Goal: Information Seeking & Learning: Check status

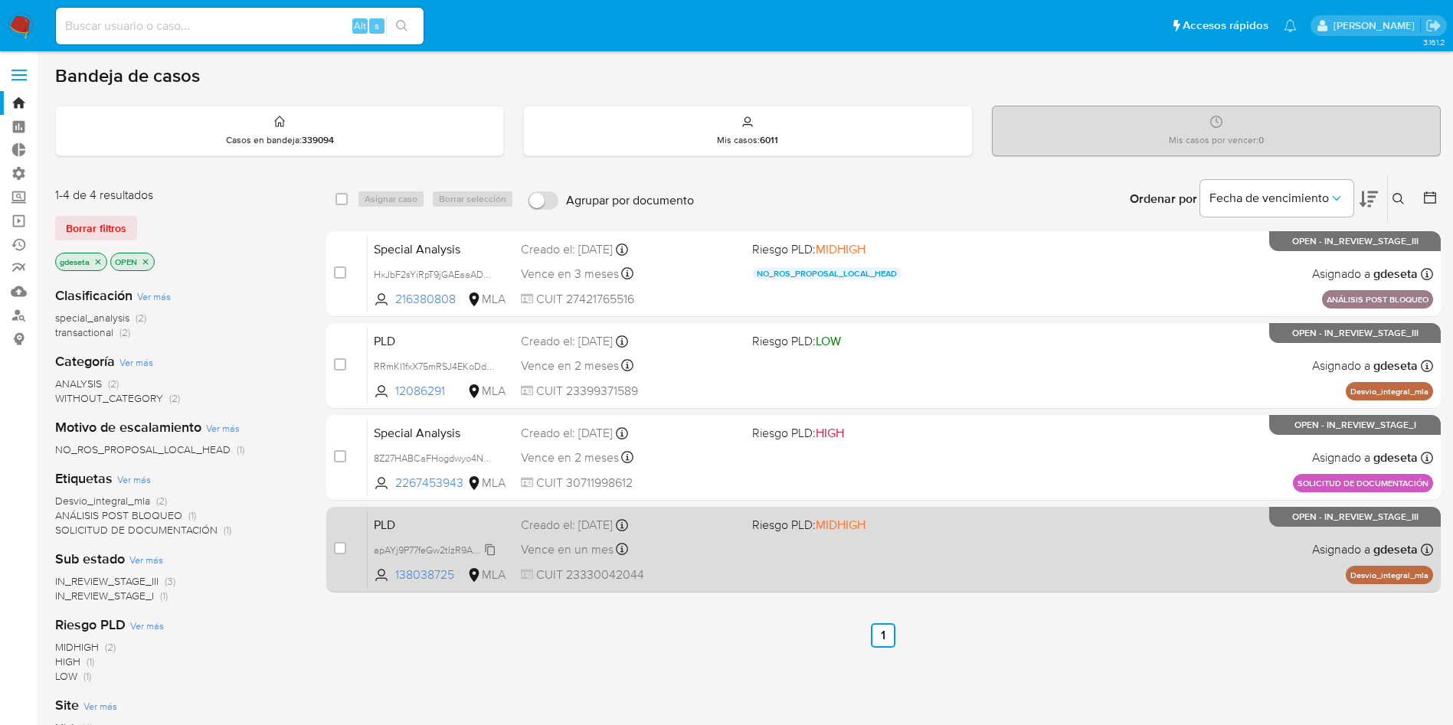
click at [400, 544] on span "apAYj9P77feGw2tIzR9APAqj" at bounding box center [432, 549] width 117 height 17
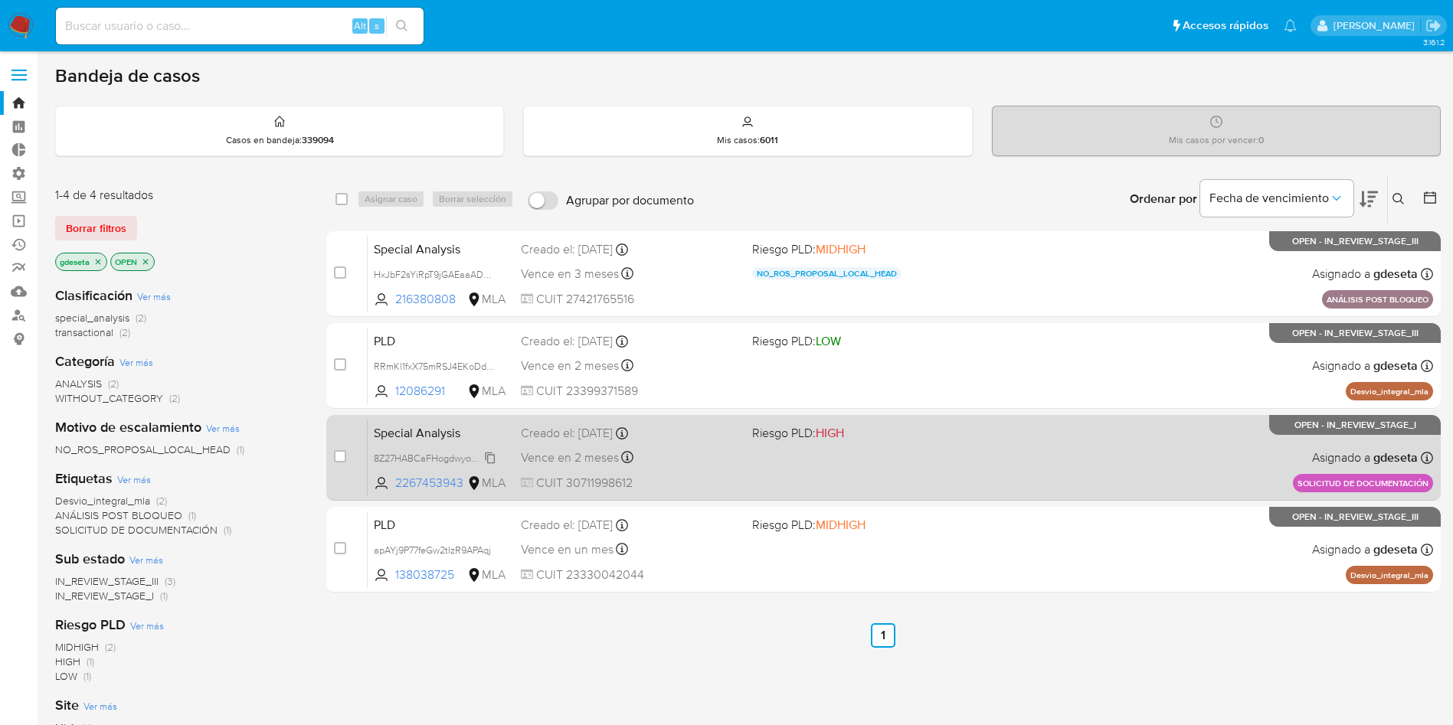
click at [455, 455] on span "8Z27HABCaFHogdwyo4N0zMhh" at bounding box center [443, 457] width 139 height 17
click at [397, 436] on span "Special Analysis" at bounding box center [441, 432] width 135 height 20
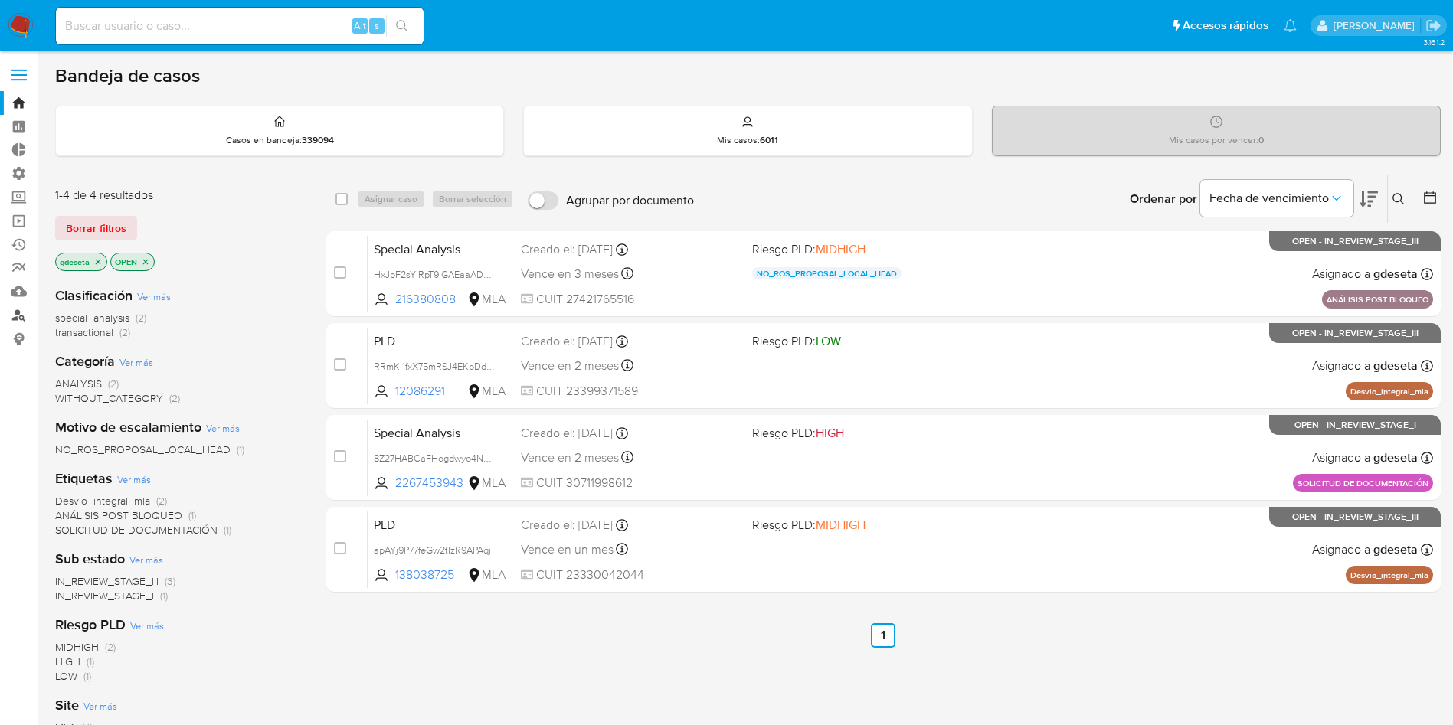
click at [26, 314] on link "Buscador de personas" at bounding box center [91, 315] width 182 height 24
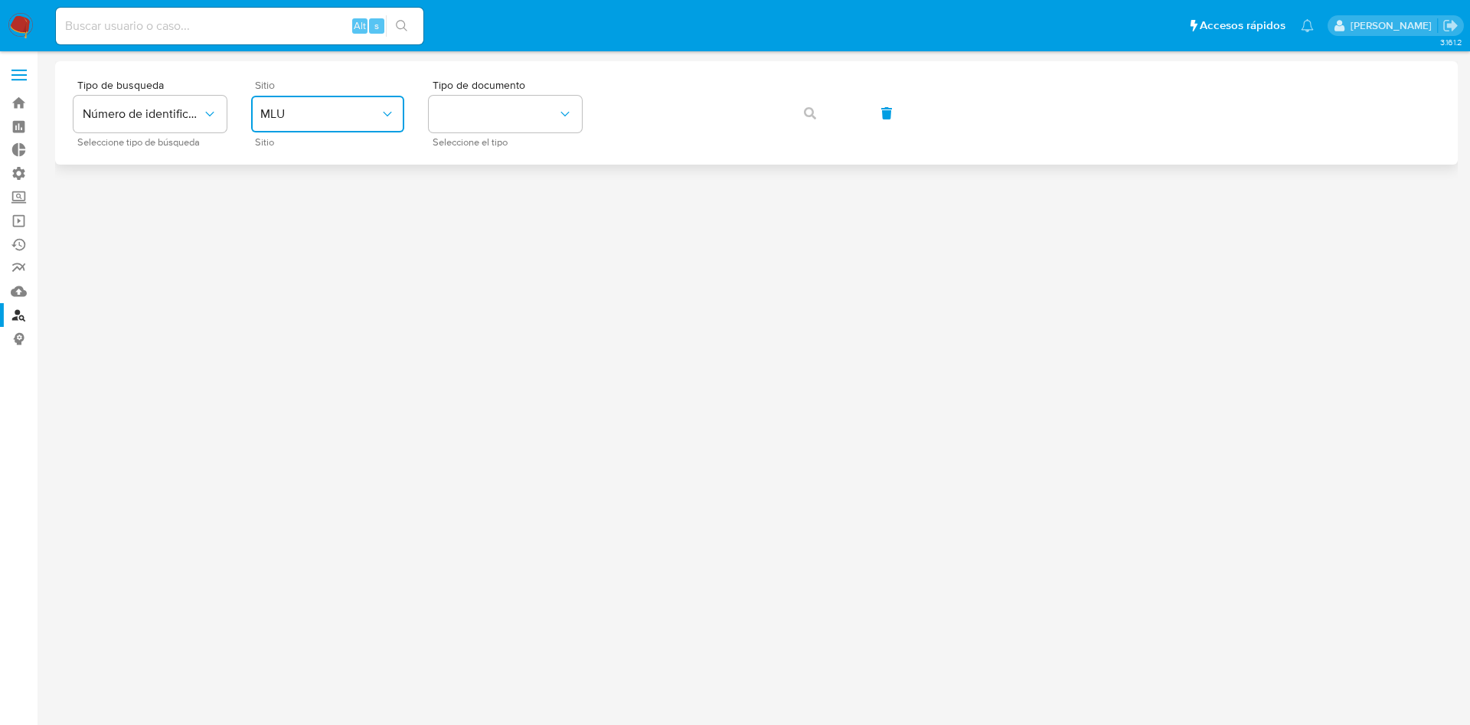
click at [312, 107] on span "MLU" at bounding box center [319, 113] width 119 height 15
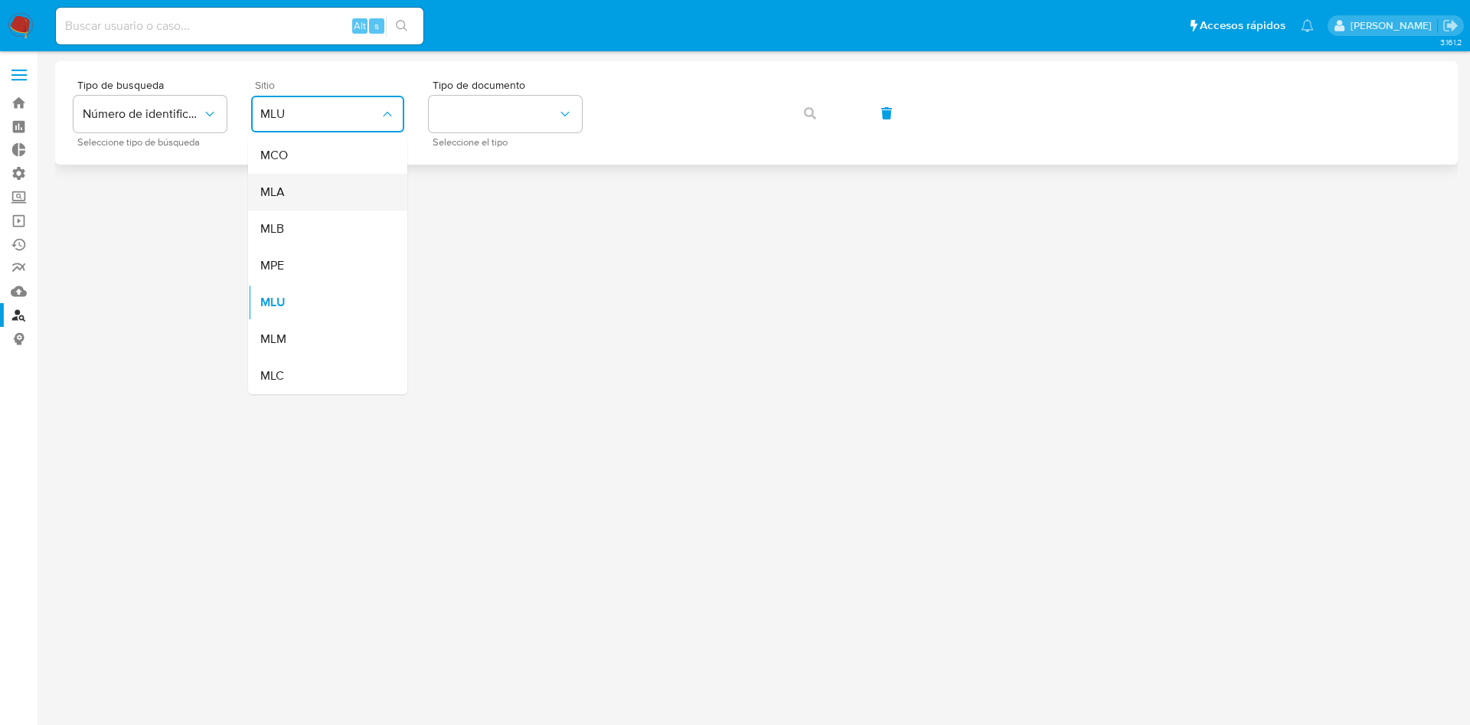
click at [295, 185] on div "MLA" at bounding box center [323, 192] width 126 height 37
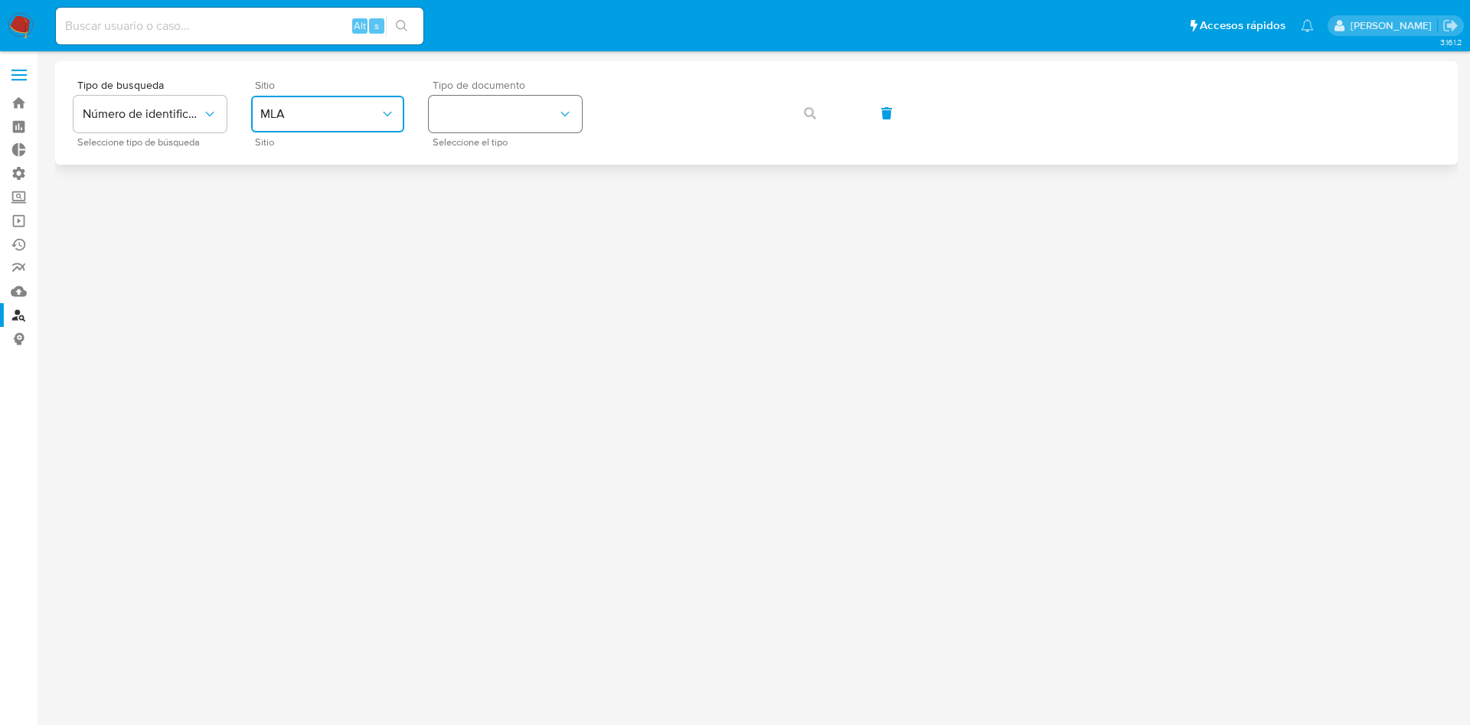
click at [479, 106] on button "identificationType" at bounding box center [505, 114] width 153 height 37
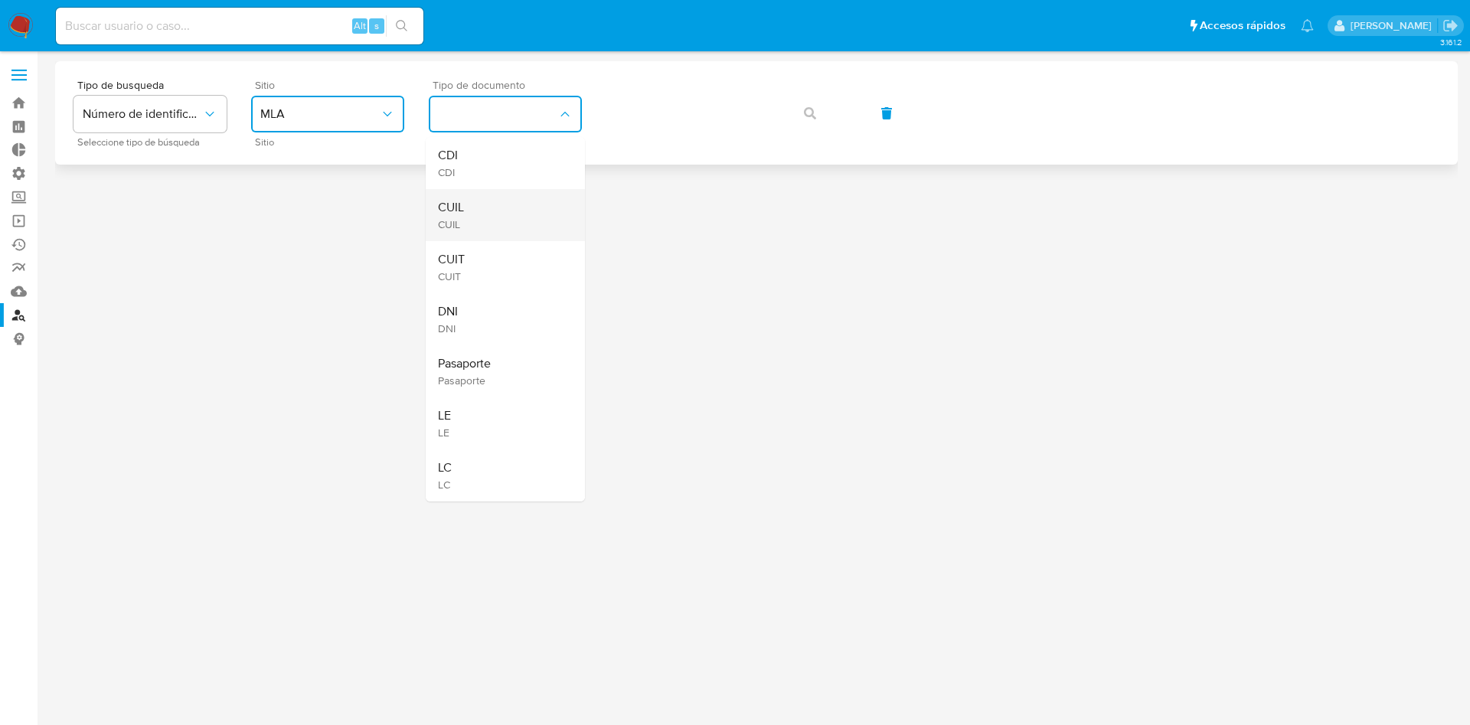
click at [476, 209] on div "CUIL CUIL" at bounding box center [501, 215] width 126 height 52
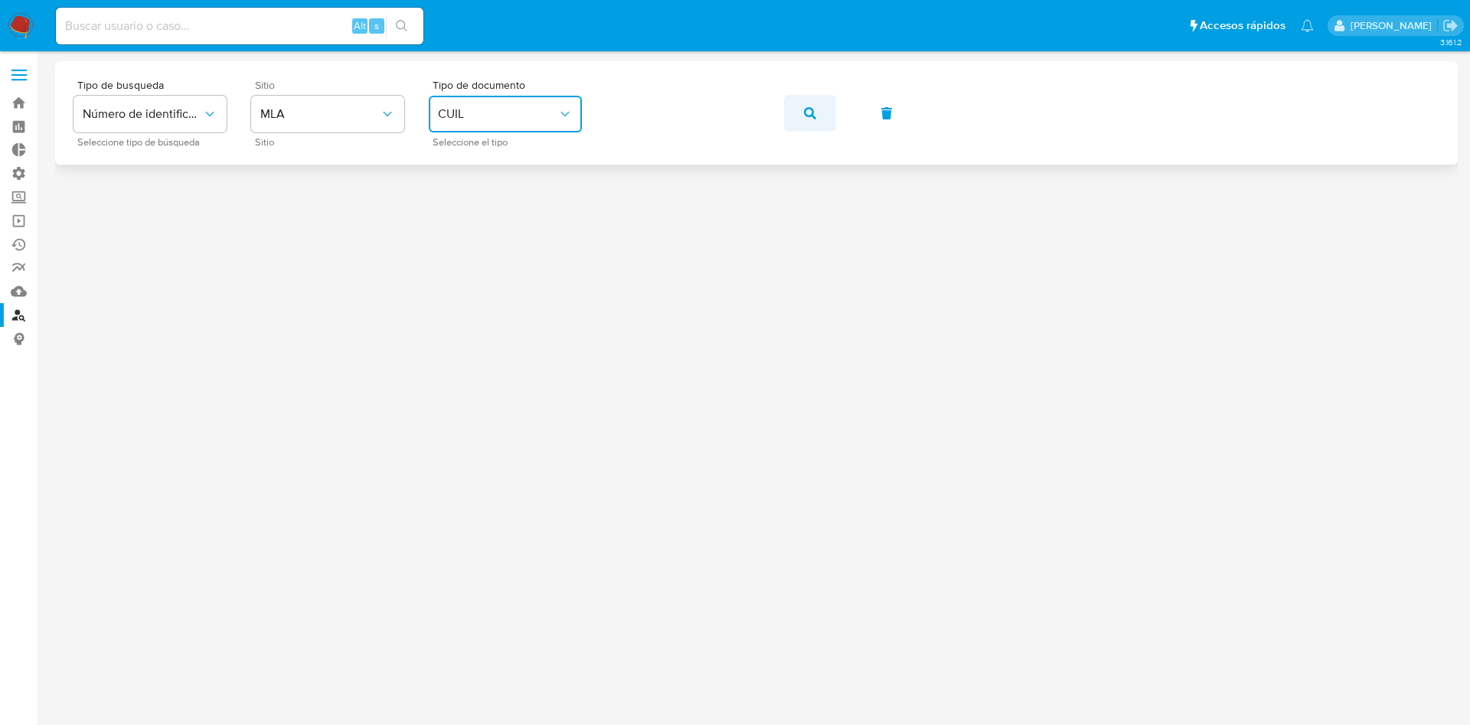
click at [798, 112] on button "button" at bounding box center [810, 113] width 52 height 37
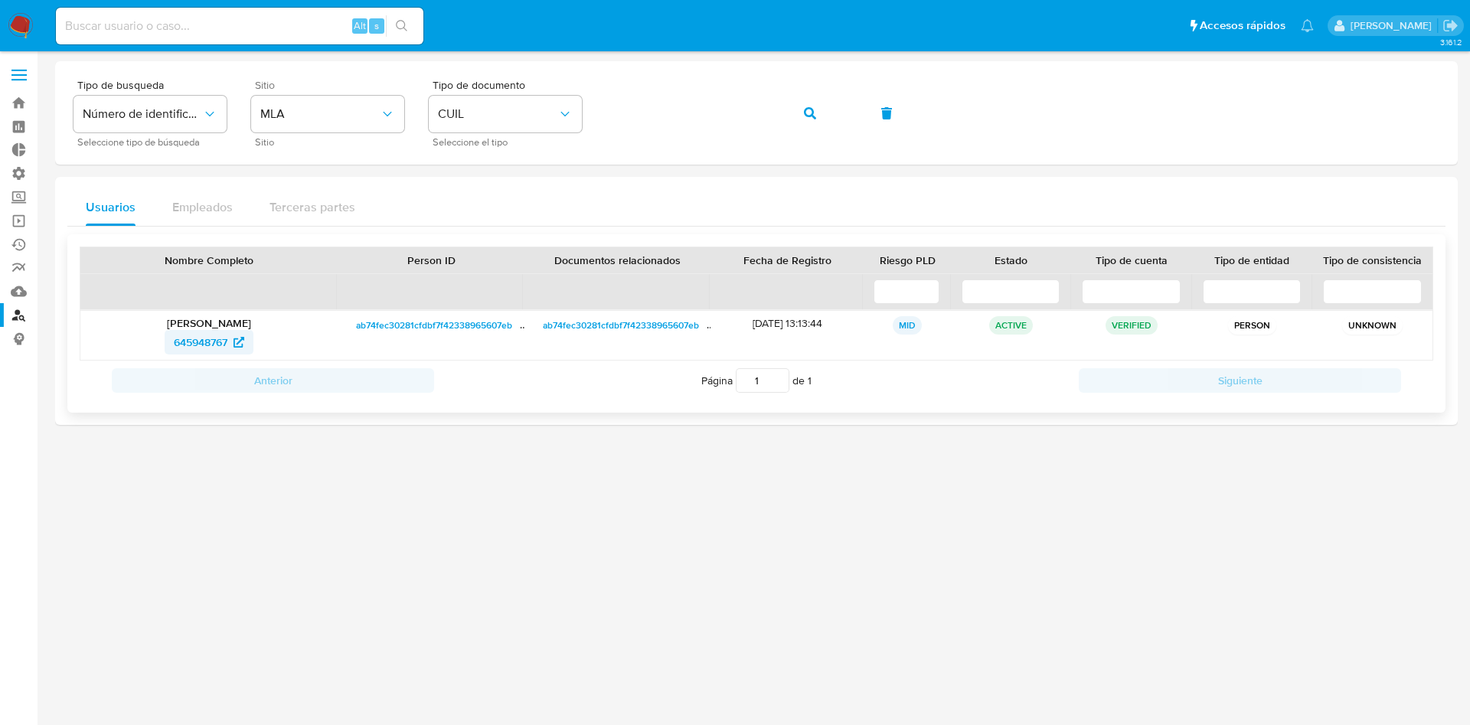
click at [191, 341] on span "645948767" at bounding box center [201, 342] width 54 height 25
click at [806, 110] on icon "button" at bounding box center [810, 113] width 12 height 12
click at [208, 345] on span "516871603" at bounding box center [200, 342] width 51 height 25
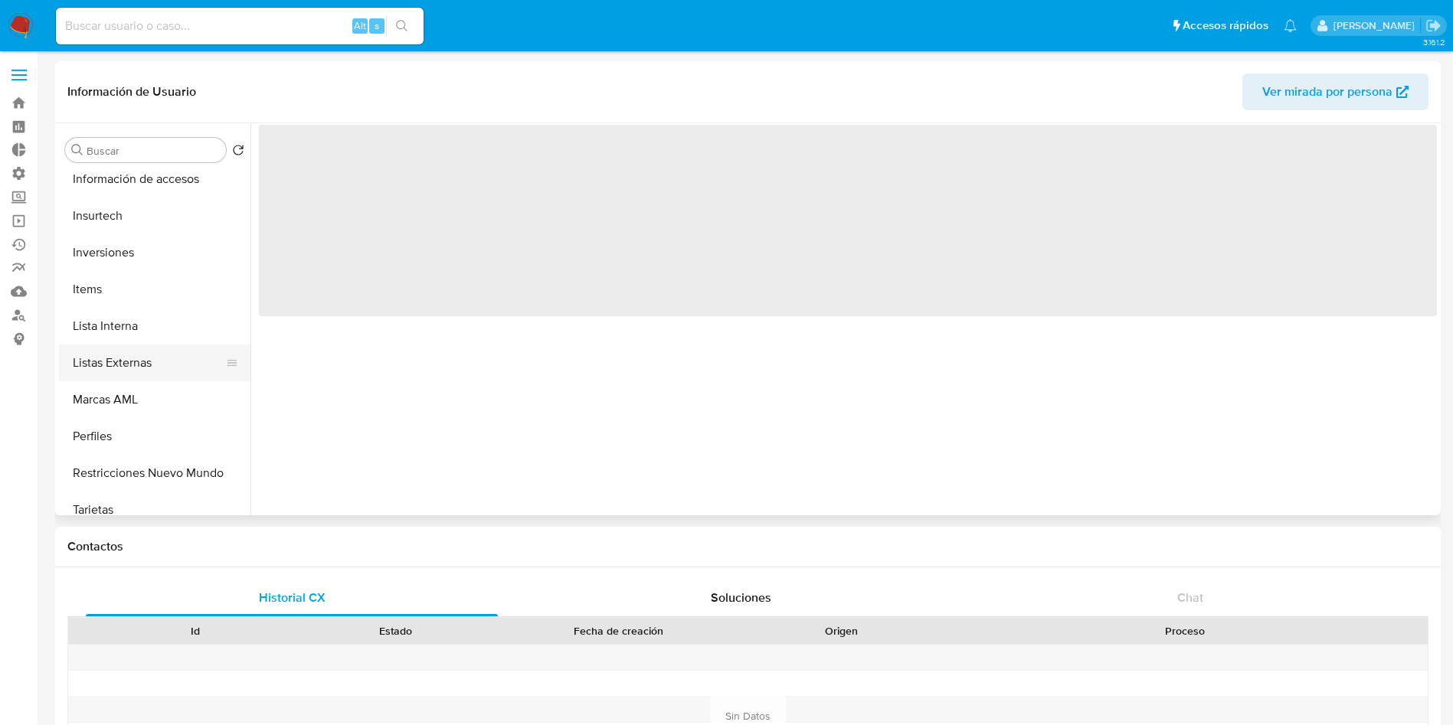
scroll to position [689, 0]
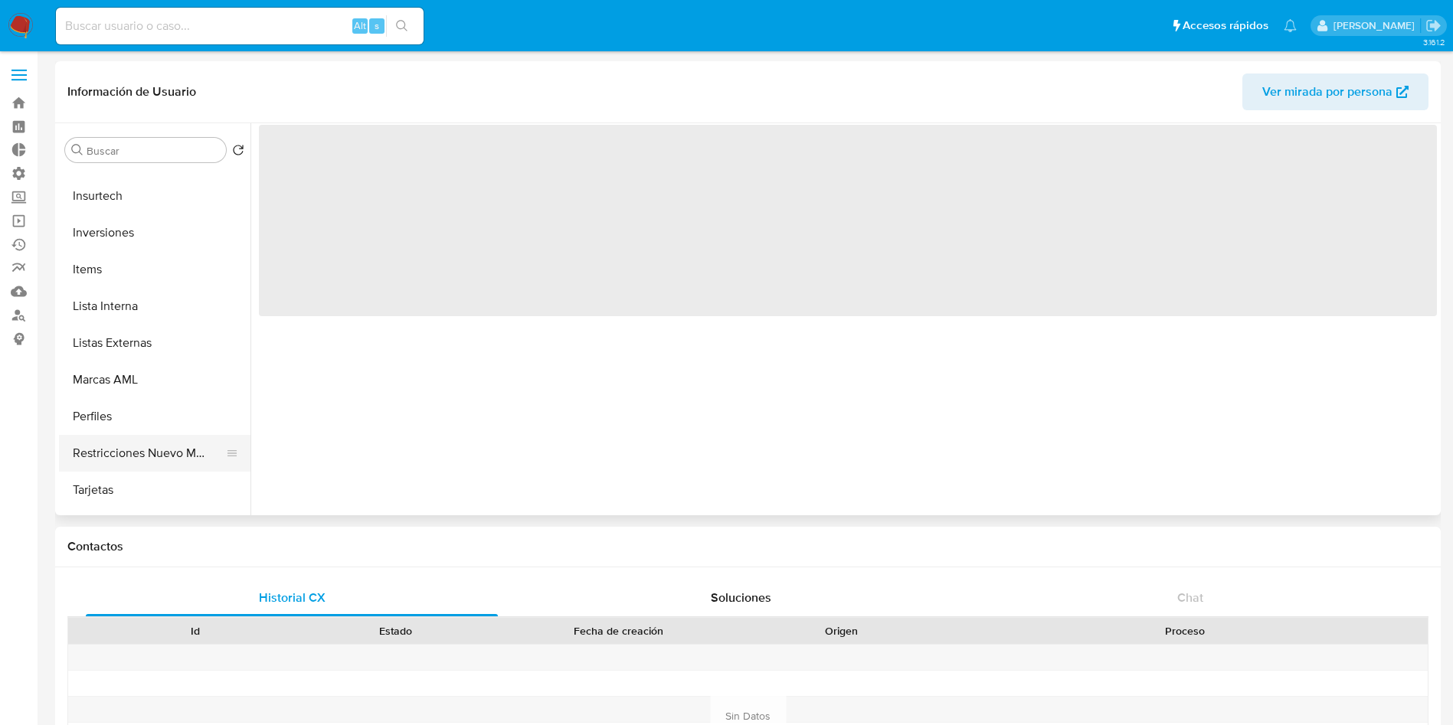
click at [151, 454] on button "Restricciones Nuevo Mundo" at bounding box center [148, 453] width 179 height 37
select select "10"
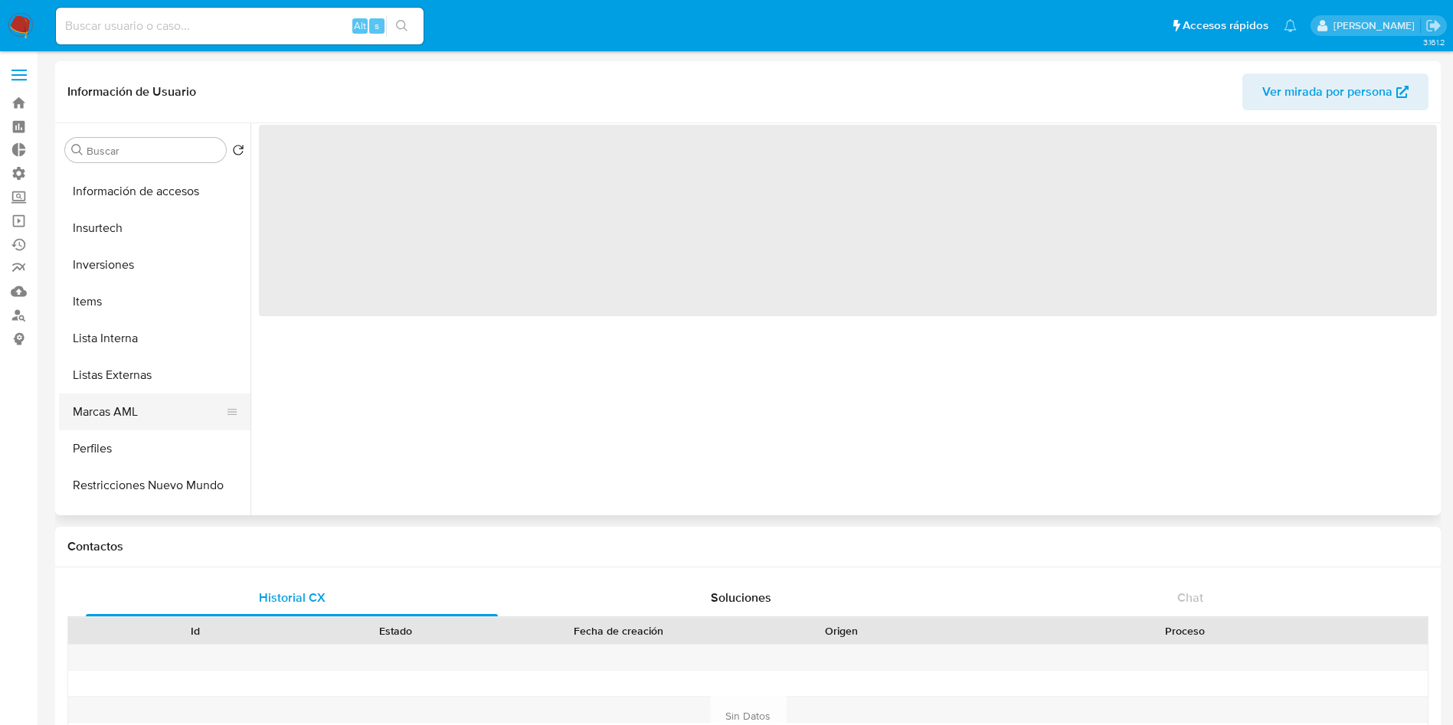
scroll to position [689, 0]
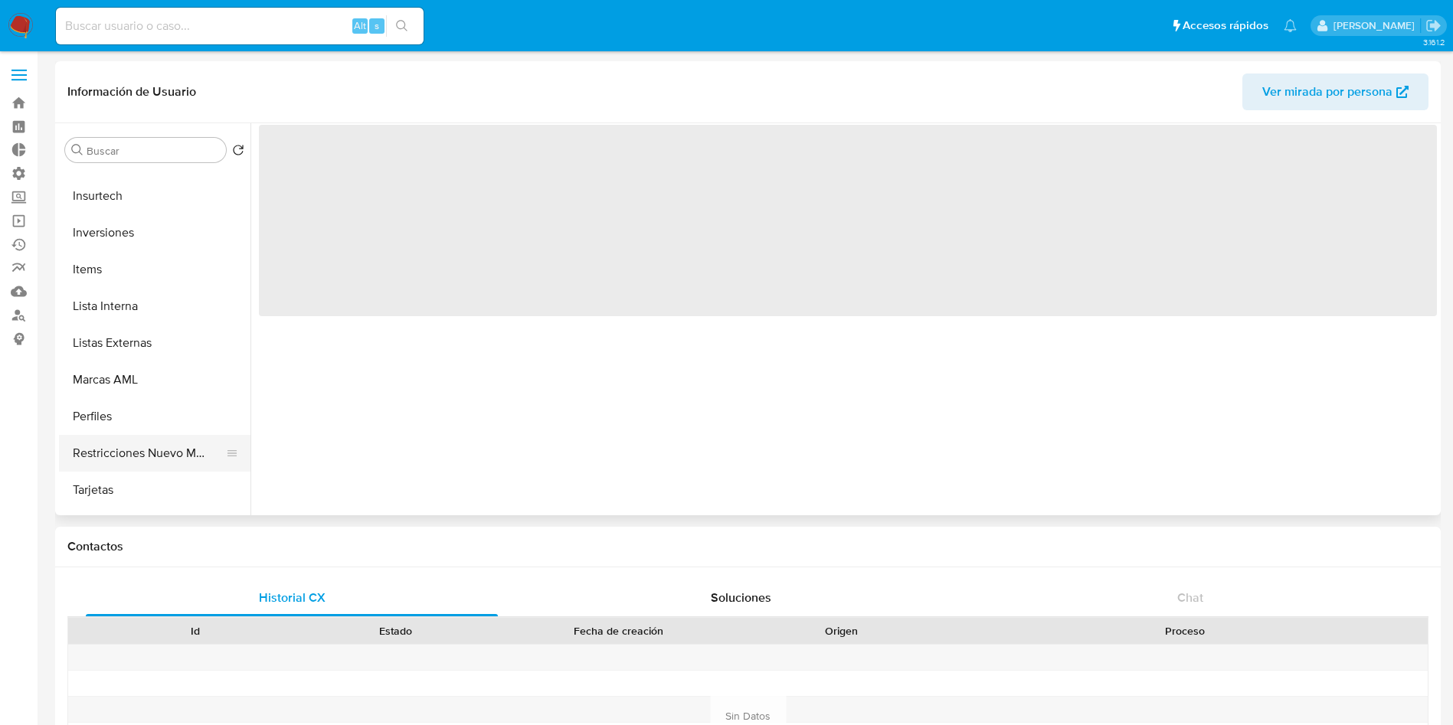
select select "10"
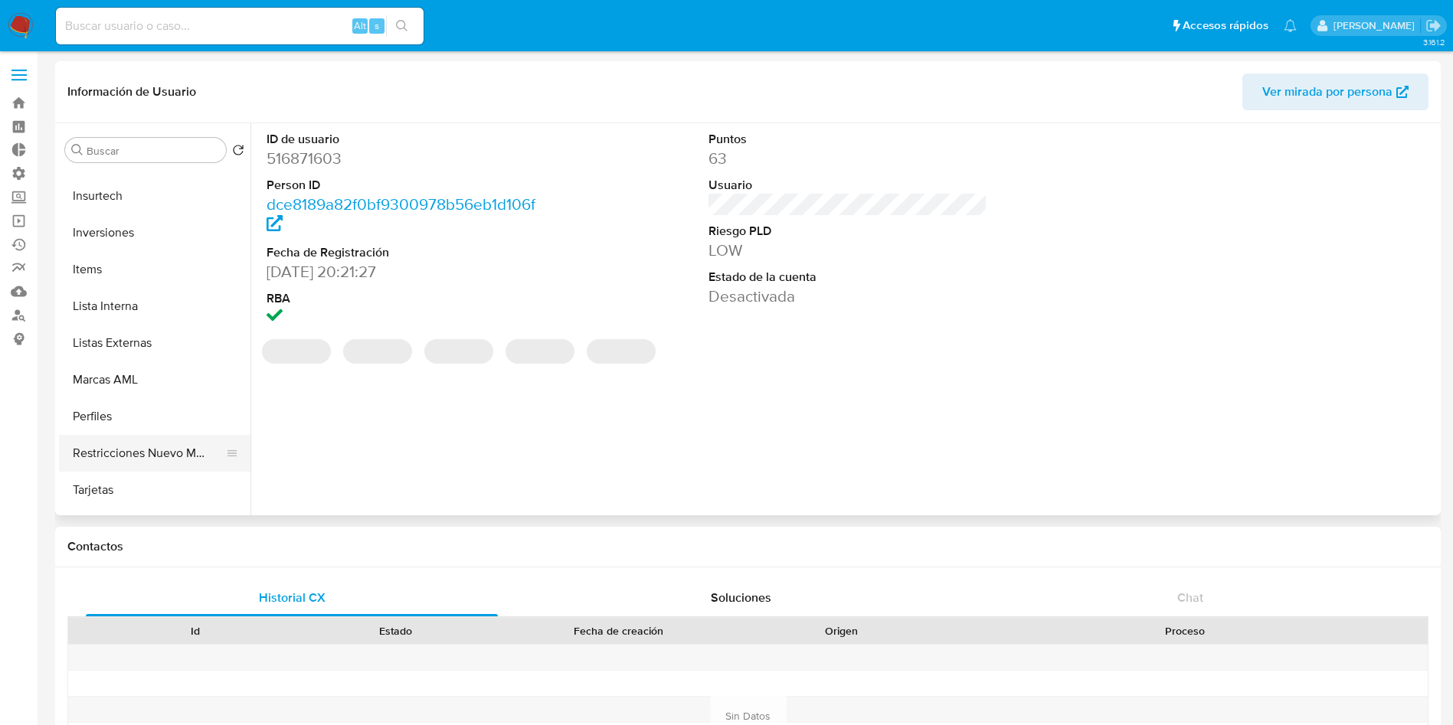
click at [146, 446] on button "Restricciones Nuevo Mundo" at bounding box center [148, 453] width 179 height 37
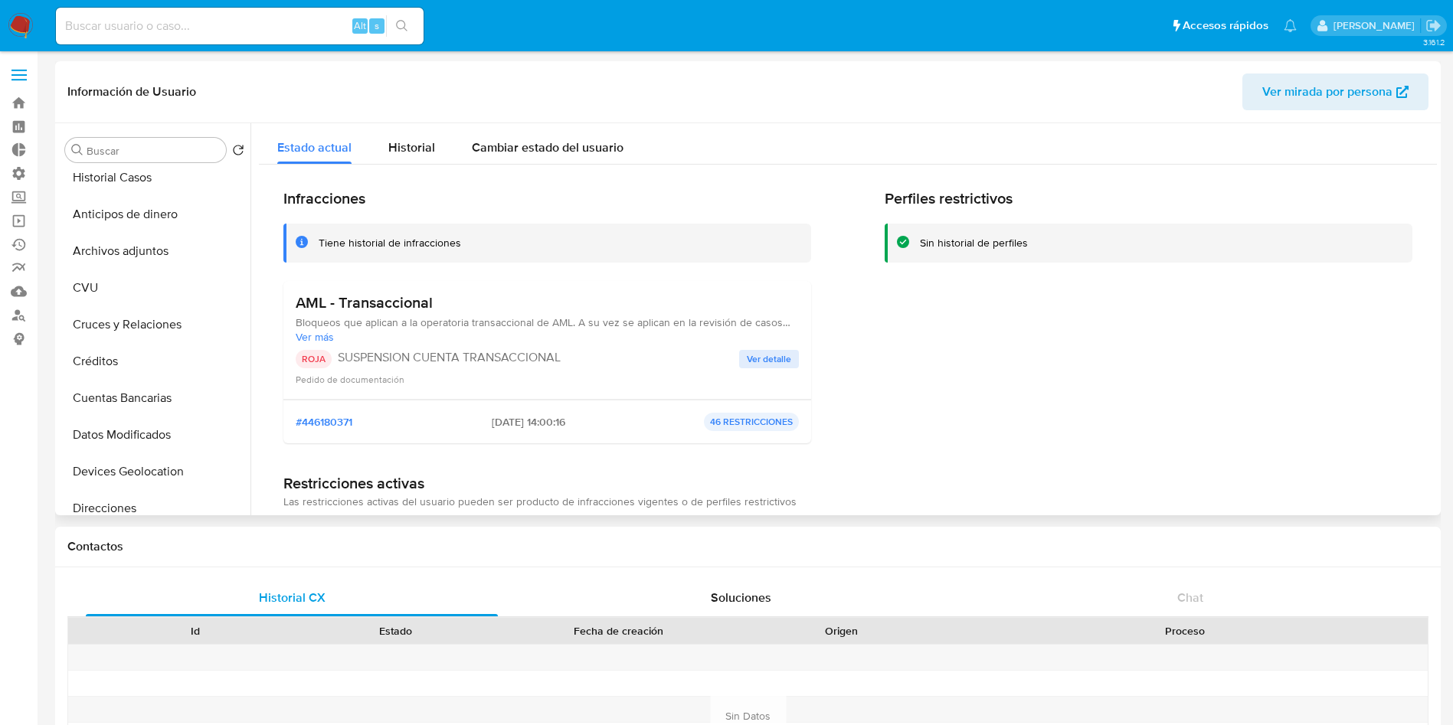
scroll to position [0, 0]
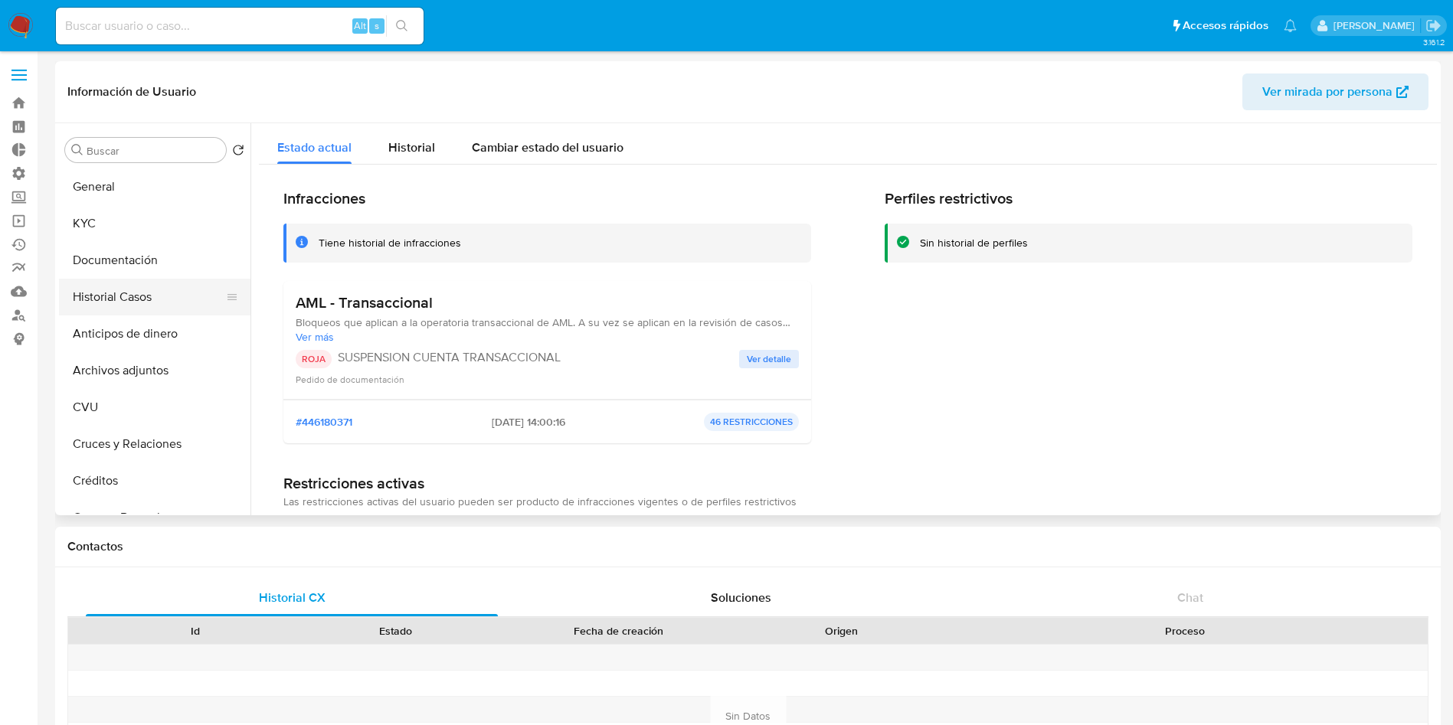
click at [130, 301] on button "Historial Casos" at bounding box center [148, 297] width 179 height 37
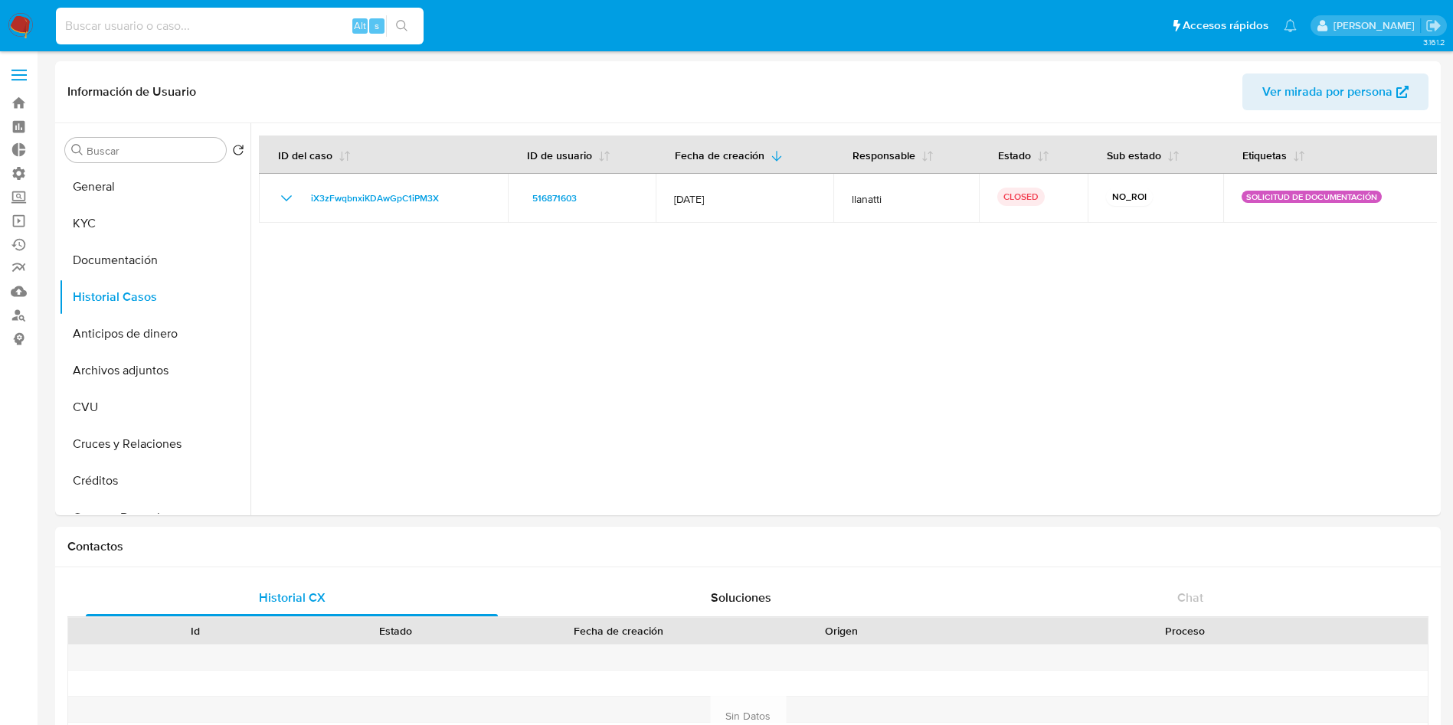
click at [330, 31] on input at bounding box center [240, 26] width 368 height 20
paste input "SbeTsXxrjpzVRpWMwMmN2gpV"
type input "SbeTsXxrjpzVRpWMwMmN2gpV"
click at [413, 27] on button "search-icon" at bounding box center [401, 25] width 31 height 21
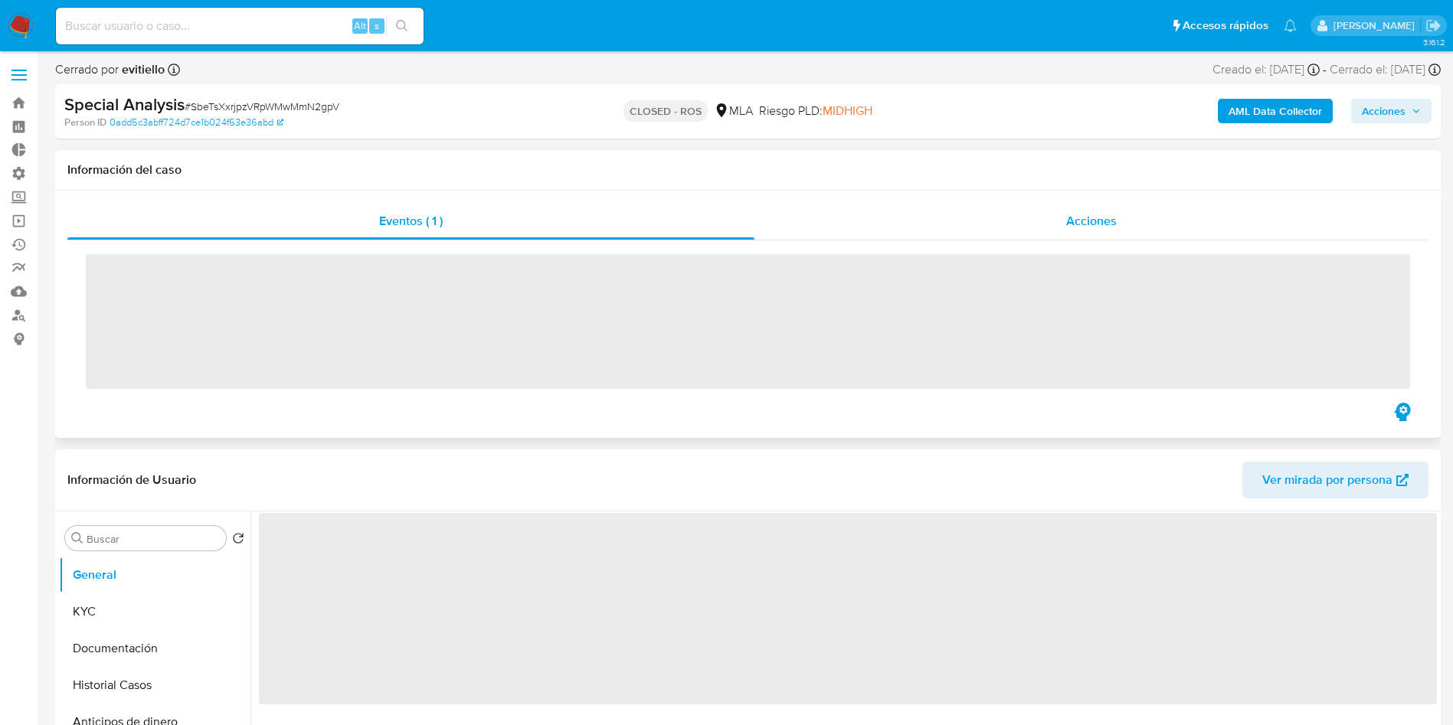
click at [1078, 237] on div "Acciones" at bounding box center [1091, 221] width 674 height 37
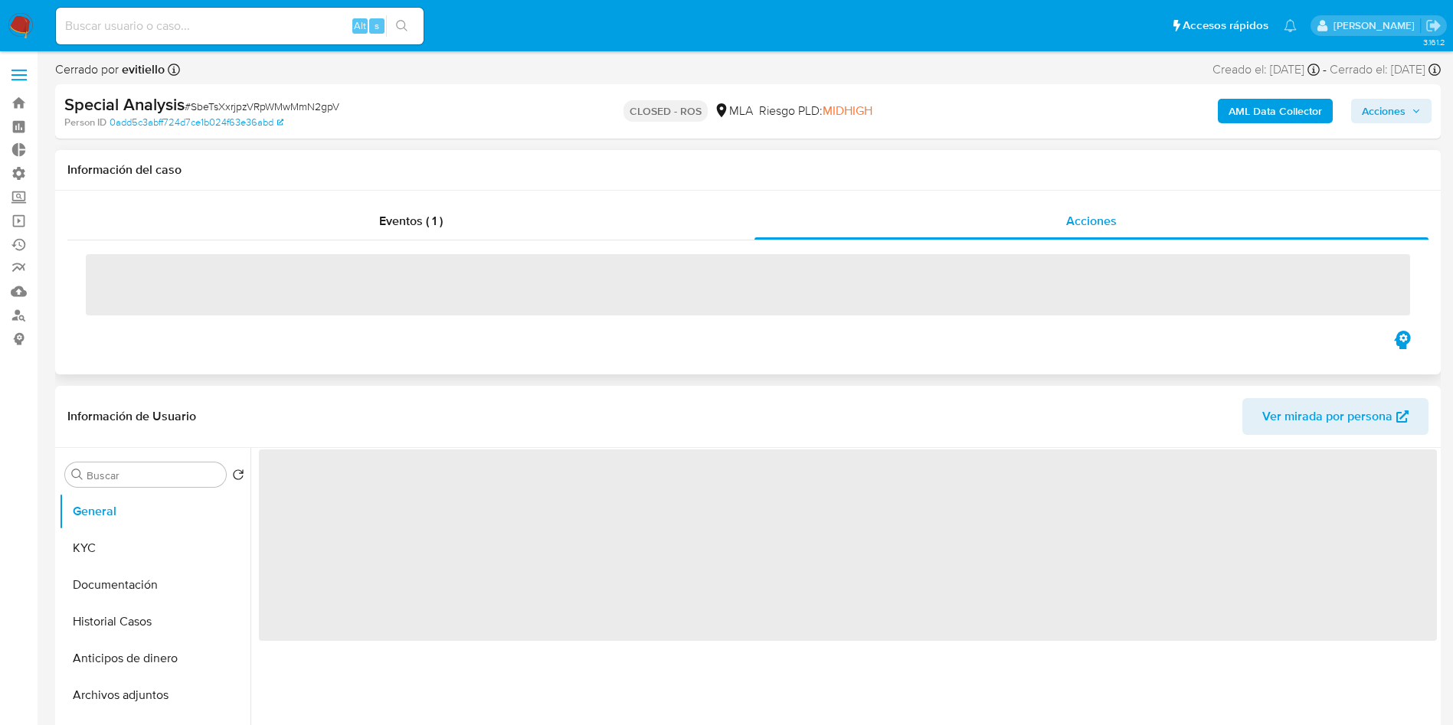
select select "10"
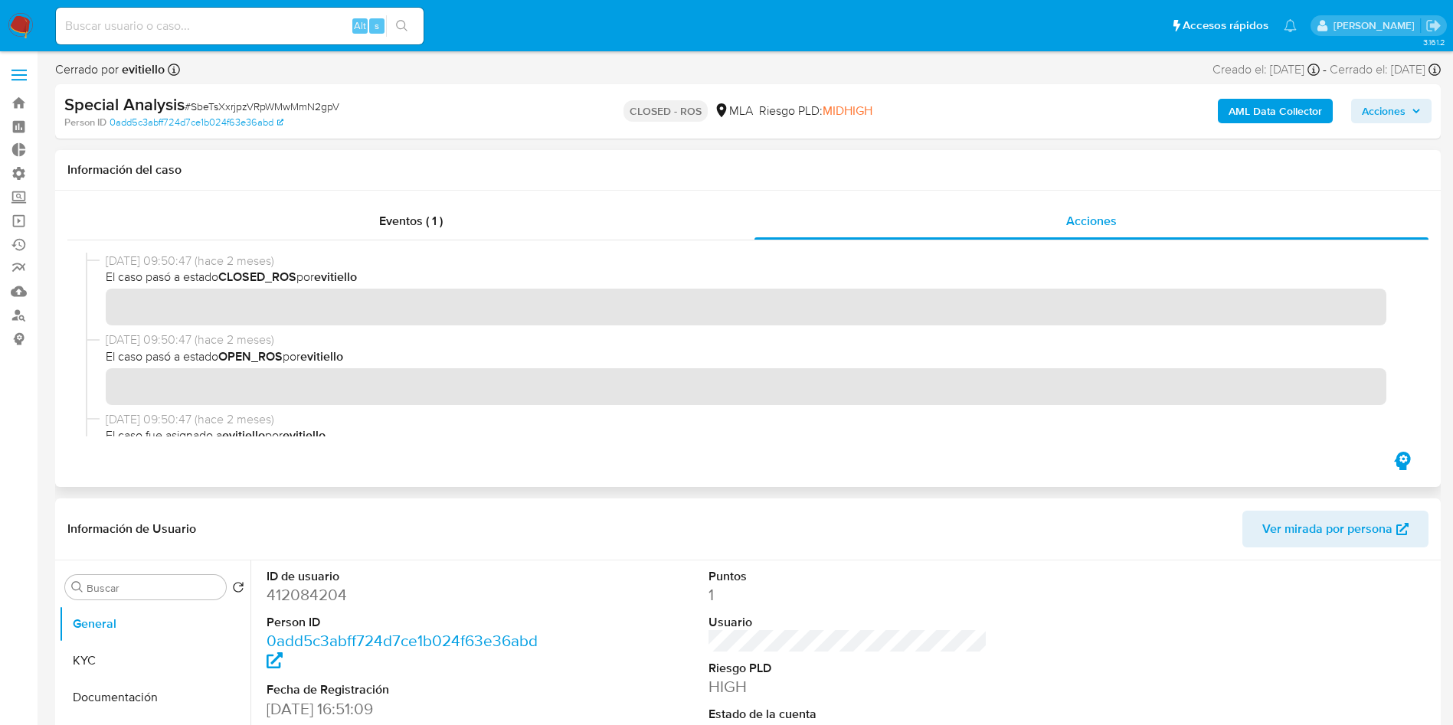
click at [335, 27] on input at bounding box center [240, 26] width 368 height 20
paste input "6meRXPyxsH0ZEKj6n09S2Jof"
type input "6meRXPyxsH0ZEKj6n09S2Jof"
click at [410, 27] on button "search-icon" at bounding box center [401, 25] width 31 height 21
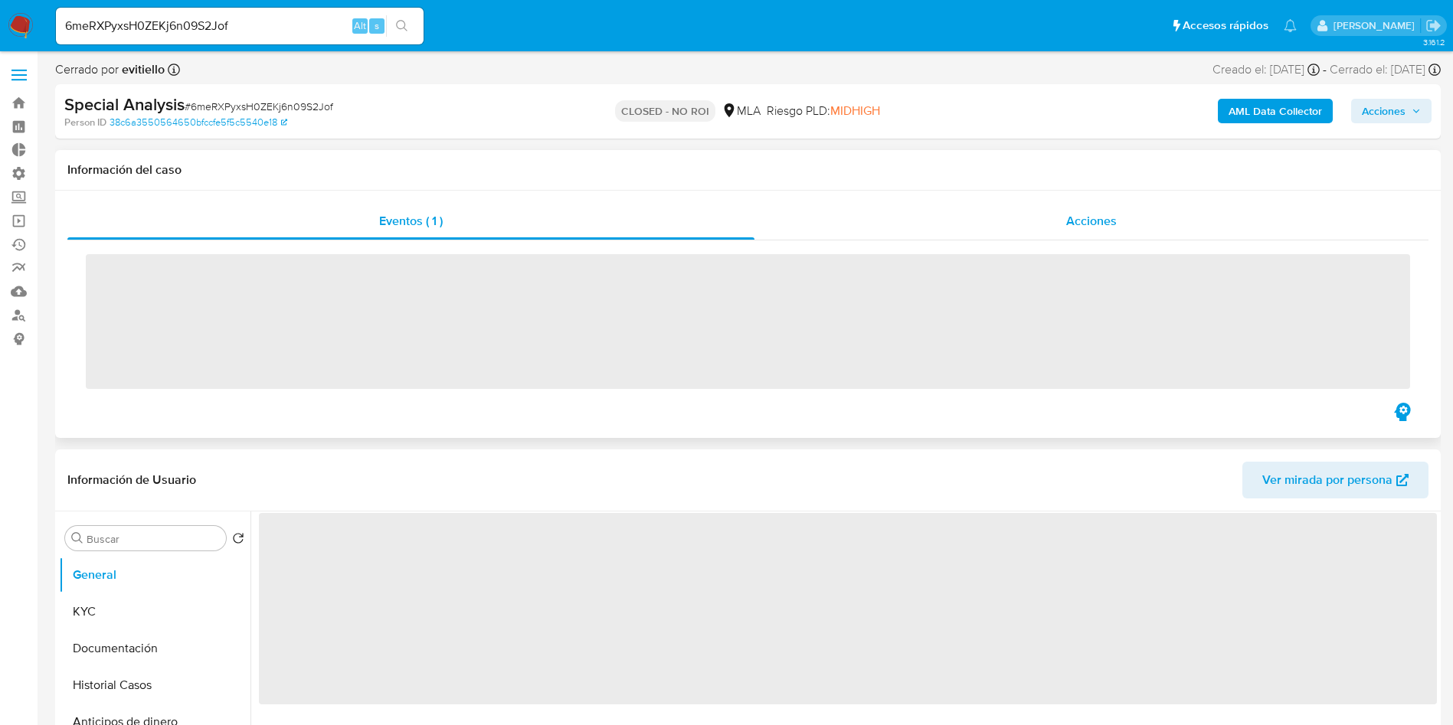
click at [1061, 219] on div "Acciones" at bounding box center [1091, 221] width 674 height 37
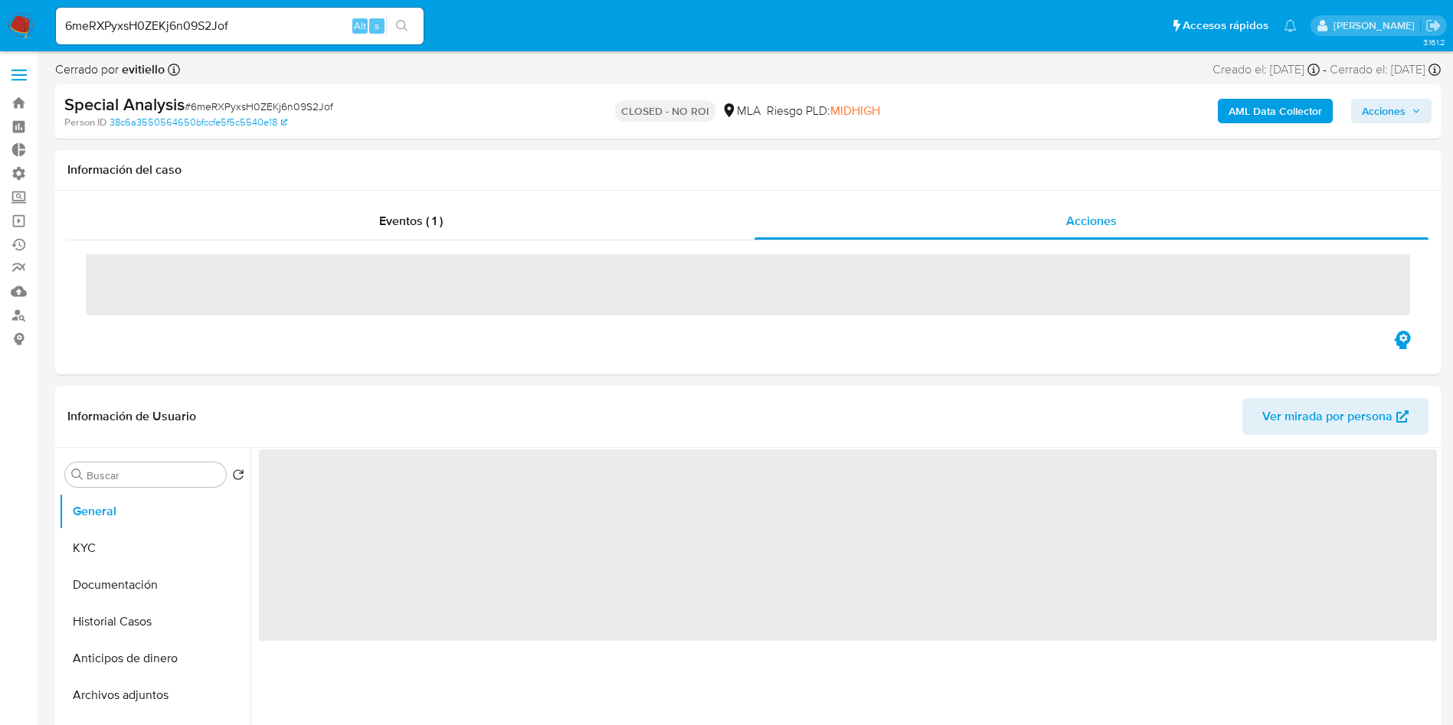
select select "10"
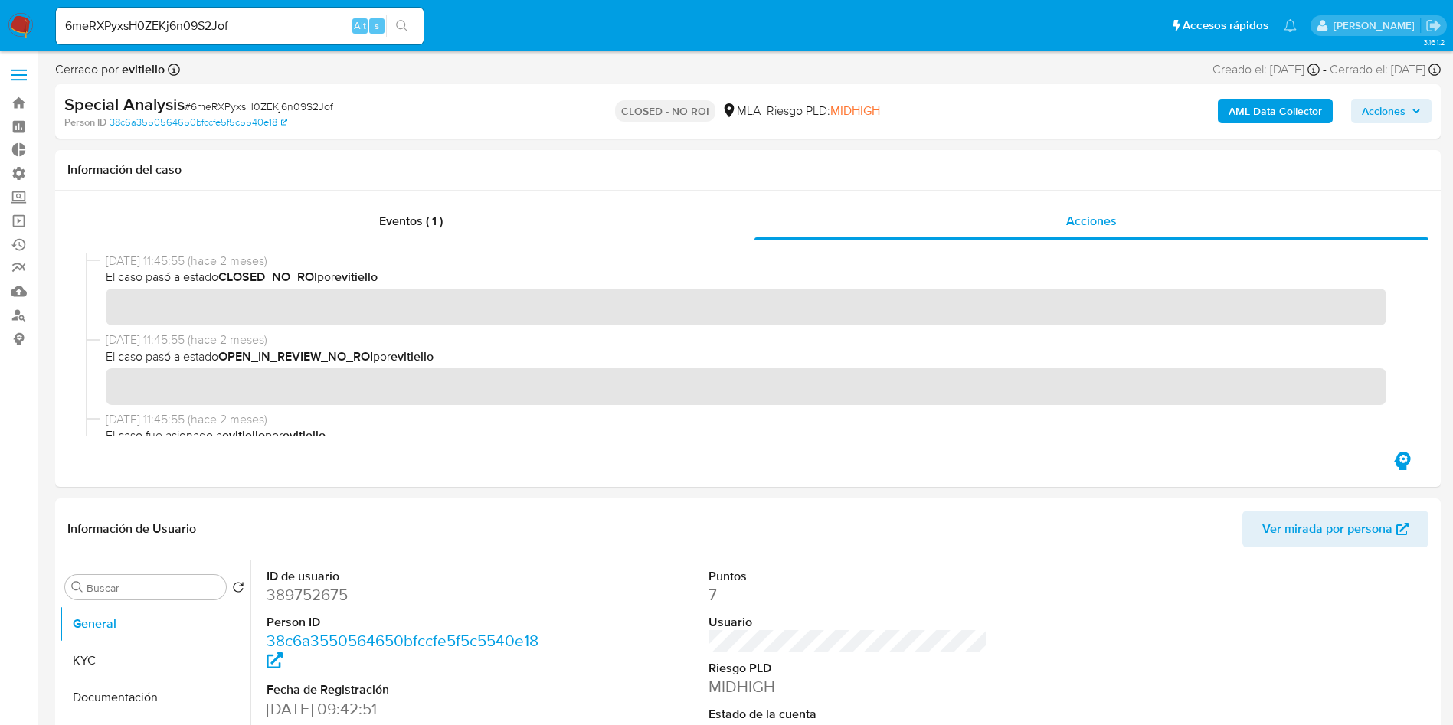
click at [273, 28] on input "6meRXPyxsH0ZEKj6n09S2Jof" at bounding box center [240, 26] width 368 height 20
paste input "SbeTsXxrjpzVRpWMwMmN2gpV"
type input "SbeTsXxrjpzVRpWMwMmN2gpV"
click at [401, 27] on icon "search-icon" at bounding box center [402, 26] width 12 height 12
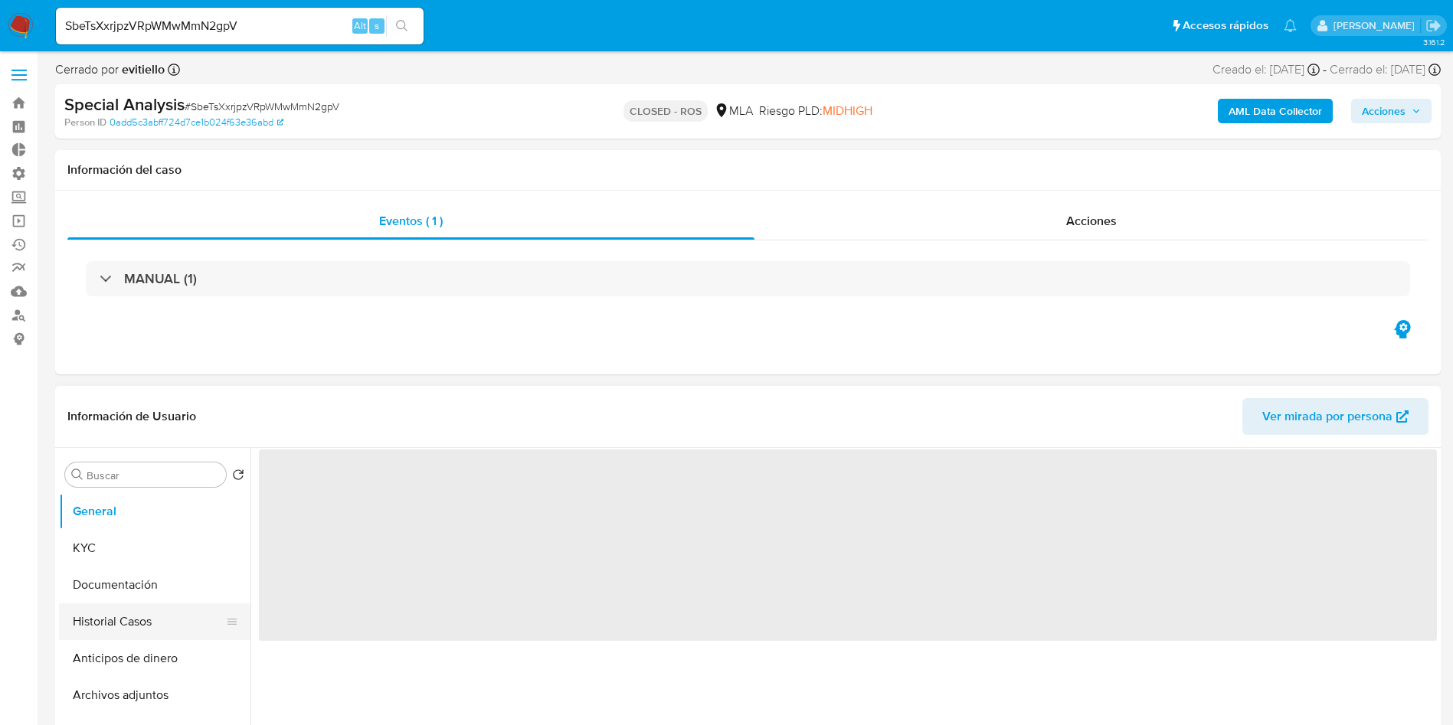
select select "10"
click at [110, 617] on button "Historial Casos" at bounding box center [148, 621] width 179 height 37
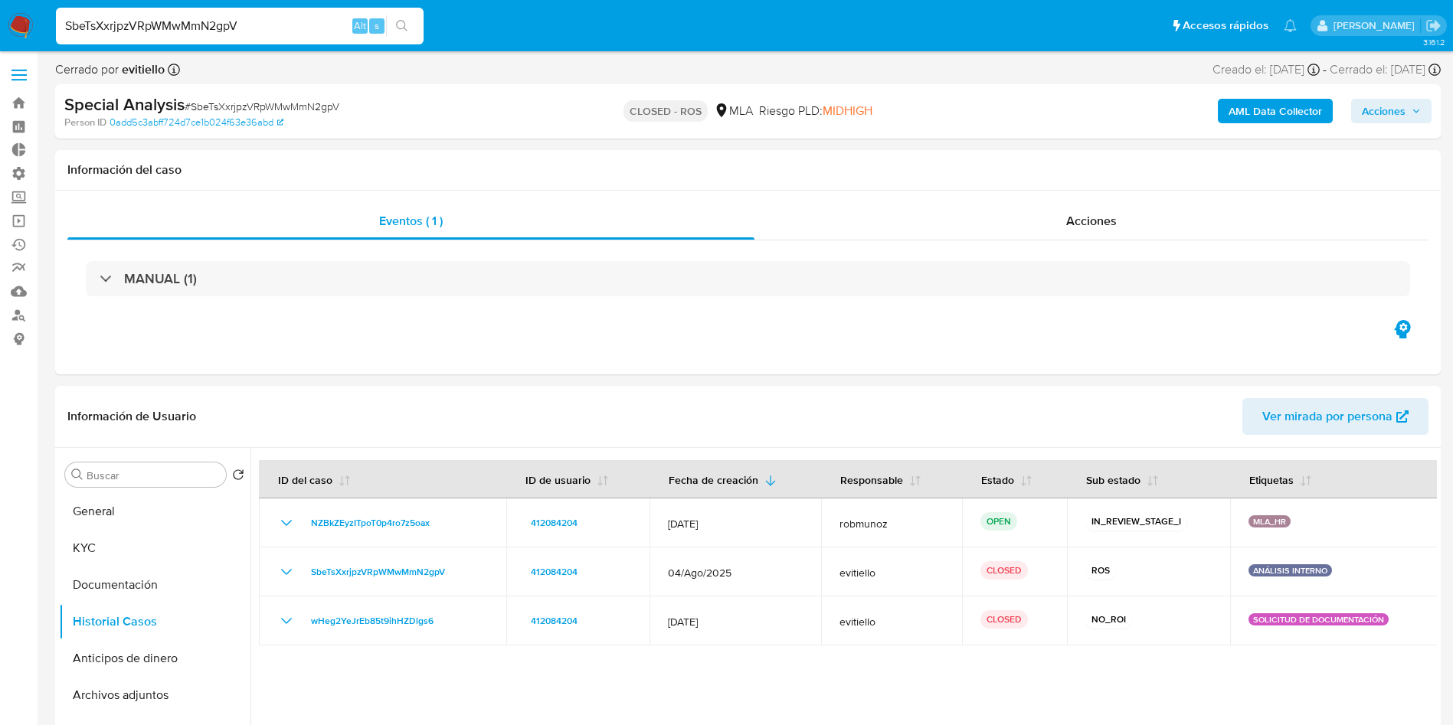
click at [236, 28] on input "SbeTsXxrjpzVRpWMwMmN2gpV" at bounding box center [240, 26] width 368 height 20
paste input "6meRXPyxsH0ZEKj6n09S2Jof"
type input "6meRXPyxsH0ZEKj6n09S2Jof"
click at [403, 22] on icon "search-icon" at bounding box center [402, 26] width 12 height 12
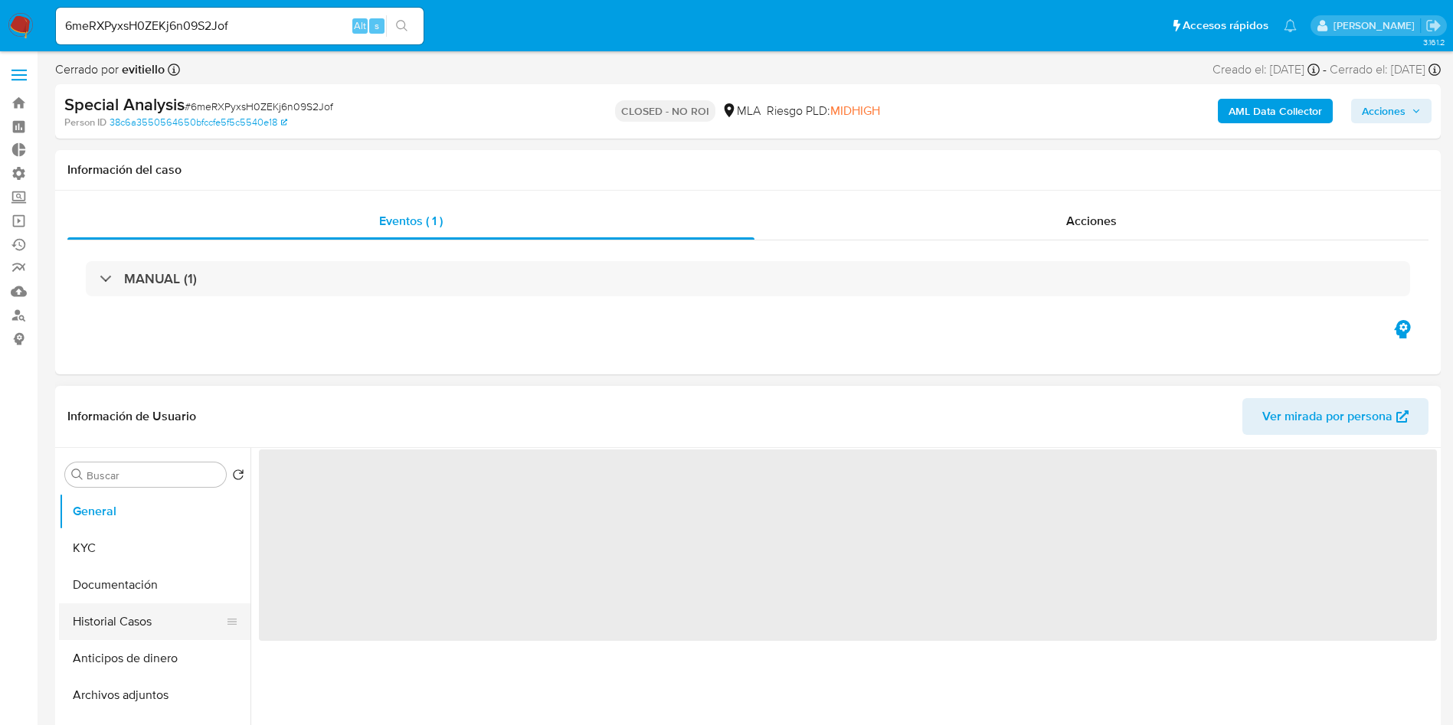
select select "10"
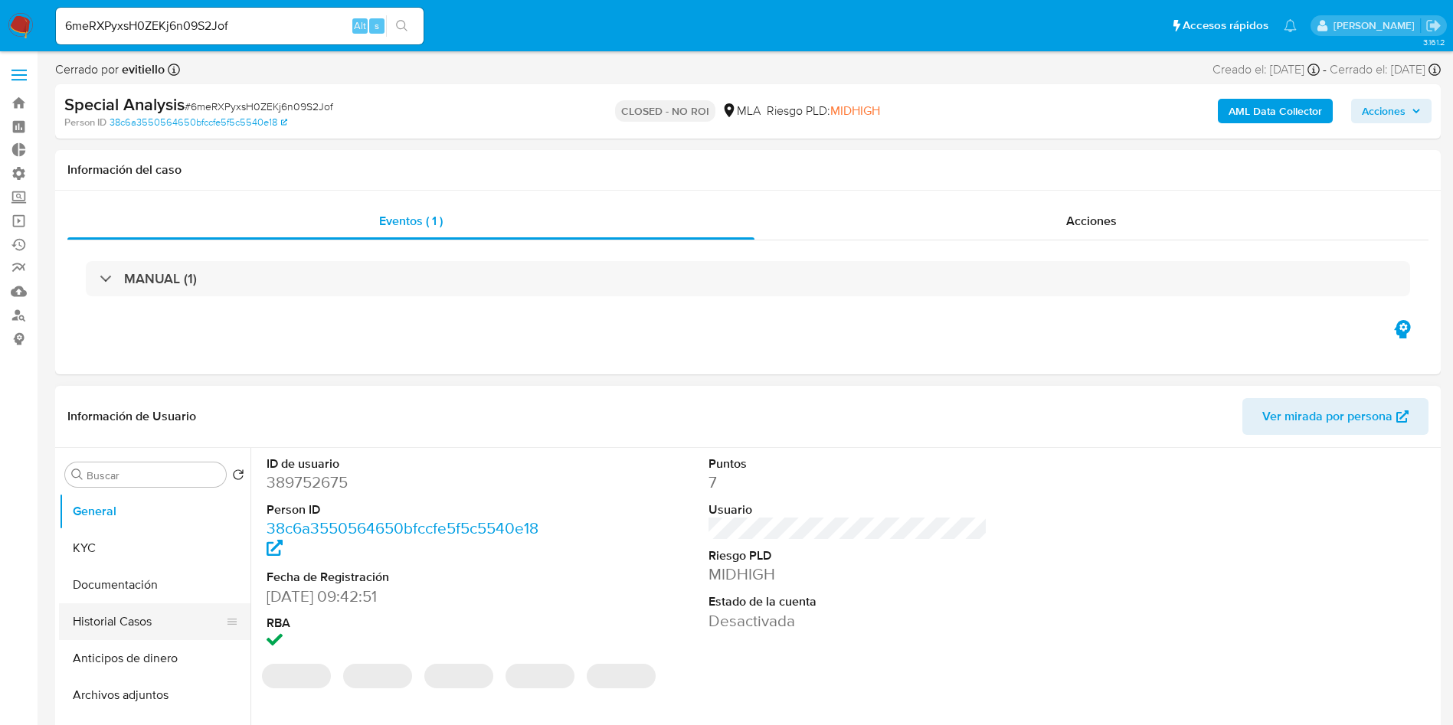
click at [132, 629] on button "Historial Casos" at bounding box center [148, 621] width 179 height 37
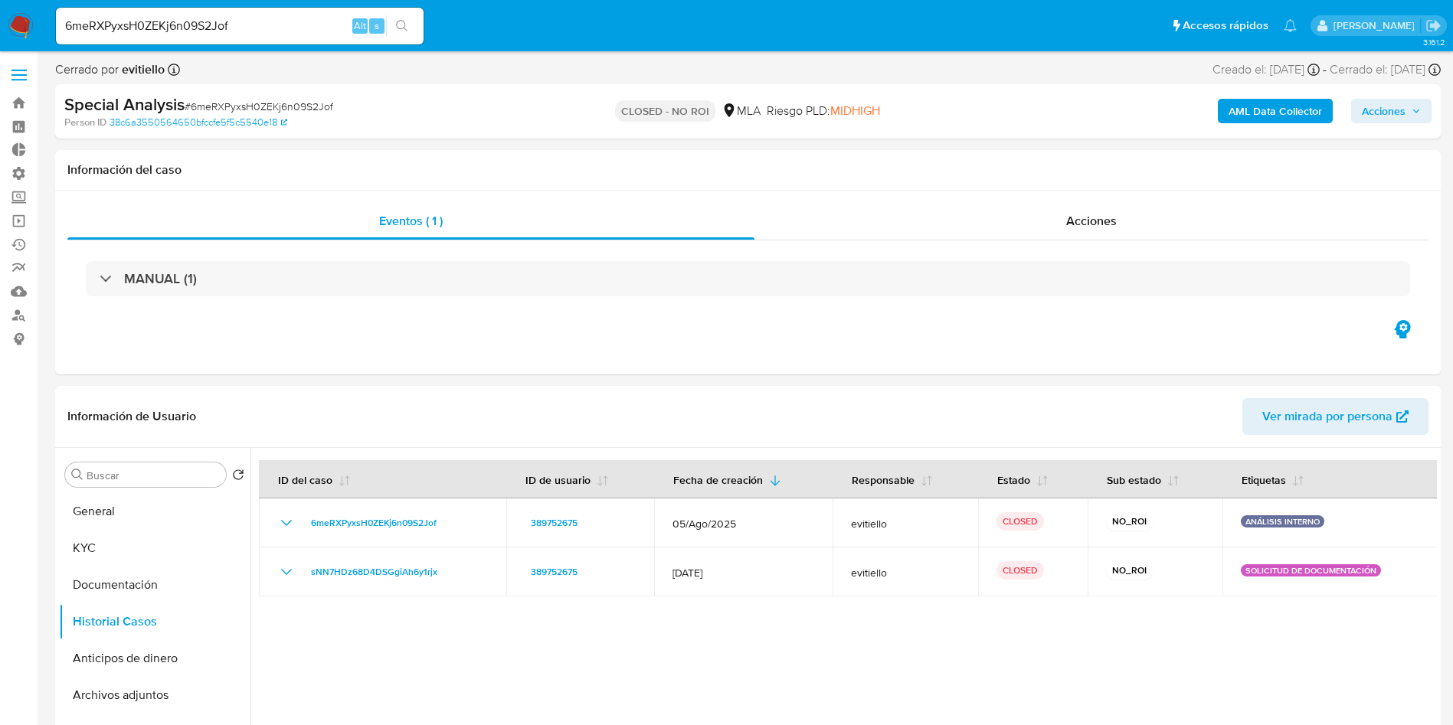
click at [280, 27] on input "6meRXPyxsH0ZEKj6n09S2Jof" at bounding box center [240, 26] width 368 height 20
paste input "1qjZYCIpR8TMAck4afDVp40y"
type input "1qjZYCIpR8TMAck4afDVp40y"
click at [403, 33] on button "search-icon" at bounding box center [401, 25] width 31 height 21
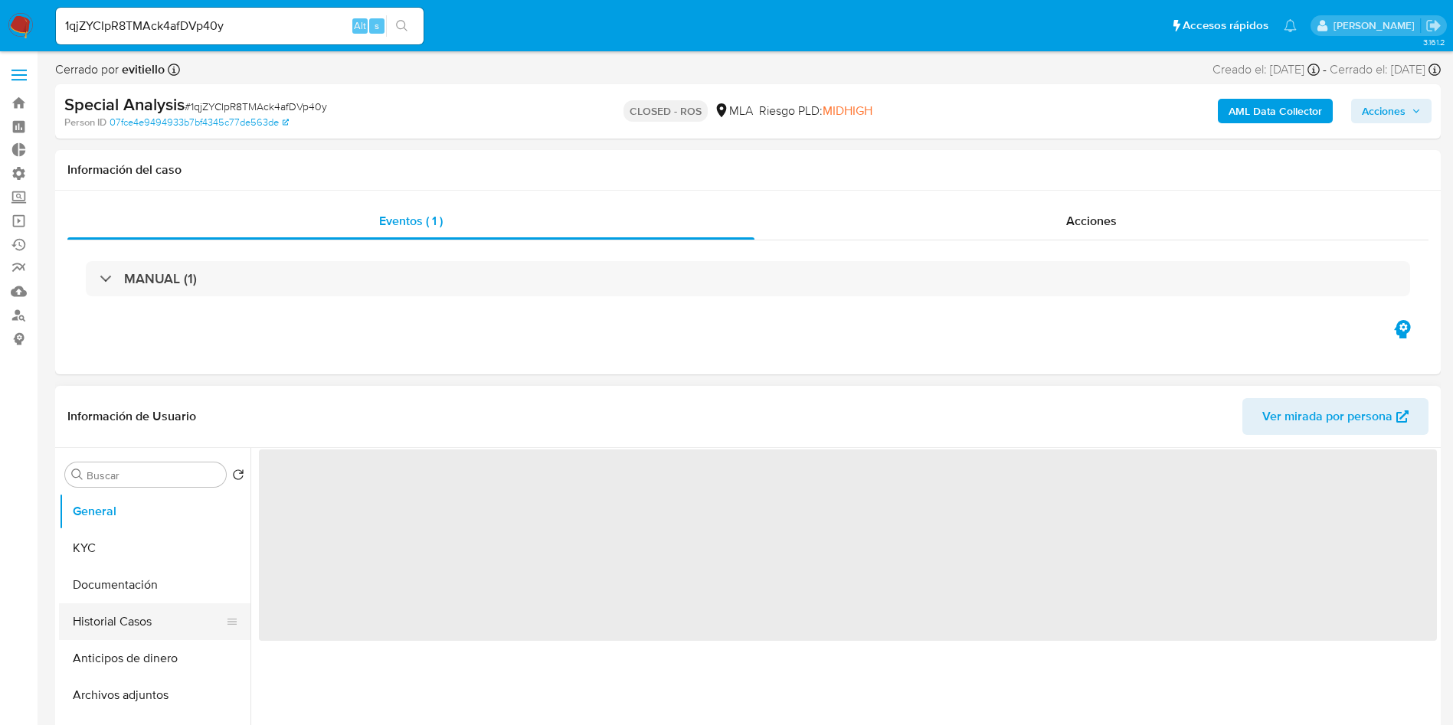
select select "10"
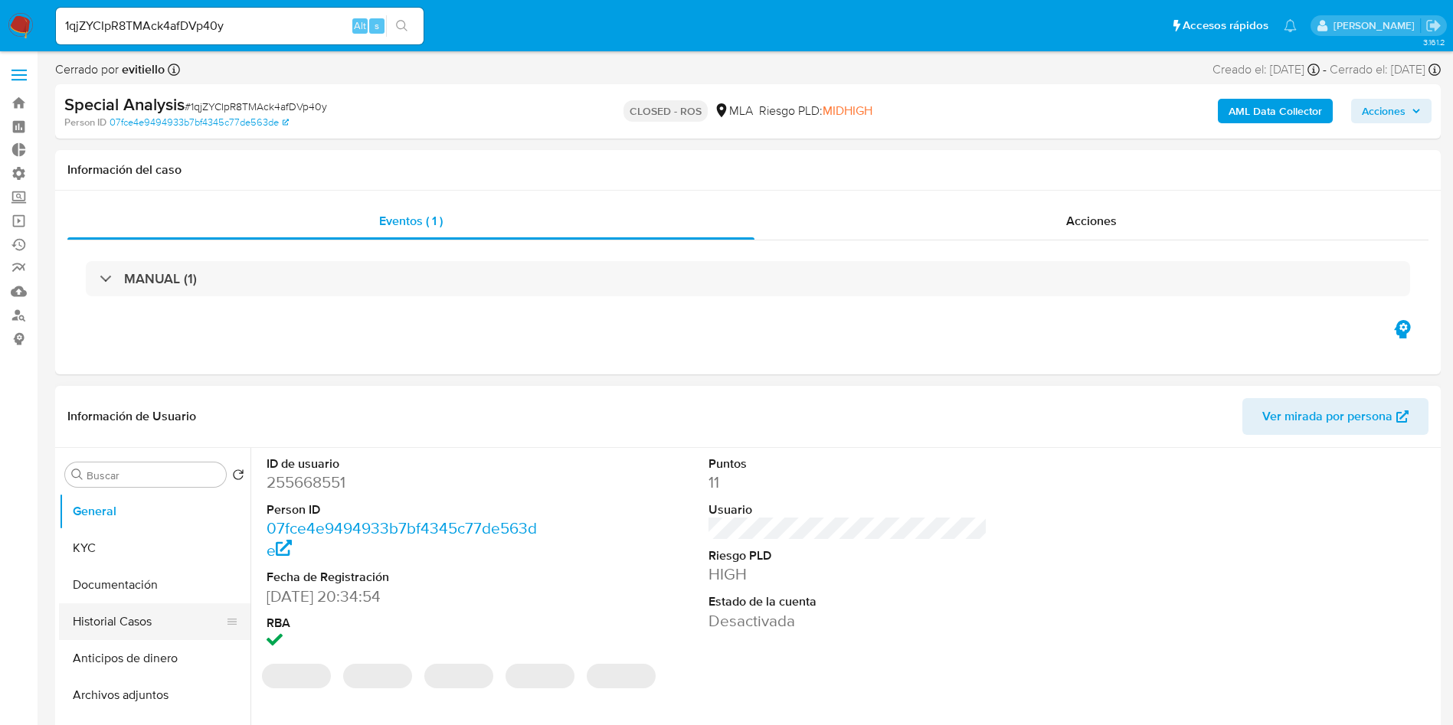
click at [92, 619] on button "Historial Casos" at bounding box center [148, 621] width 179 height 37
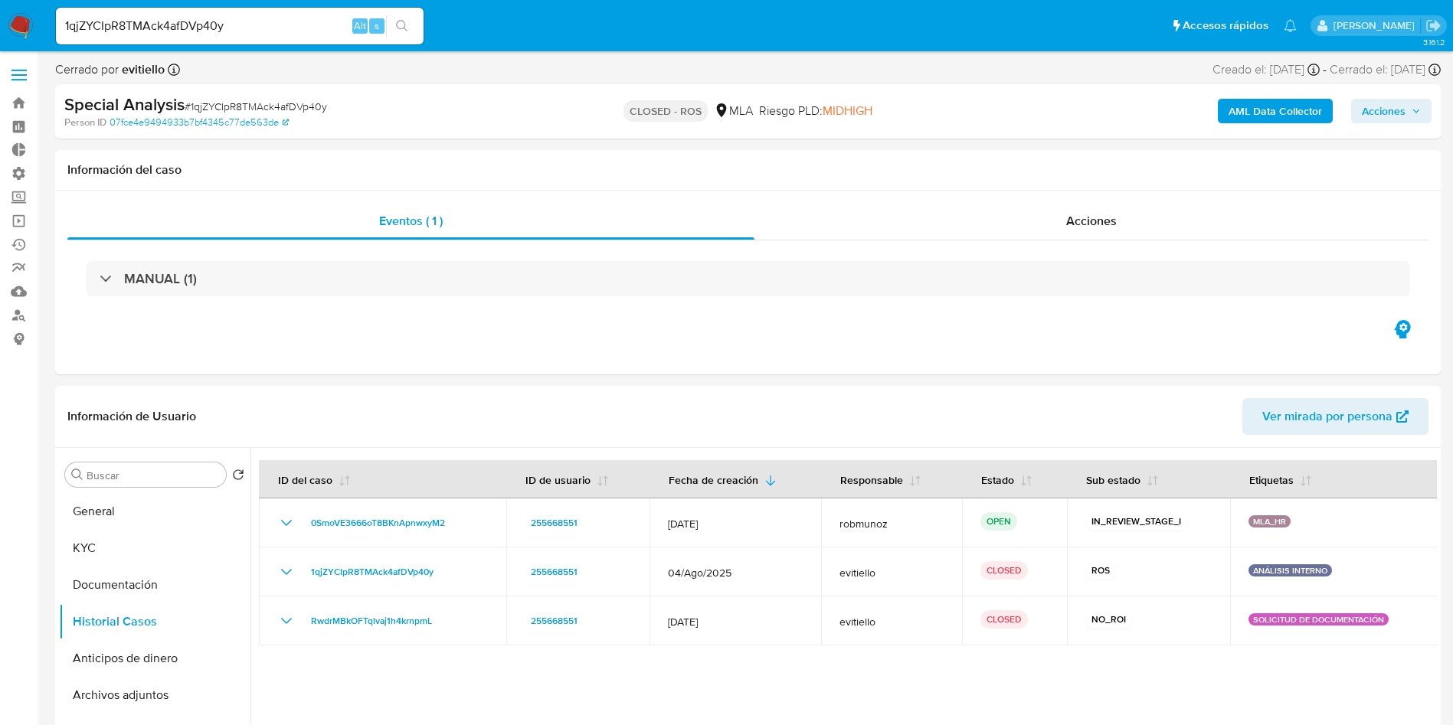
click at [279, 35] on input "1qjZYCIpR8TMAck4afDVp40y" at bounding box center [240, 26] width 368 height 20
paste input "UbsBgPv5y7ns8RI6JNt47HyE"
type input "UbsBgPv5y7ns8RI6JNt47HyE"
click at [404, 27] on icon "search-icon" at bounding box center [401, 25] width 11 height 11
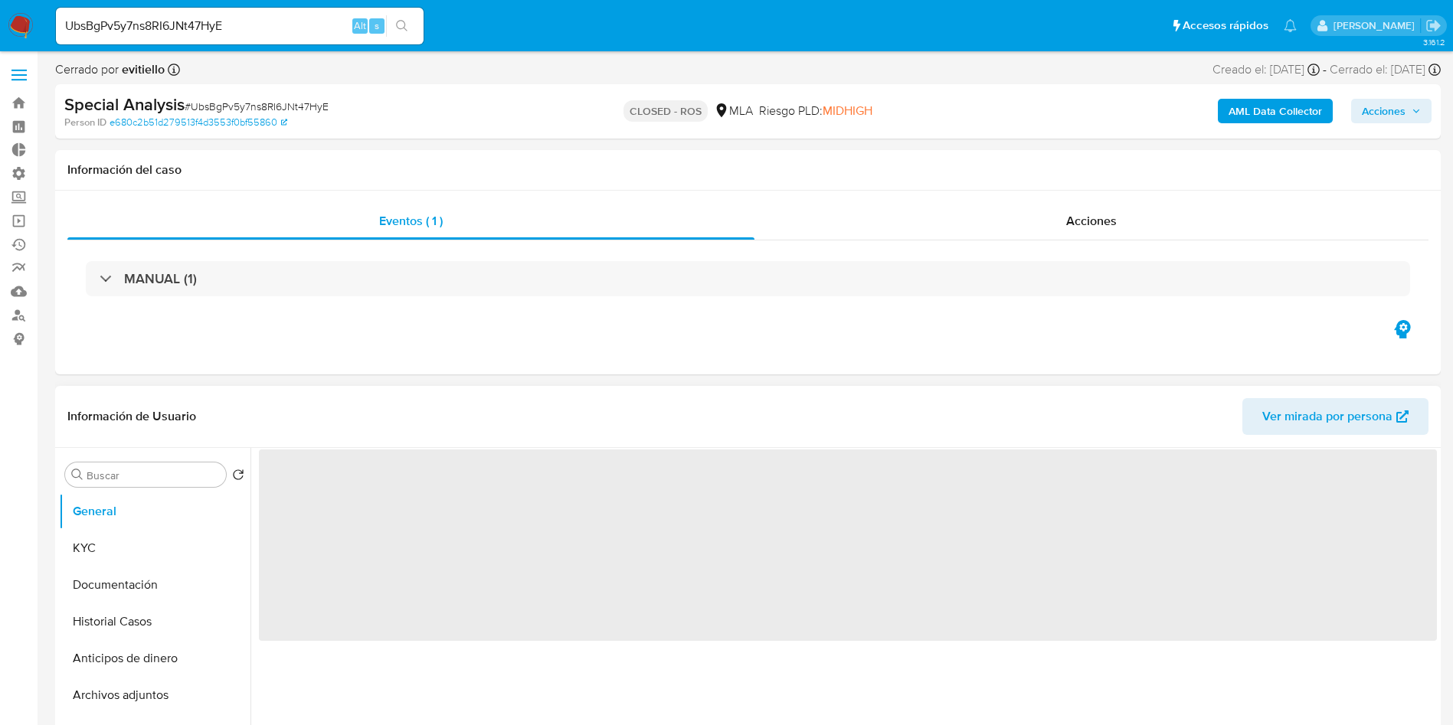
select select "10"
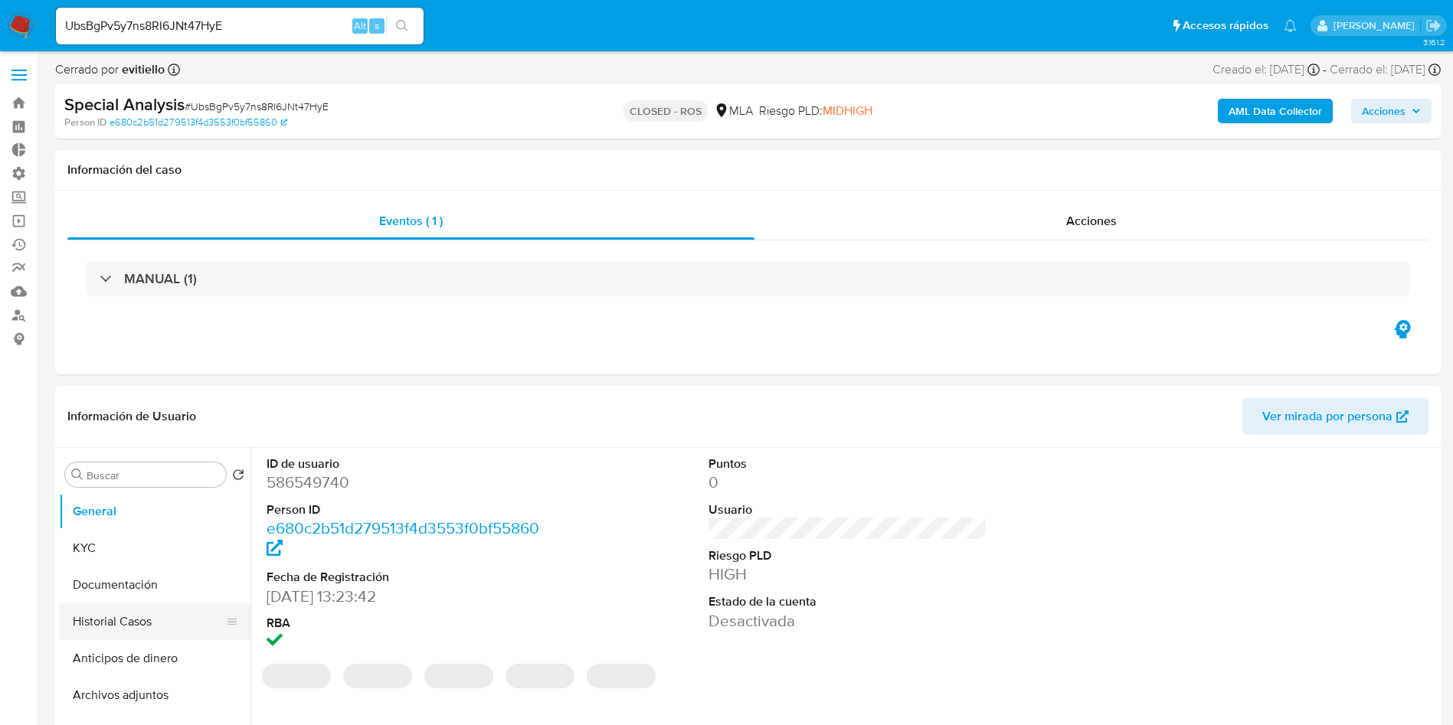
click at [145, 616] on button "Historial Casos" at bounding box center [148, 621] width 179 height 37
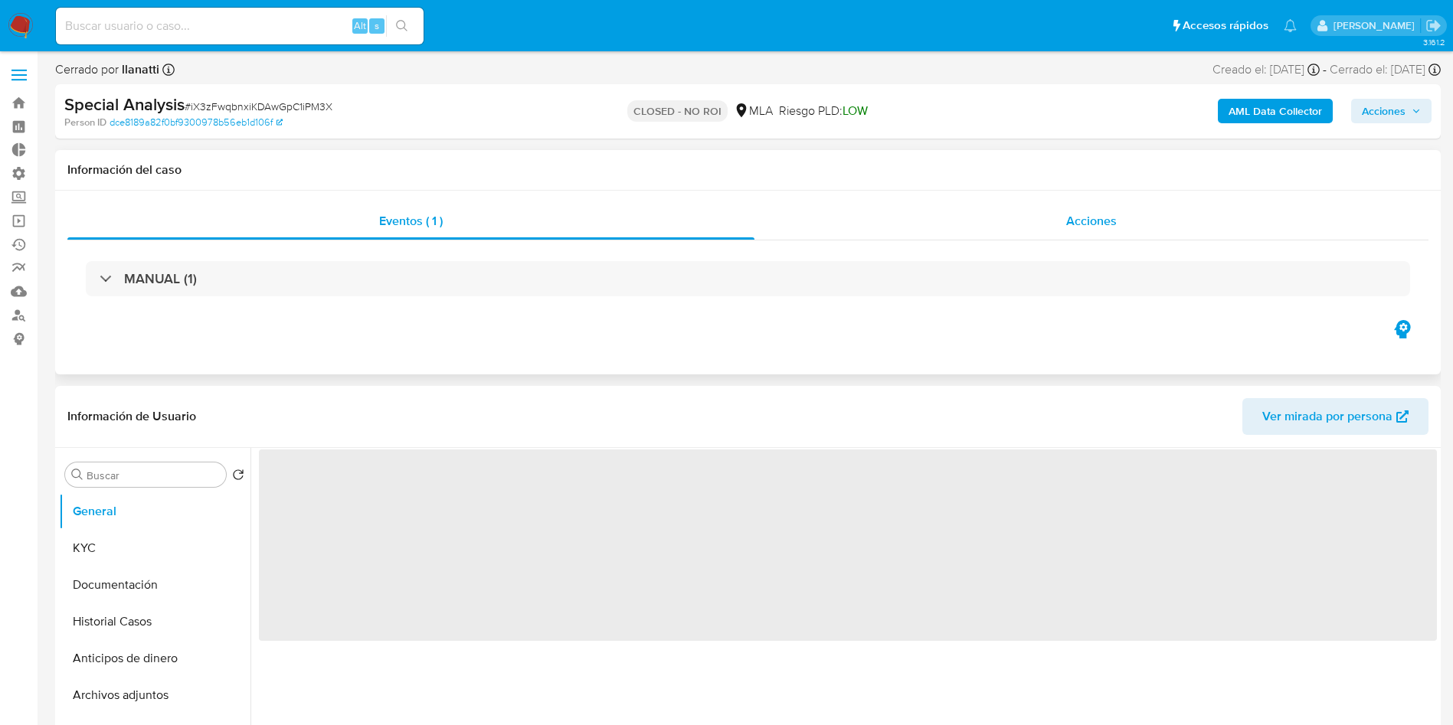
click at [1035, 205] on div "Acciones" at bounding box center [1091, 221] width 674 height 37
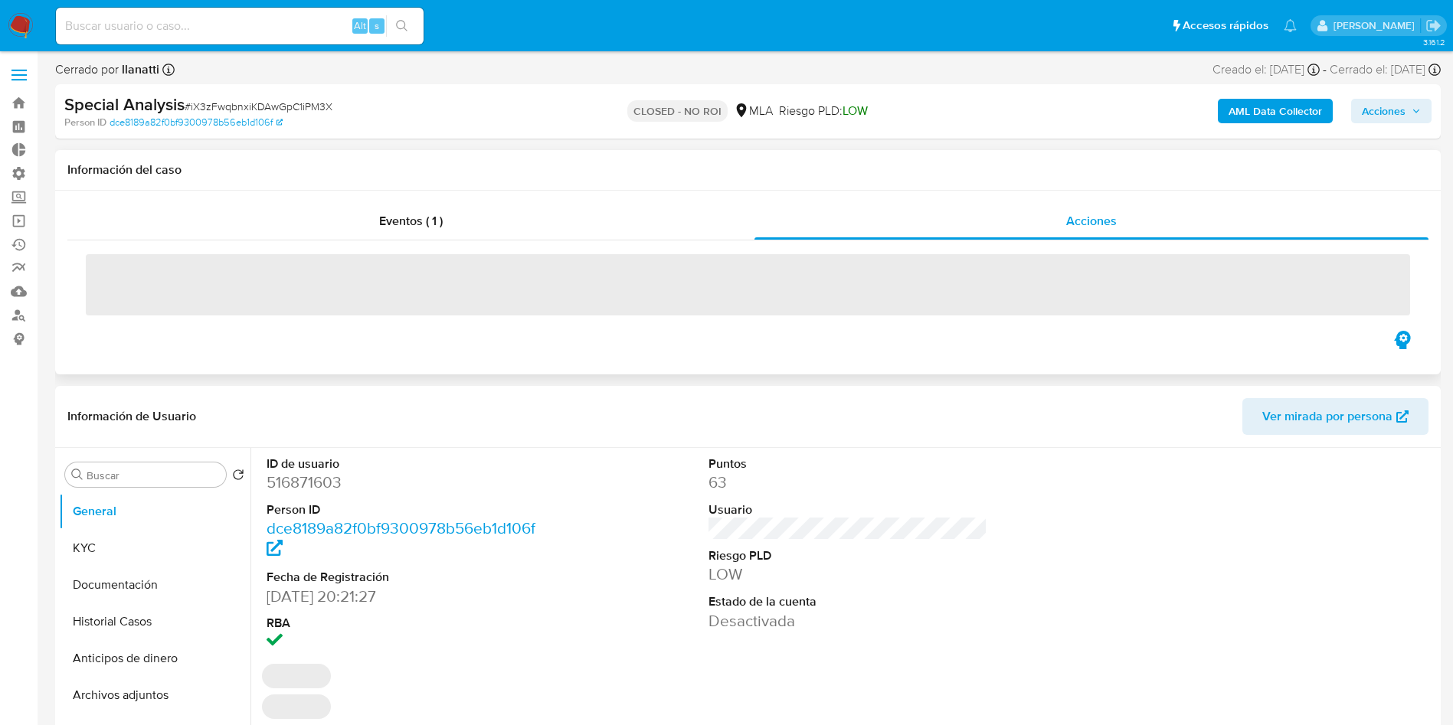
select select "10"
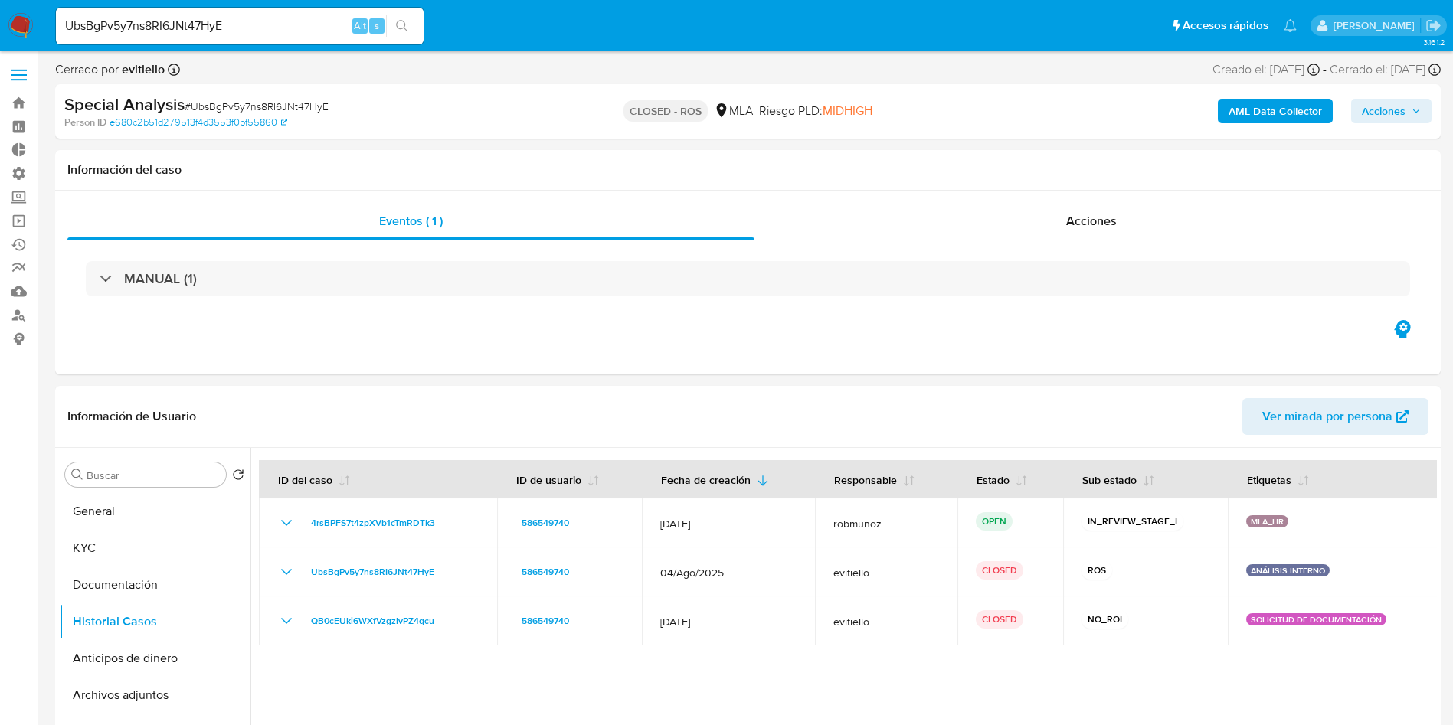
select select "10"
click at [259, 28] on input "UbsBgPv5y7ns8RI6JNt47HyE" at bounding box center [240, 26] width 368 height 20
paste input "9Ki6VbMZ36Xhk4OVEtWsz56j"
type input "9Ki6VbMZ36Xhk4OVEtWsz56j"
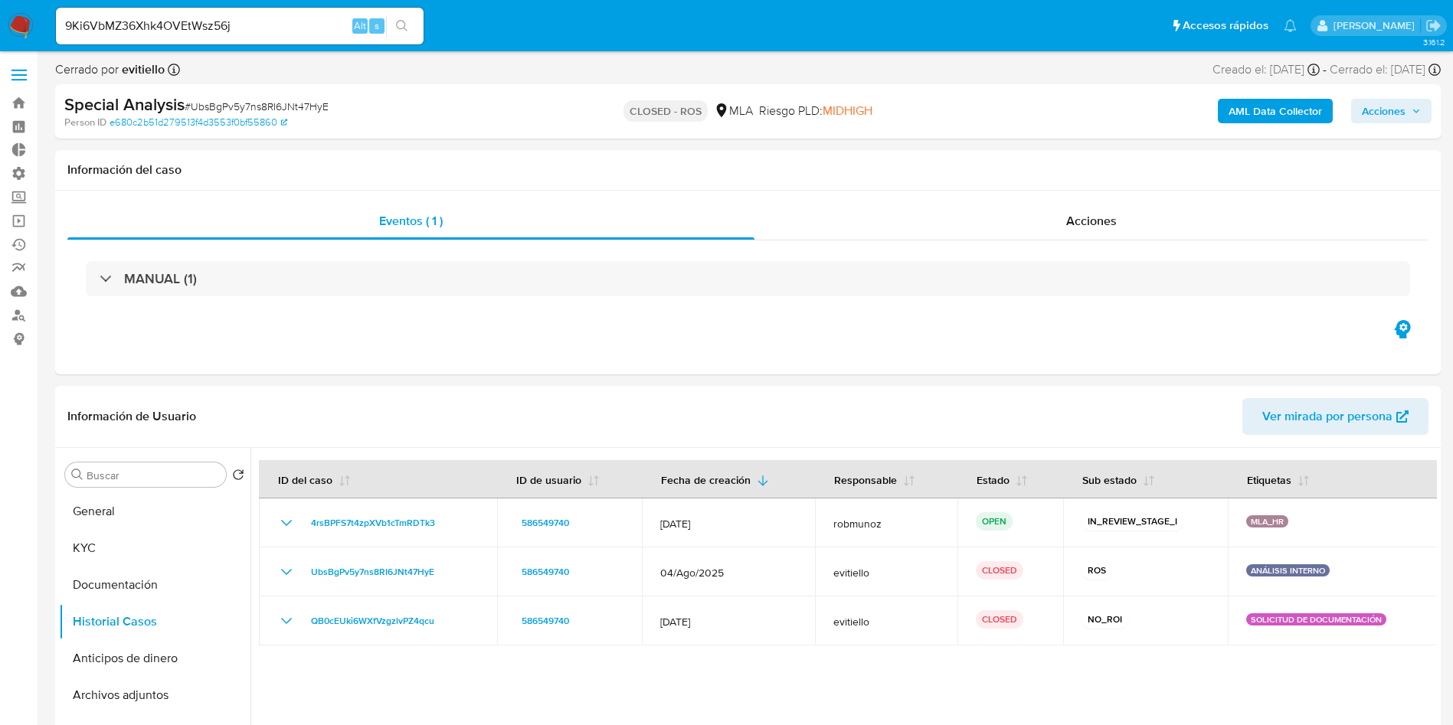
click at [398, 29] on icon "search-icon" at bounding box center [402, 26] width 12 height 12
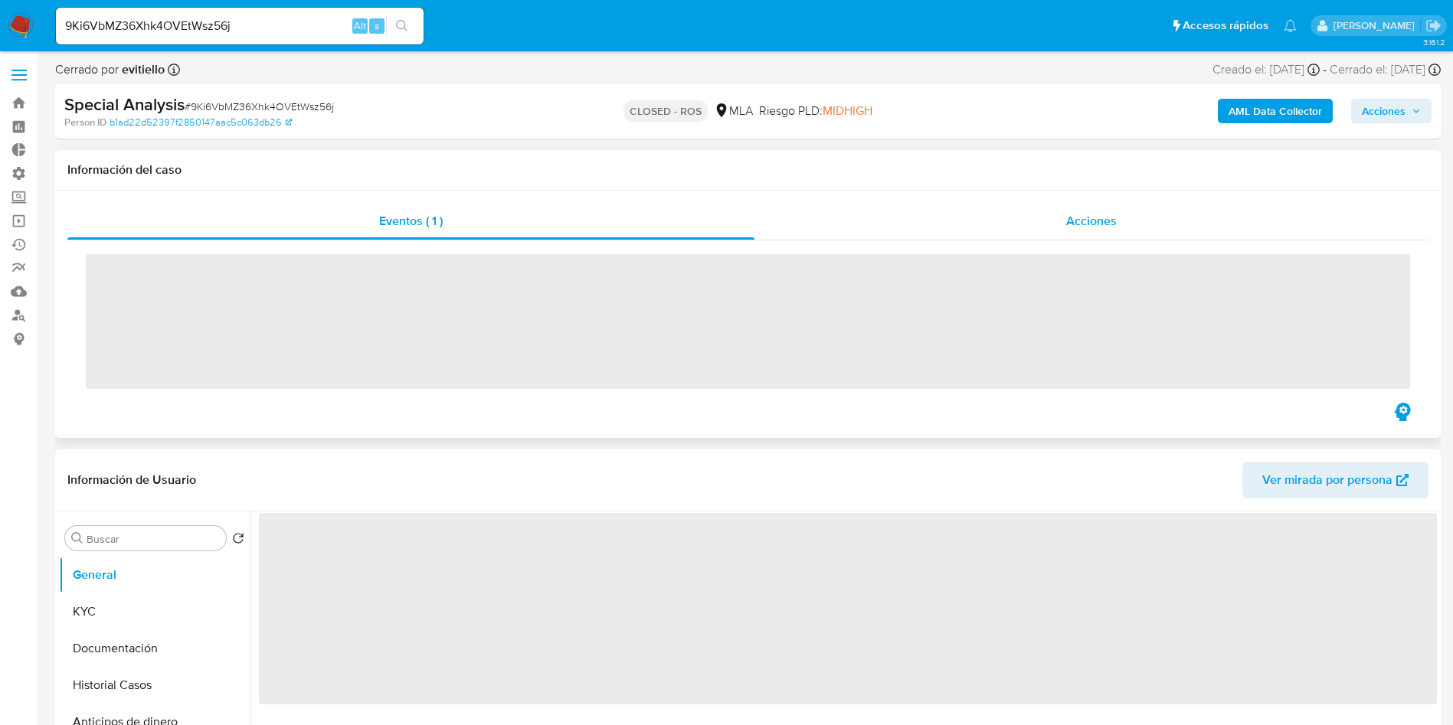
click at [1037, 230] on div "Acciones" at bounding box center [1091, 221] width 674 height 37
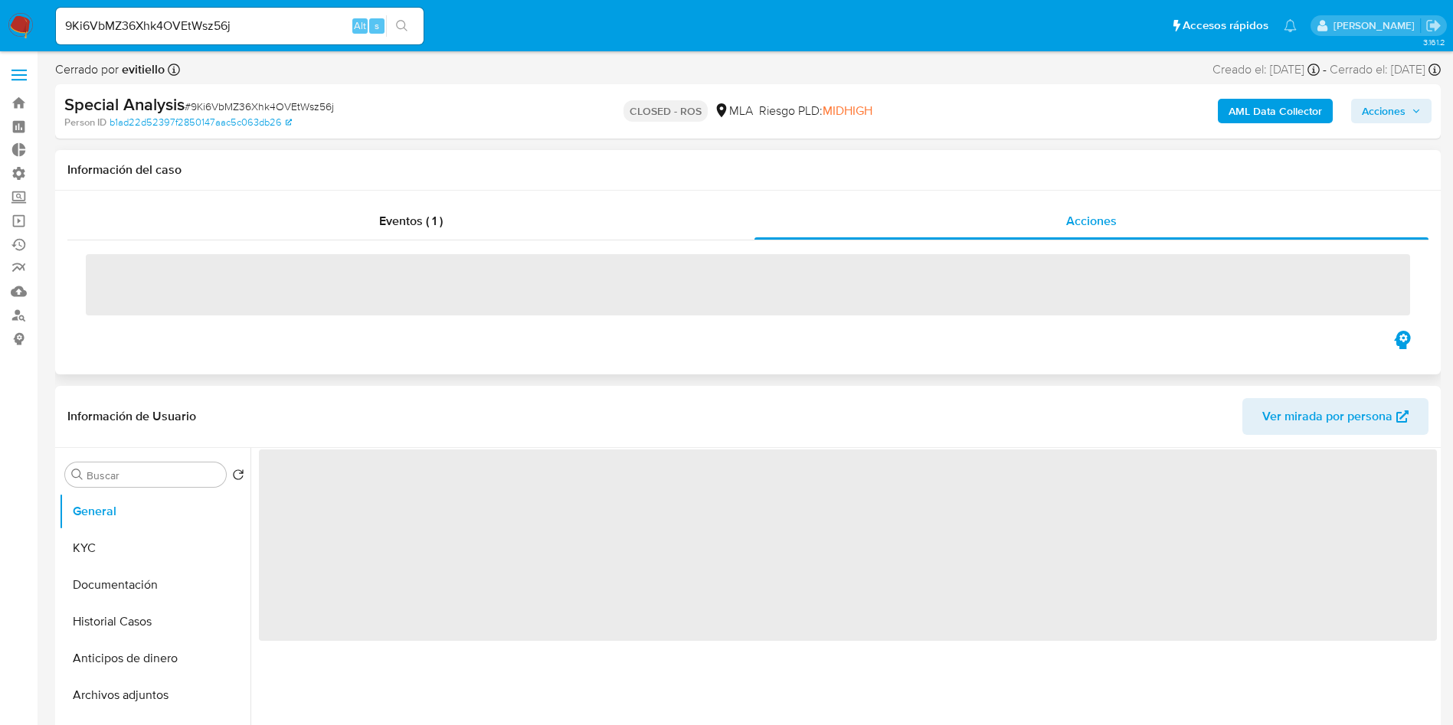
select select "10"
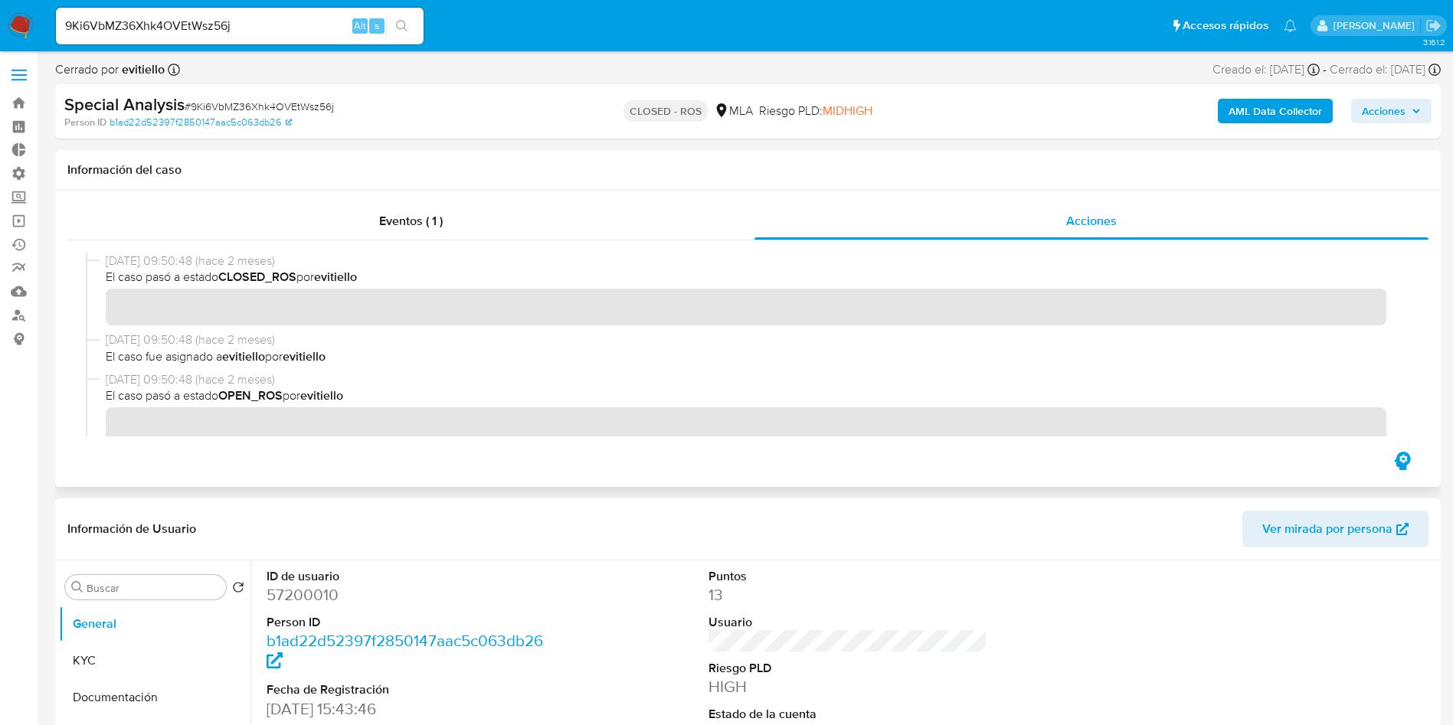
click at [298, 31] on input "9Ki6VbMZ36Xhk4OVEtWsz56j" at bounding box center [240, 26] width 368 height 20
click at [298, 30] on input "9Ki6VbMZ36Xhk4OVEtWsz56j" at bounding box center [240, 26] width 368 height 20
paste input "biMatuRl5aeyguuG7fJYBrBA"
type input "biMatuRl5aeyguuG7fJYBrBA"
click at [404, 23] on icon "search-icon" at bounding box center [402, 26] width 12 height 12
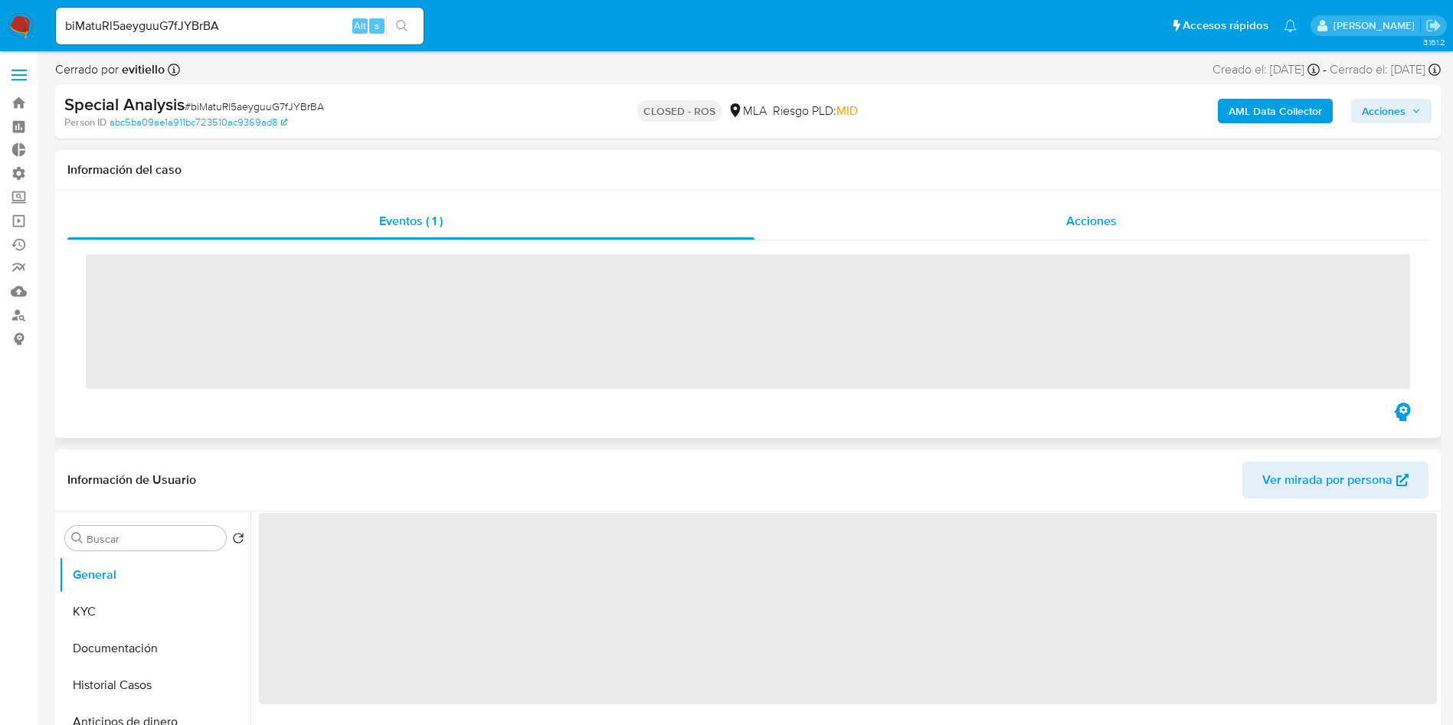
click at [1113, 231] on div "Acciones" at bounding box center [1091, 221] width 674 height 37
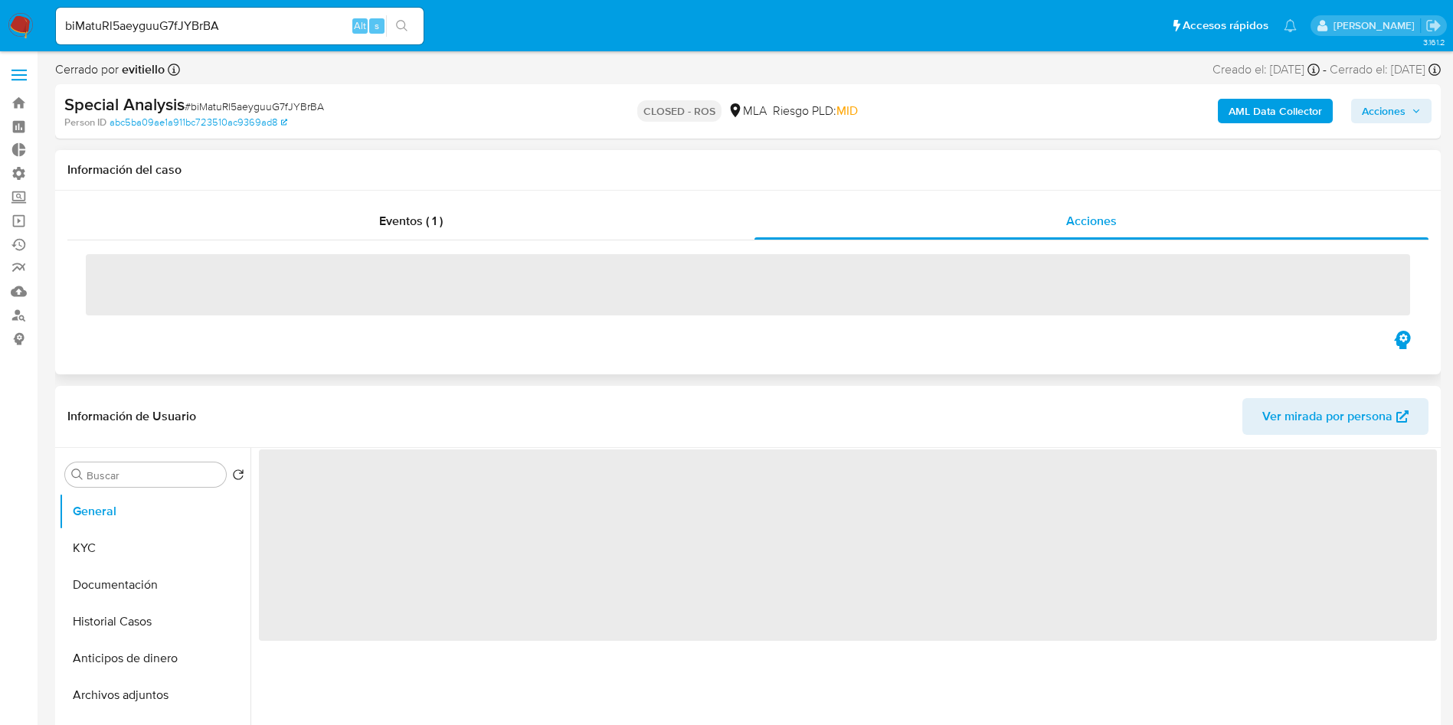
select select "10"
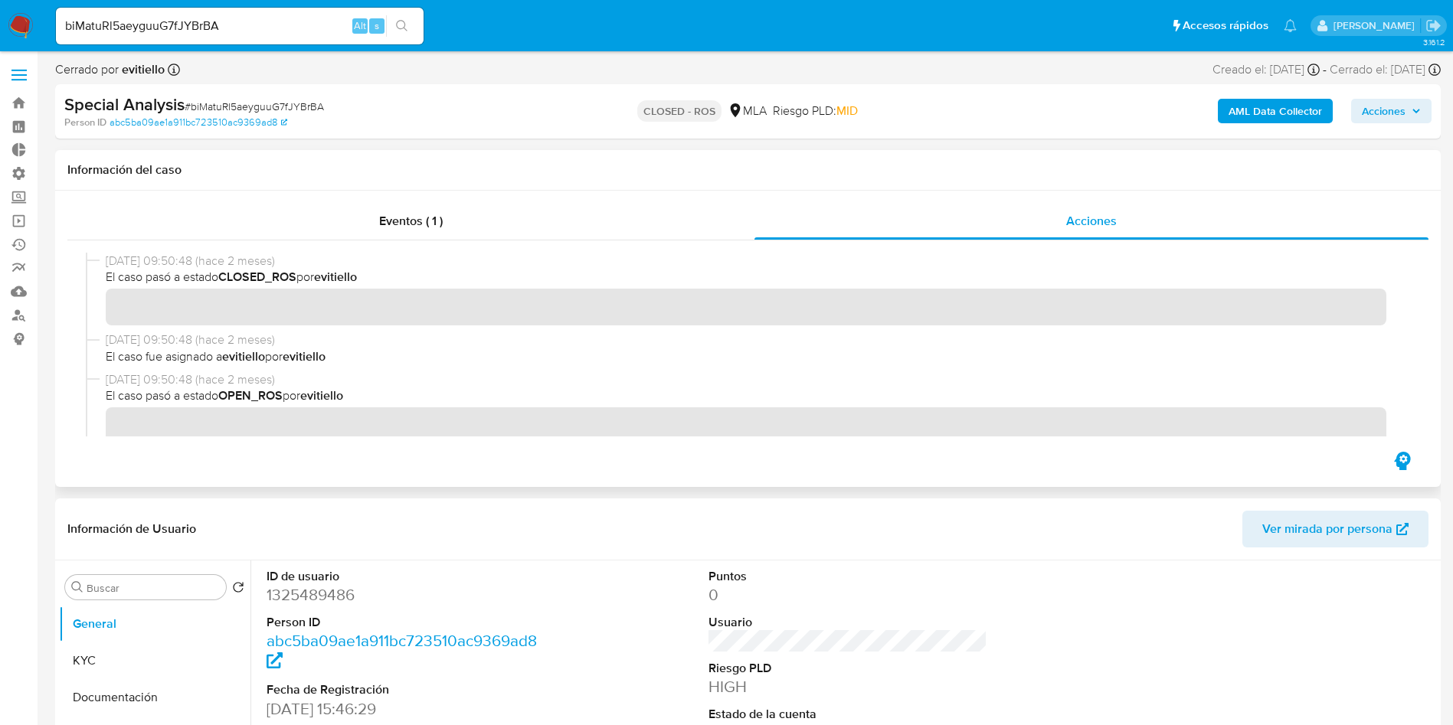
click at [295, 36] on div "biMatuRl5aeyguuG7fJYBrBA Alt s" at bounding box center [240, 26] width 368 height 37
click at [295, 35] on div "biMatuRl5aeyguuG7fJYBrBA Alt s" at bounding box center [240, 26] width 368 height 37
click at [295, 29] on input "biMatuRl5aeyguuG7fJYBrBA" at bounding box center [240, 26] width 368 height 20
paste input "6meRXPyxsH0ZEKj6n09S2Jof"
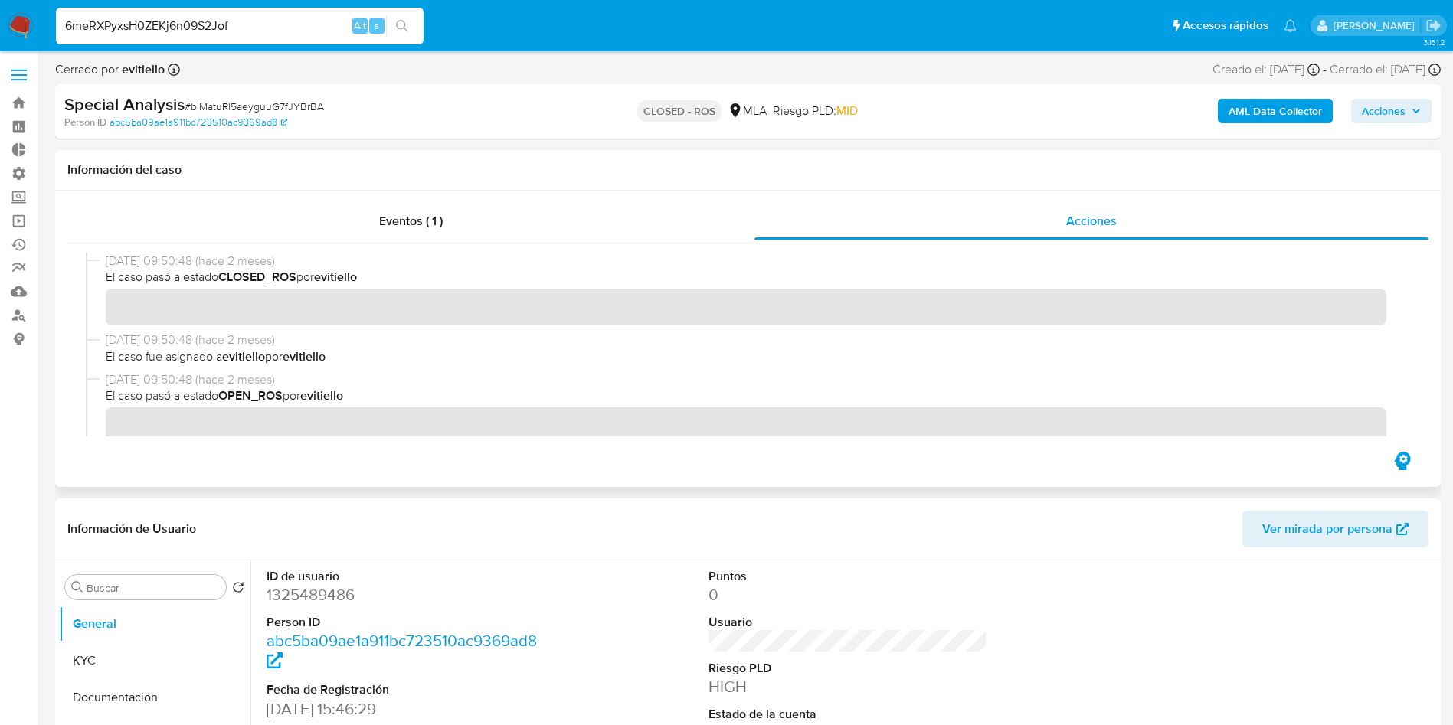
type input "6meRXPyxsH0ZEKj6n09S2Jof"
click at [410, 28] on button "search-icon" at bounding box center [401, 25] width 31 height 21
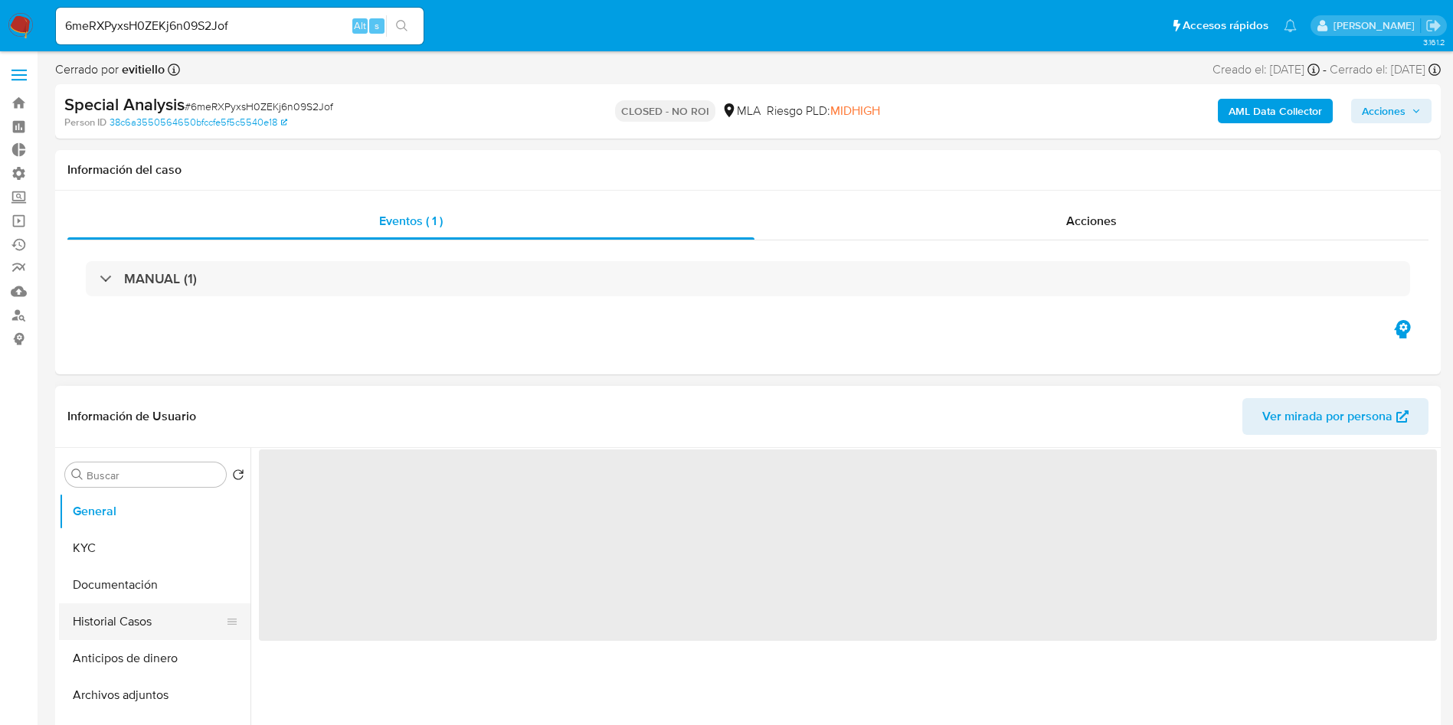
click at [143, 615] on button "Historial Casos" at bounding box center [148, 621] width 179 height 37
select select "10"
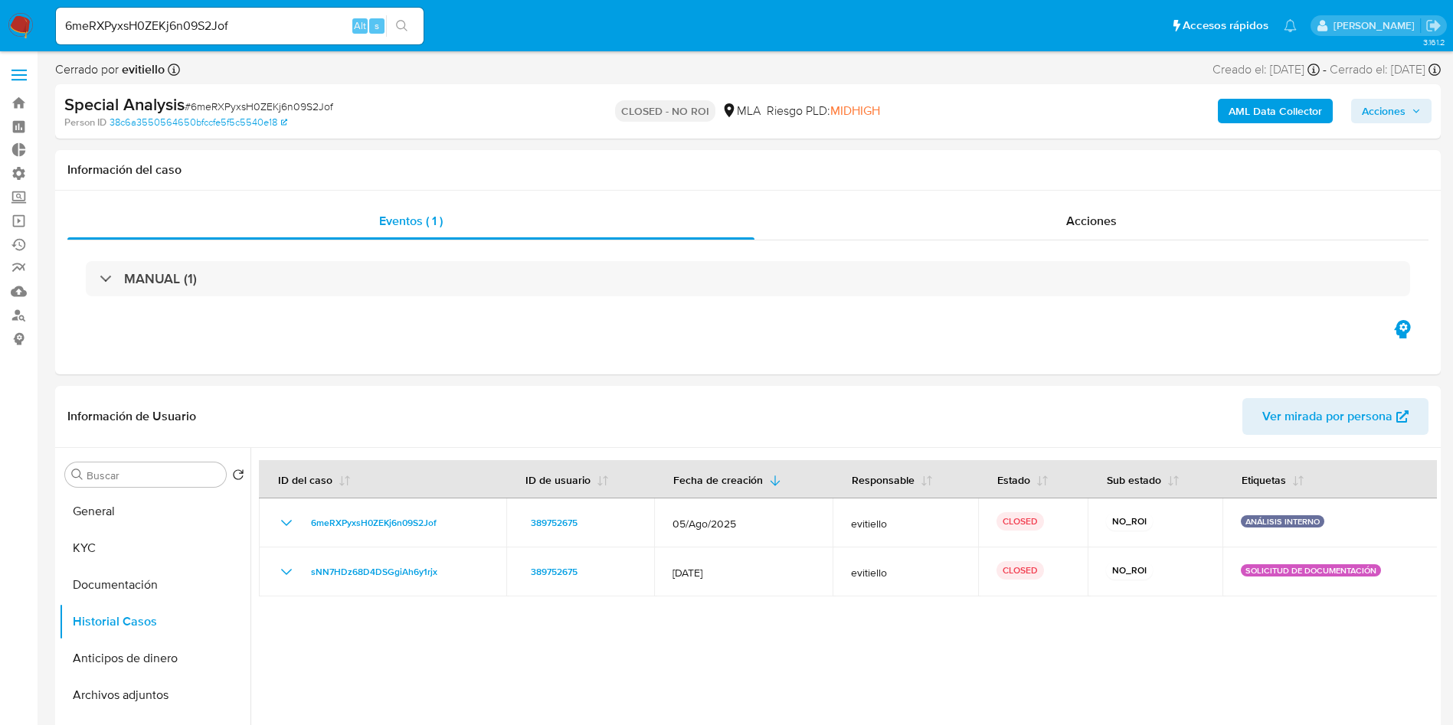
click at [255, 18] on input "6meRXPyxsH0ZEKj6n09S2Jof" at bounding box center [240, 26] width 368 height 20
paste input "SbeTsXxrjpzVRpWMwMmN2gpV"
type input "SbeTsXxrjpzVRpWMwMmN2gpV"
click at [402, 24] on icon "search-icon" at bounding box center [402, 26] width 12 height 12
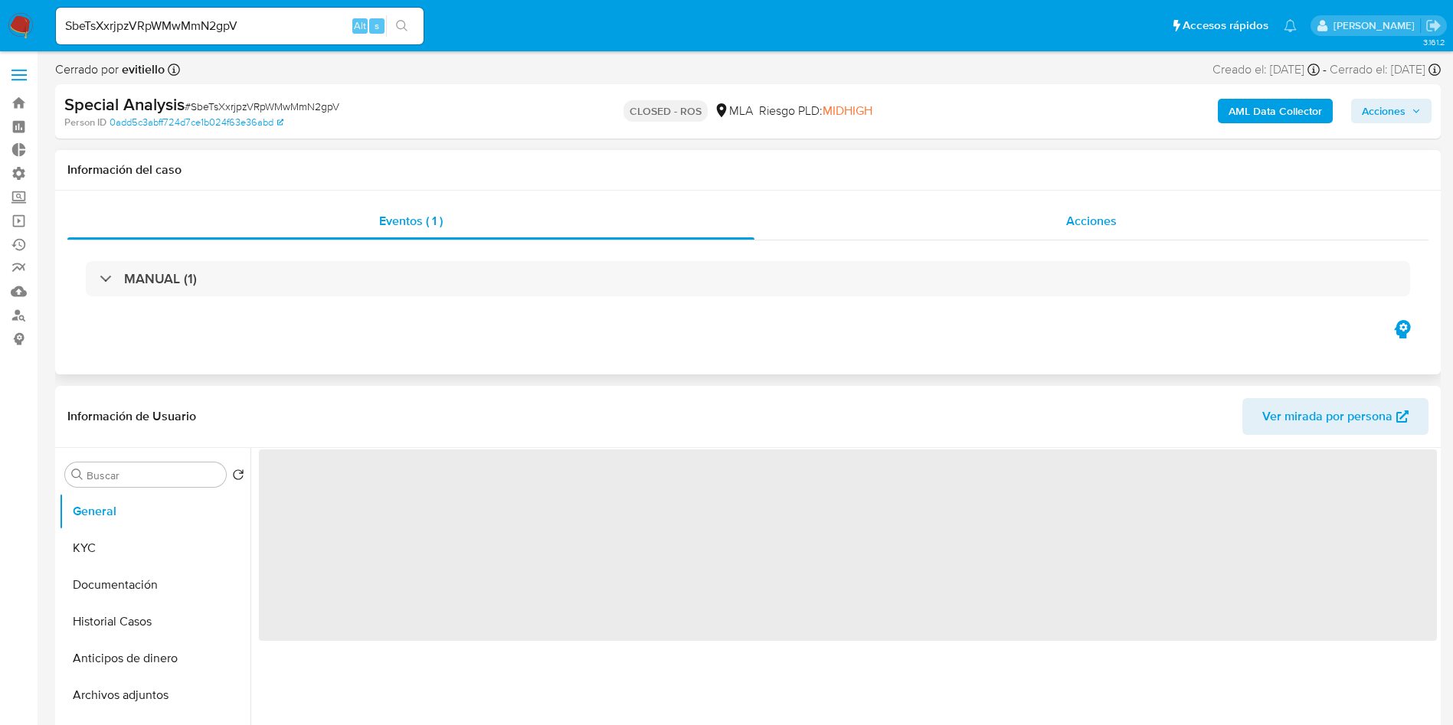
click at [1079, 208] on div "Acciones" at bounding box center [1091, 221] width 674 height 37
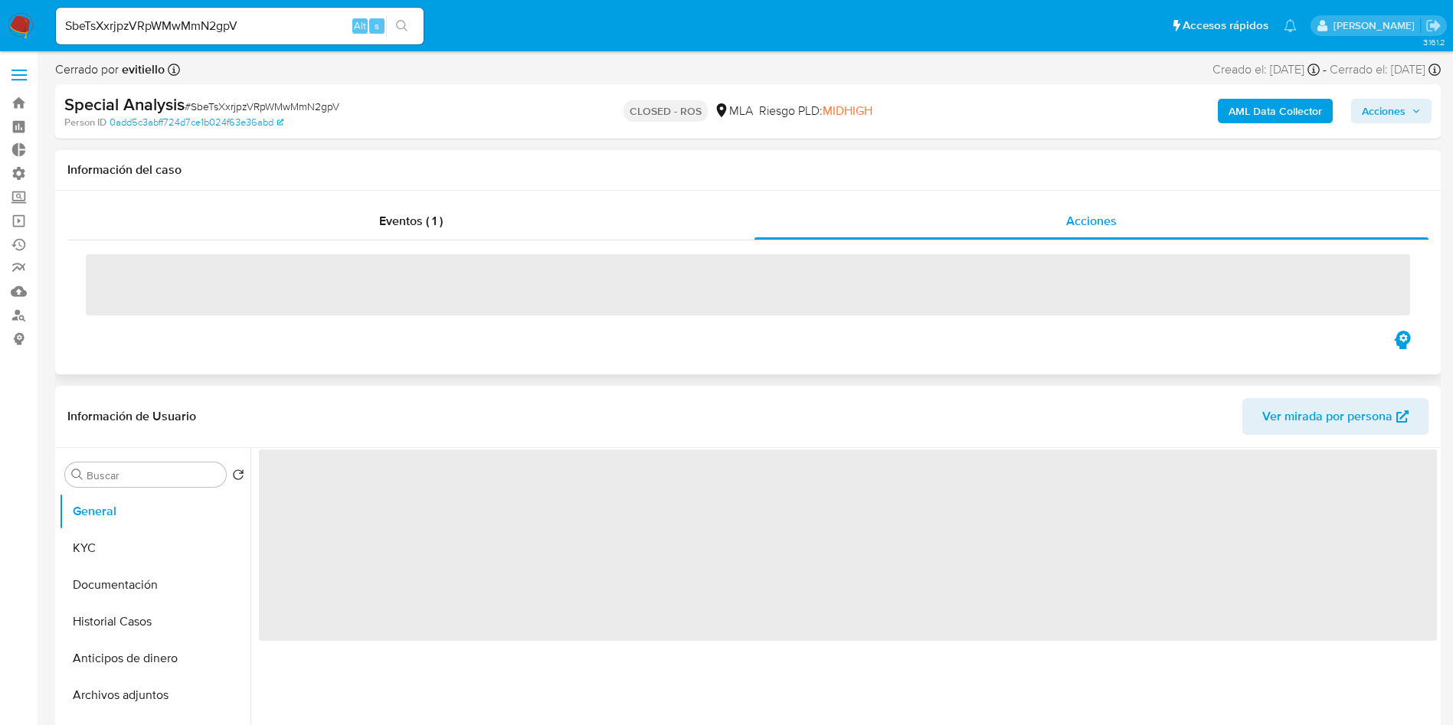
select select "10"
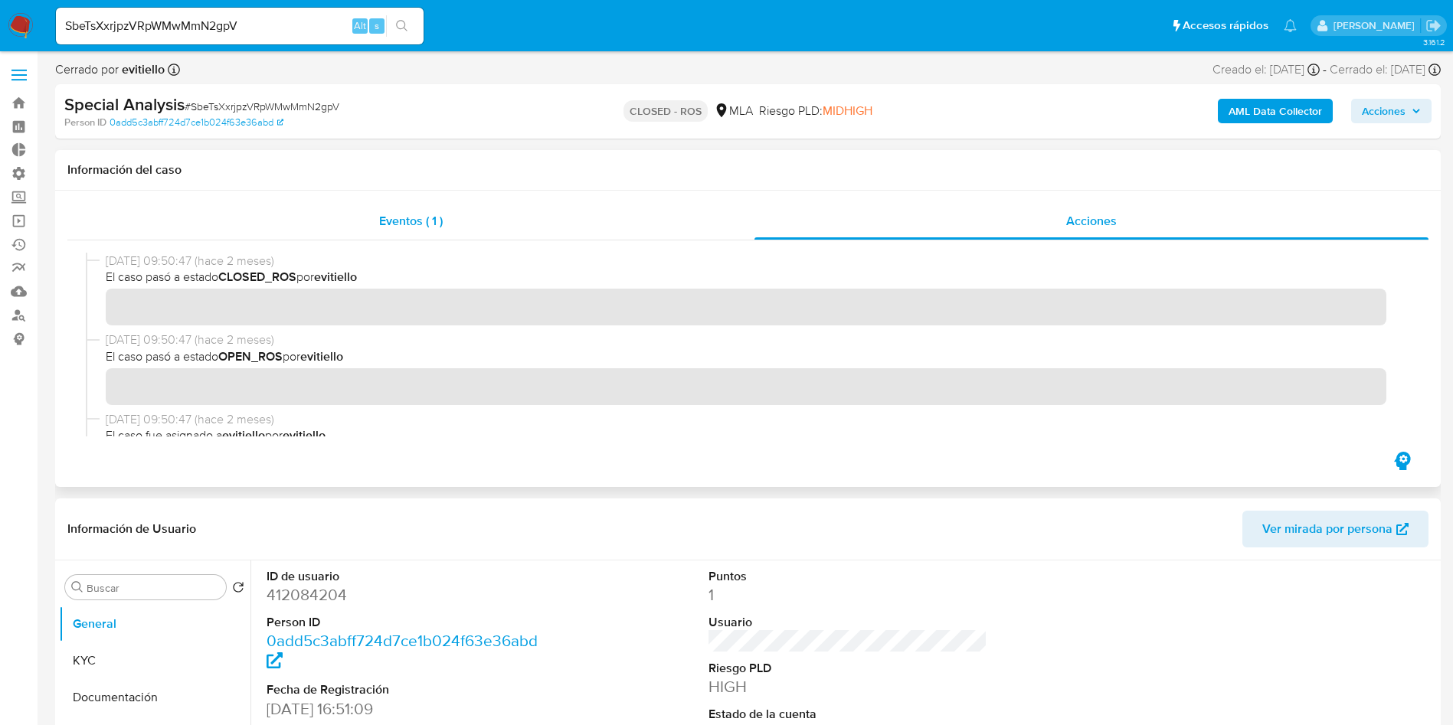
click at [371, 230] on div "Eventos ( 1 )" at bounding box center [410, 221] width 687 height 37
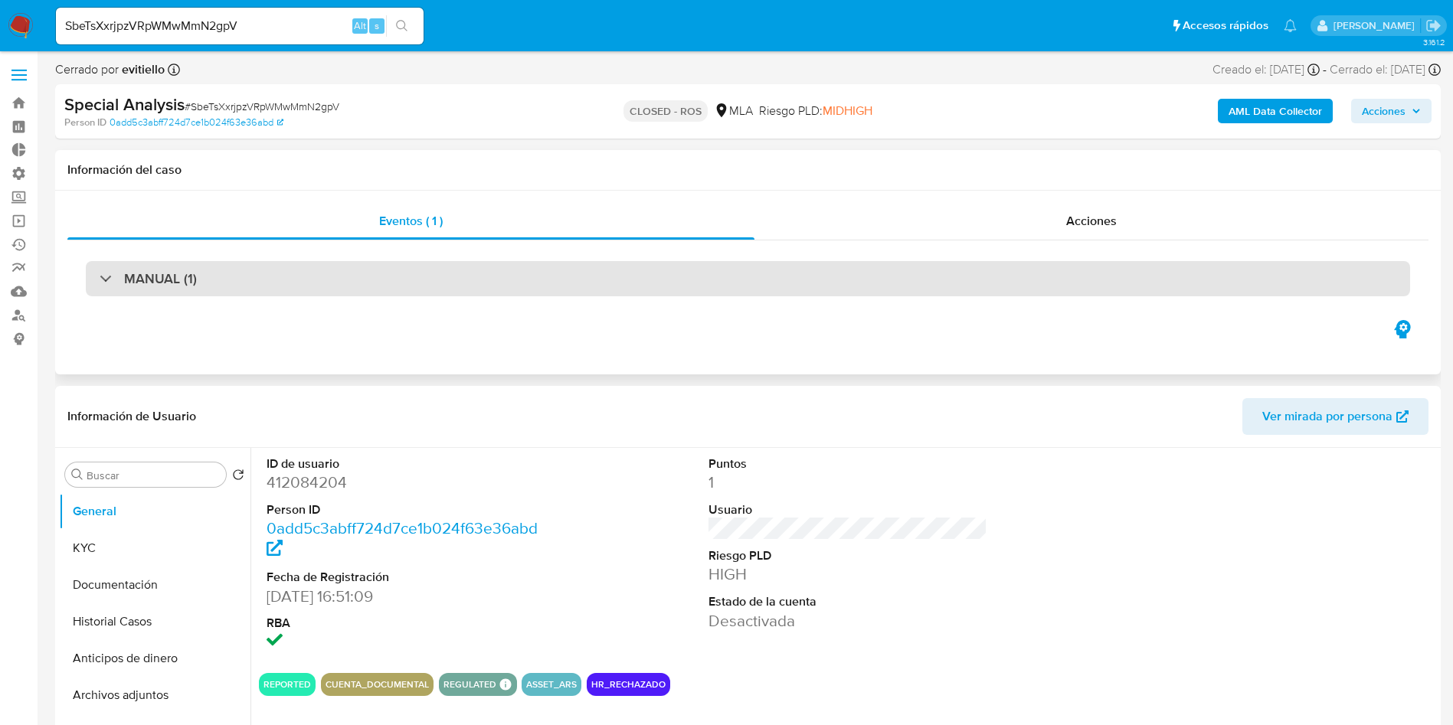
click at [334, 274] on div "MANUAL (1)" at bounding box center [748, 278] width 1324 height 35
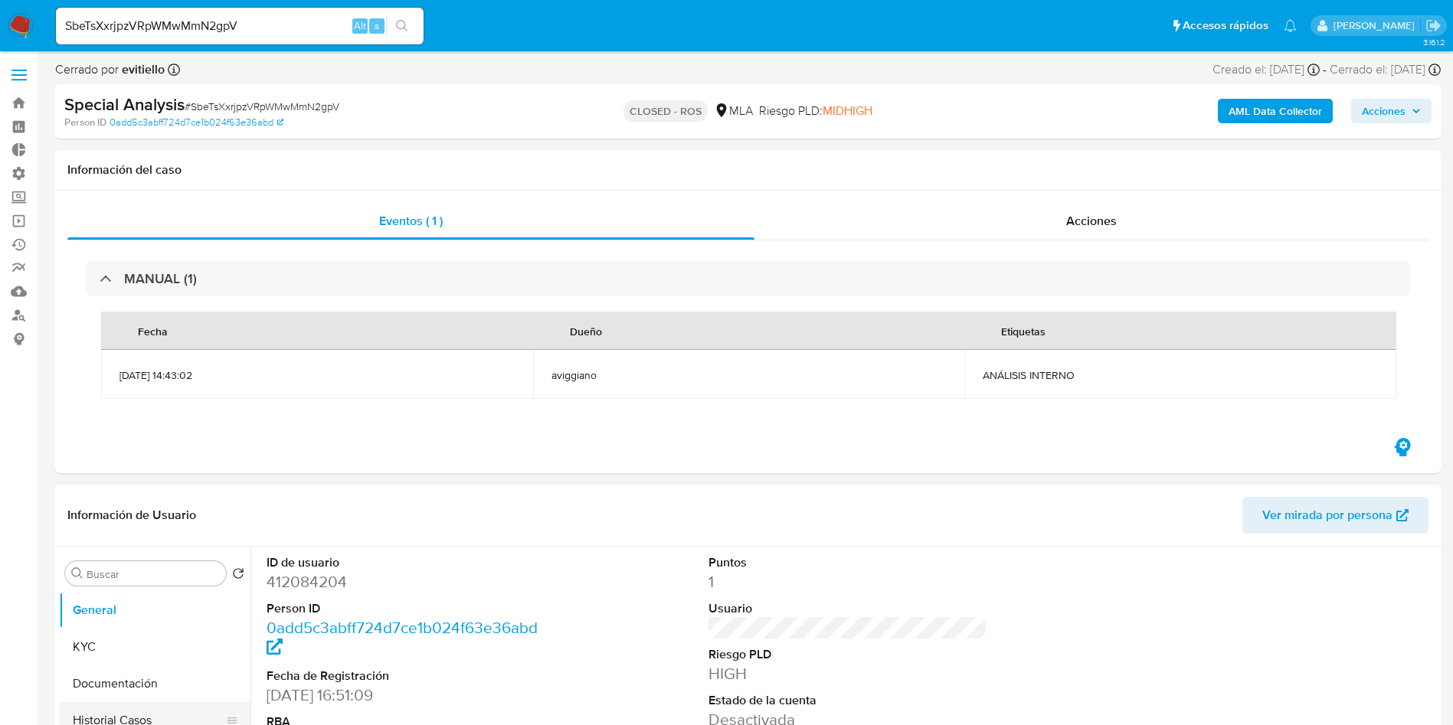
click at [98, 716] on button "Historial Casos" at bounding box center [148, 720] width 179 height 37
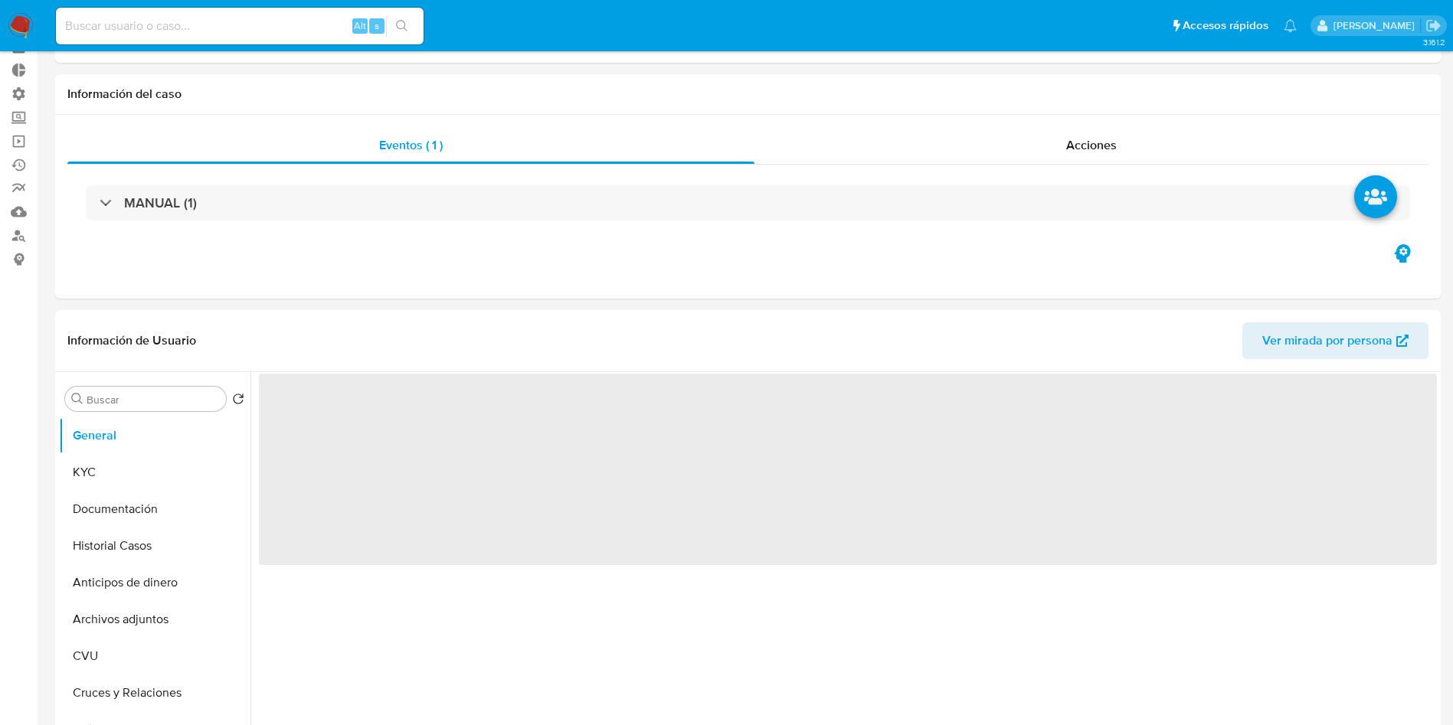
scroll to position [115, 0]
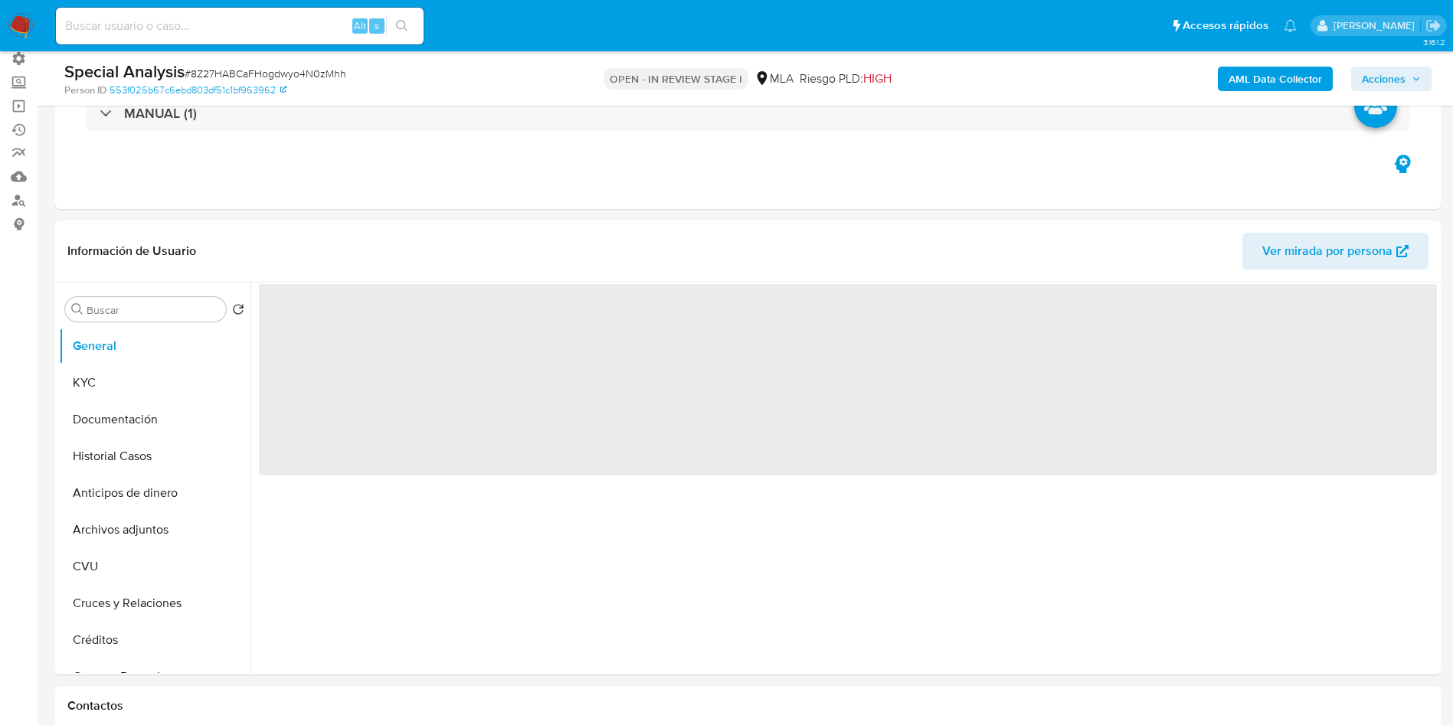
select select "10"
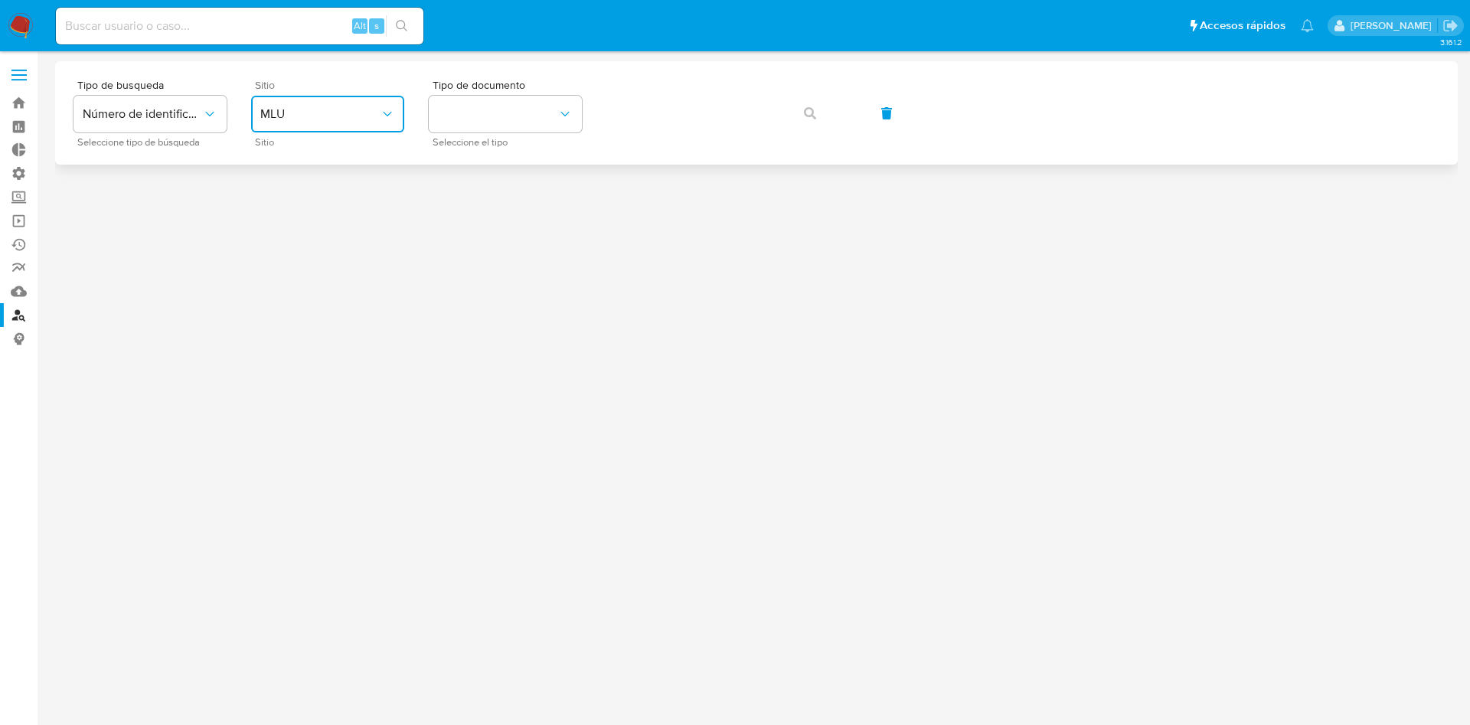
click at [368, 118] on span "MLU" at bounding box center [319, 113] width 119 height 15
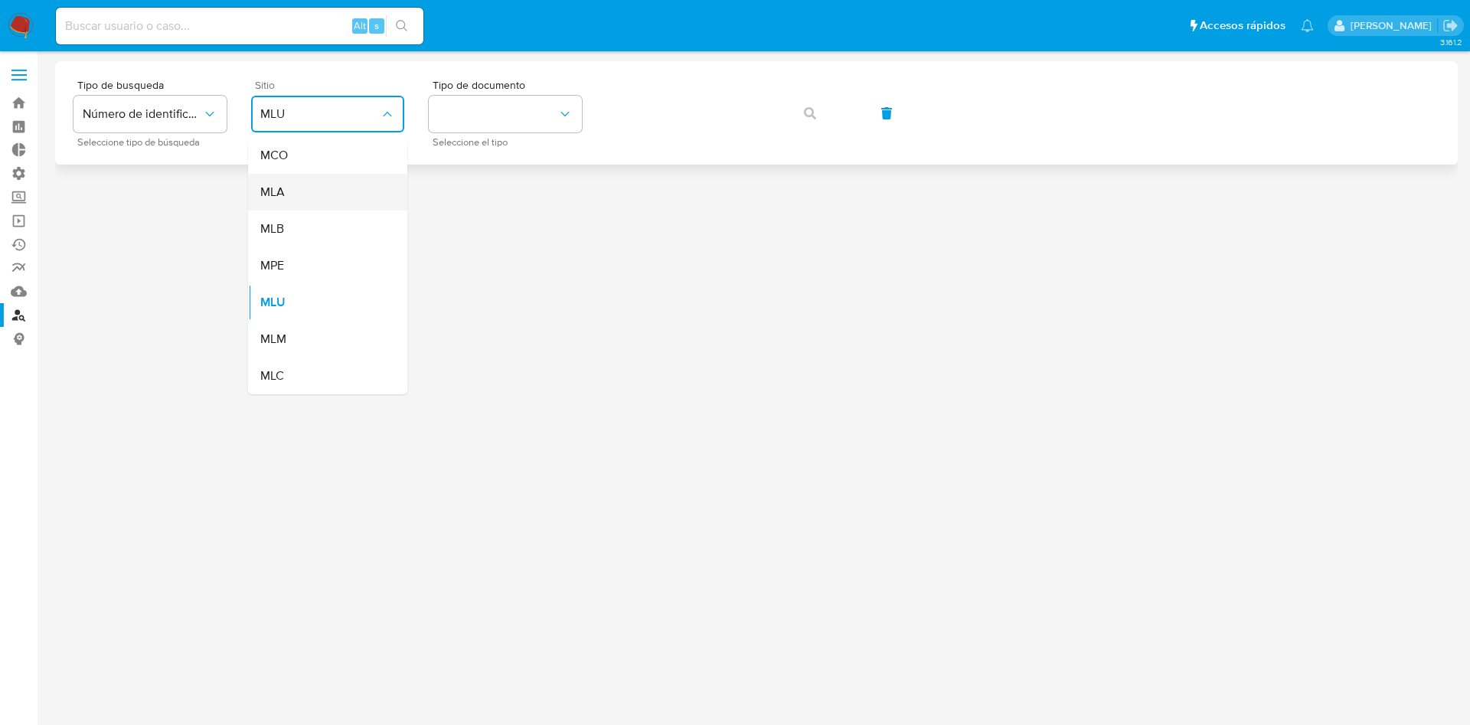
click at [345, 187] on div "MLA" at bounding box center [323, 192] width 126 height 37
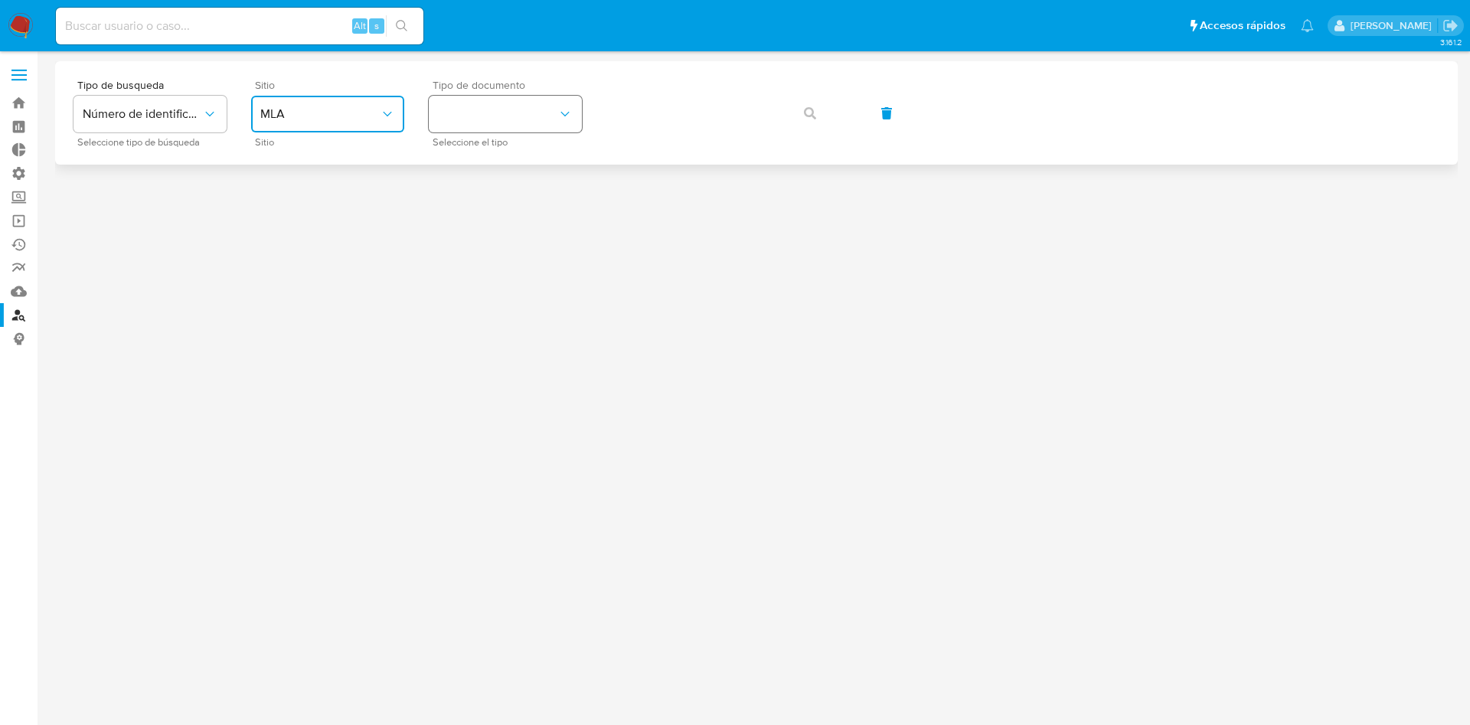
click at [507, 113] on button "identificationType" at bounding box center [505, 114] width 153 height 37
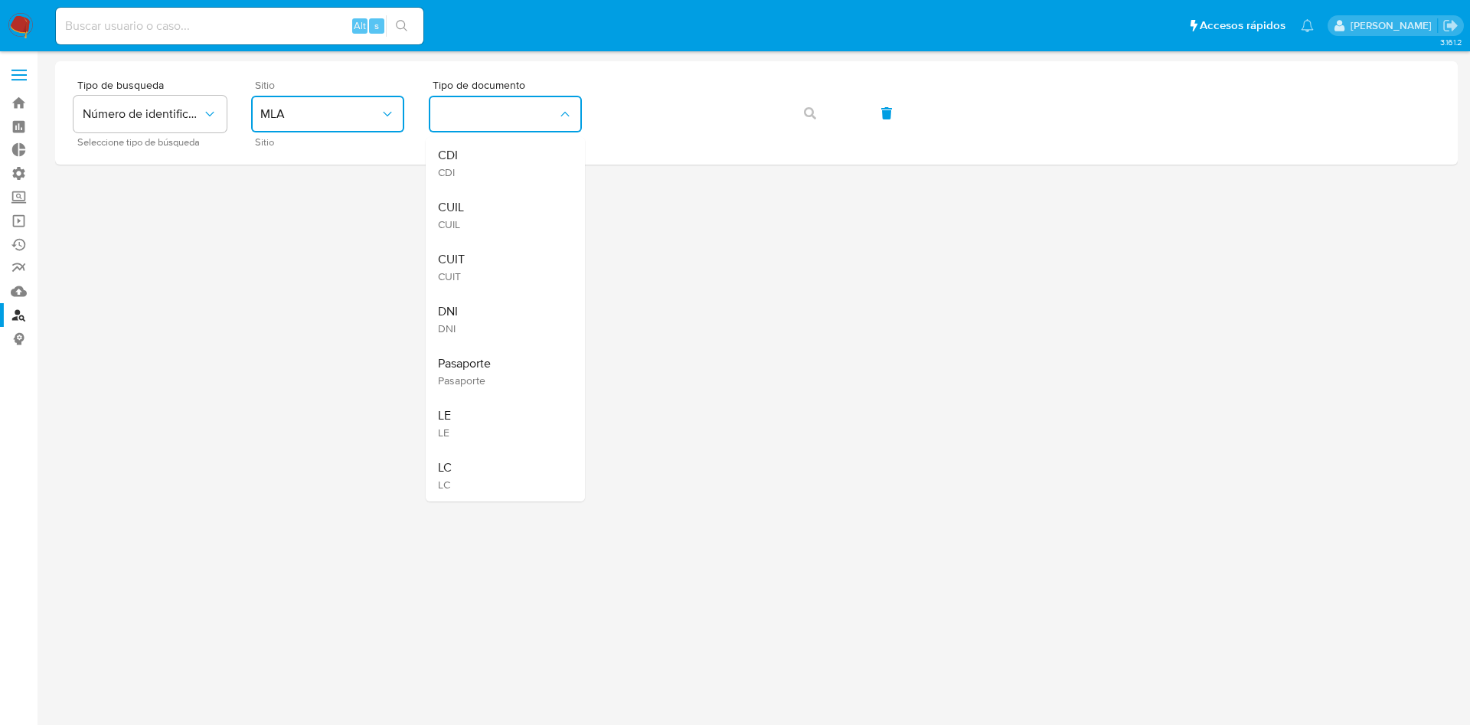
click at [474, 207] on div "CUIL CUIL" at bounding box center [501, 215] width 126 height 52
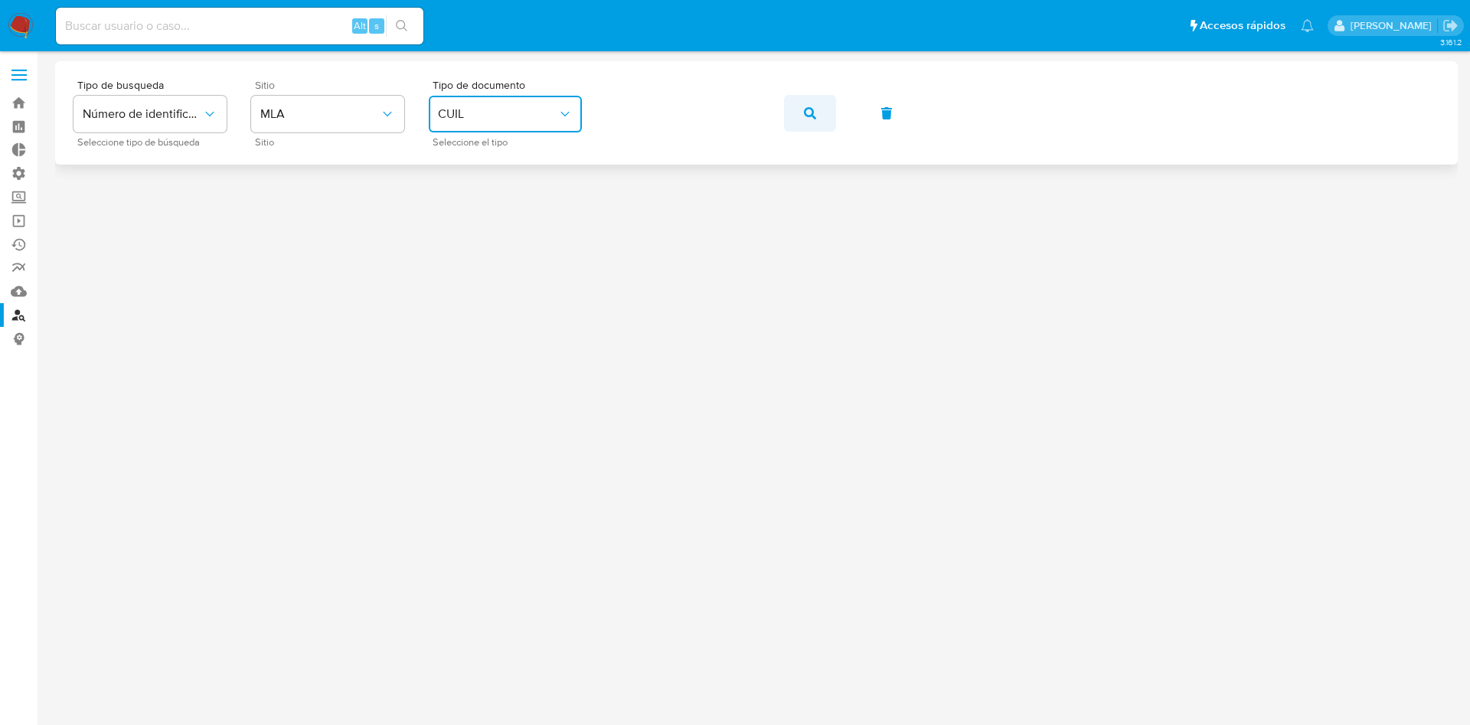
click at [808, 110] on icon "button" at bounding box center [810, 113] width 12 height 12
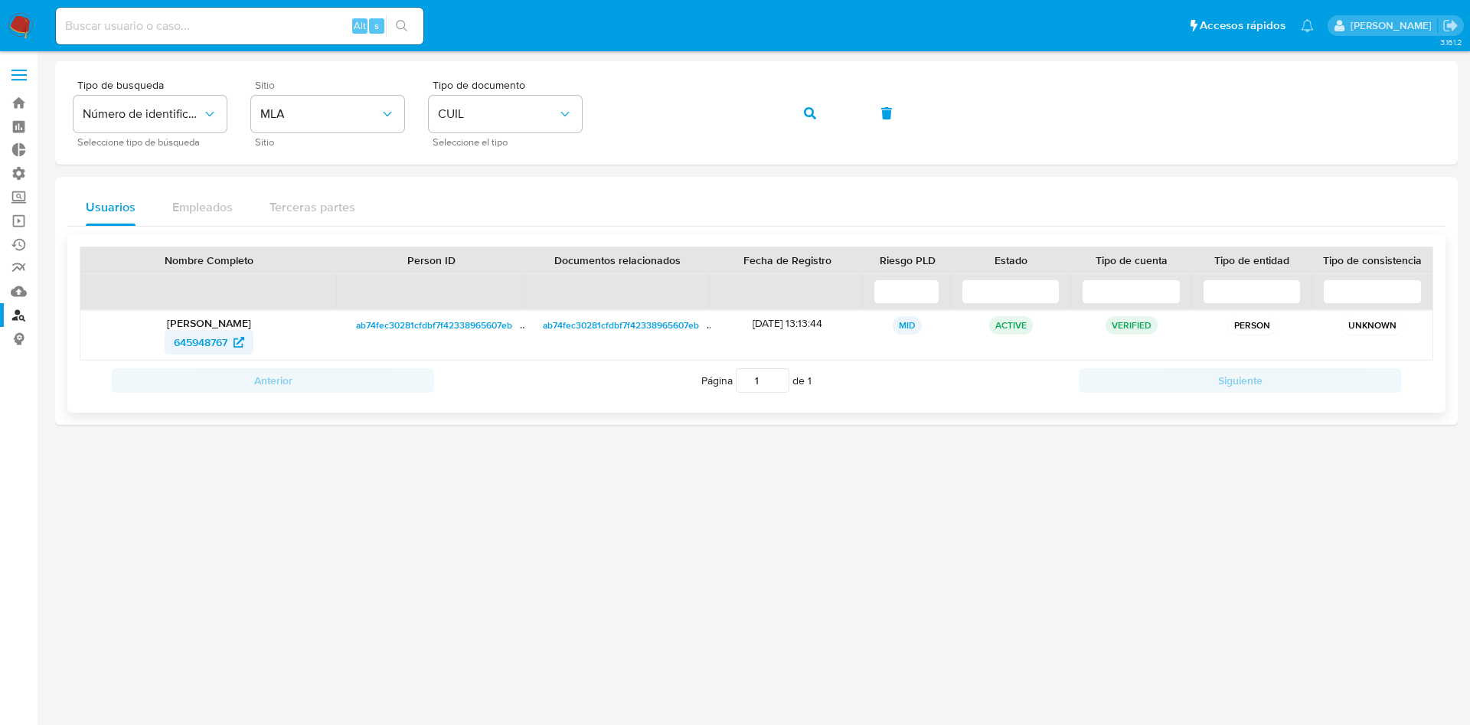
click at [201, 345] on span "645948767" at bounding box center [201, 342] width 54 height 25
click at [812, 113] on icon "button" at bounding box center [810, 113] width 12 height 12
click at [201, 345] on span "516871603" at bounding box center [200, 342] width 51 height 25
click at [283, 34] on input at bounding box center [240, 26] width 368 height 20
paste input "CyUrM77O92RWe2ZG1EMCjStn"
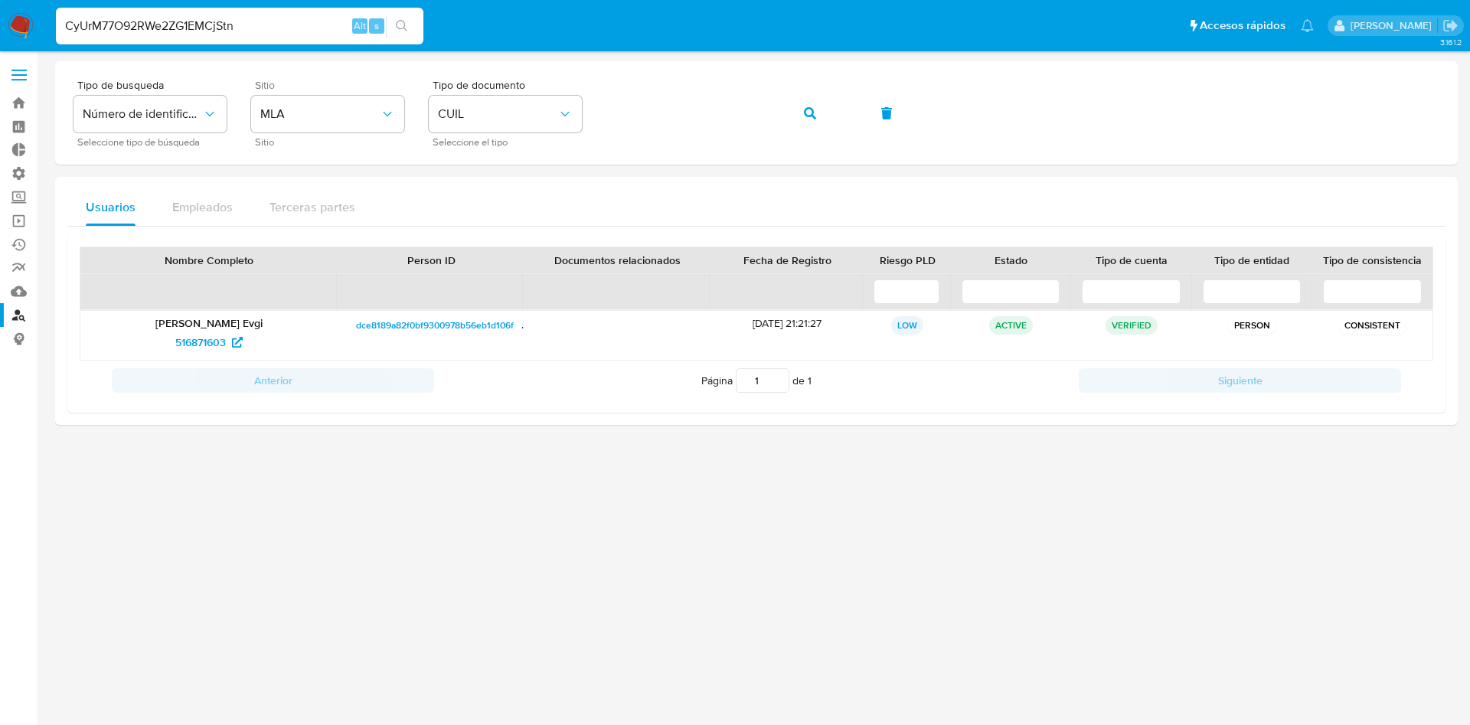
type input "CyUrM77O92RWe2ZG1EMCjStn"
click at [412, 29] on button "search-icon" at bounding box center [401, 25] width 31 height 21
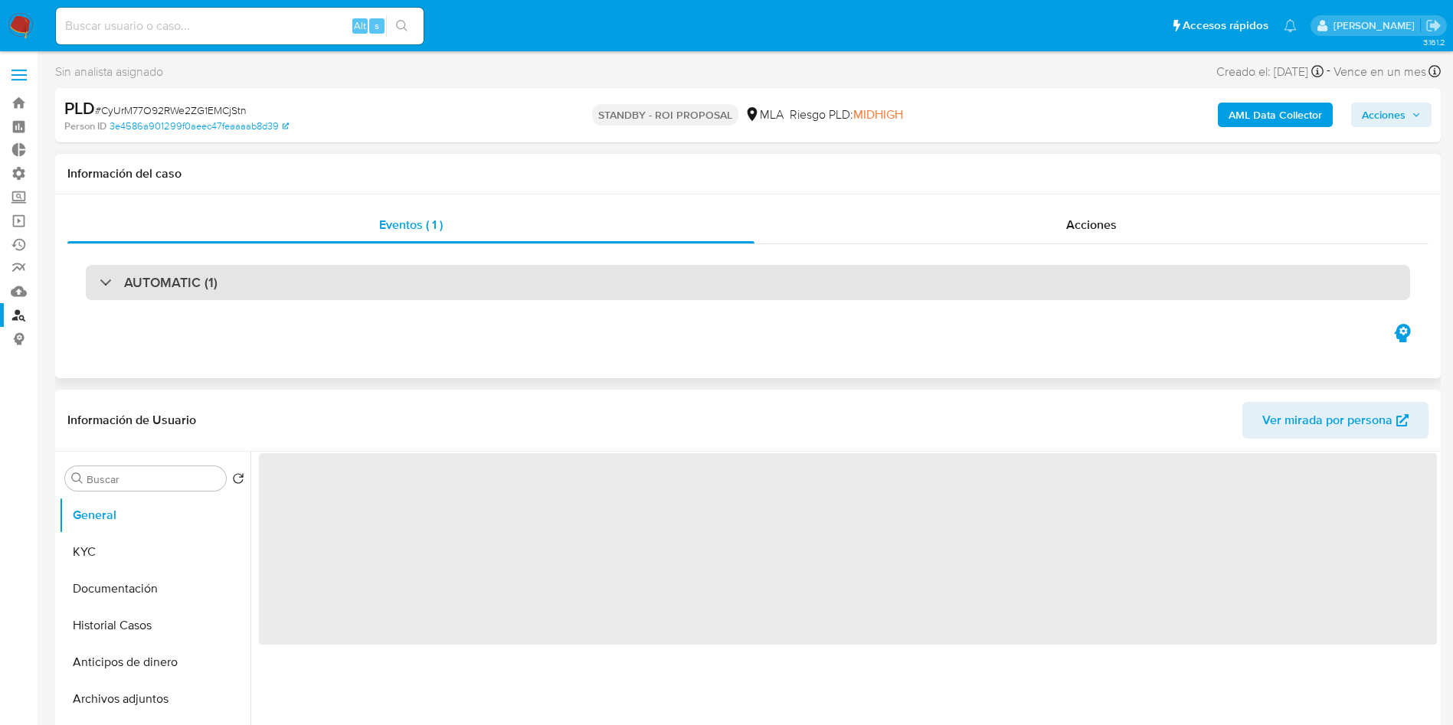
select select "10"
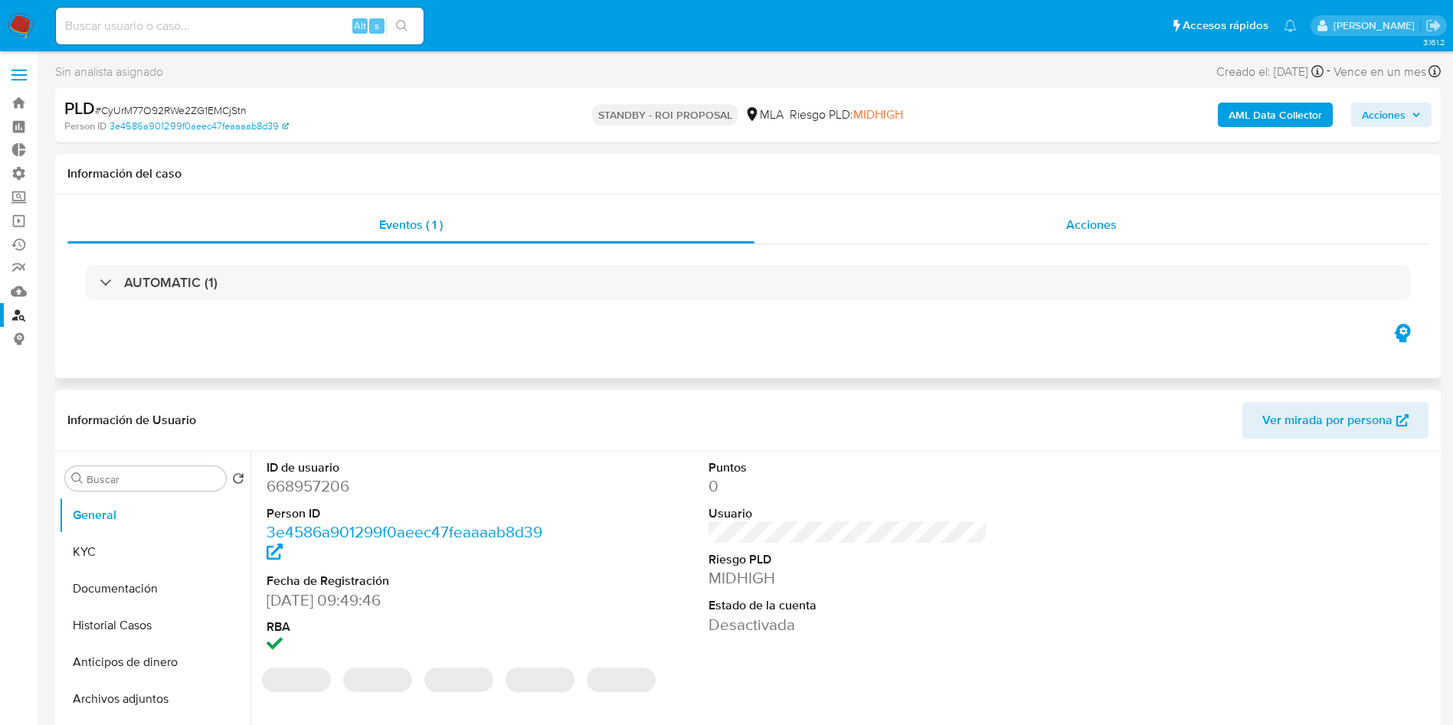
click at [1092, 236] on div "Acciones" at bounding box center [1091, 225] width 674 height 37
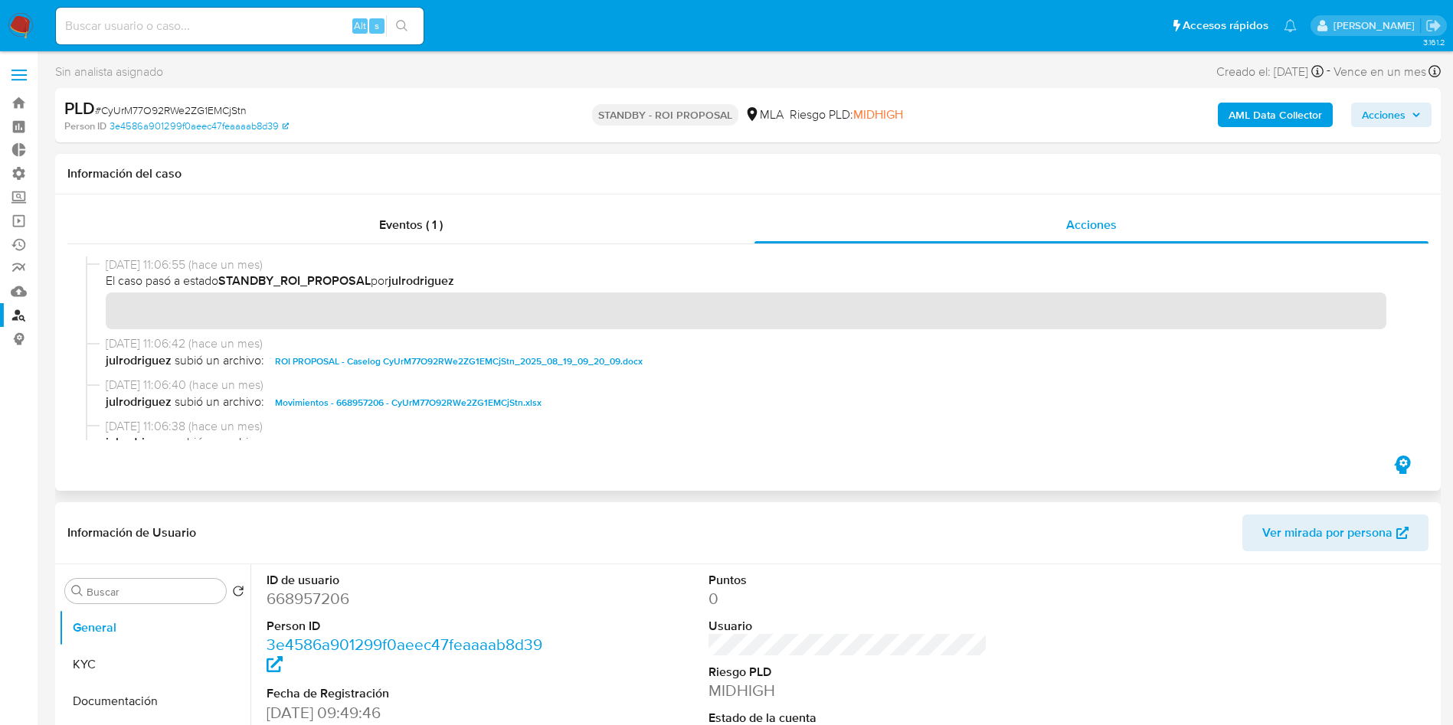
click at [554, 355] on span "ROI PROPOSAL - Caselog CyUrM77O92RWe2ZG1EMCjStn_2025_08_19_09_20_09.docx" at bounding box center [459, 361] width 368 height 18
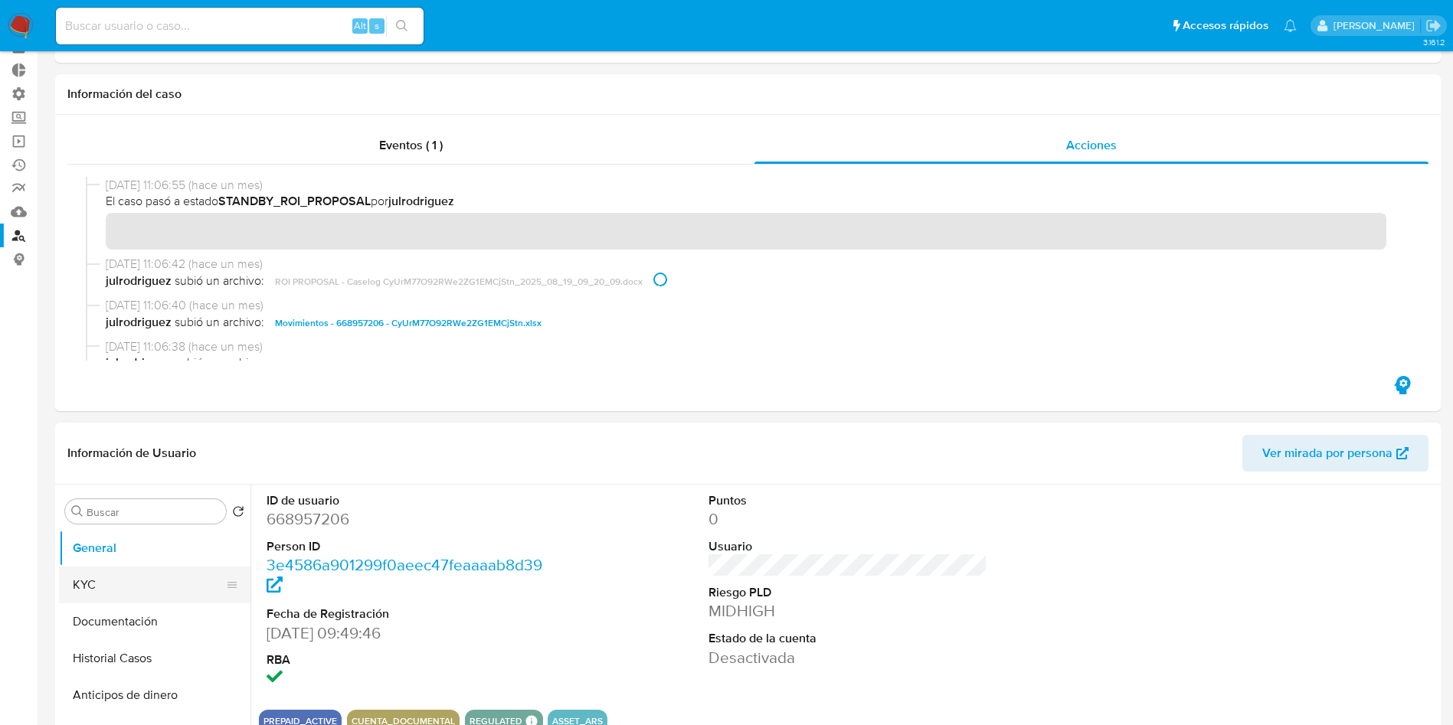
scroll to position [115, 0]
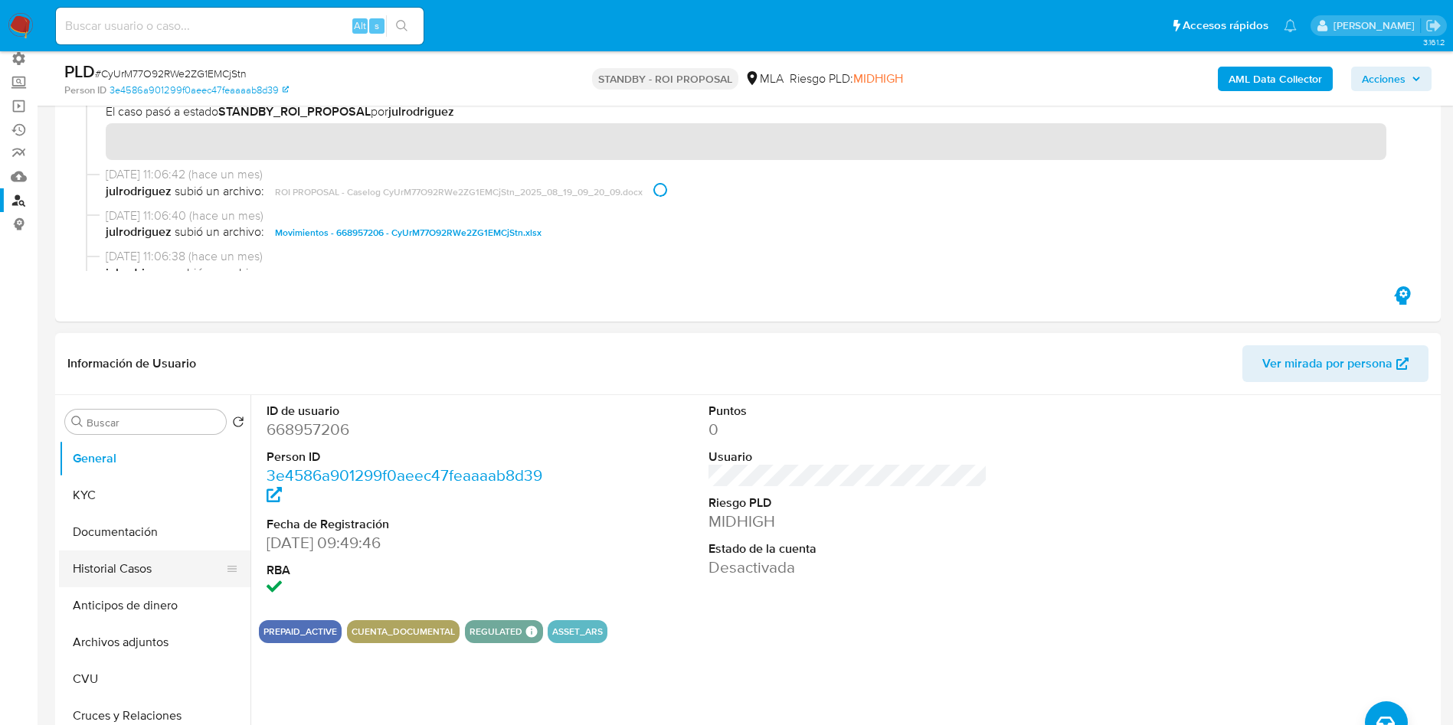
click at [139, 586] on button "Historial Casos" at bounding box center [148, 569] width 179 height 37
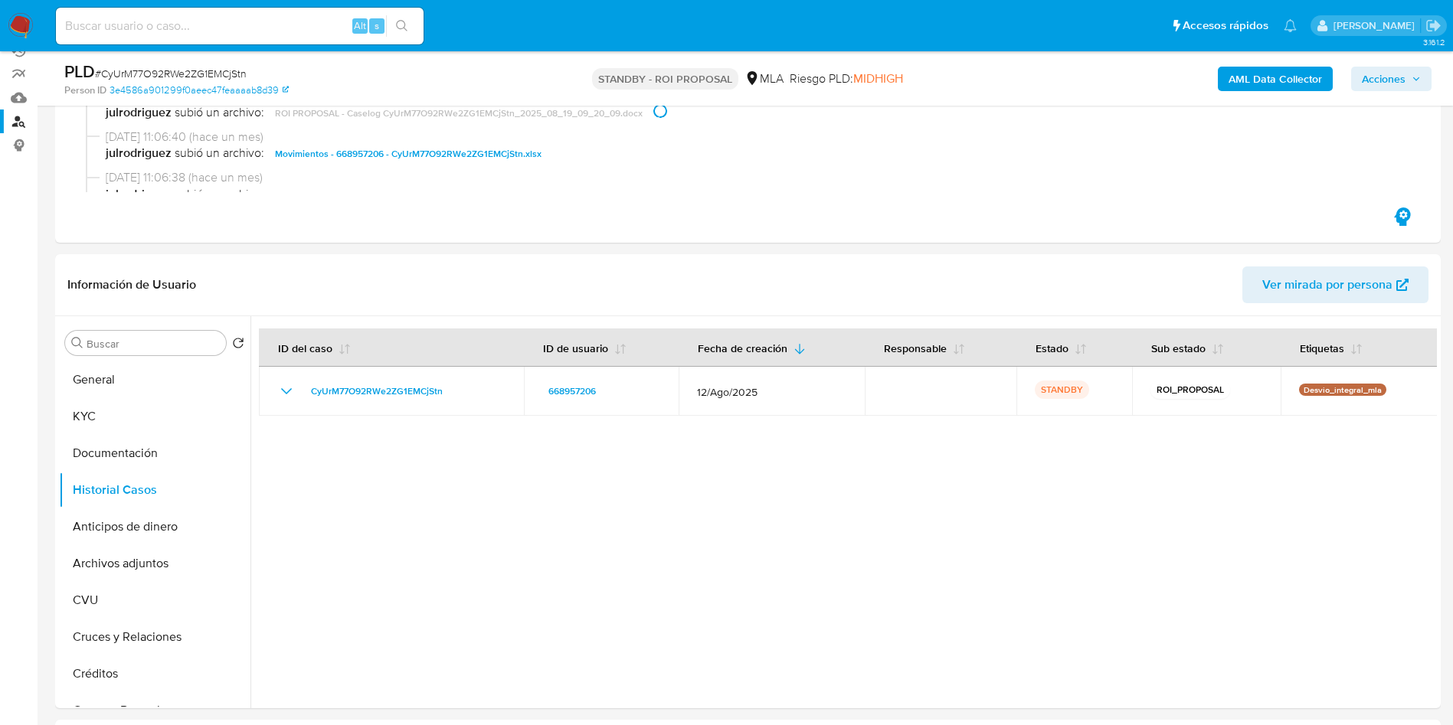
scroll to position [230, 0]
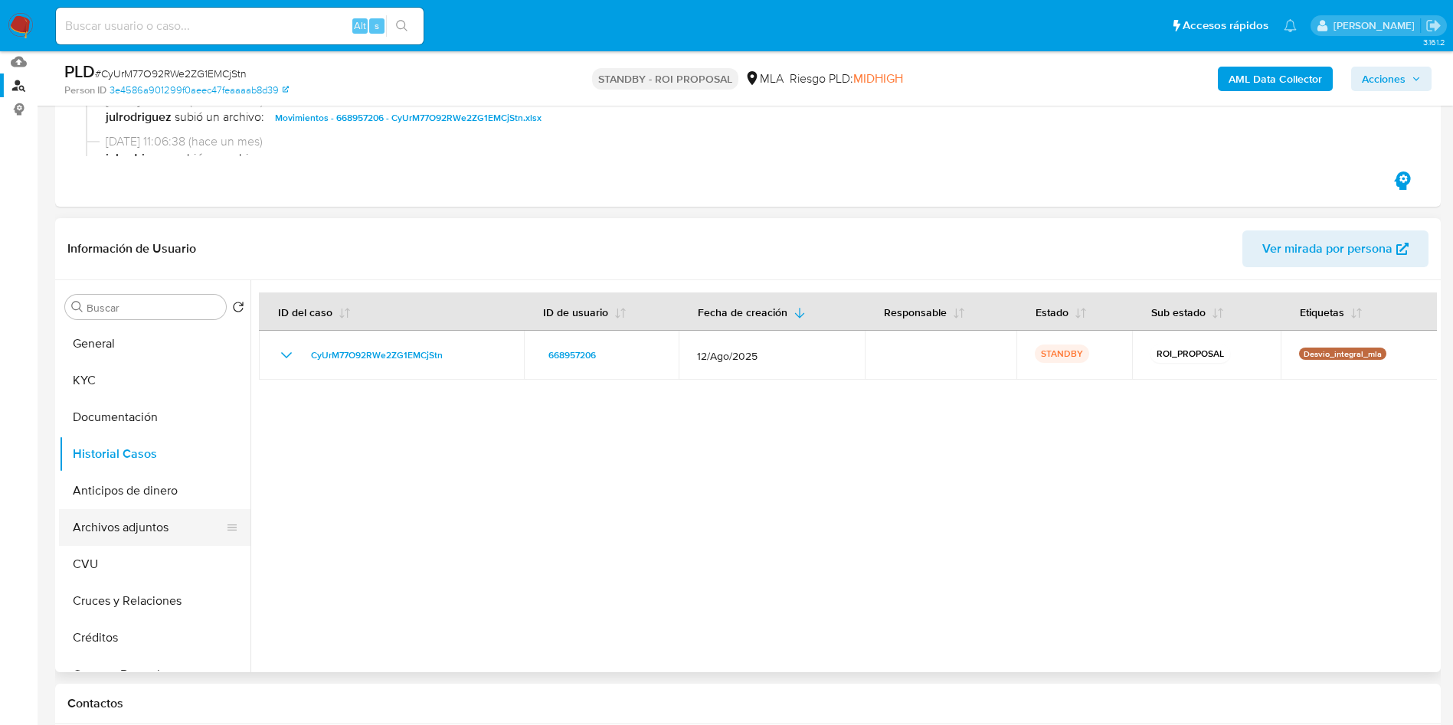
click at [137, 531] on button "Archivos adjuntos" at bounding box center [148, 527] width 179 height 37
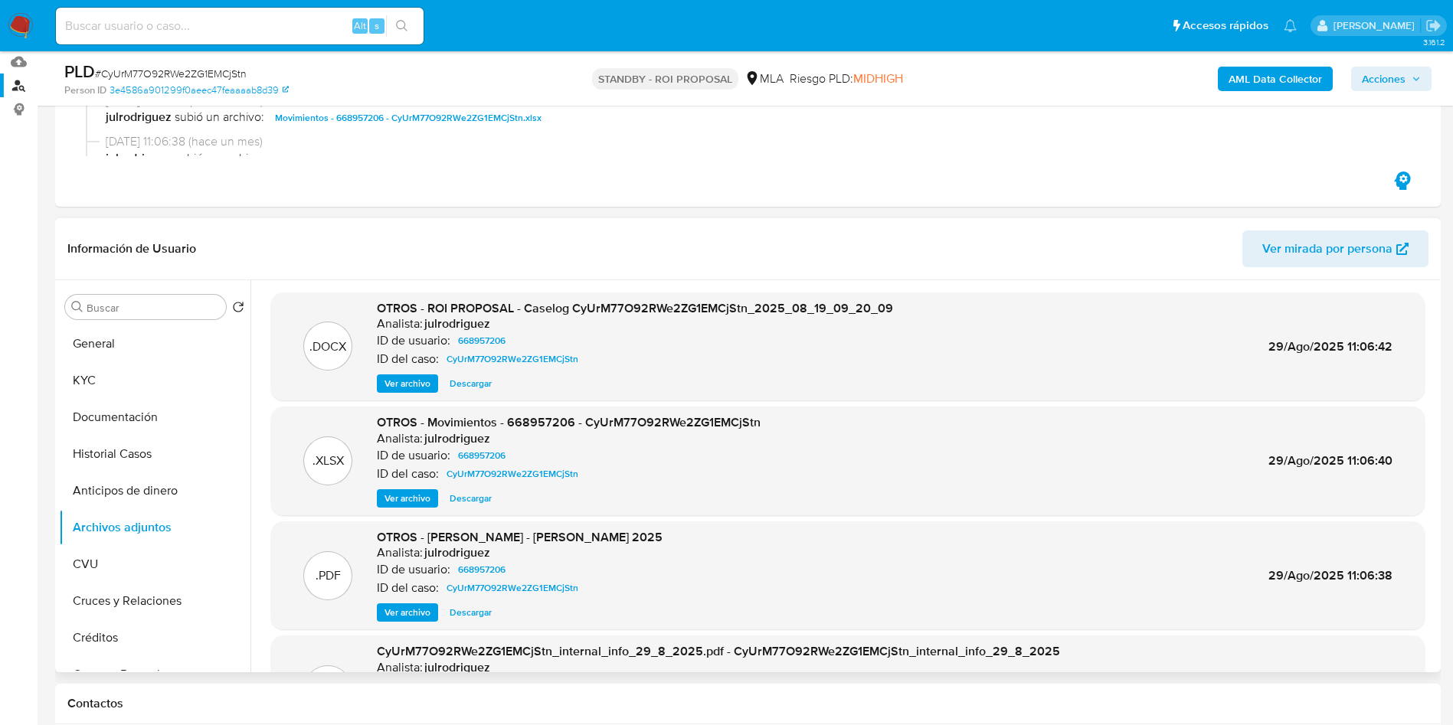
scroll to position [115, 0]
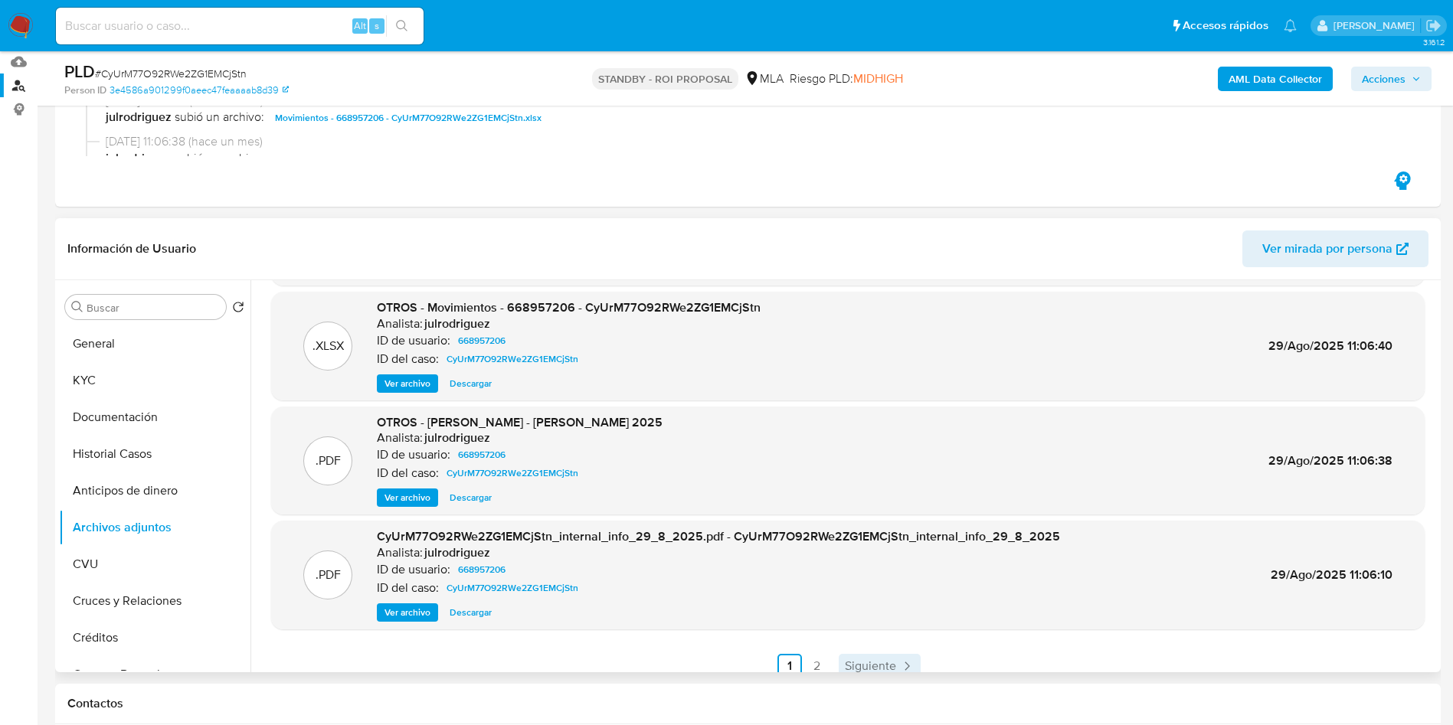
click at [894, 662] on link "Siguiente" at bounding box center [879, 666] width 82 height 25
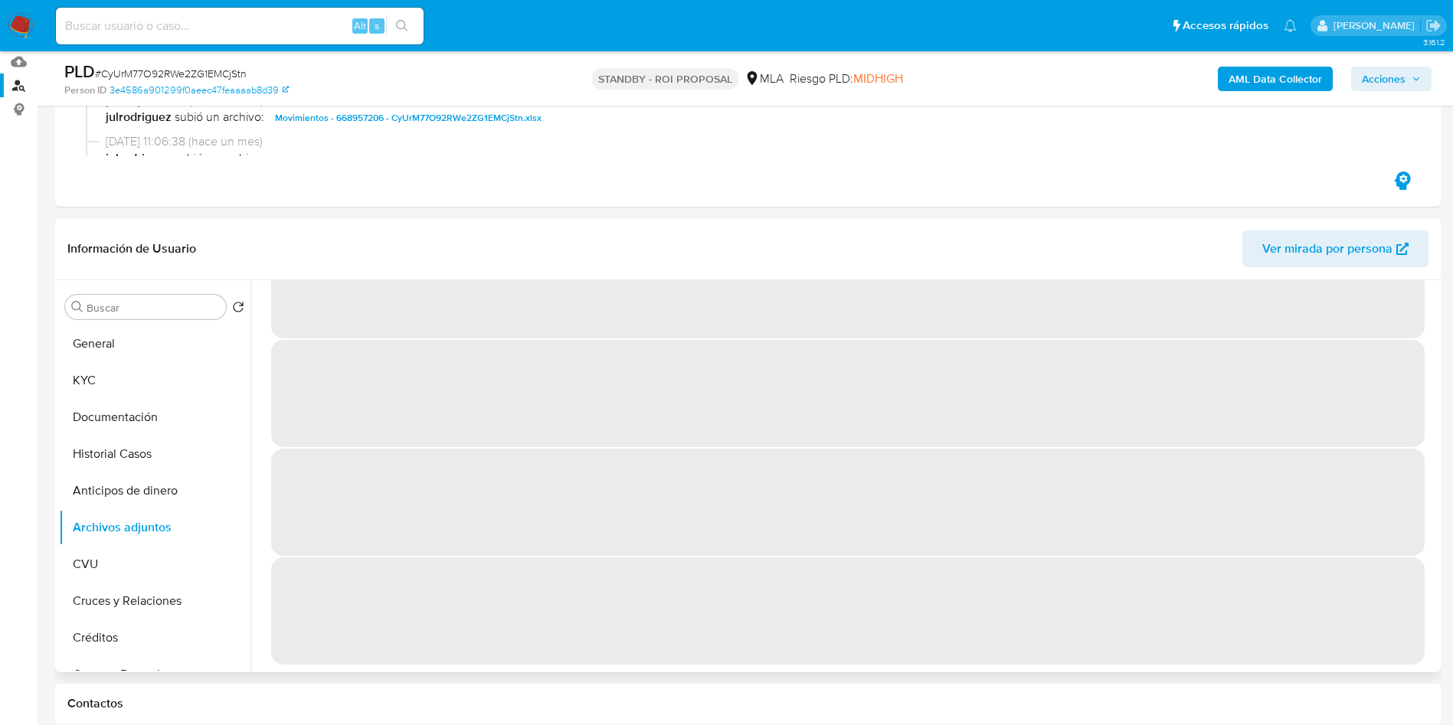
scroll to position [0, 0]
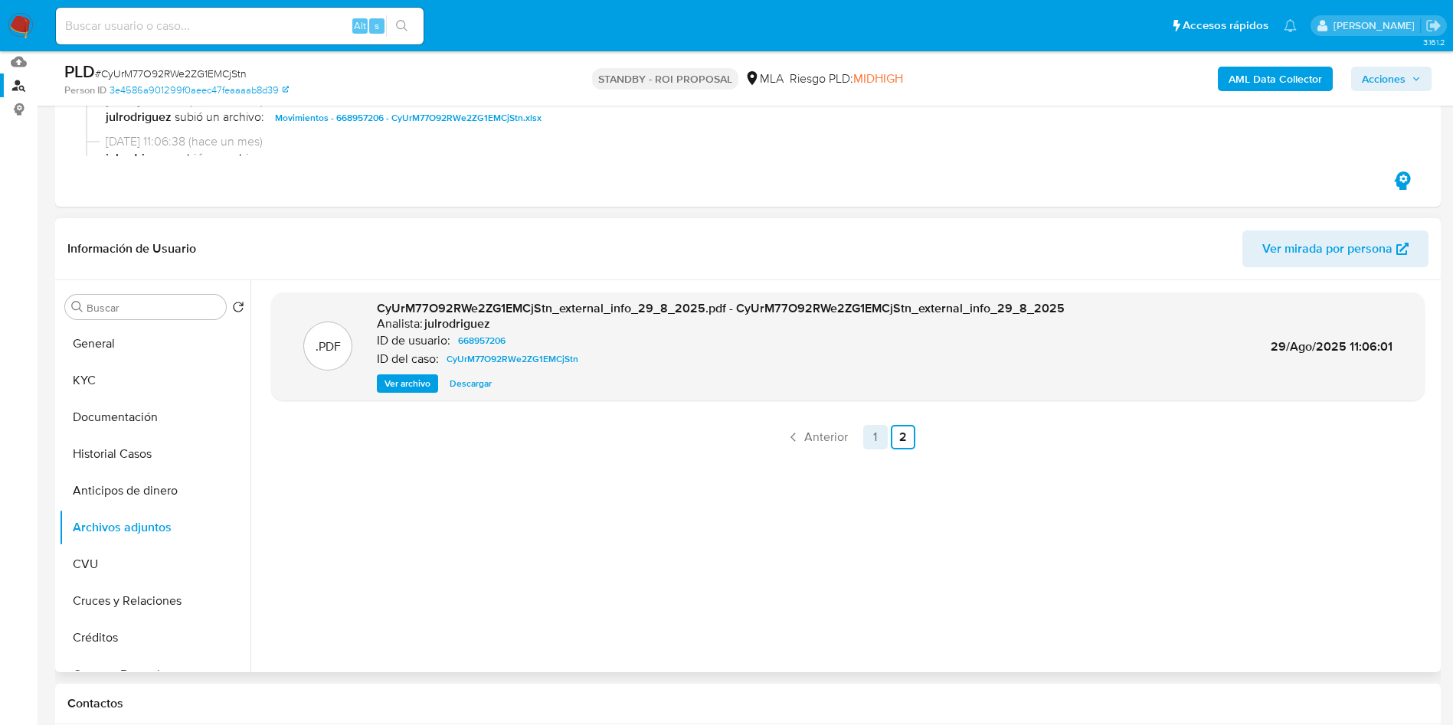
click at [868, 431] on link "1" at bounding box center [875, 437] width 25 height 25
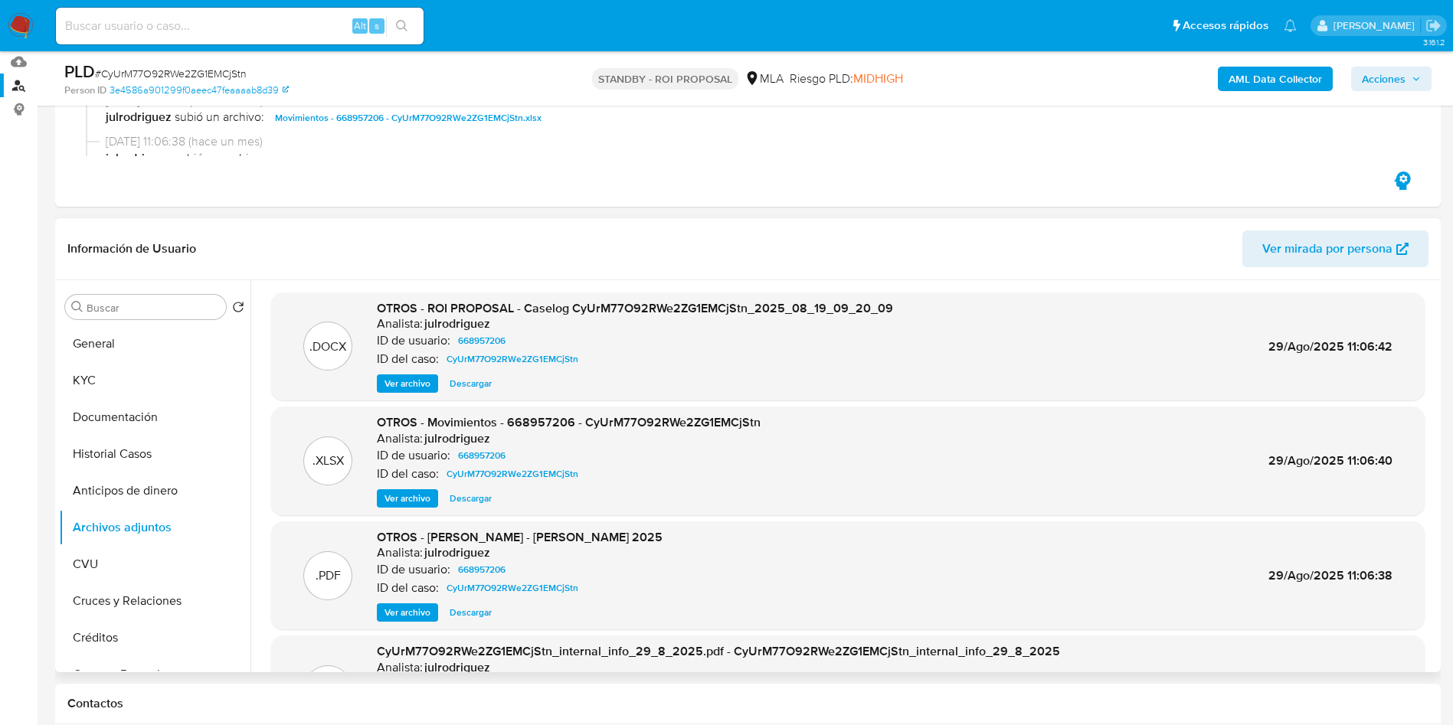
click at [474, 387] on span "Descargar" at bounding box center [470, 383] width 42 height 15
click at [211, 70] on span "# CyUrM77O92RWe2ZG1EMCjStn" at bounding box center [171, 73] width 152 height 15
copy span "CyUrM77O92RWe2ZG1EMCjStn"
click at [146, 375] on button "KYC" at bounding box center [148, 380] width 179 height 37
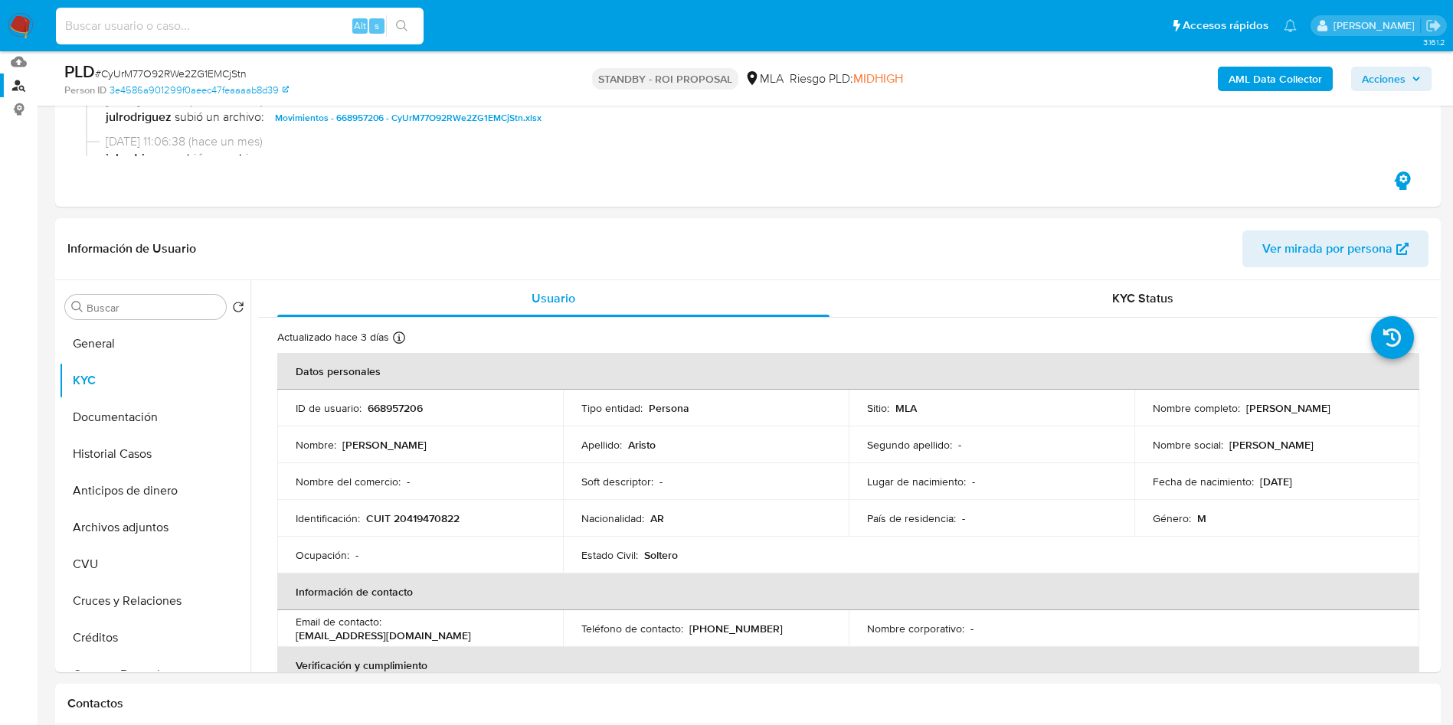
click at [296, 31] on input at bounding box center [240, 26] width 368 height 20
paste input "FLASqygYjL0WEqLir5djS3VO"
type input "FLASqygYjL0WEqLir5djS3VO"
click at [400, 25] on icon "search-icon" at bounding box center [402, 26] width 12 height 12
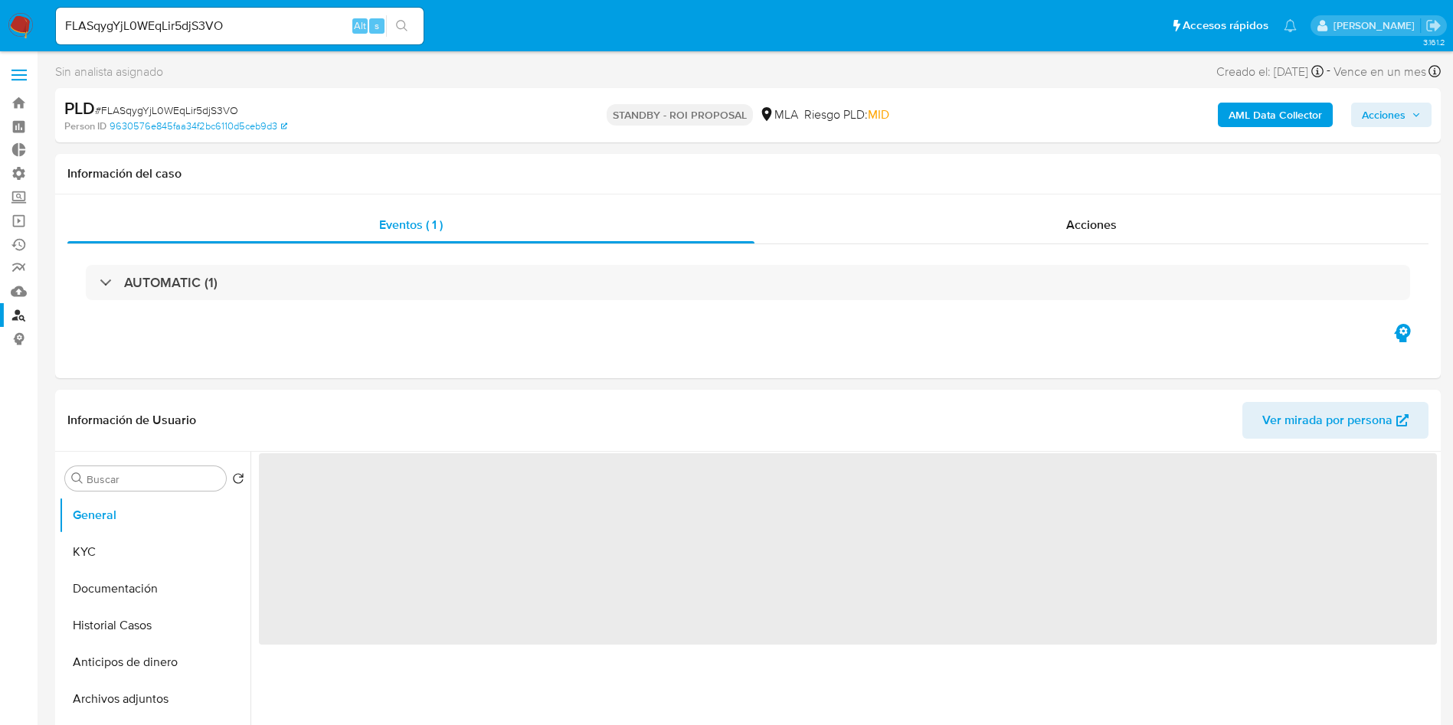
scroll to position [115, 0]
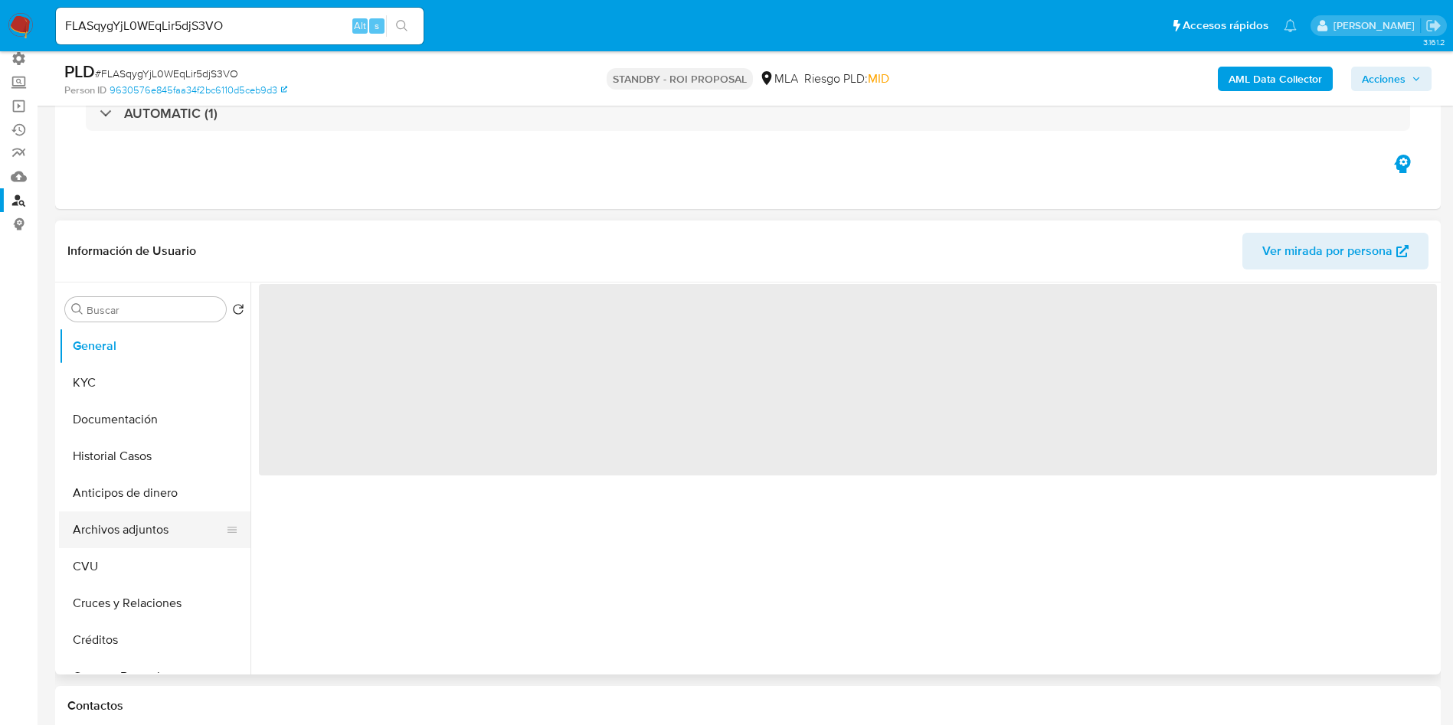
select select "10"
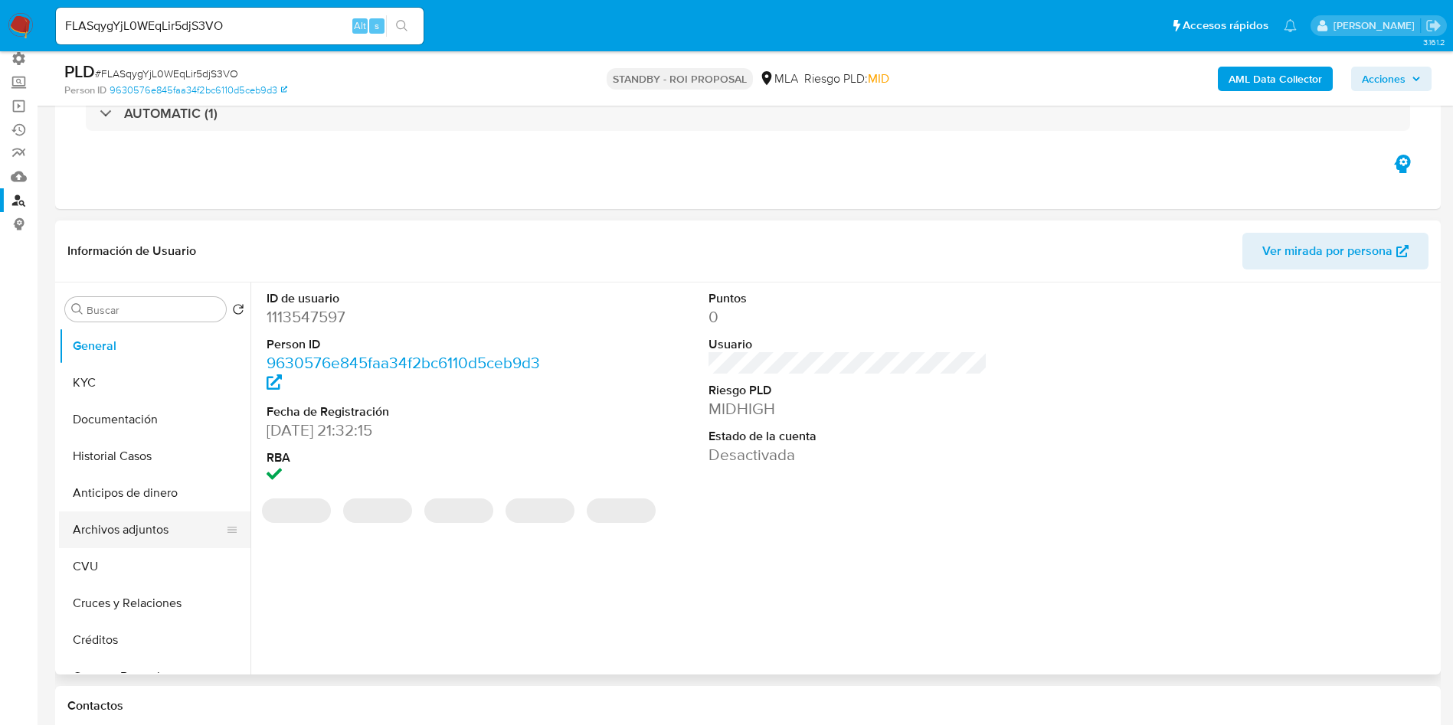
click at [87, 528] on button "Archivos adjuntos" at bounding box center [148, 530] width 179 height 37
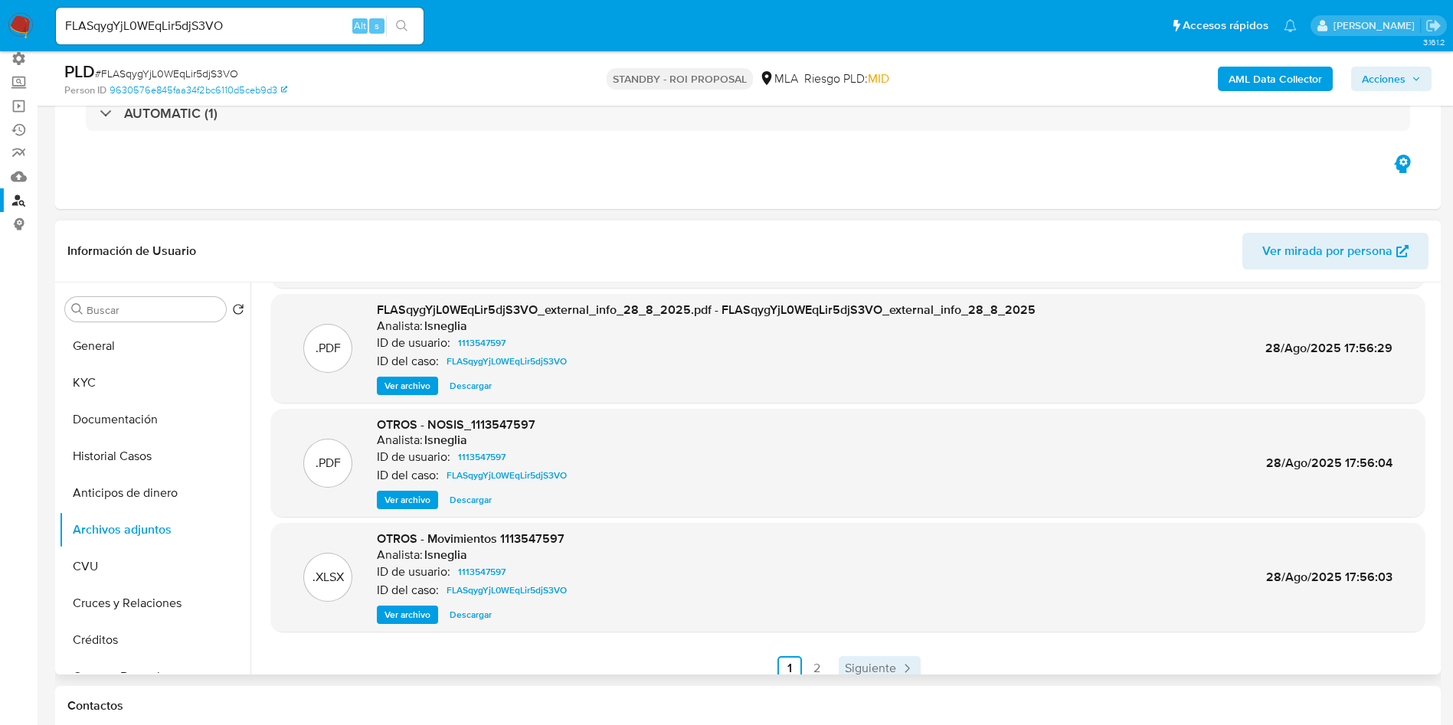
click at [852, 668] on span "Siguiente" at bounding box center [870, 668] width 51 height 12
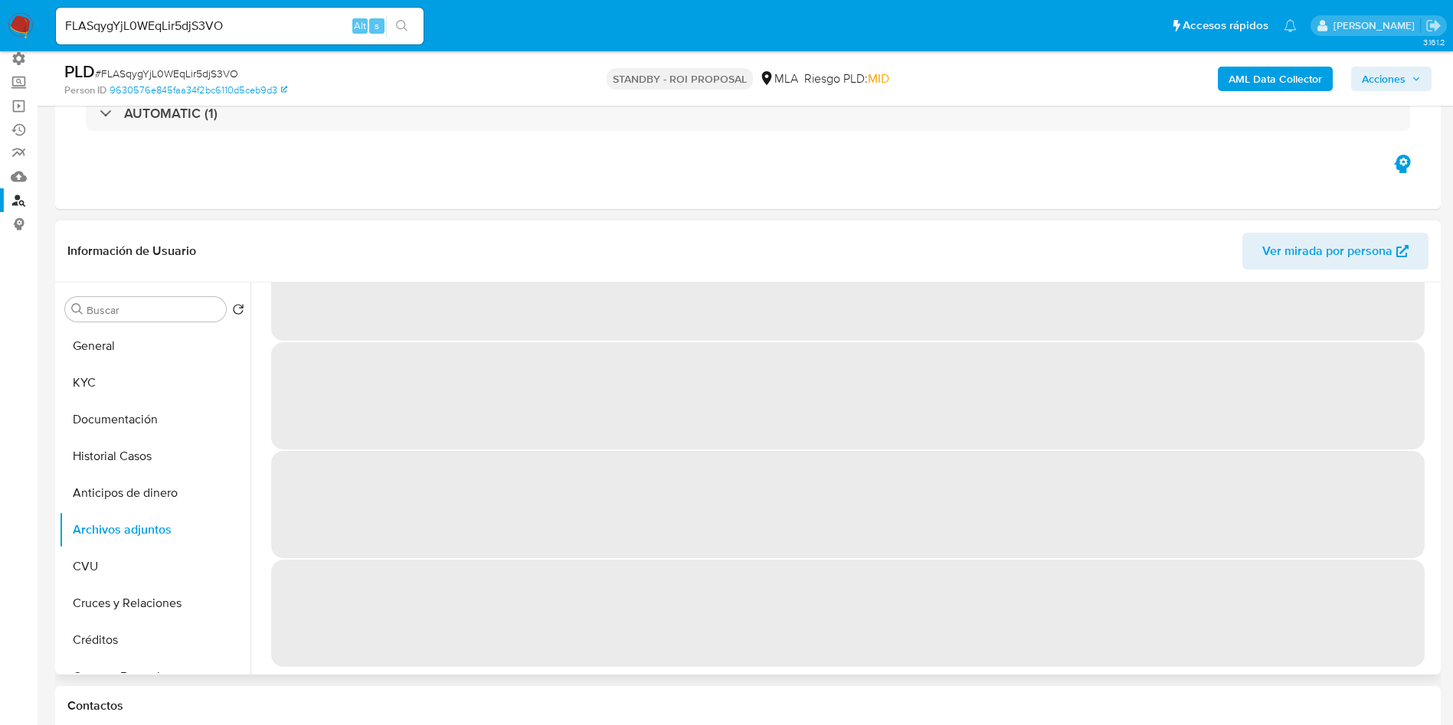
scroll to position [0, 0]
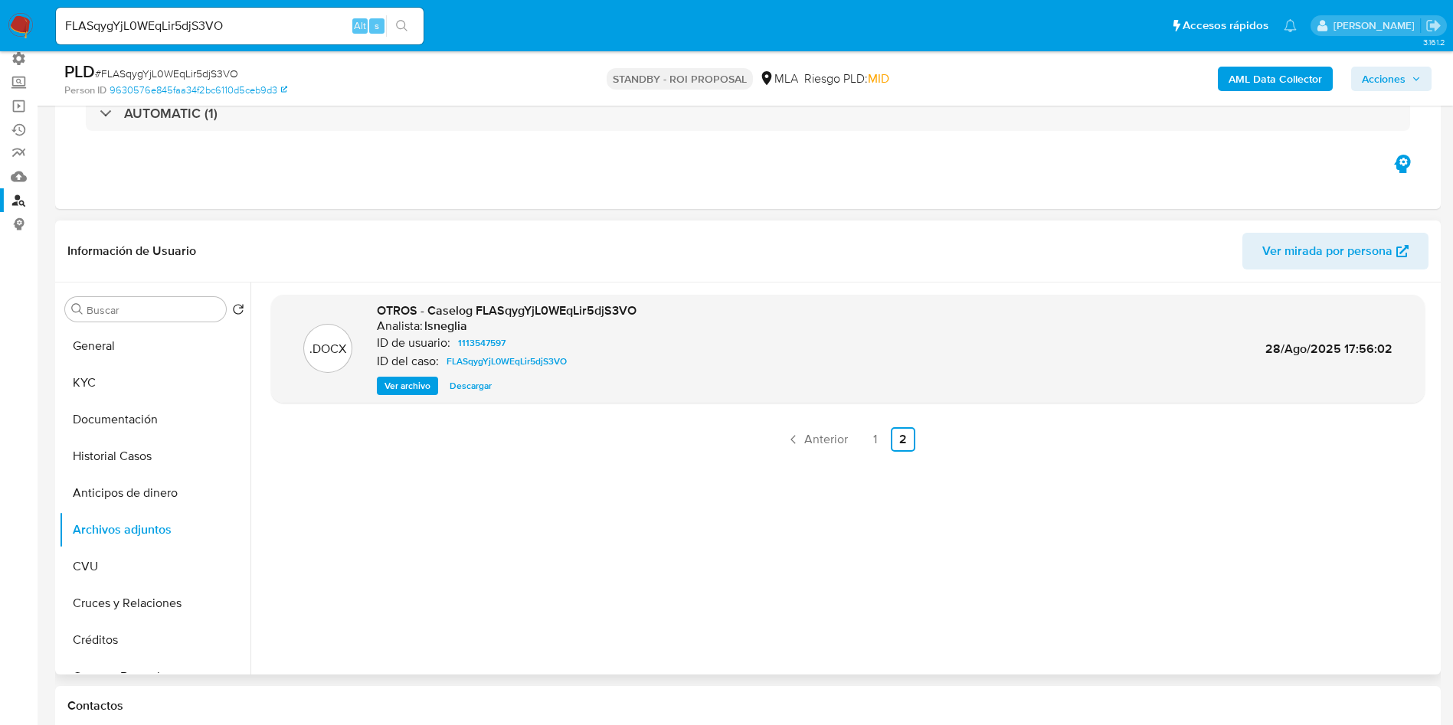
click at [465, 388] on span "Descargar" at bounding box center [470, 385] width 42 height 15
click at [109, 446] on button "Historial Casos" at bounding box center [148, 456] width 179 height 37
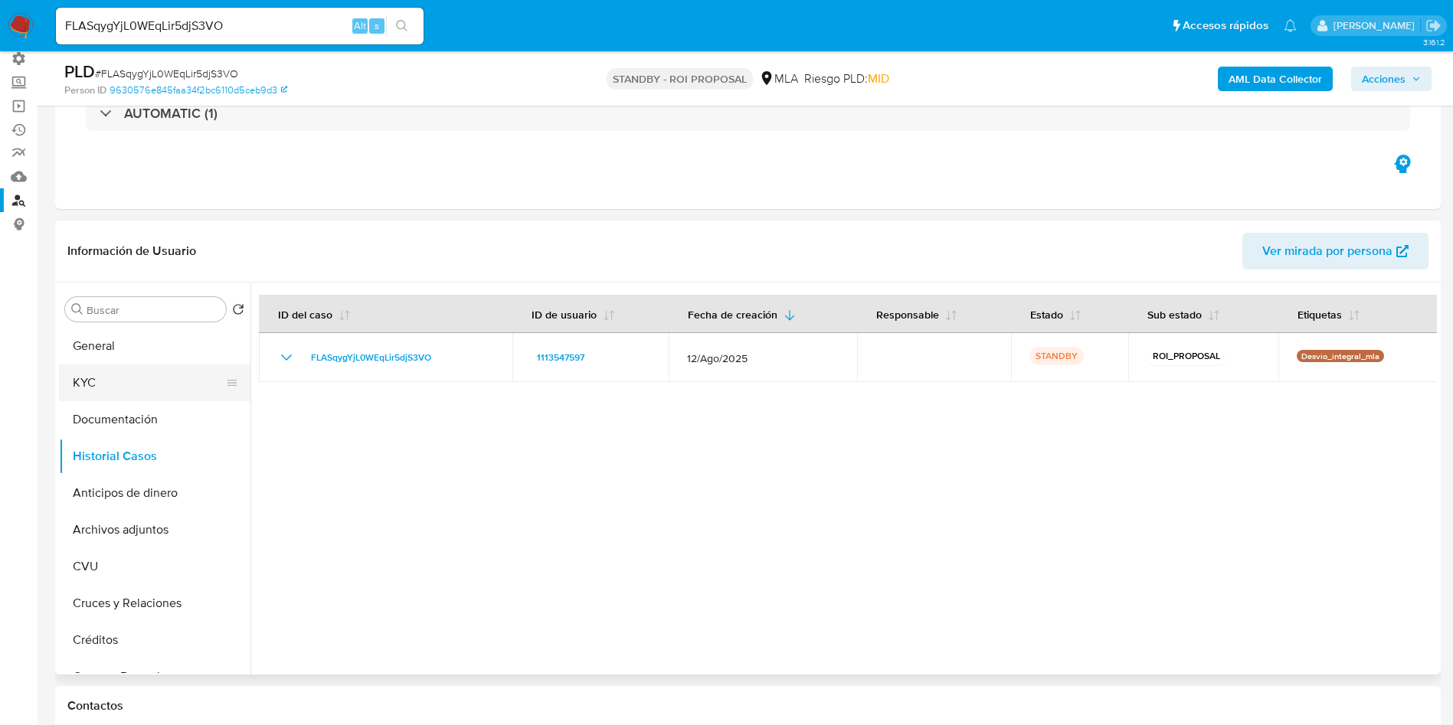
click at [122, 381] on button "KYC" at bounding box center [148, 382] width 179 height 37
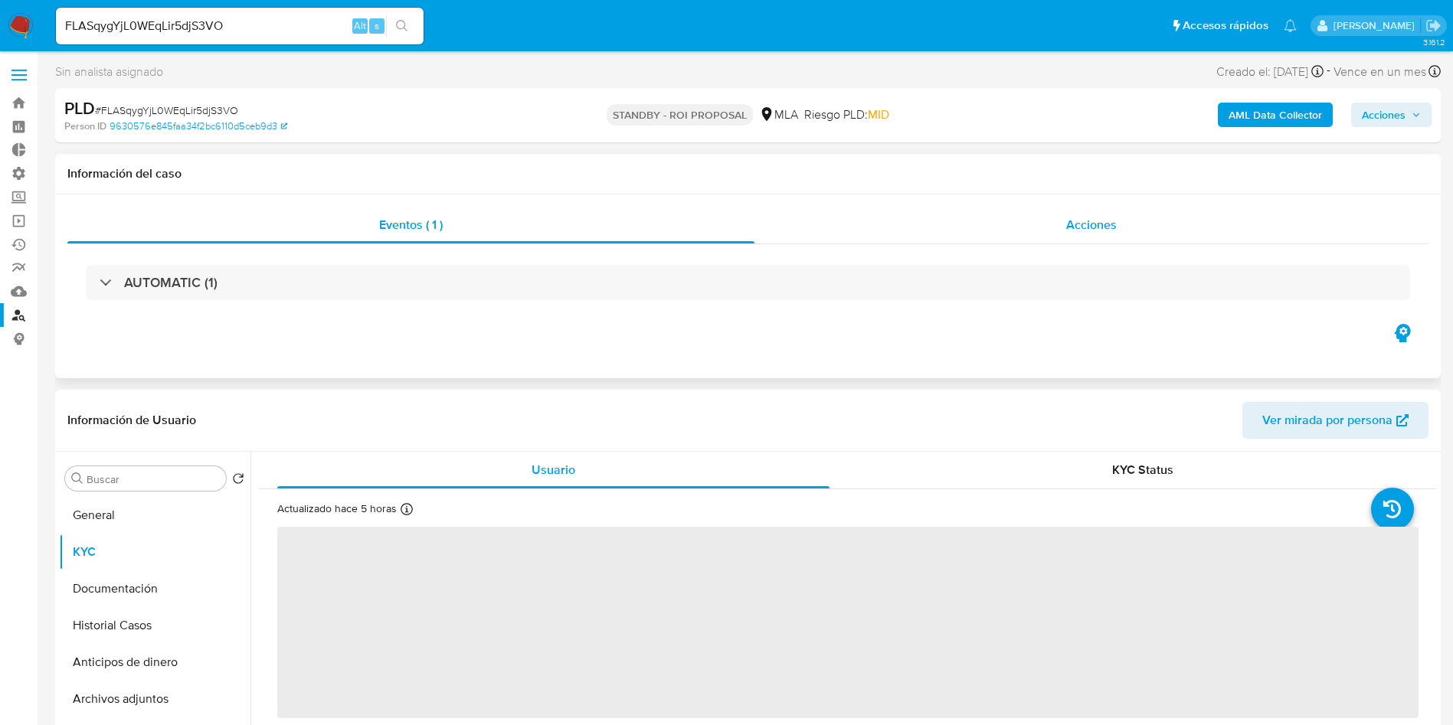
click at [1054, 229] on div "Acciones" at bounding box center [1091, 225] width 674 height 37
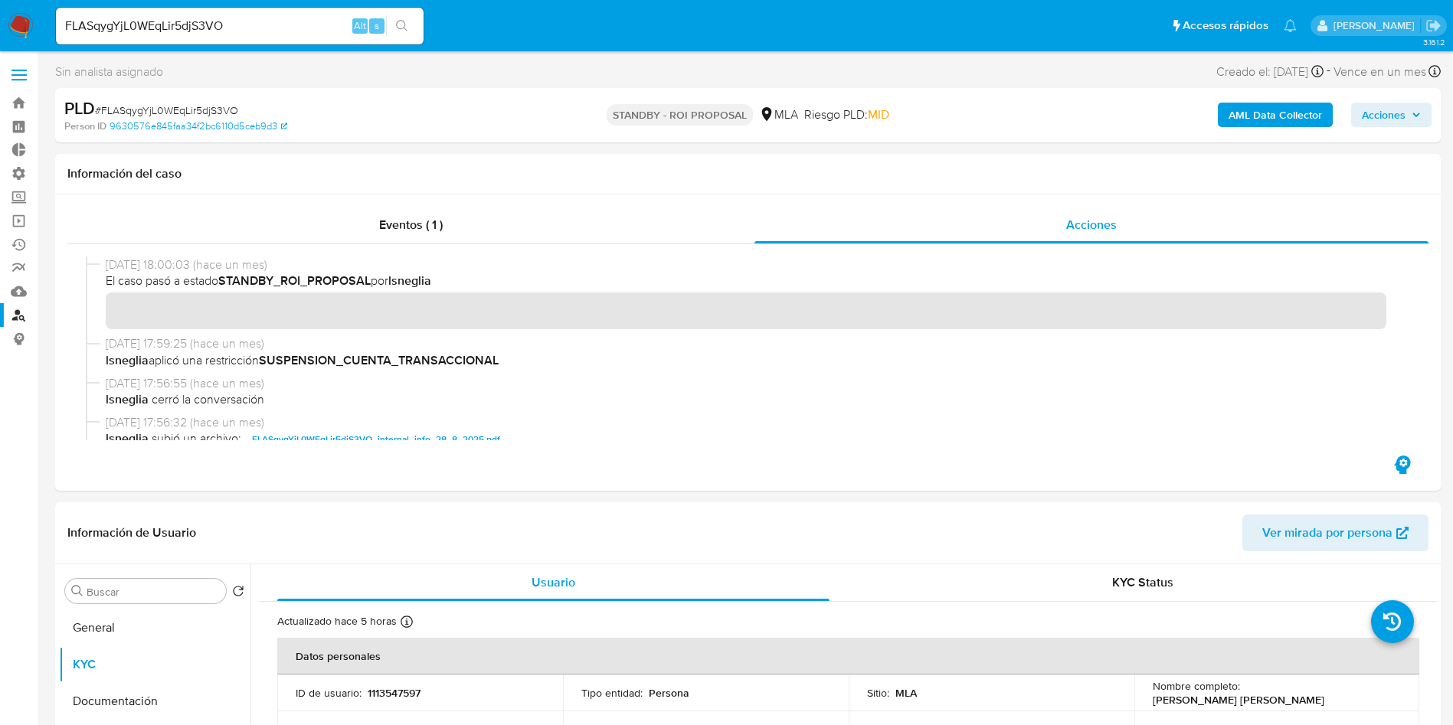
click at [262, 33] on input "FLASqygYjL0WEqLir5djS3VO" at bounding box center [240, 26] width 368 height 20
click at [262, 32] on input "FLASqygYjL0WEqLir5djS3VO" at bounding box center [240, 26] width 368 height 20
paste input "NDyCrHz6suXoBRRV091AQFAx"
type input "NDyCrHz6suXoBRRV091AQFAx"
click at [407, 24] on icon "search-icon" at bounding box center [402, 26] width 12 height 12
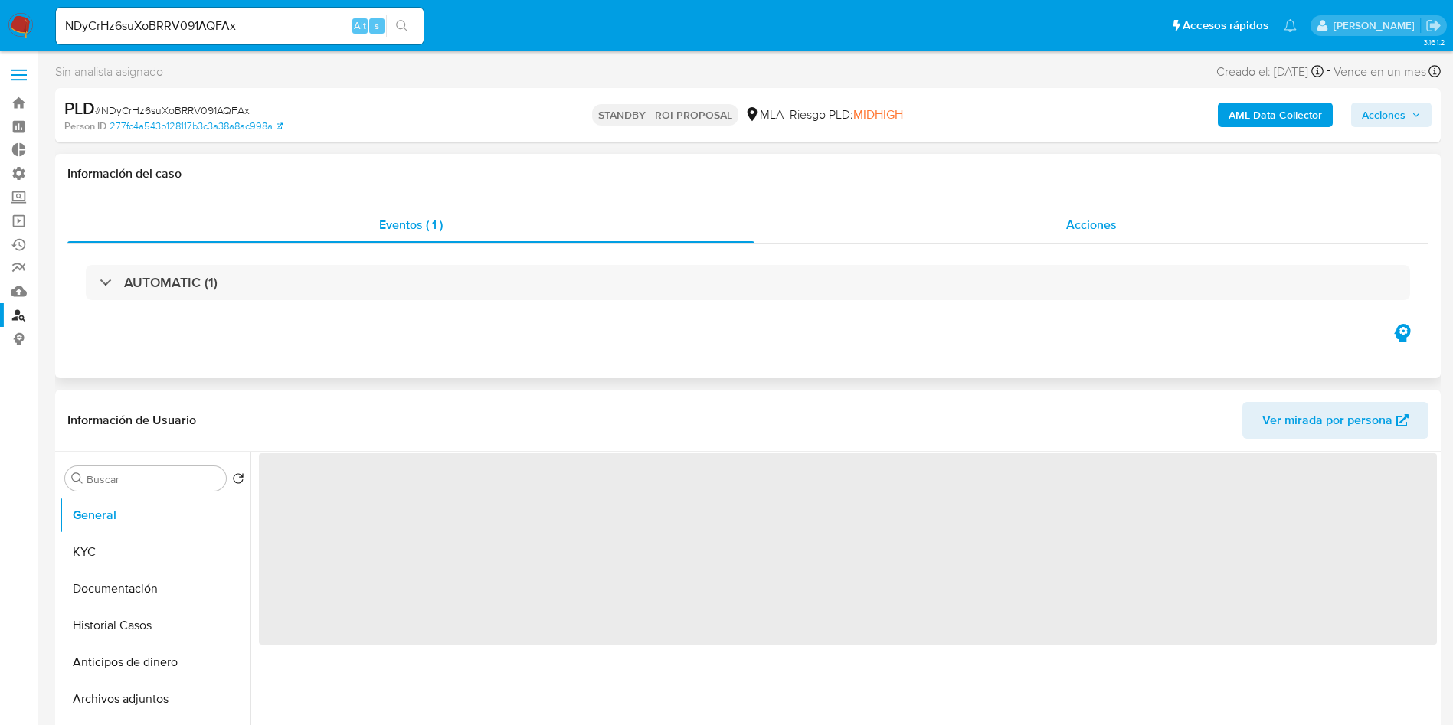
click at [1097, 224] on span "Acciones" at bounding box center [1091, 225] width 51 height 18
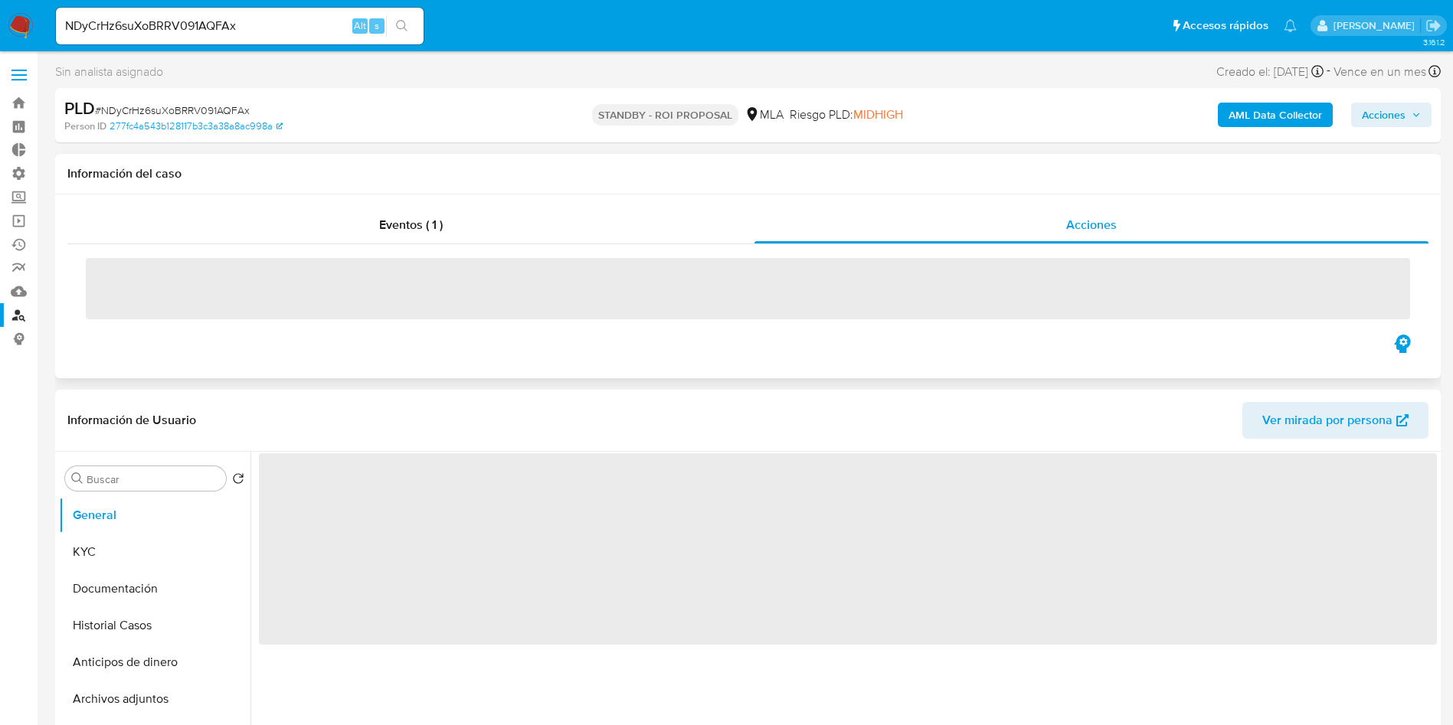
select select "10"
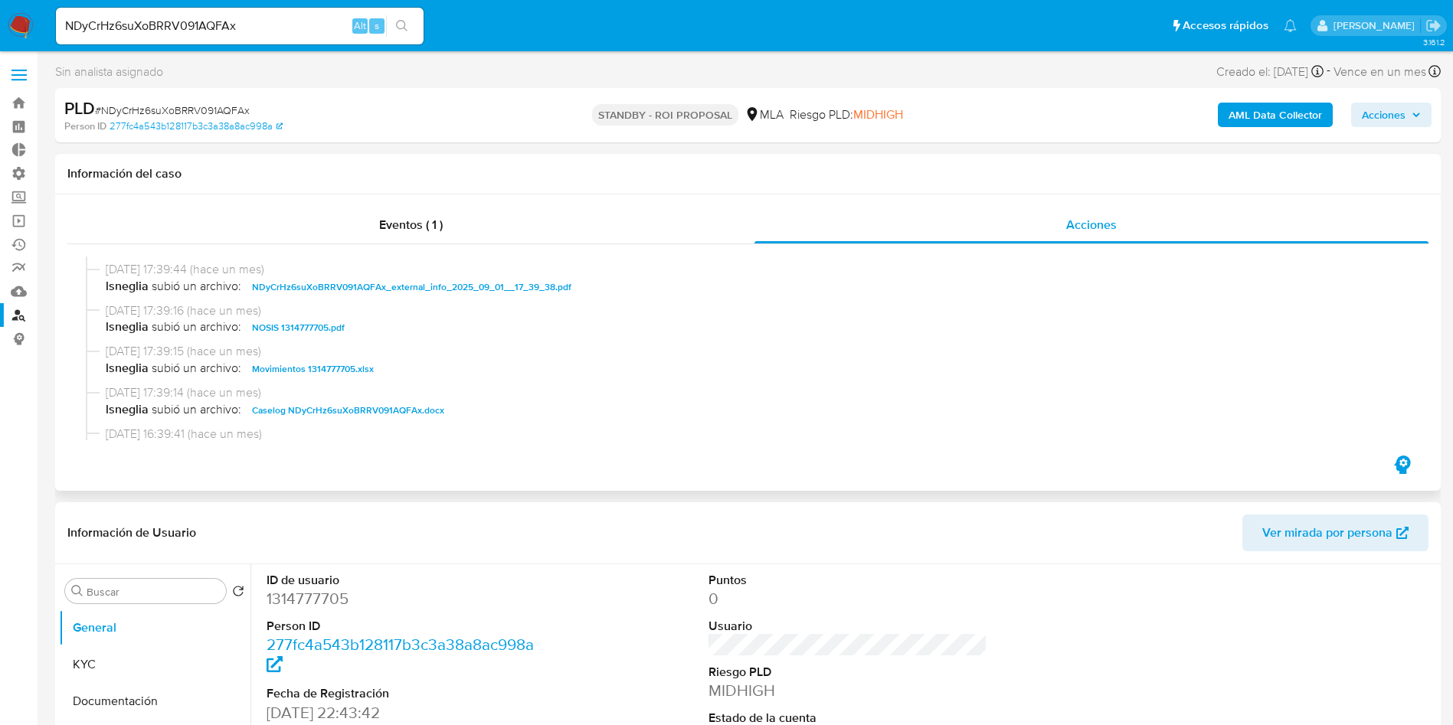
scroll to position [230, 0]
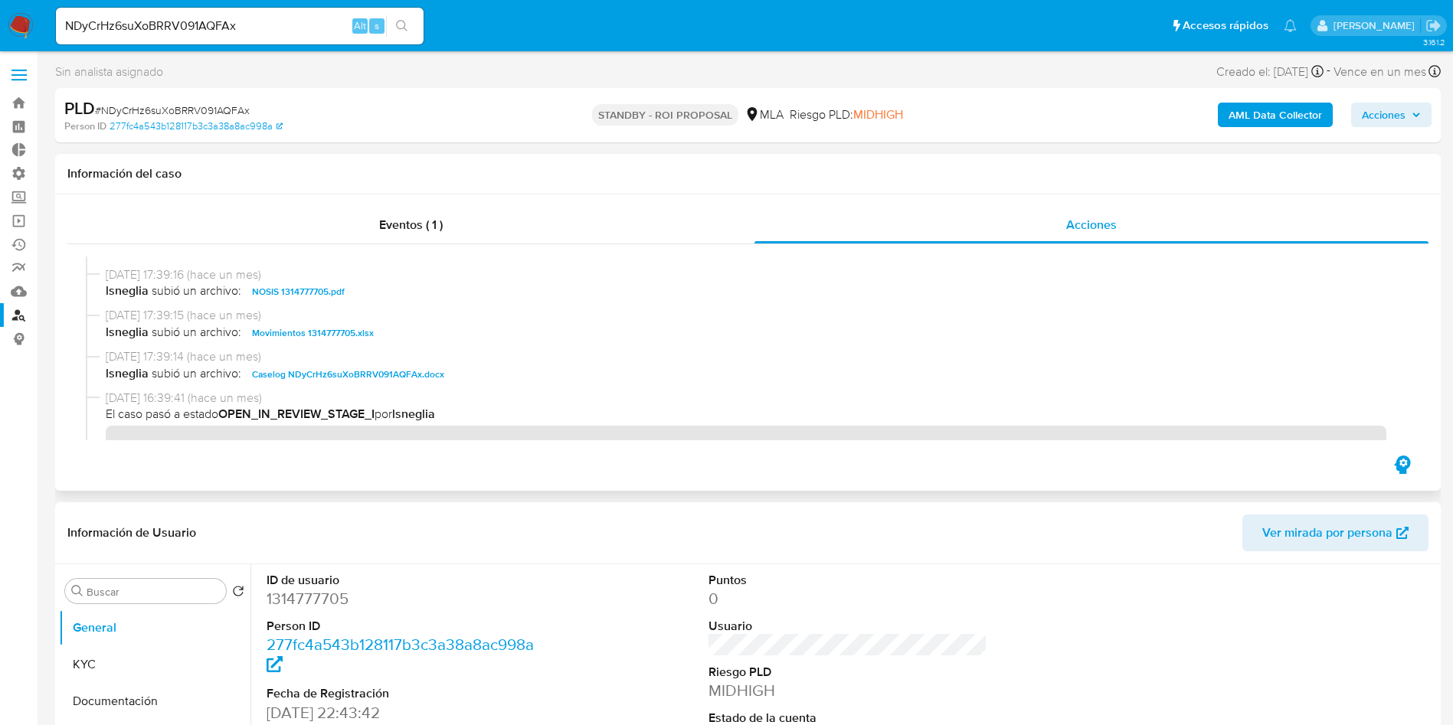
click at [419, 373] on span "Caselog NDyCrHz6suXoBRRV091AQFAx.docx" at bounding box center [348, 374] width 192 height 18
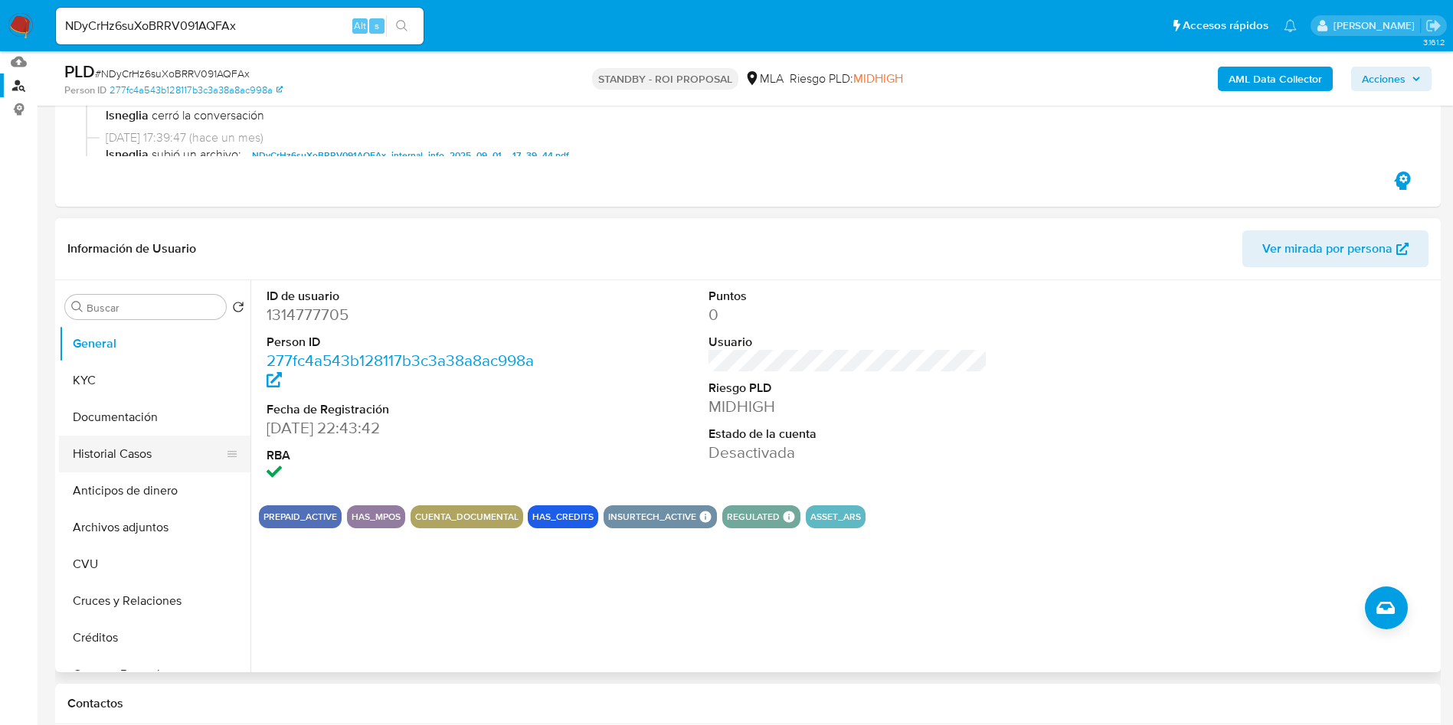
click at [132, 449] on button "Historial Casos" at bounding box center [148, 454] width 179 height 37
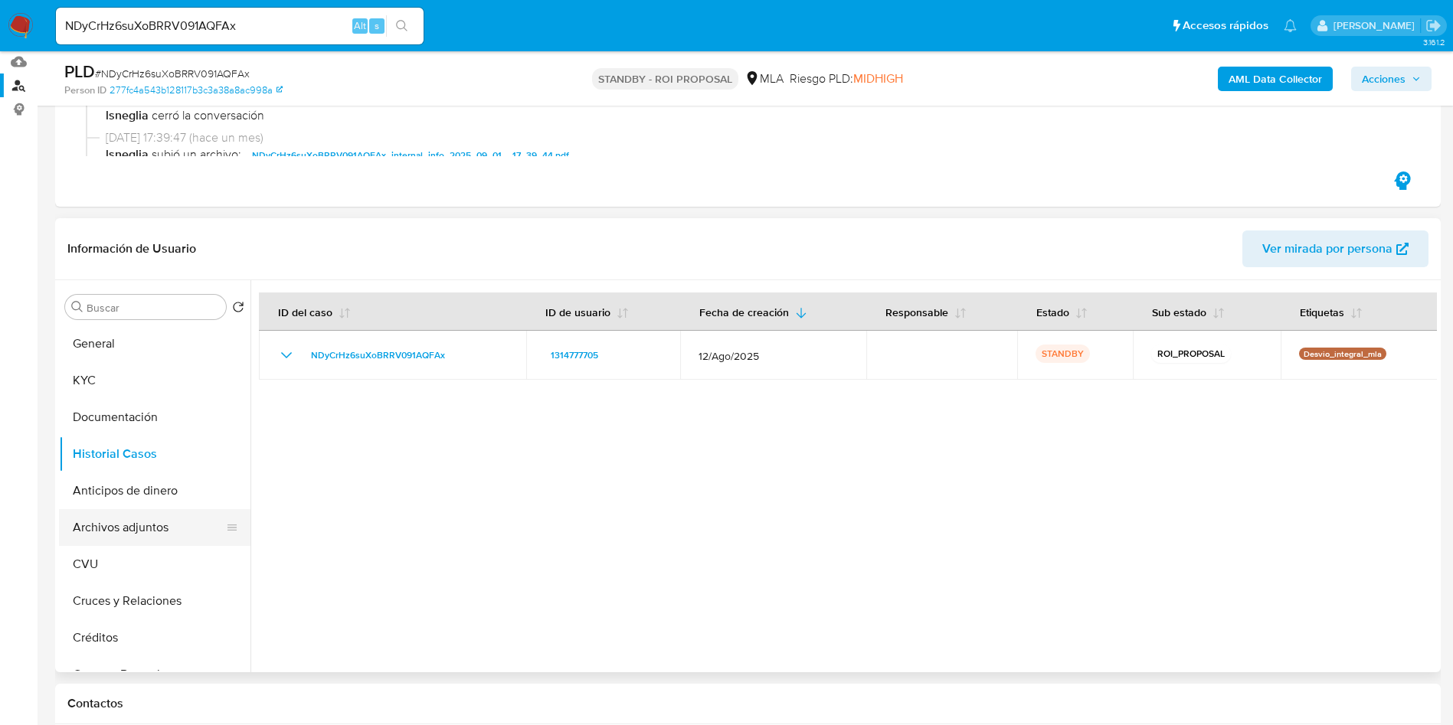
click at [157, 523] on button "Archivos adjuntos" at bounding box center [148, 527] width 179 height 37
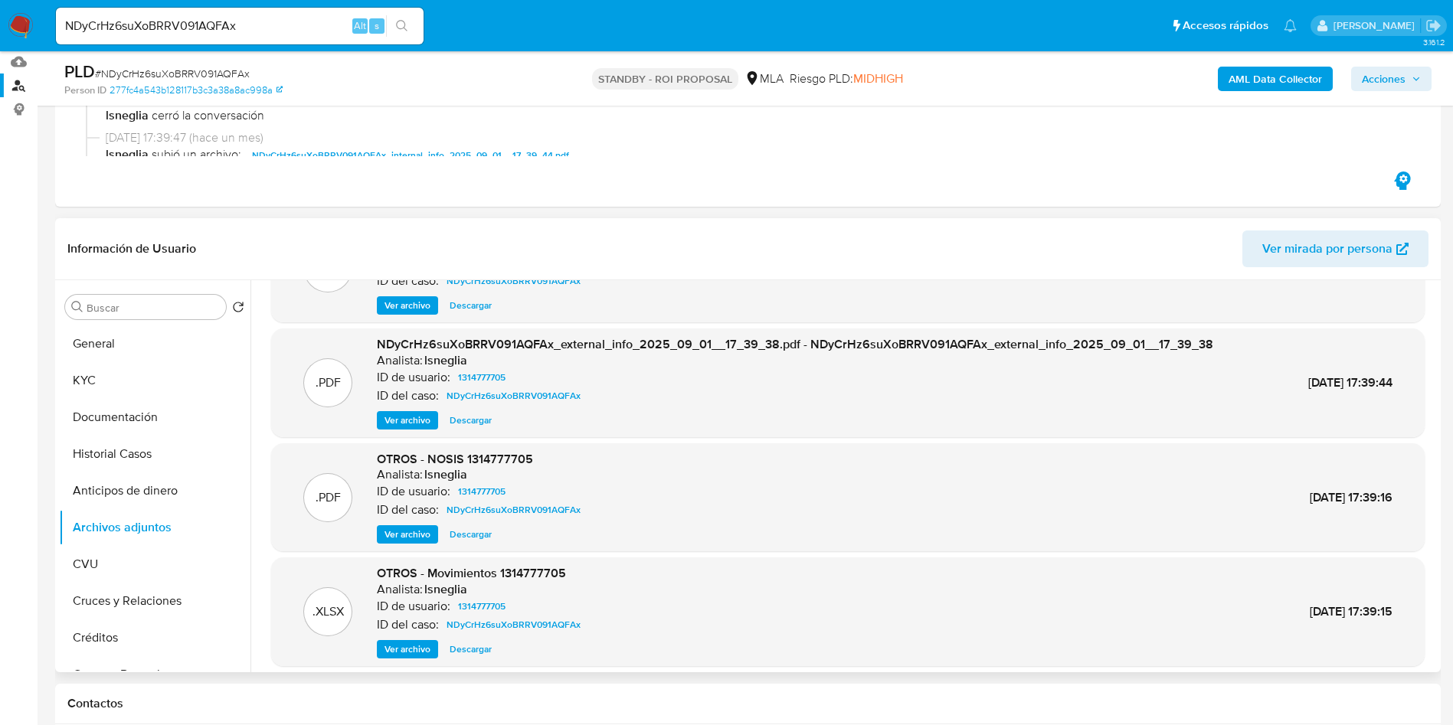
scroll to position [115, 0]
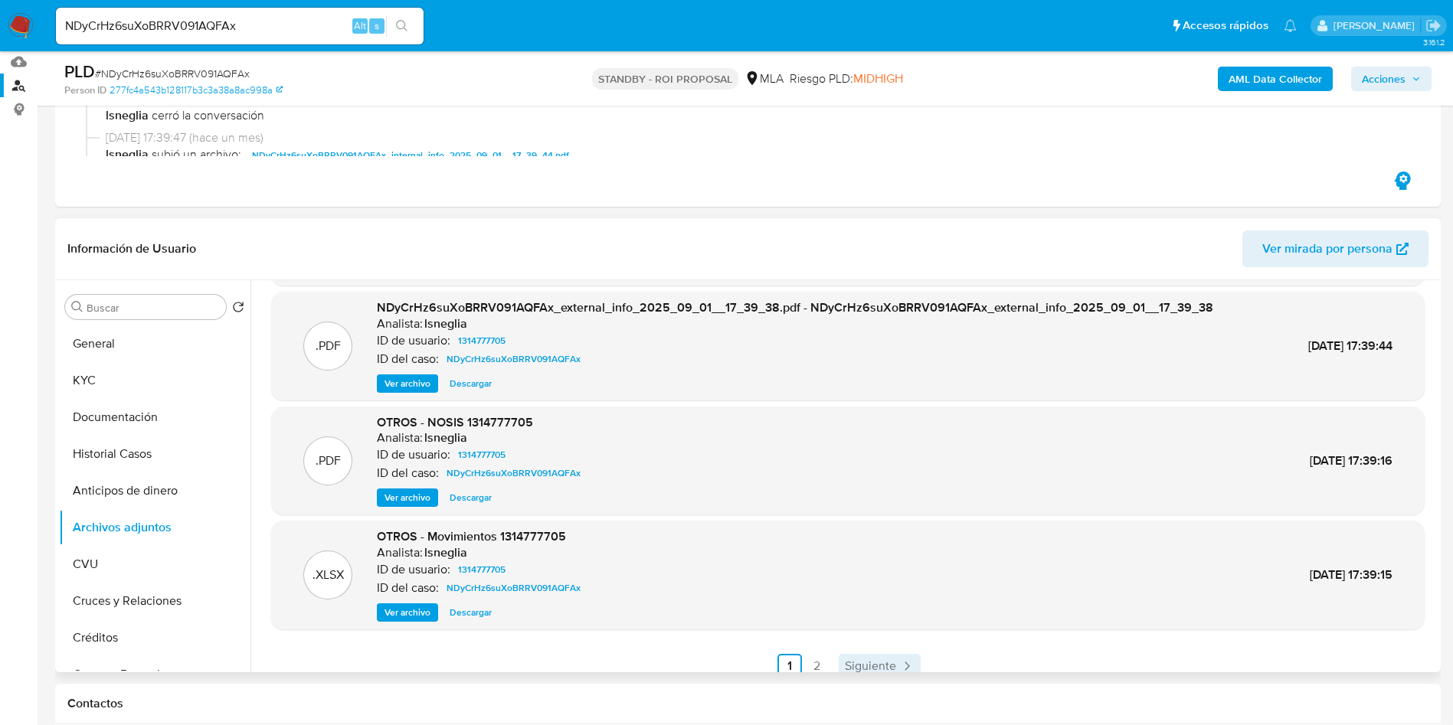
click at [894, 663] on link "Siguiente" at bounding box center [879, 666] width 82 height 25
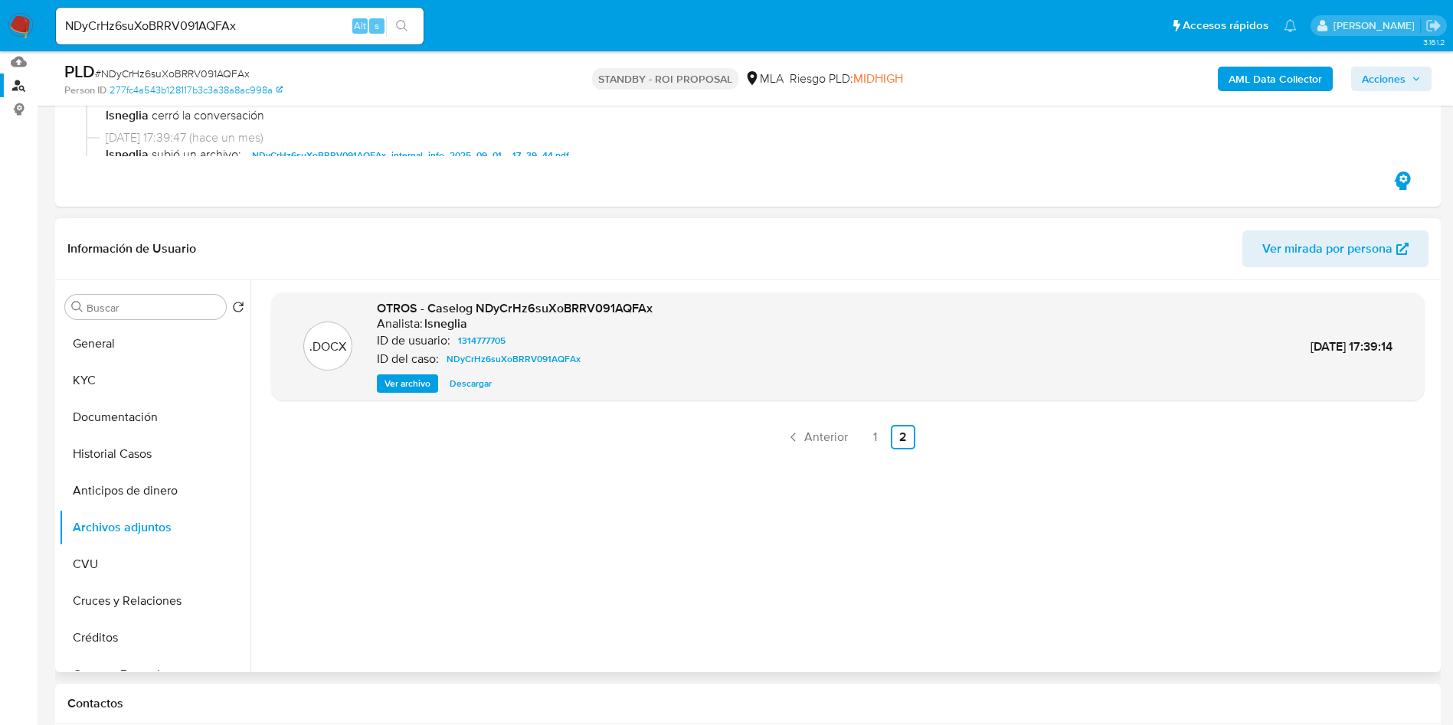
click at [456, 386] on span "Descargar" at bounding box center [470, 383] width 42 height 15
click at [230, 63] on div "PLD # NDyCrHz6suXoBRRV091AQFAx" at bounding box center [289, 71] width 450 height 23
click at [221, 77] on span "# NDyCrHz6suXoBRRV091AQFAx" at bounding box center [172, 73] width 155 height 15
copy span "NDyCrHz6suXoBRRV091AQFAx"
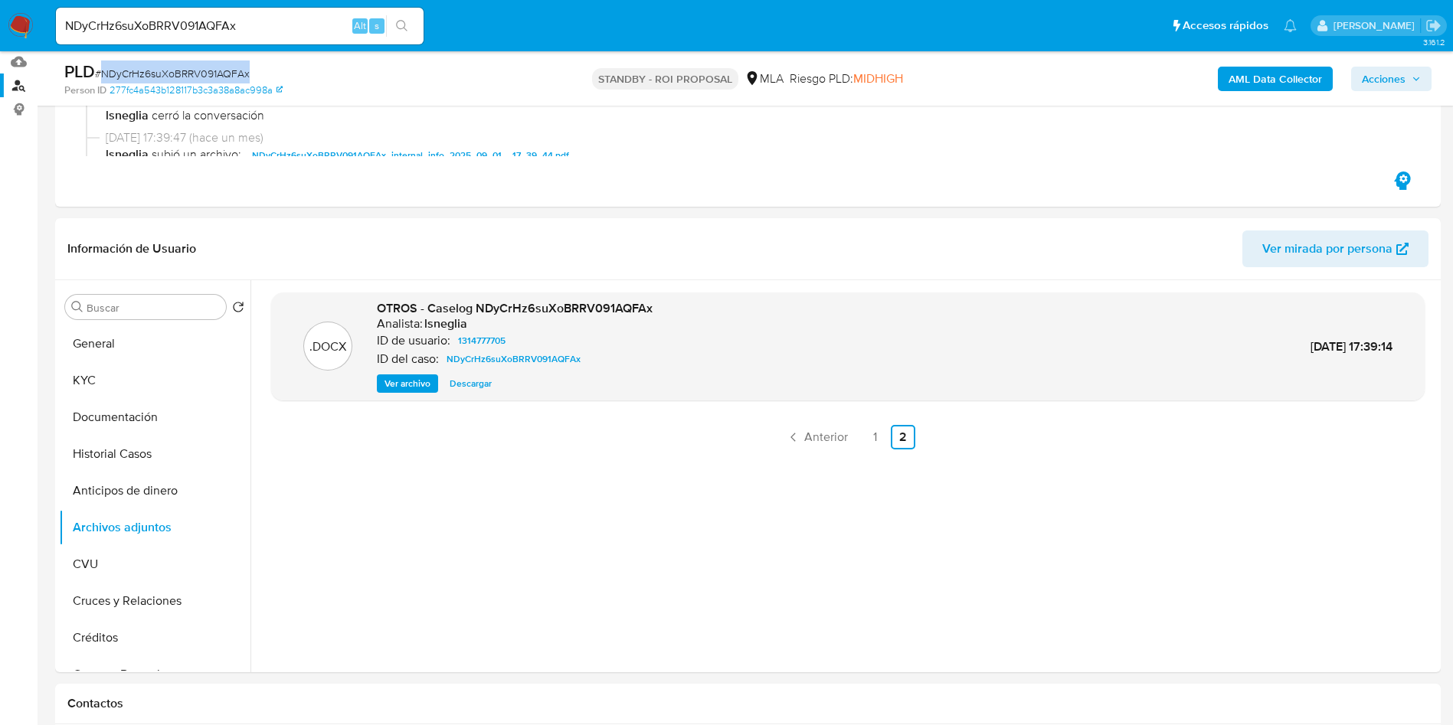
click at [227, 31] on input "NDyCrHz6suXoBRRV091AQFAx" at bounding box center [240, 26] width 368 height 20
paste input "uJeYT8oVfTbn73OKLL0gFoN2"
type input "uJeYT8oVfTbn73OKLL0gFoN2"
click at [398, 25] on icon "search-icon" at bounding box center [402, 26] width 12 height 12
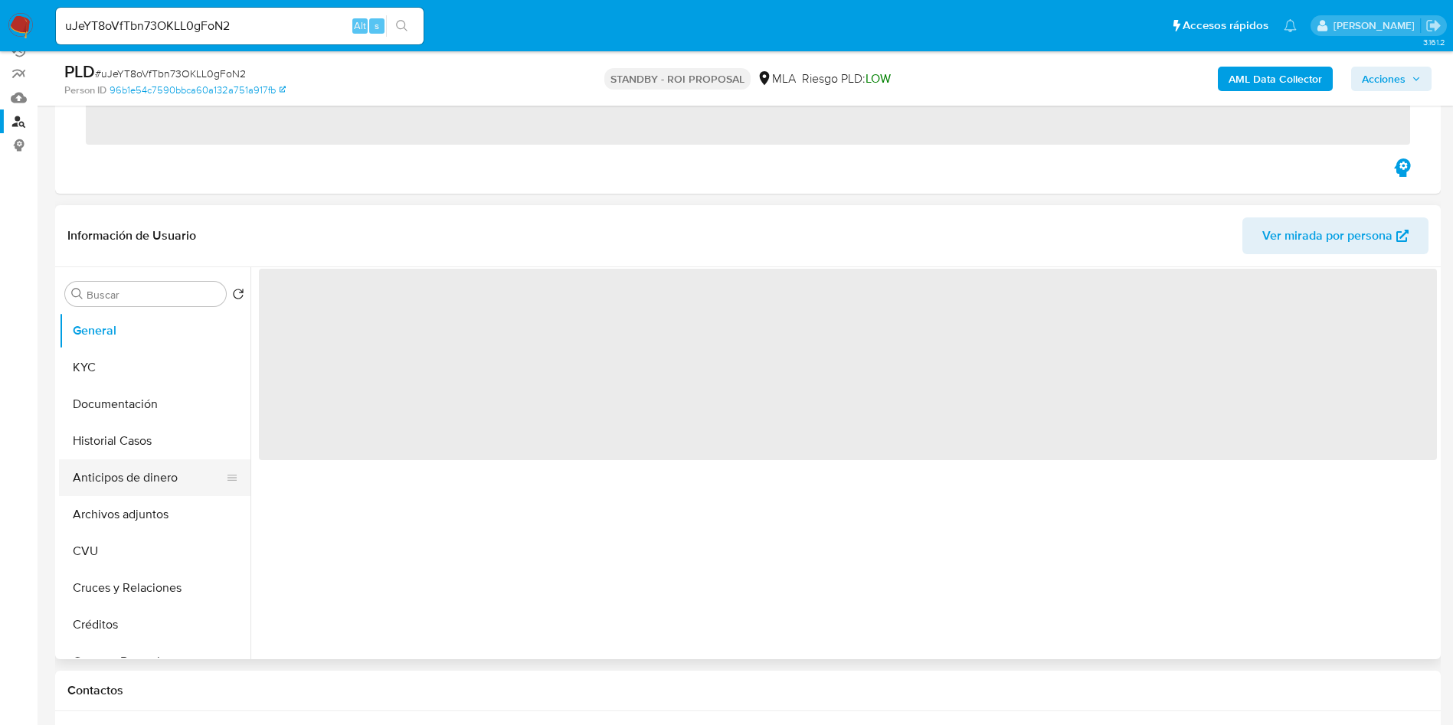
scroll to position [230, 0]
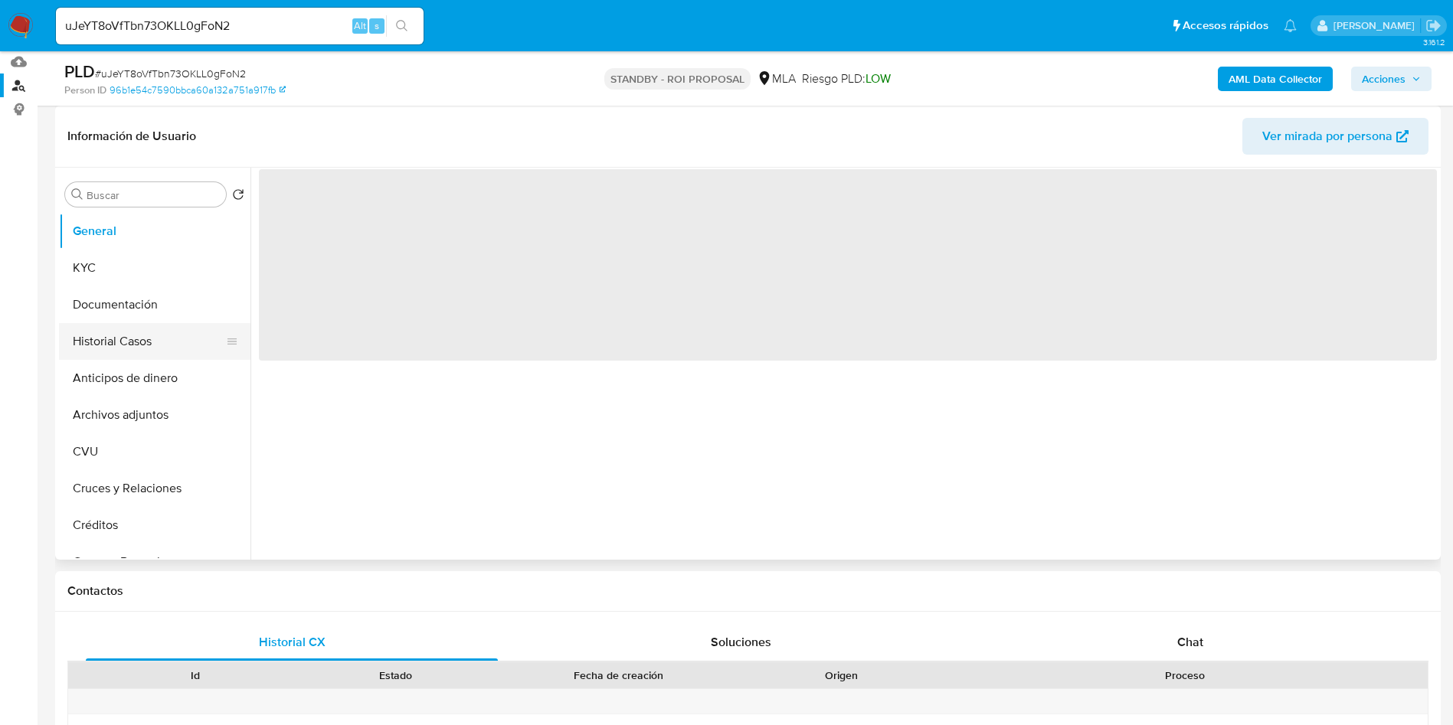
click at [113, 336] on button "Historial Casos" at bounding box center [148, 341] width 179 height 37
select select "10"
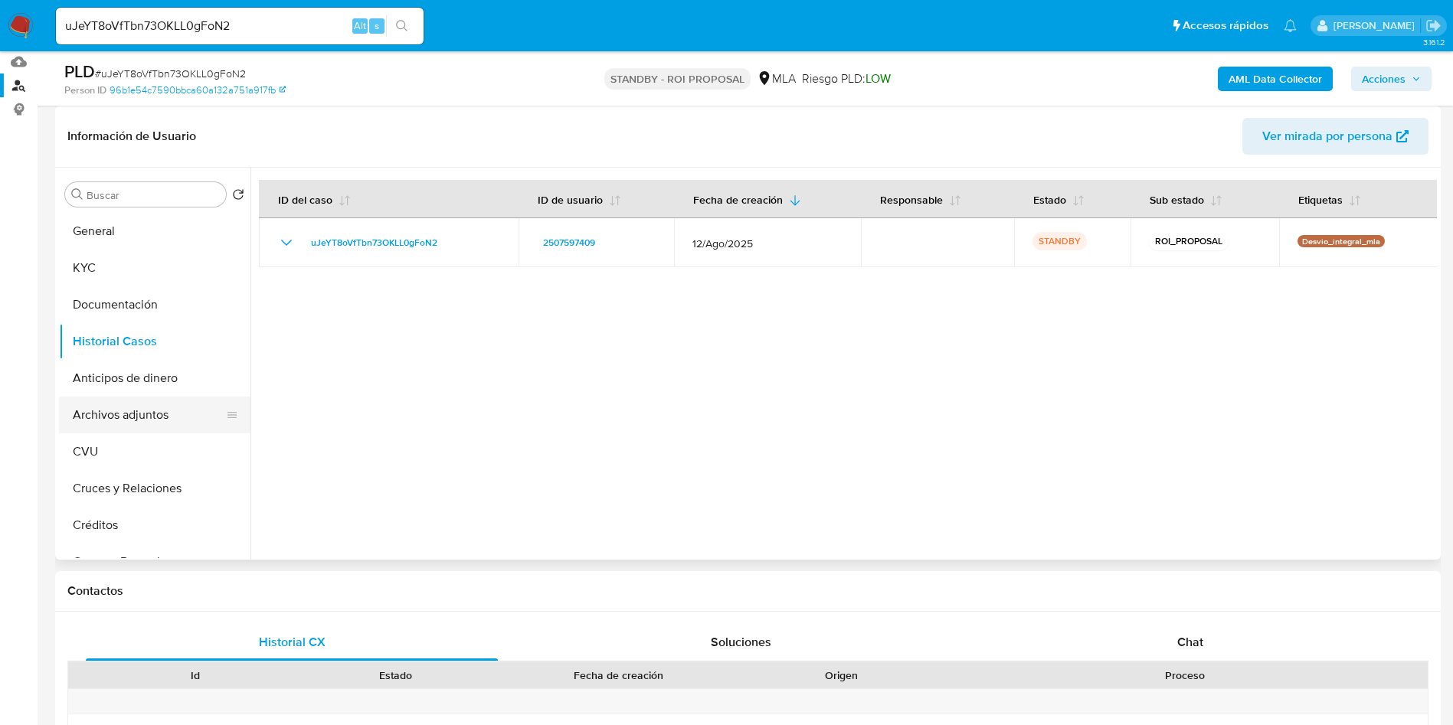
click at [173, 410] on button "Archivos adjuntos" at bounding box center [148, 415] width 179 height 37
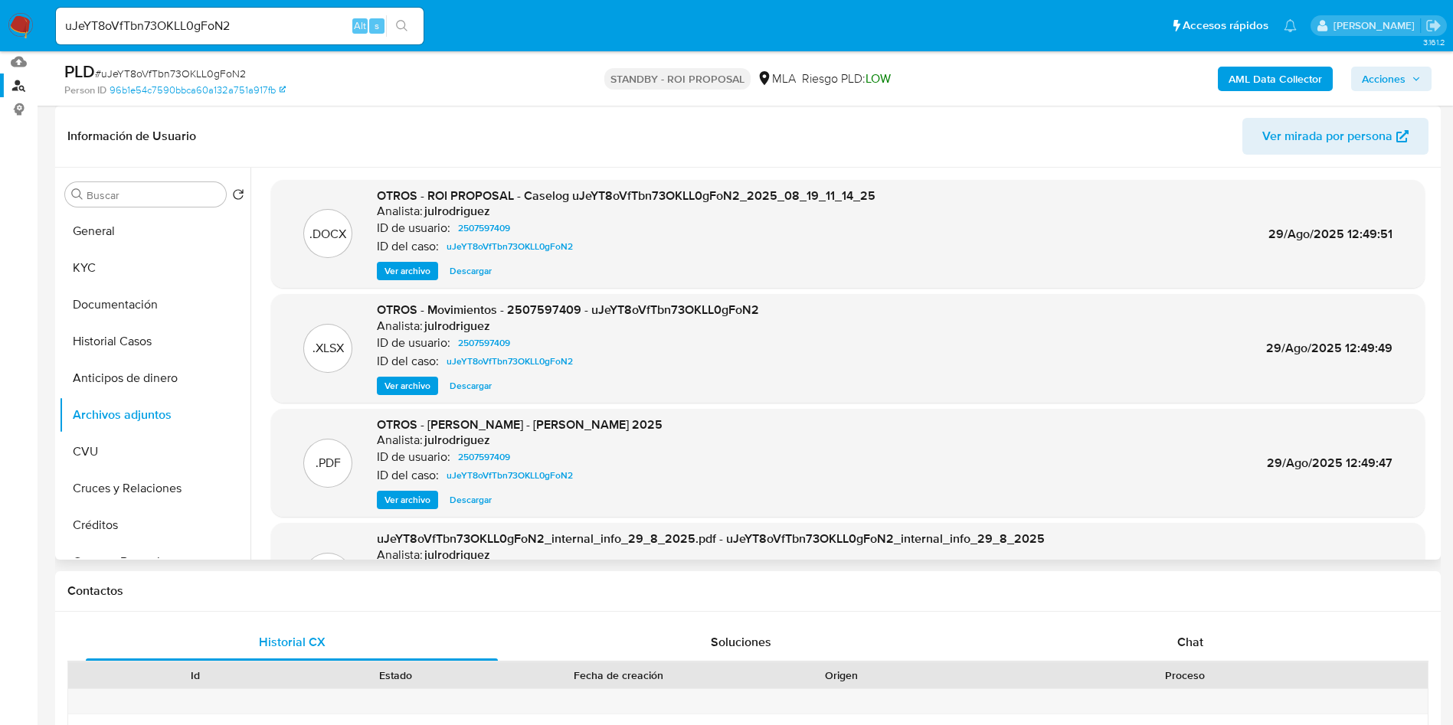
click at [467, 273] on span "Descargar" at bounding box center [470, 270] width 42 height 15
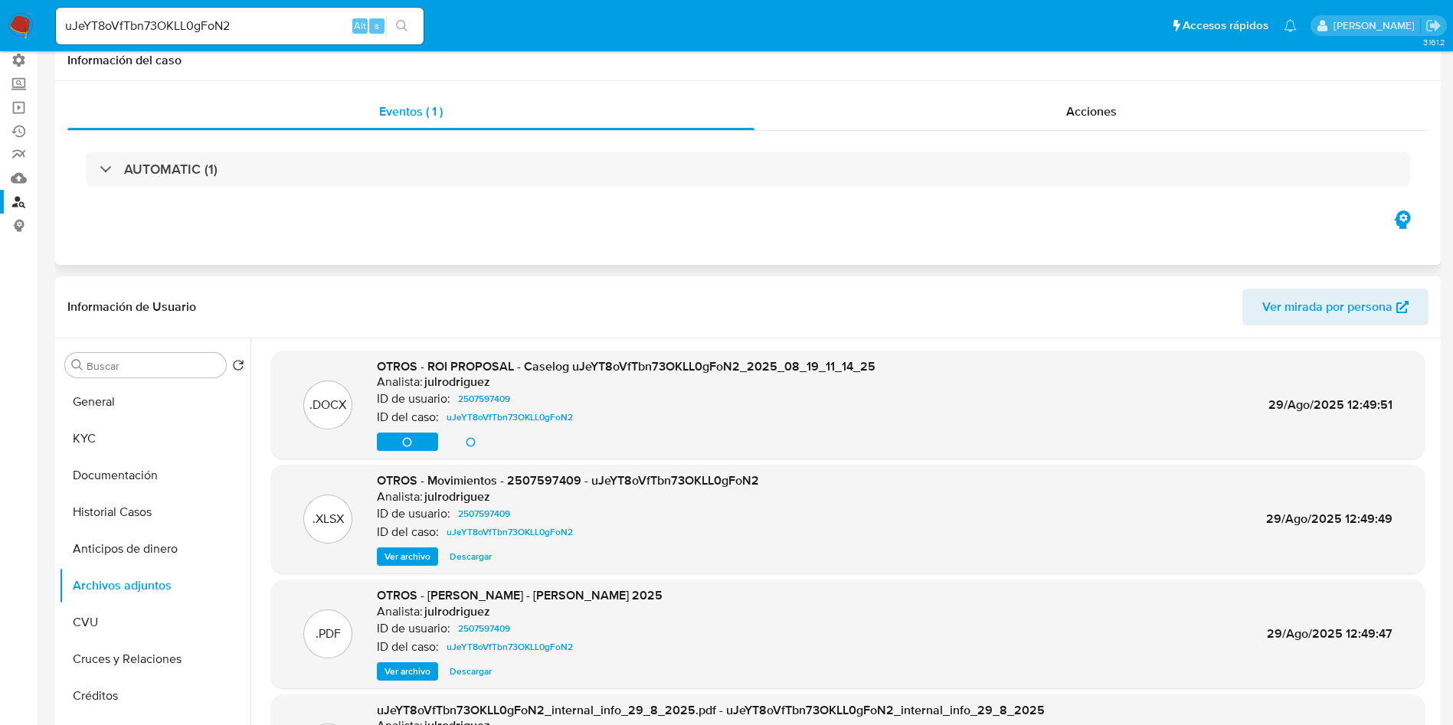
scroll to position [0, 0]
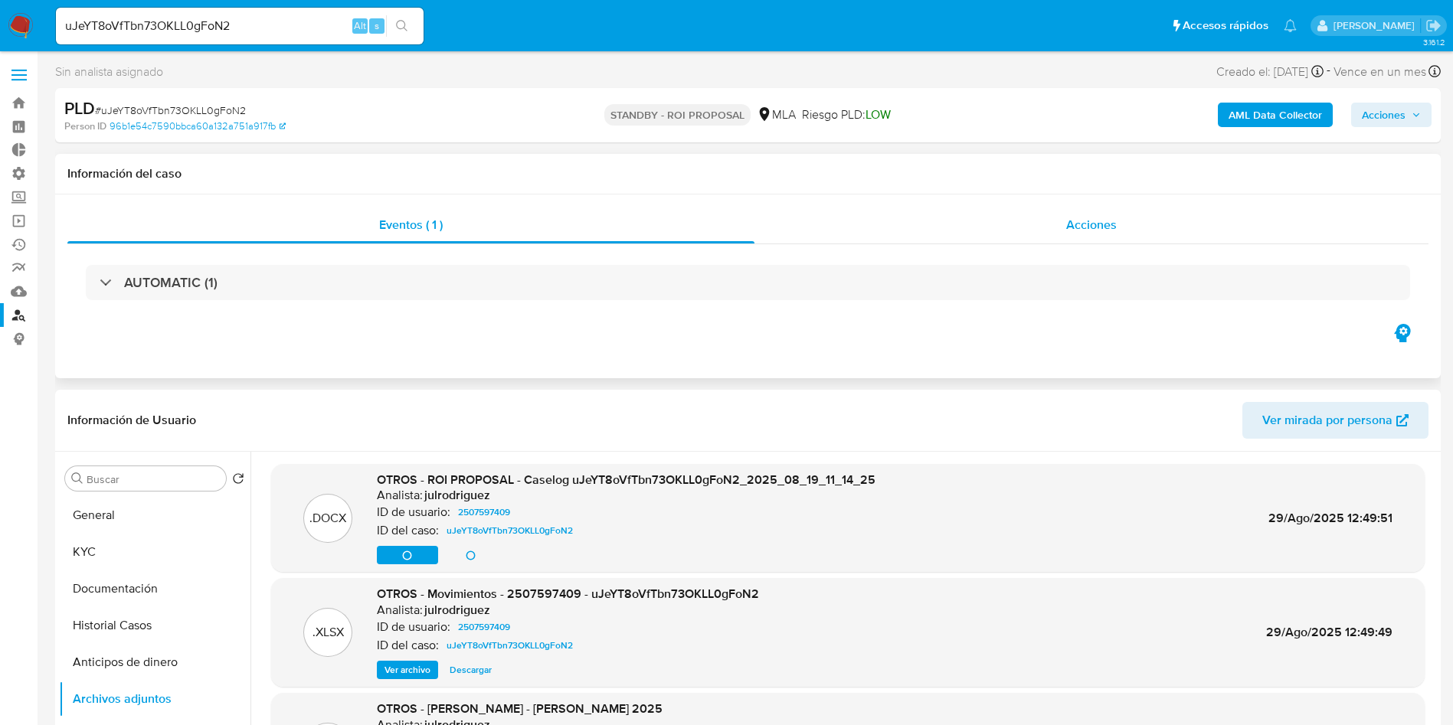
click at [1114, 223] on span "Acciones" at bounding box center [1091, 225] width 51 height 18
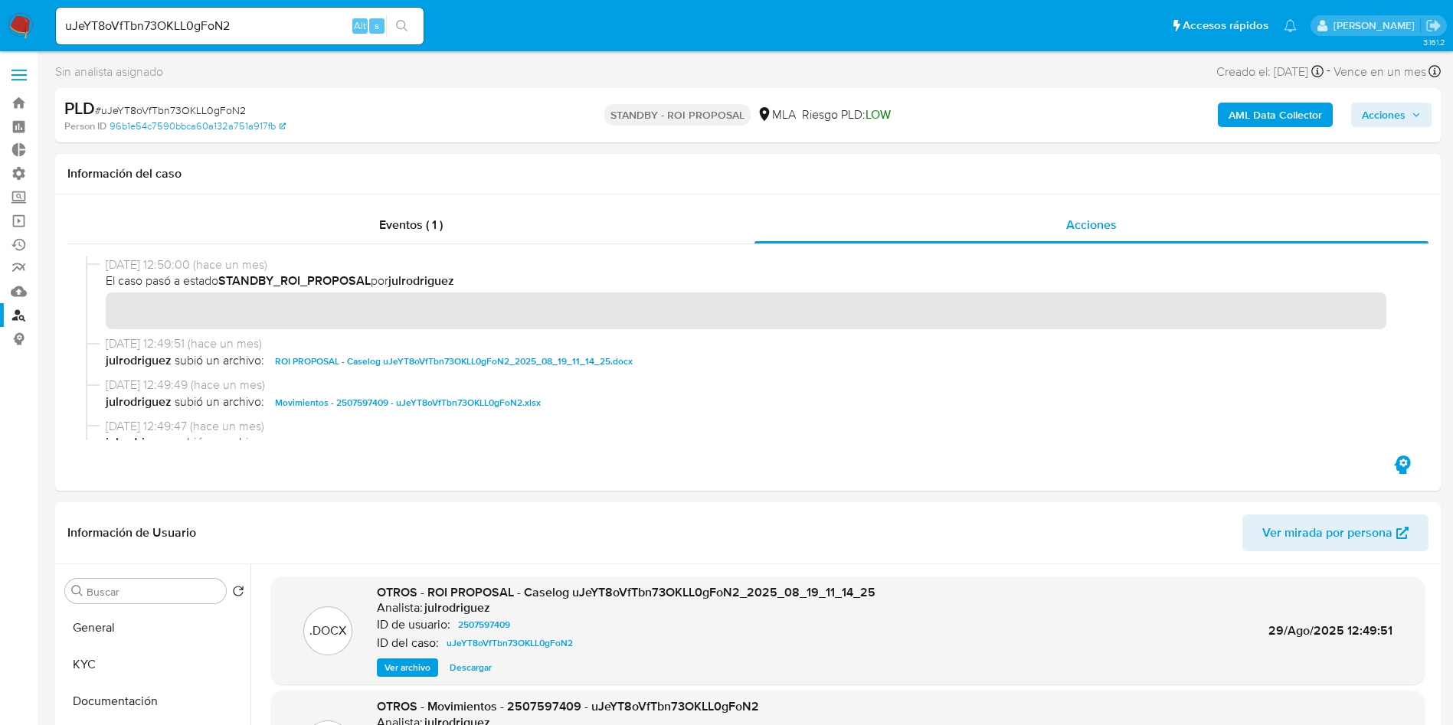
click at [168, 30] on input "uJeYT8oVfTbn73OKLL0gFoN2" at bounding box center [240, 26] width 368 height 20
click at [284, 25] on input "uJeYT8oVfTbn73OKLL0gFoN2" at bounding box center [240, 26] width 368 height 20
paste input "kR9eqRSosJmZrYsp1wY0OBm5"
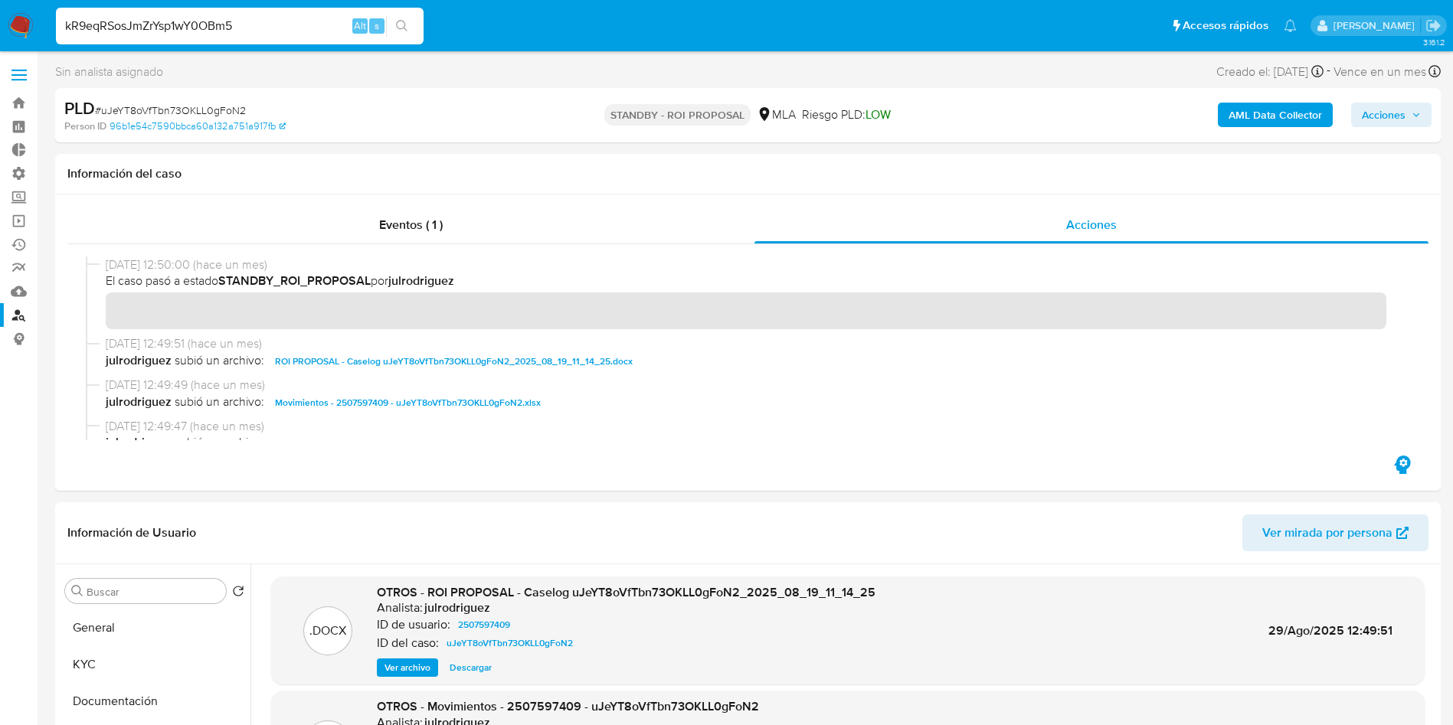
type input "kR9eqRSosJmZrYsp1wY0OBm5"
click at [412, 20] on button "search-icon" at bounding box center [401, 25] width 31 height 21
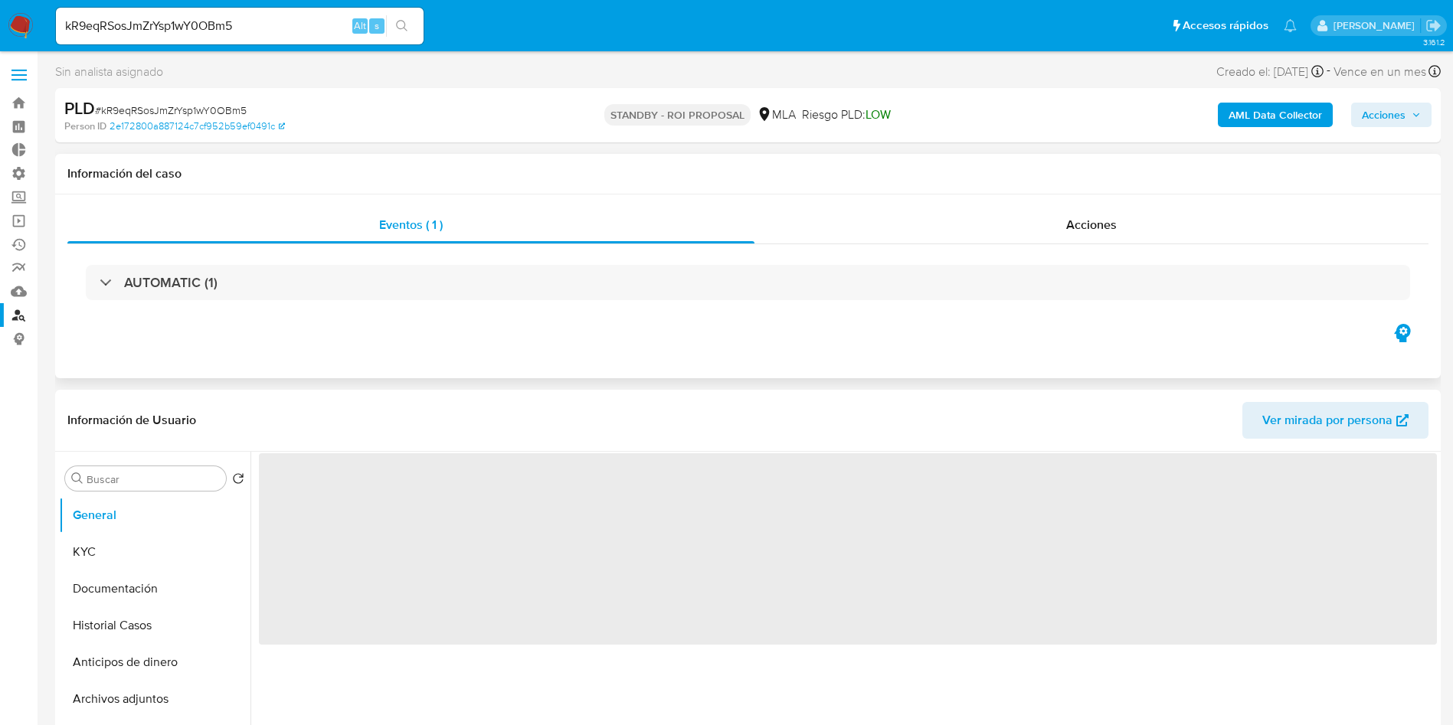
select select "10"
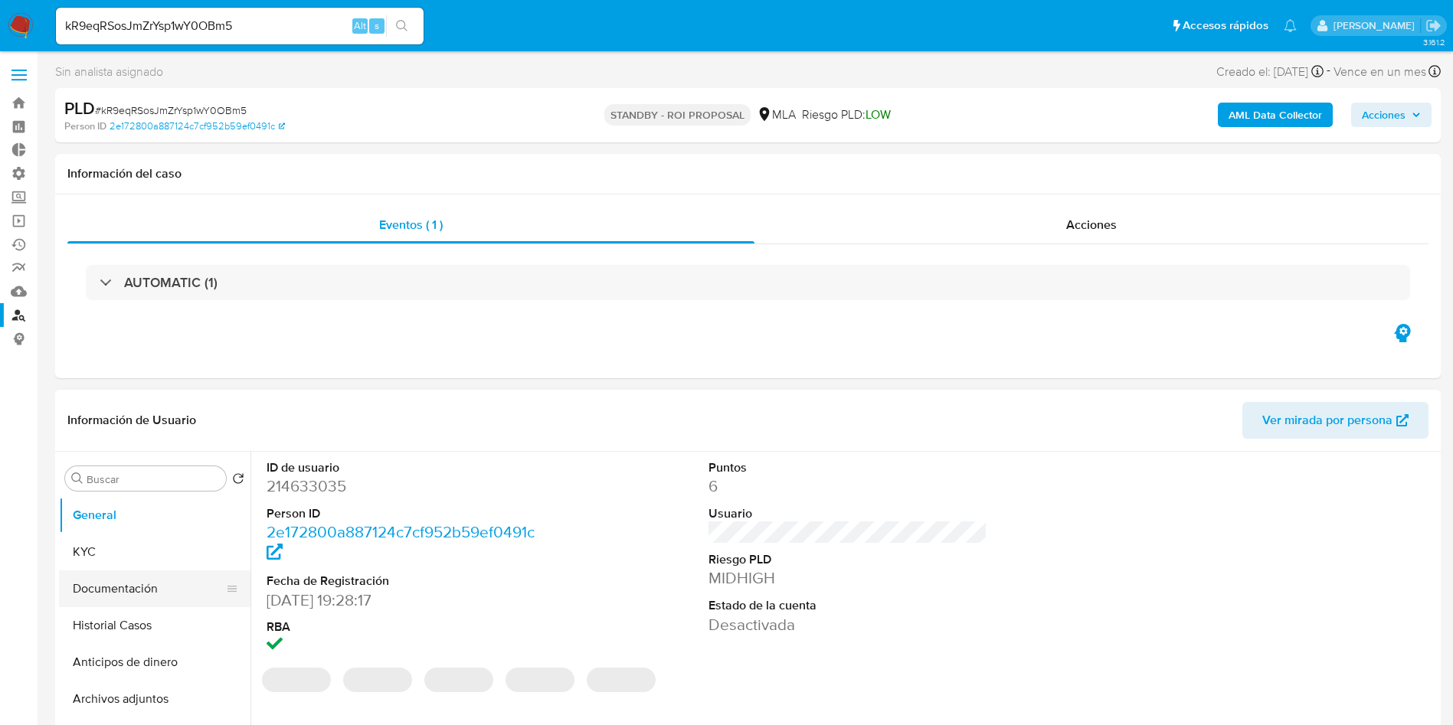
drag, startPoint x: 139, startPoint y: 613, endPoint x: 105, endPoint y: 603, distance: 35.9
click at [139, 613] on button "Historial Casos" at bounding box center [154, 625] width 191 height 37
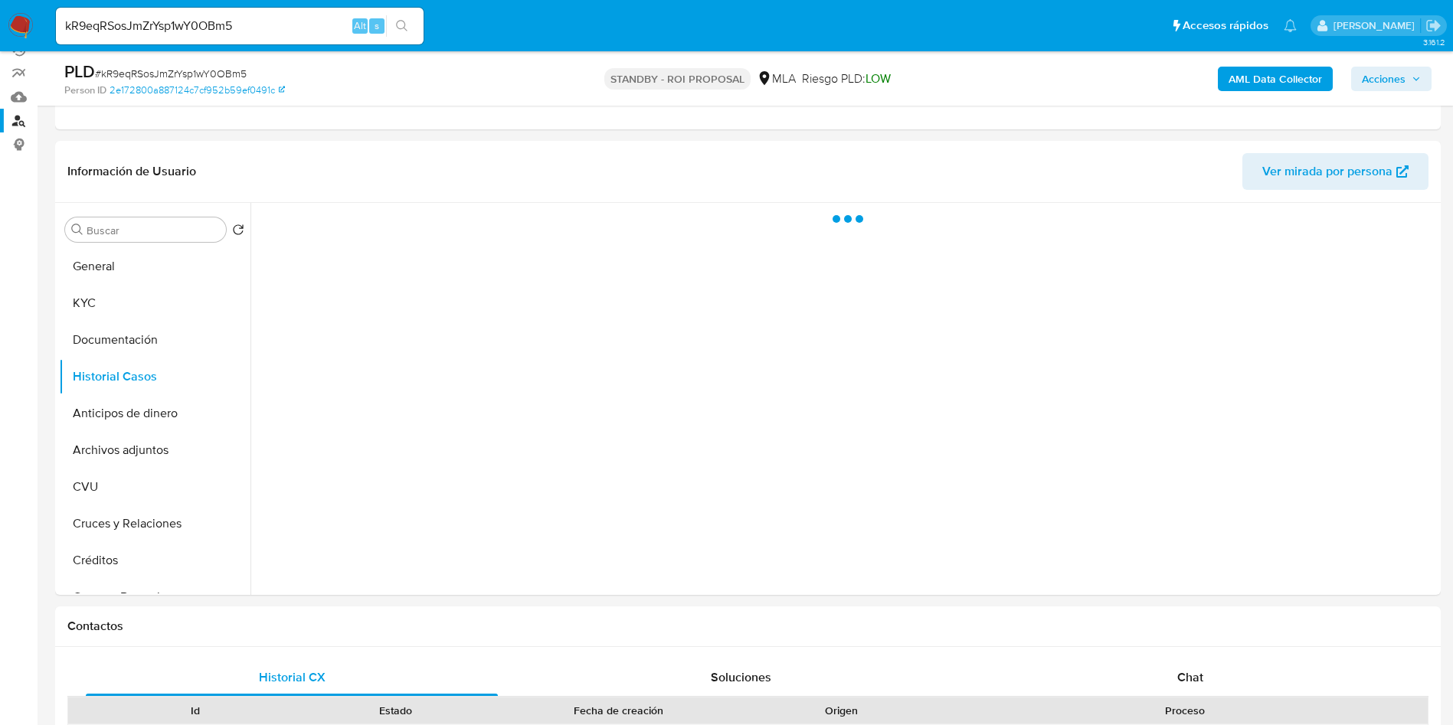
scroll to position [230, 0]
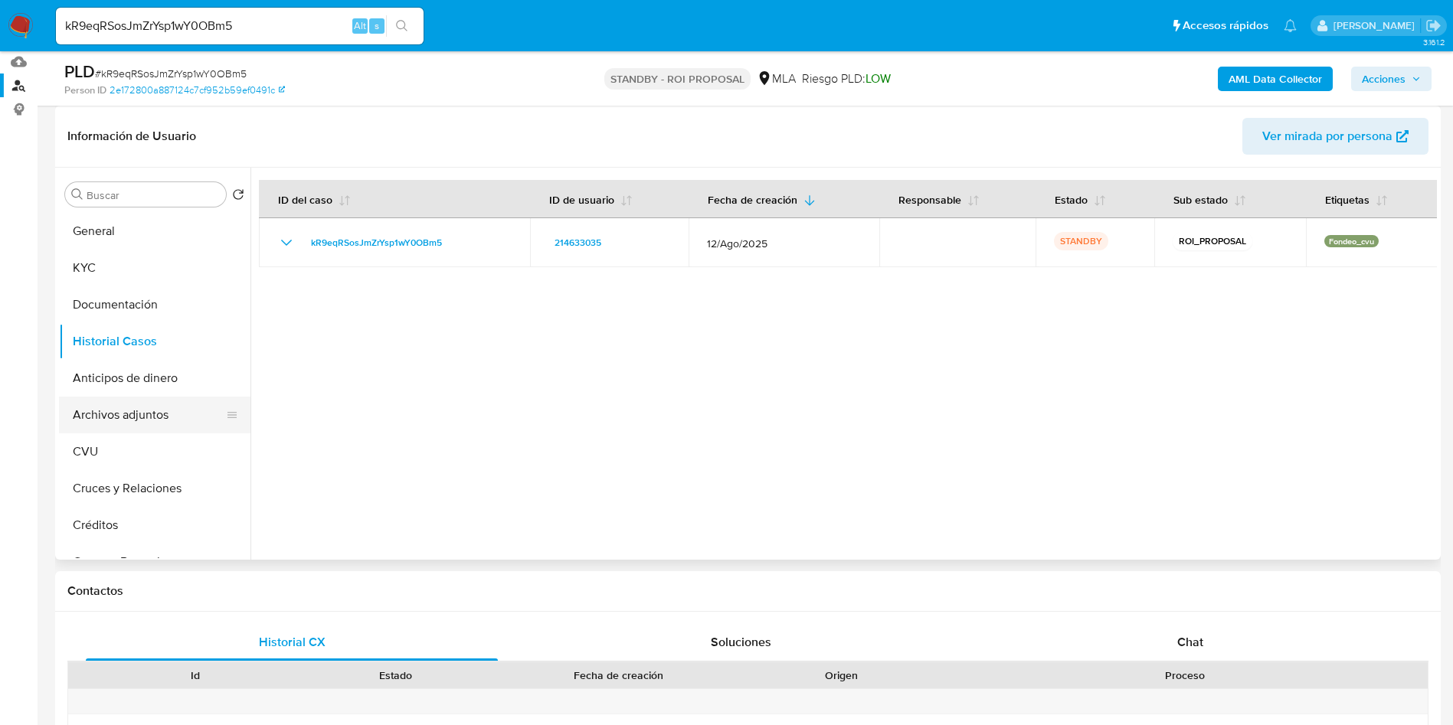
click at [142, 412] on button "Archivos adjuntos" at bounding box center [148, 415] width 179 height 37
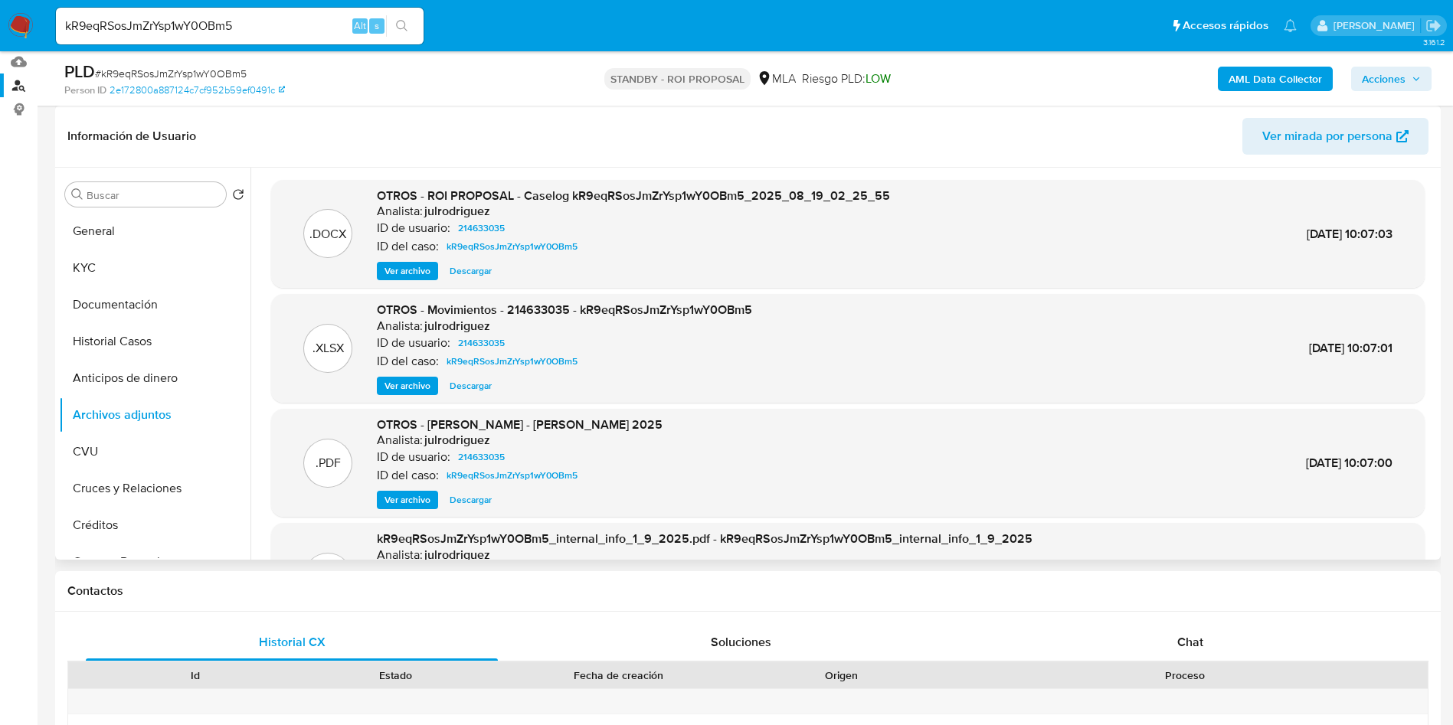
click at [456, 274] on span "Descargar" at bounding box center [470, 270] width 42 height 15
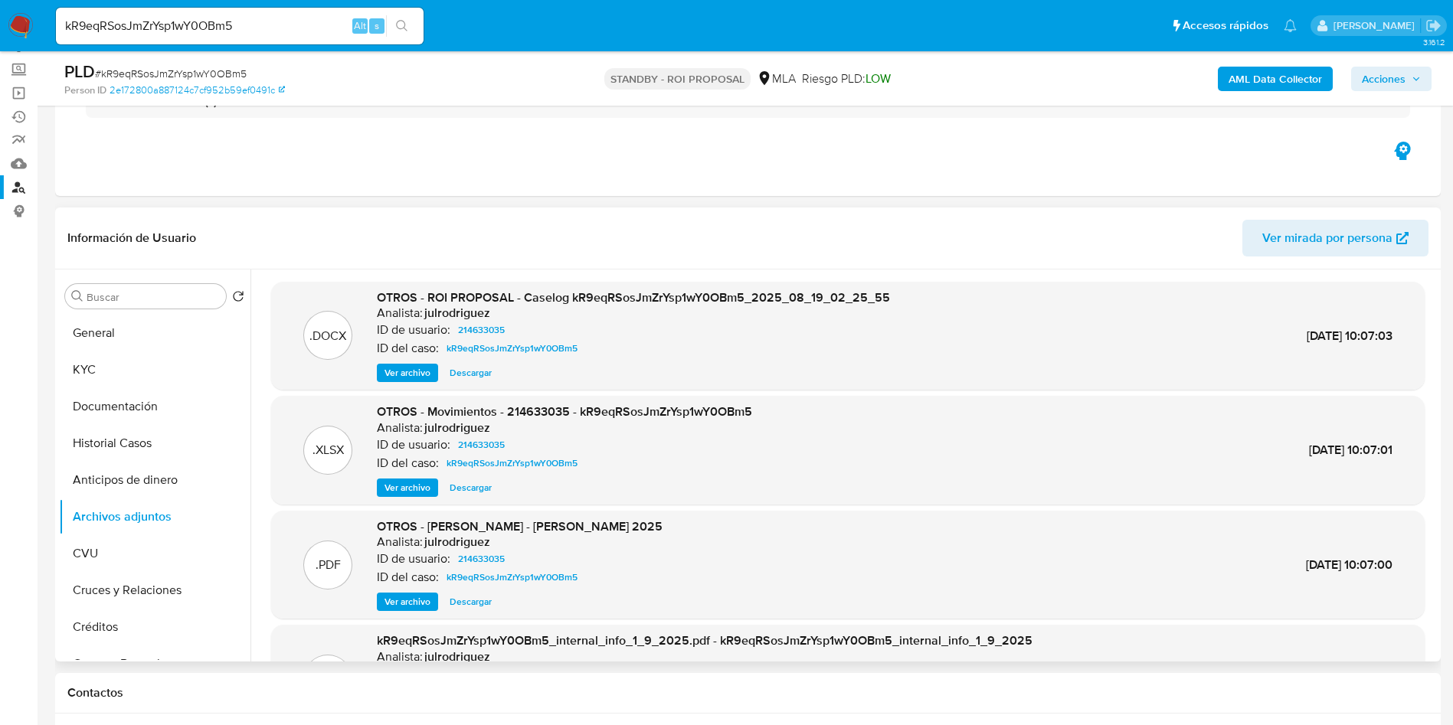
scroll to position [0, 0]
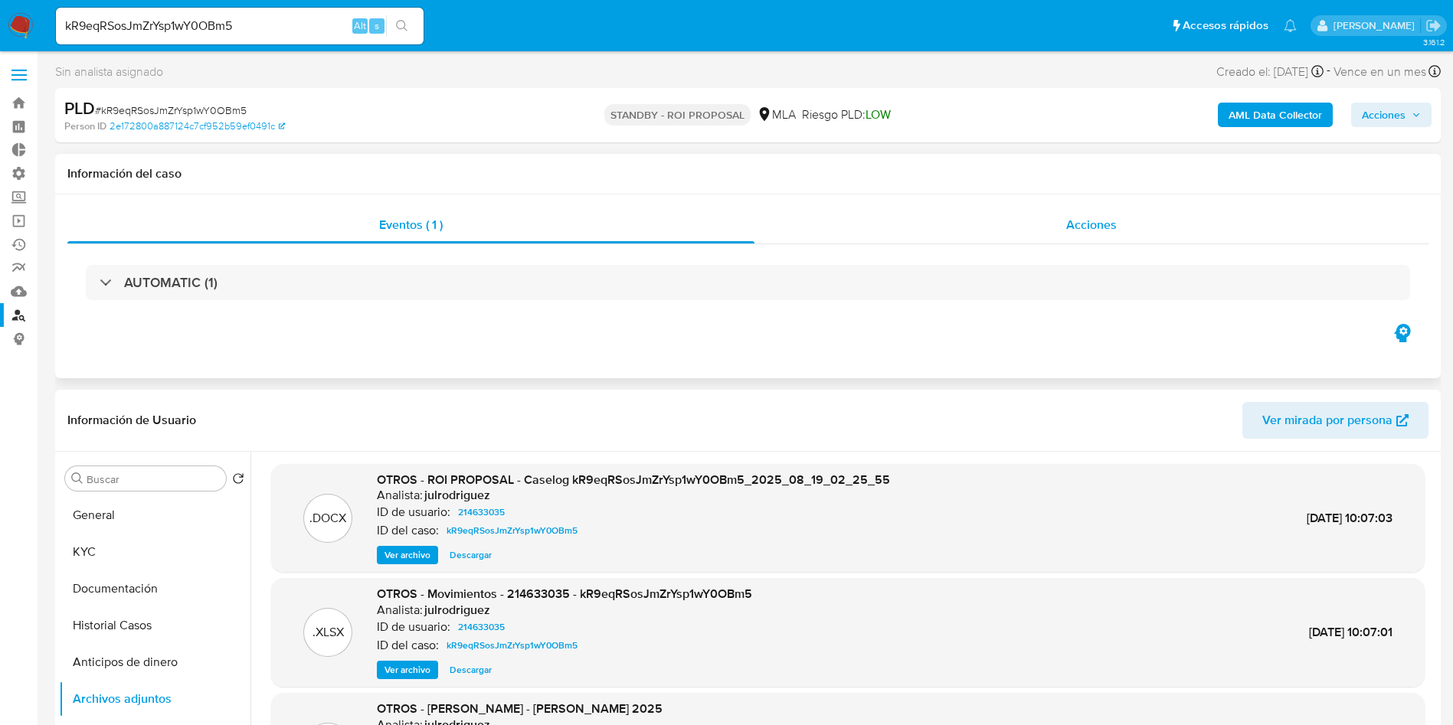
click at [1090, 227] on span "Acciones" at bounding box center [1091, 225] width 51 height 18
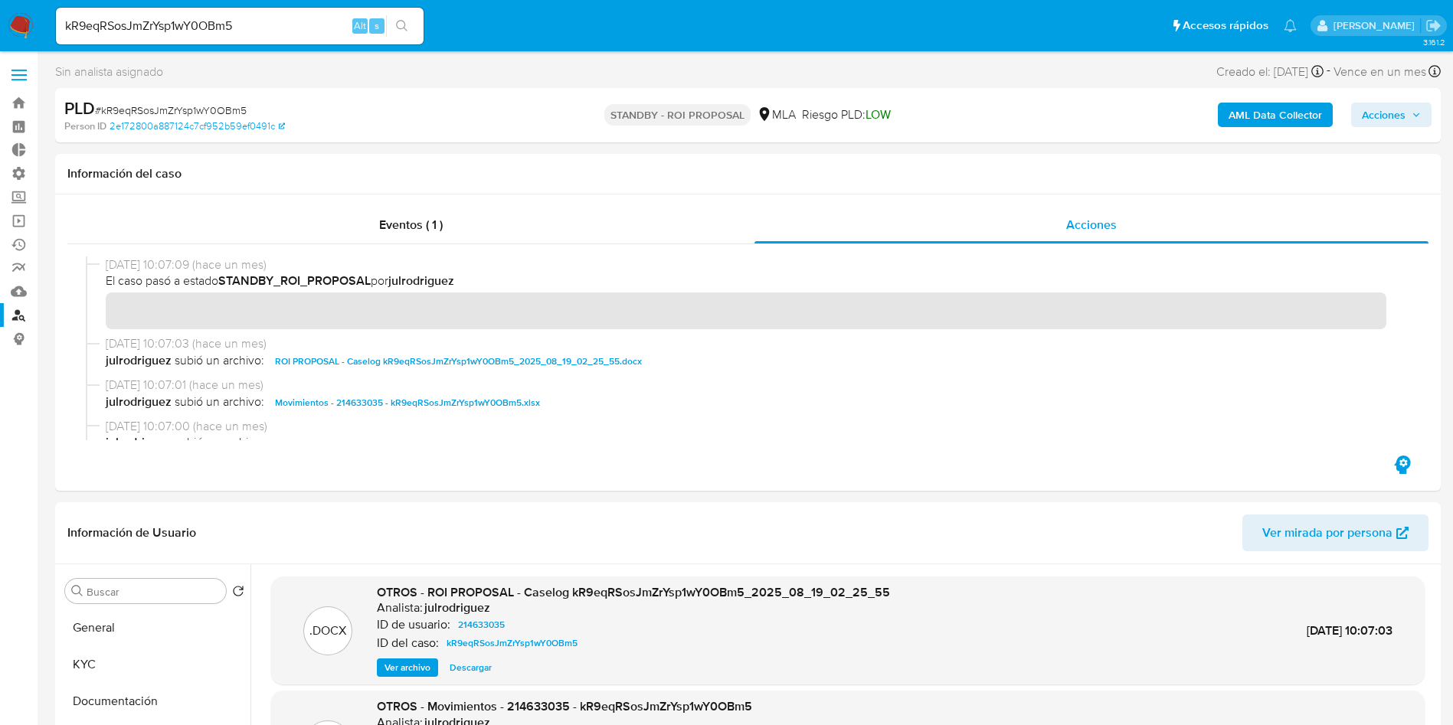
click at [264, 29] on input "kR9eqRSosJmZrYsp1wY0OBm5" at bounding box center [240, 26] width 368 height 20
paste input "6lzk9x0mAZRJZxvcGrtcXy6L"
type input "6lzk9x0mAZRJZxvcGrtcXy6L"
click at [434, 25] on ul "Pausado Ver notificaciones 6lzk9x0mAZRJZxvcGrtcXy6L Alt s Accesos rápidos Presi…" at bounding box center [676, 25] width 1256 height 38
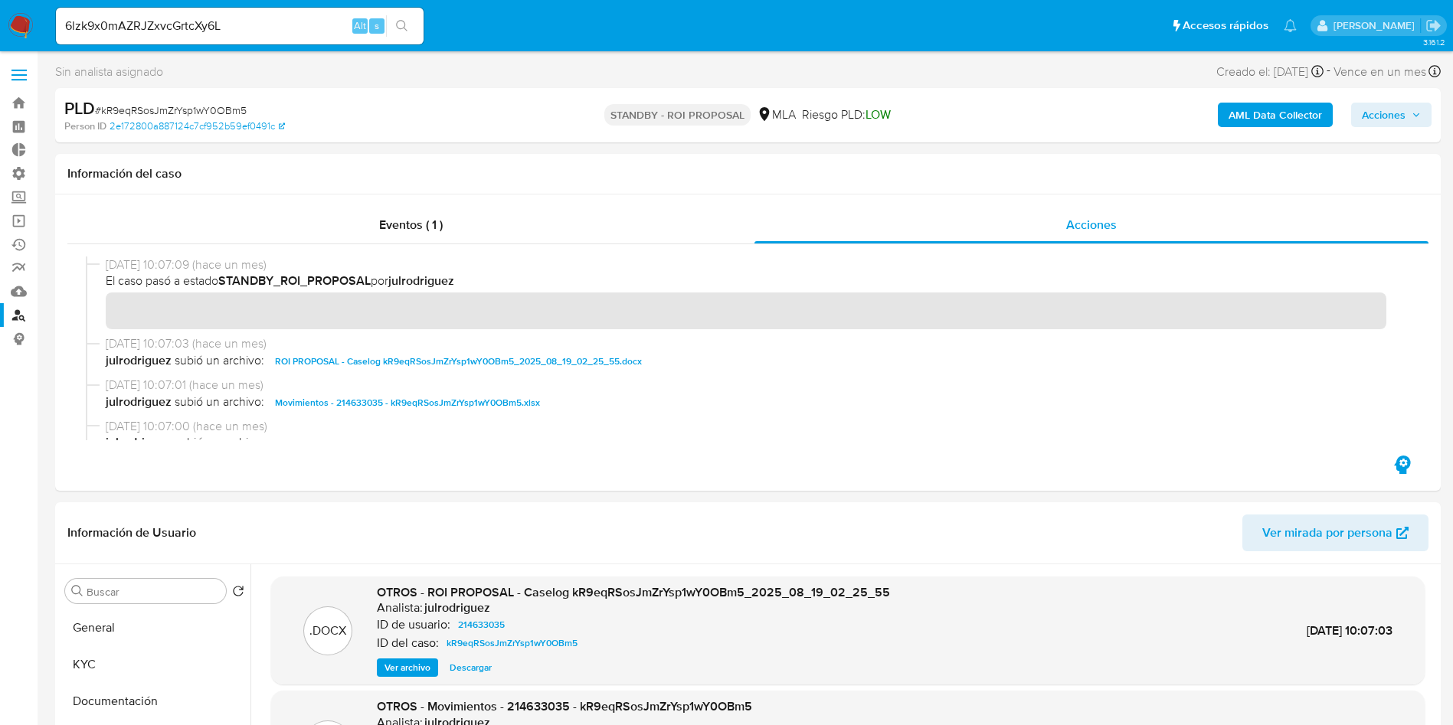
click at [411, 26] on button "search-icon" at bounding box center [401, 25] width 31 height 21
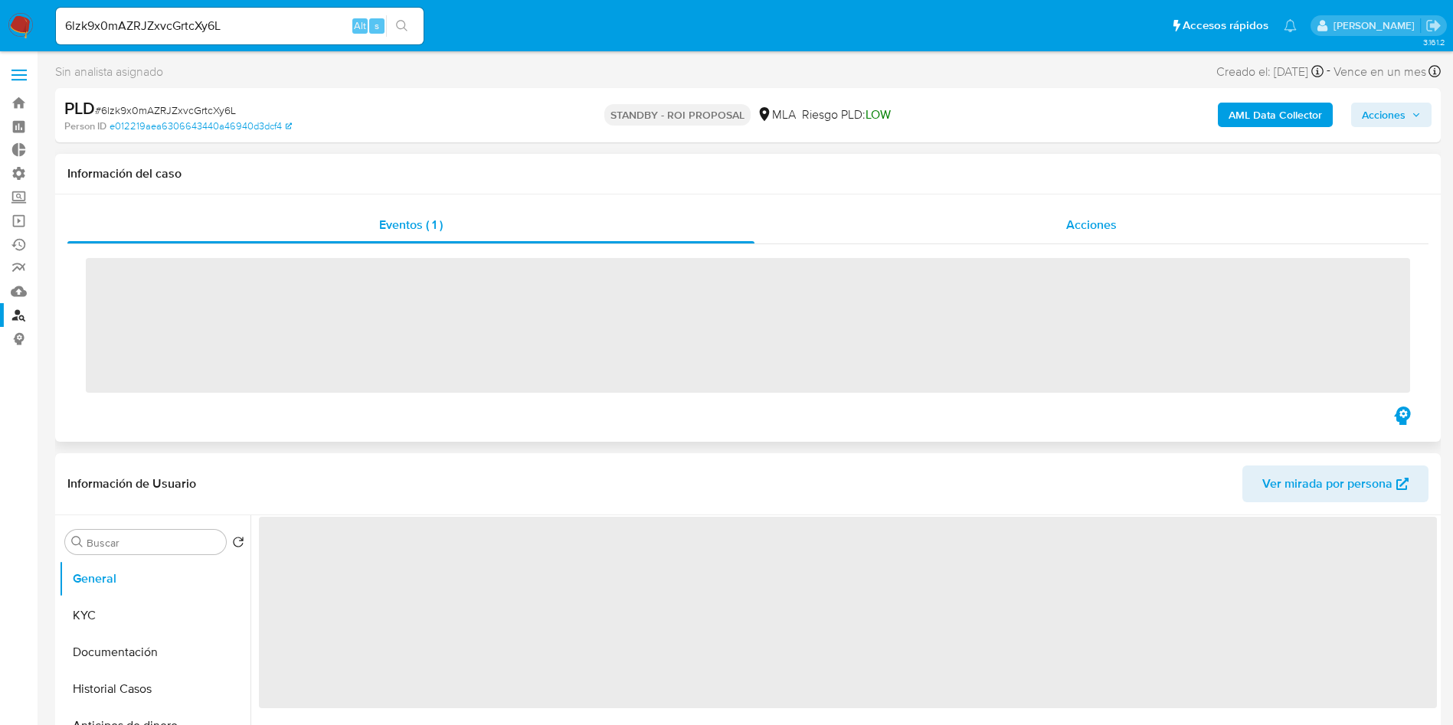
click at [1123, 230] on div "Acciones" at bounding box center [1091, 225] width 674 height 37
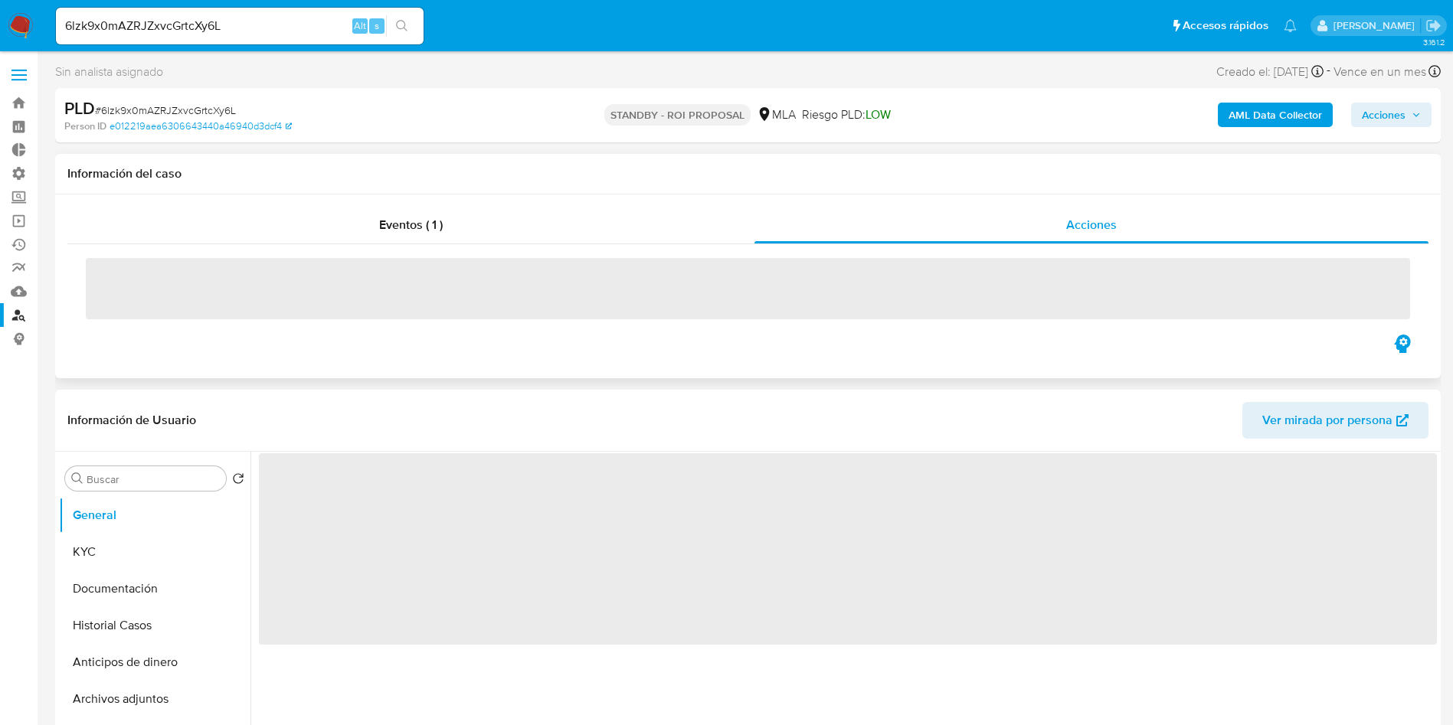
select select "10"
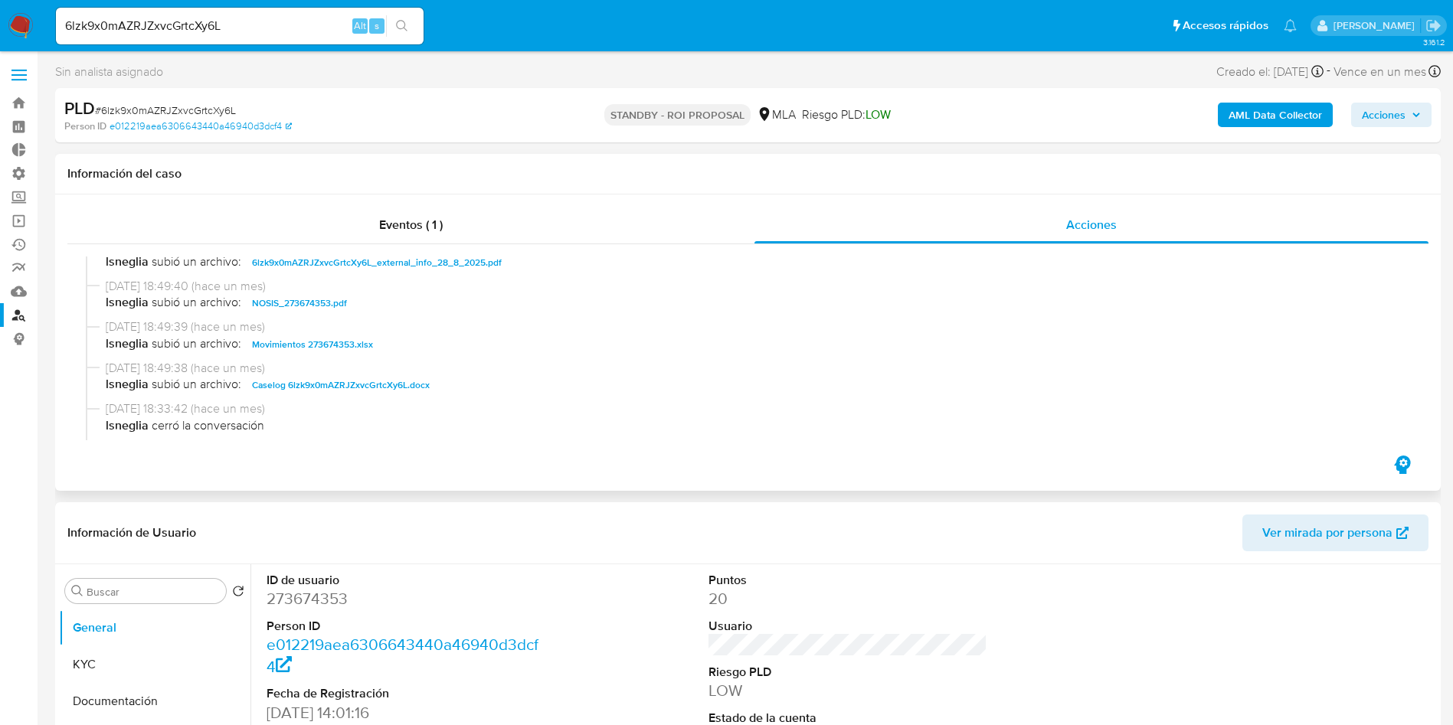
scroll to position [230, 0]
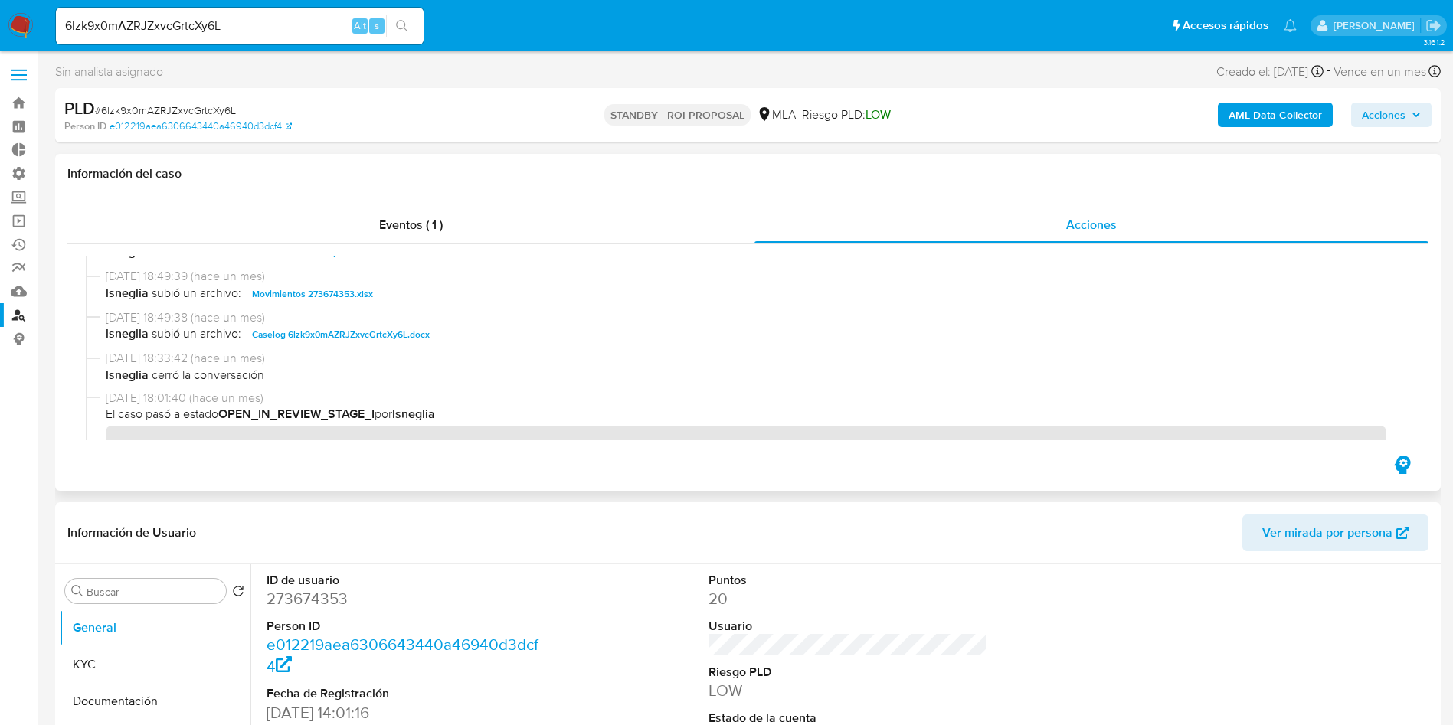
click at [368, 335] on span "Caselog 6lzk9x0mAZRJZxvcGrtcXy6L.docx" at bounding box center [341, 334] width 178 height 18
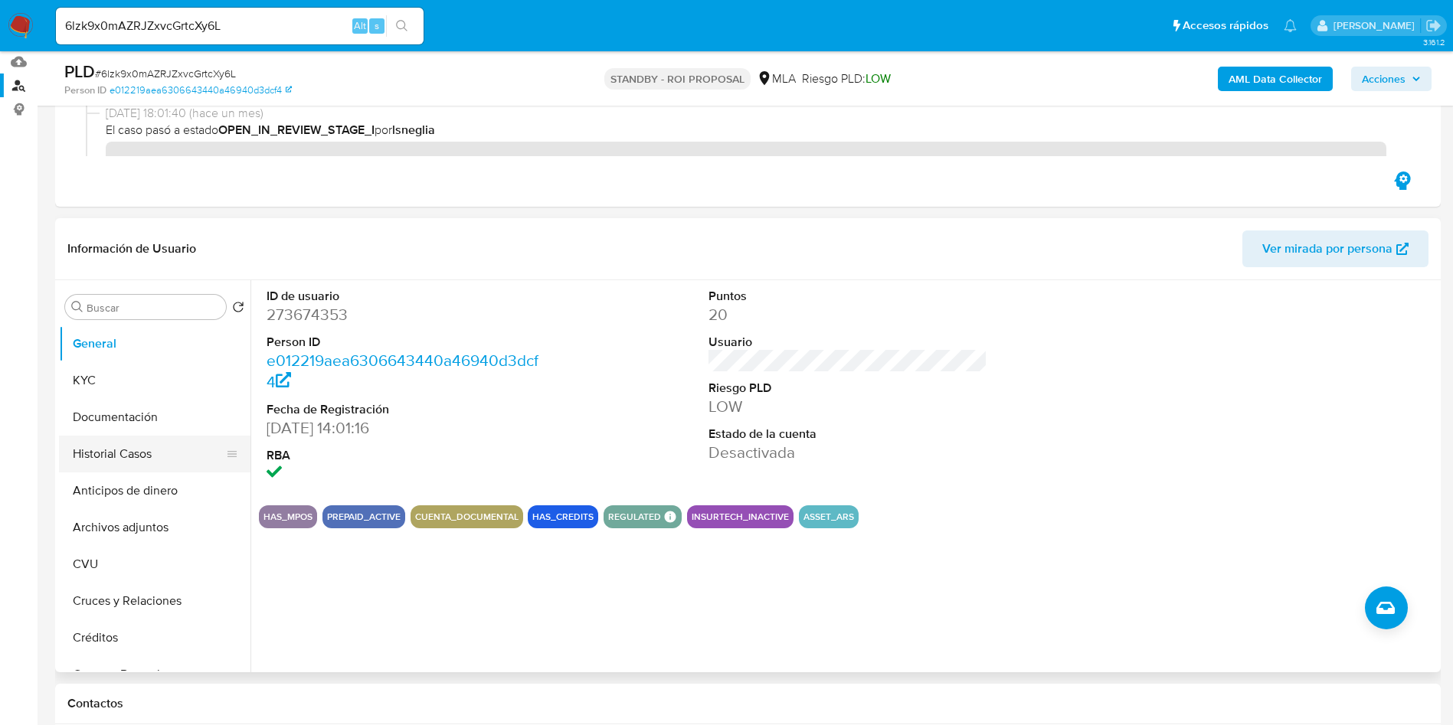
click at [120, 449] on button "Historial Casos" at bounding box center [148, 454] width 179 height 37
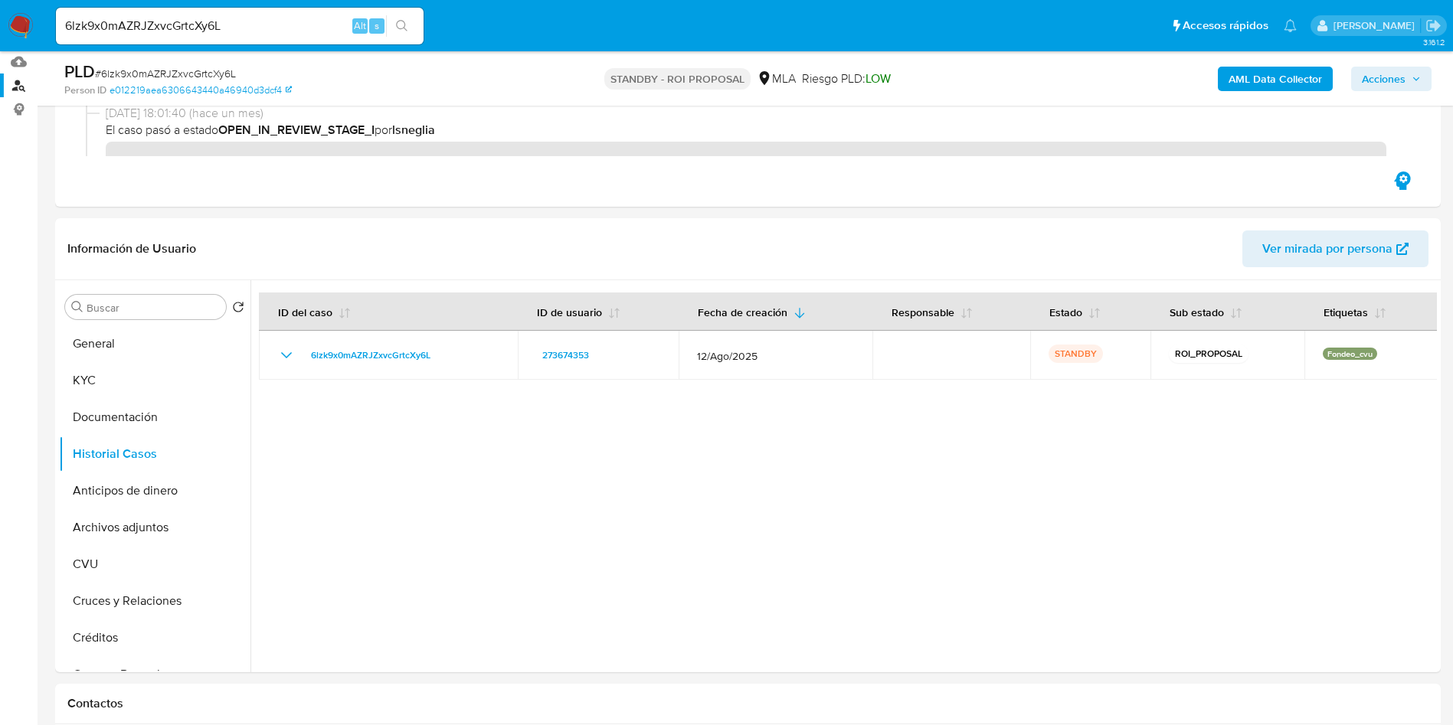
click at [217, 68] on span "# 6lzk9x0mAZRJZxvcGrtcXy6L" at bounding box center [165, 73] width 141 height 15
copy span "6lzk9x0mAZRJZxvcGrtcXy6L"
click at [193, 25] on input "6lzk9x0mAZRJZxvcGrtcXy6L" at bounding box center [240, 26] width 368 height 20
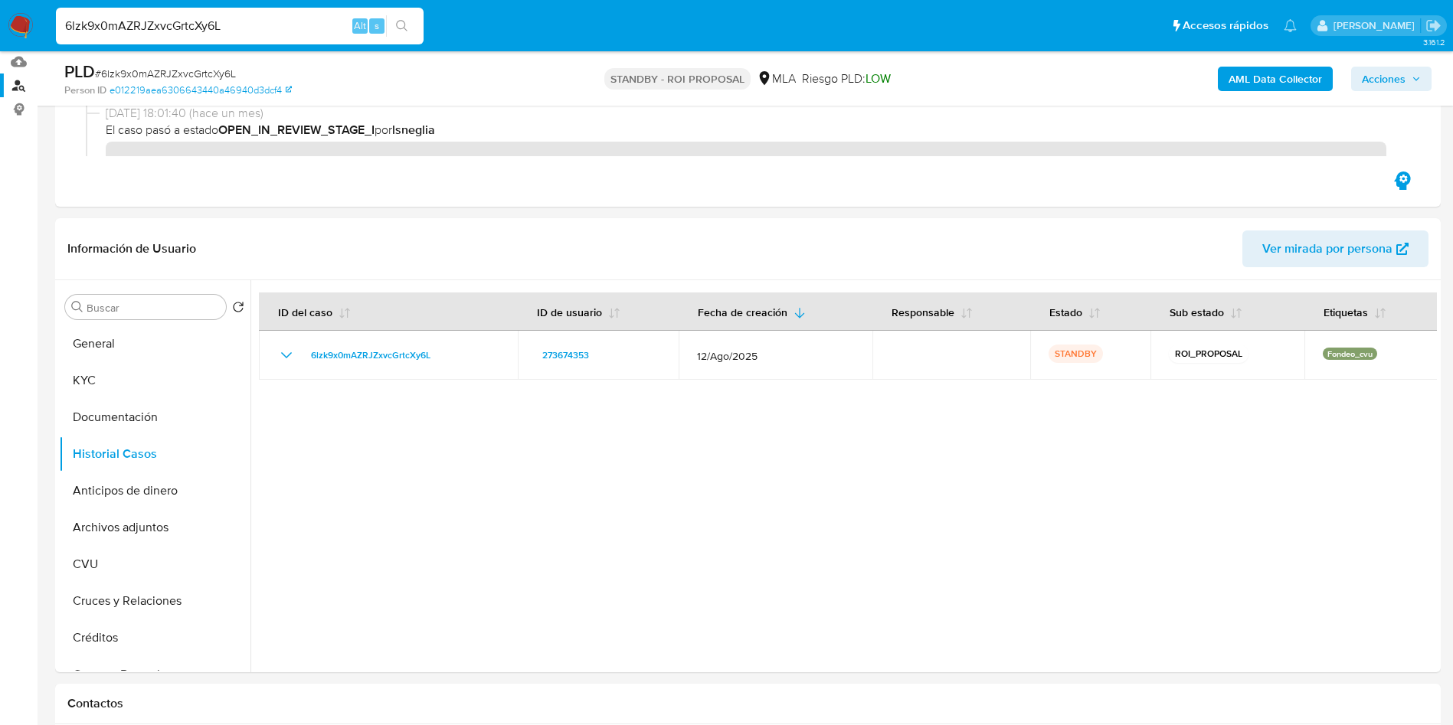
paste input "Xmg3mDv6fTmHM0rfTWofNJMJ"
type input "Xmg3mDv6fTmHM0rfTWofNJMJ"
click at [414, 22] on button "search-icon" at bounding box center [401, 25] width 31 height 21
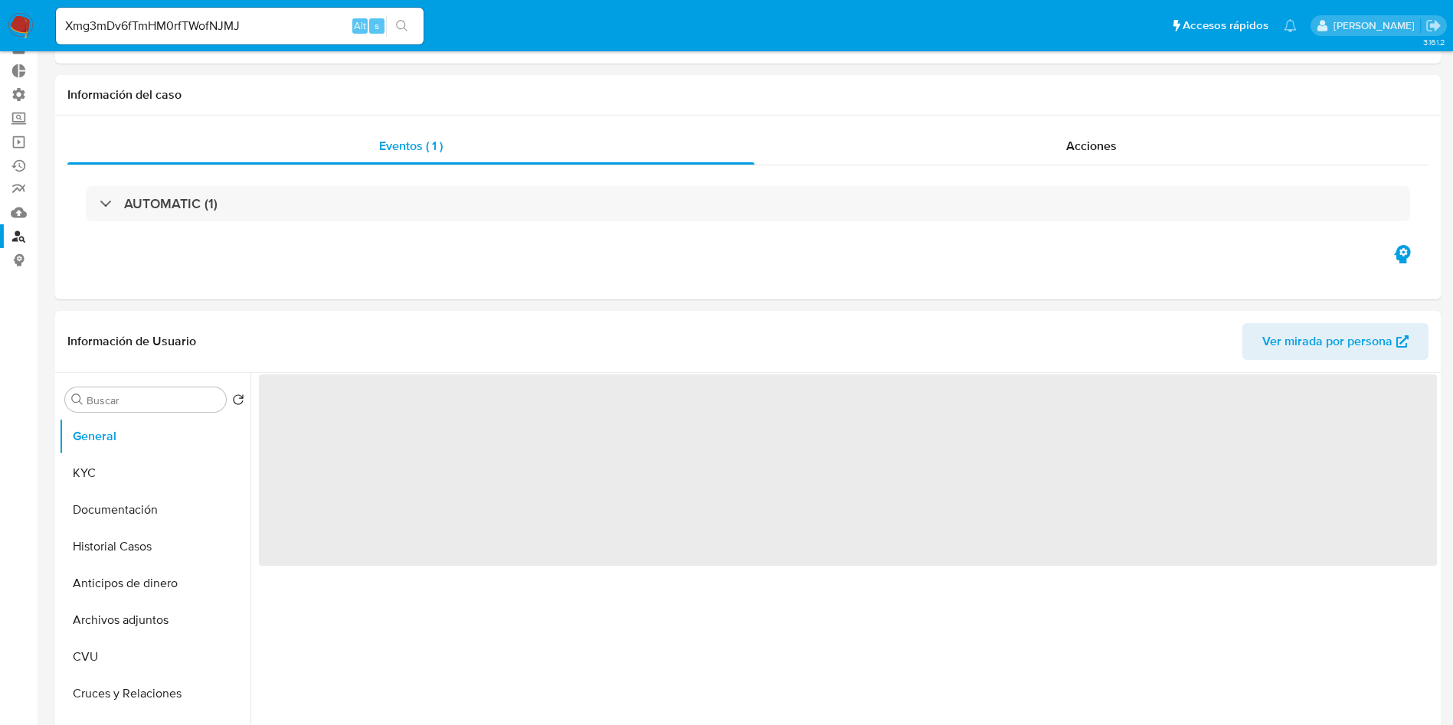
select select "10"
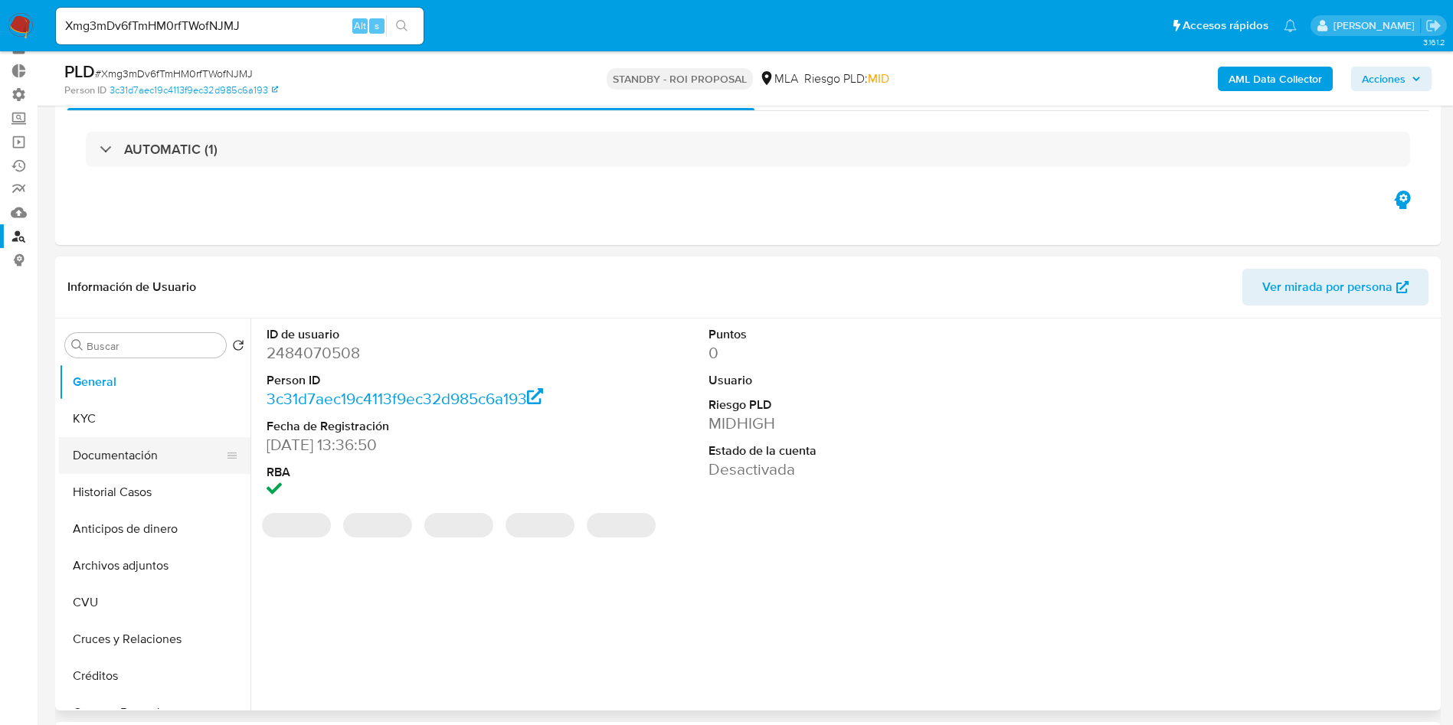
scroll to position [115, 0]
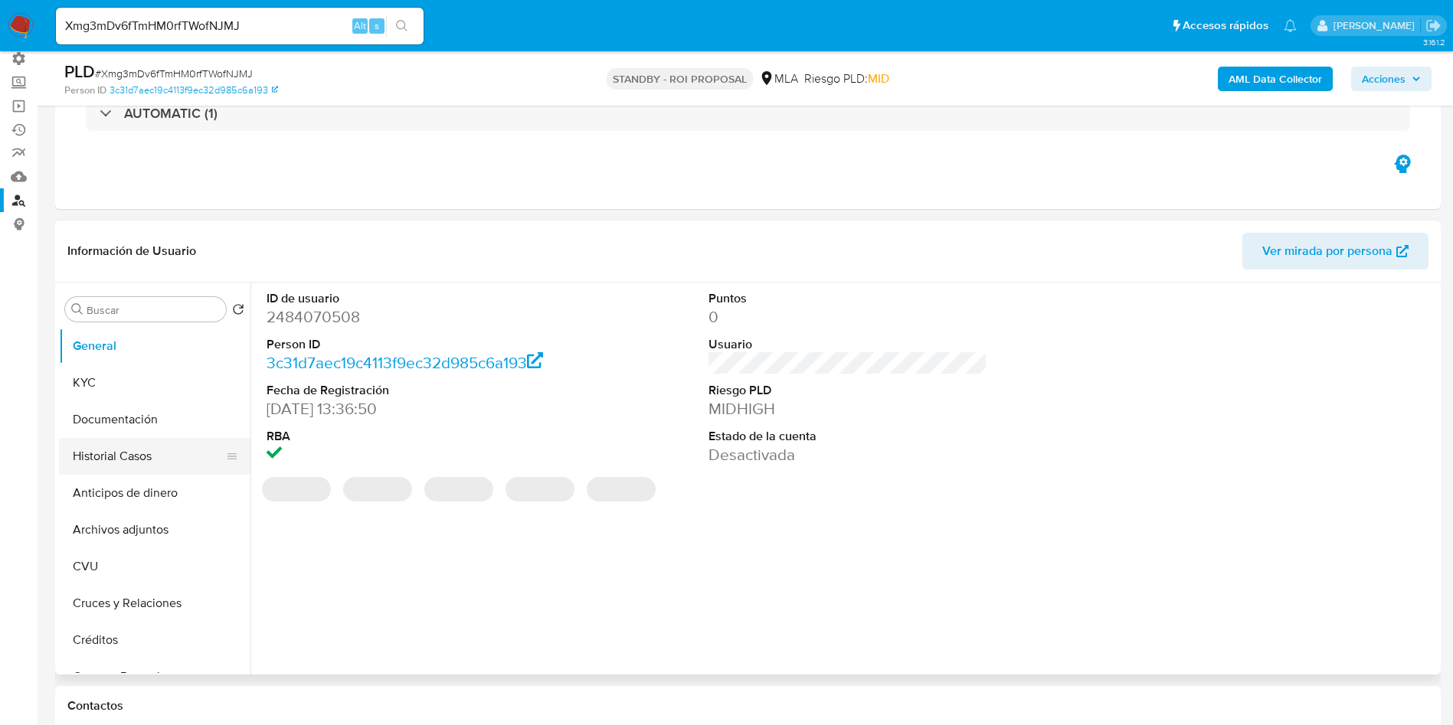
click at [102, 456] on button "Historial Casos" at bounding box center [148, 456] width 179 height 37
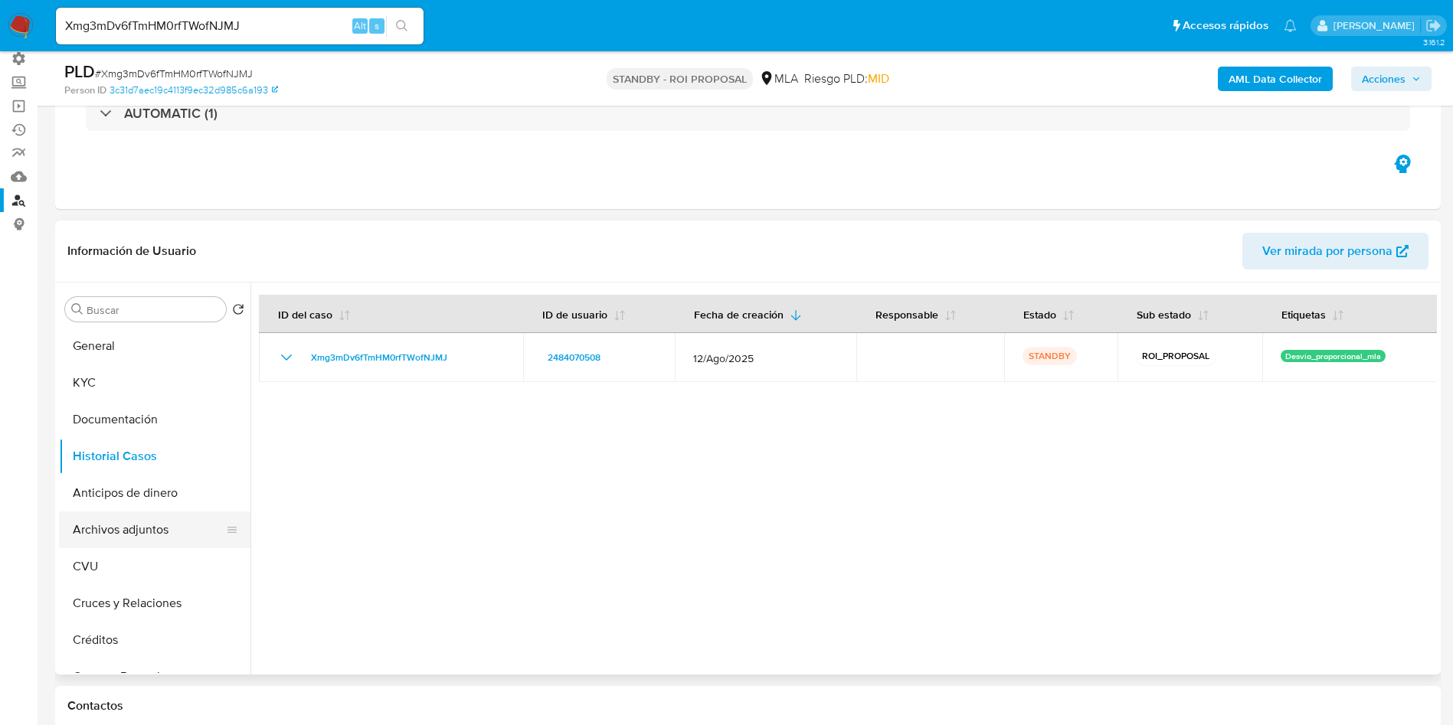
click at [132, 525] on button "Archivos adjuntos" at bounding box center [148, 530] width 179 height 37
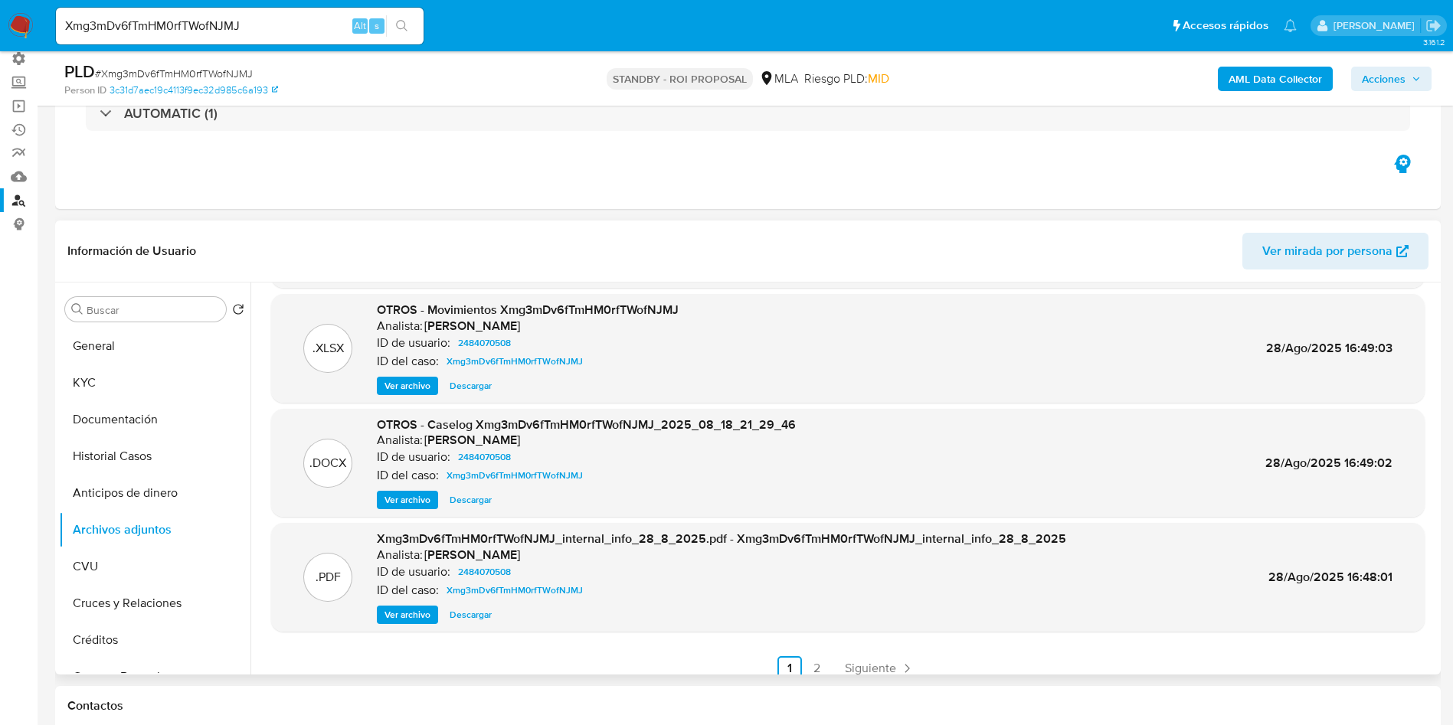
click at [492, 502] on span "Descargar" at bounding box center [470, 499] width 42 height 15
click at [240, 74] on span "# Xmg3mDv6fTmHM0rfTWofNJMJ" at bounding box center [174, 73] width 158 height 15
click at [240, 73] on span "# Xmg3mDv6fTmHM0rfTWofNJMJ" at bounding box center [174, 73] width 158 height 15
copy span "Xmg3mDv6fTmHM0rfTWofNJMJ"
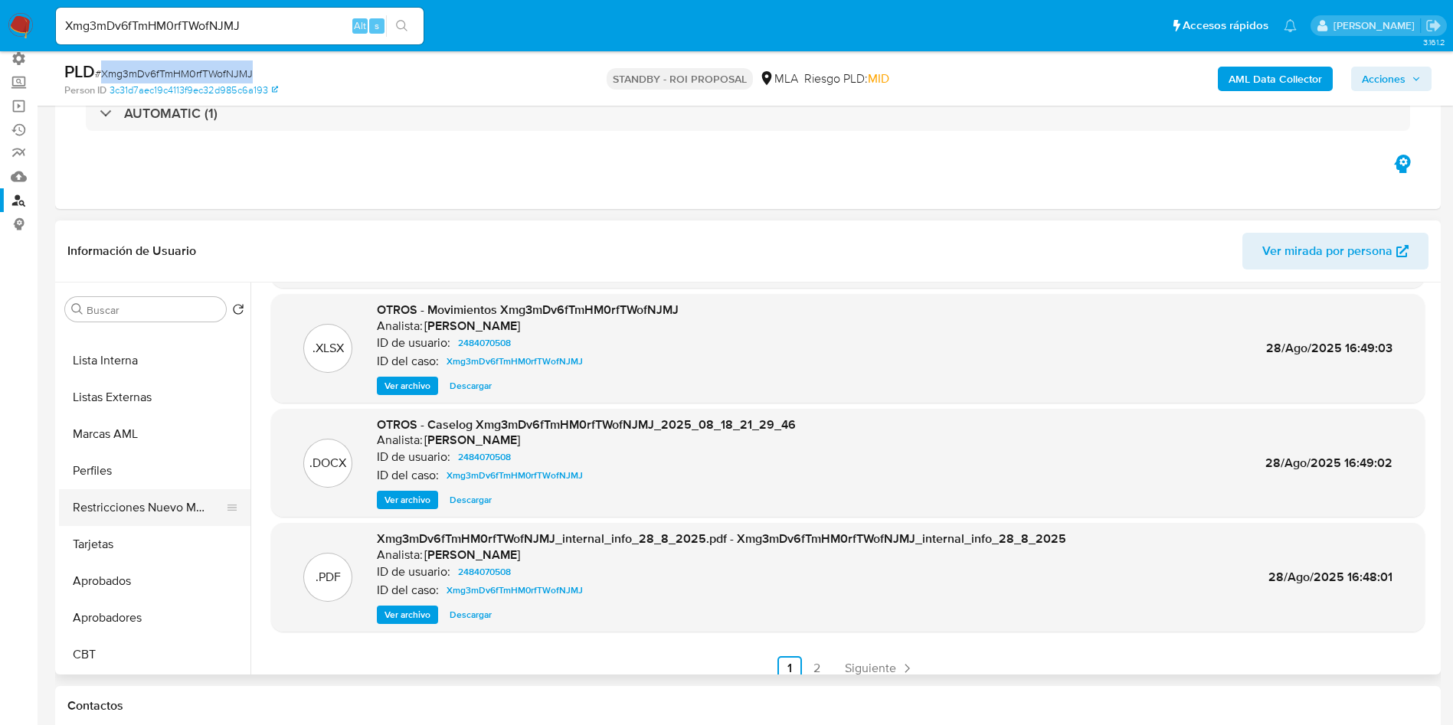
drag, startPoint x: 121, startPoint y: 505, endPoint x: 133, endPoint y: 513, distance: 14.9
click at [121, 505] on button "Restricciones Nuevo Mundo" at bounding box center [148, 507] width 179 height 37
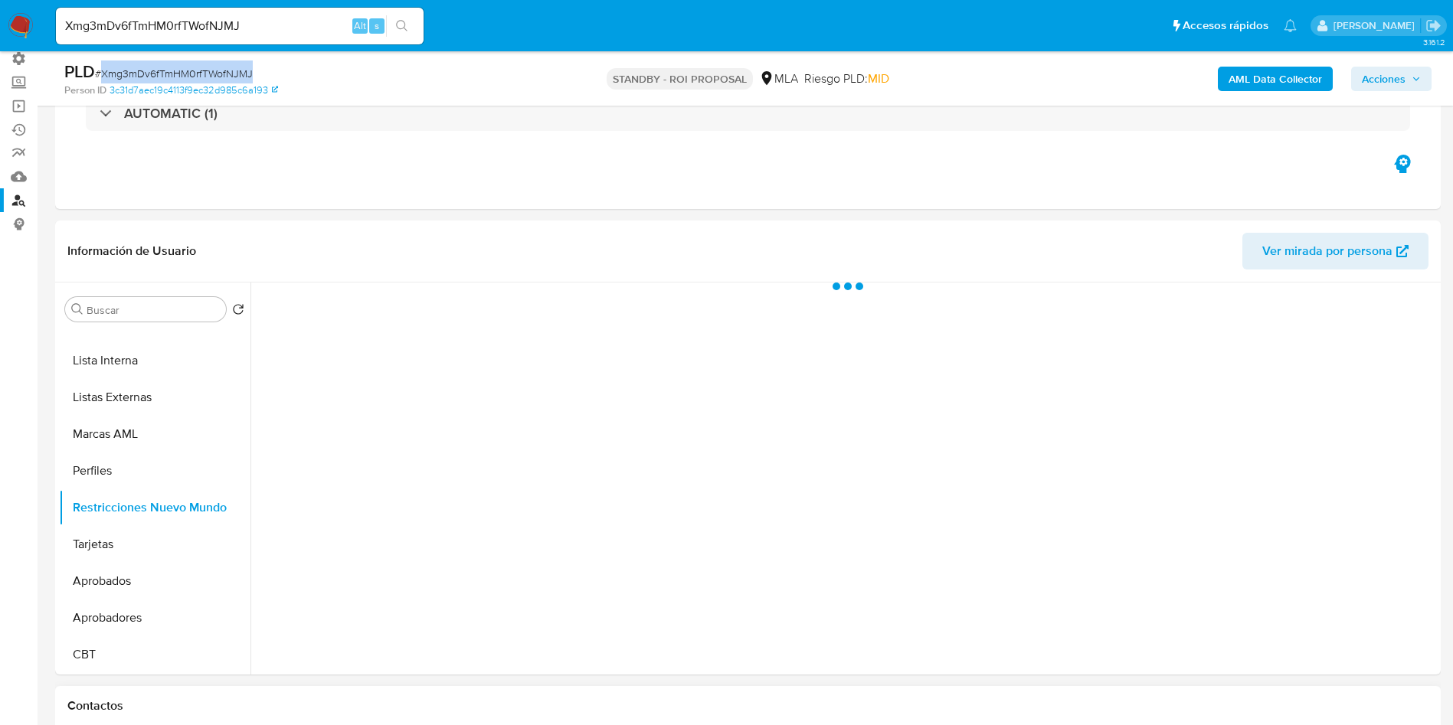
scroll to position [0, 0]
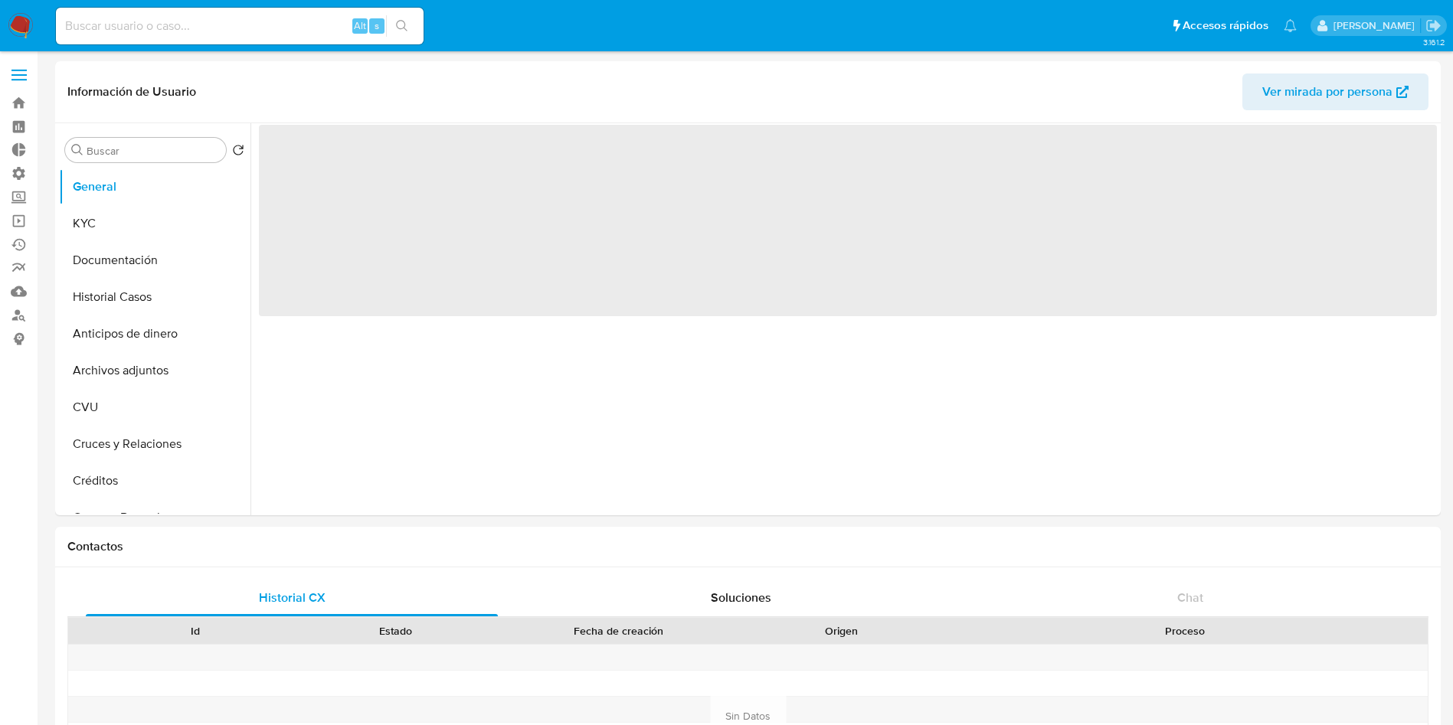
select select "10"
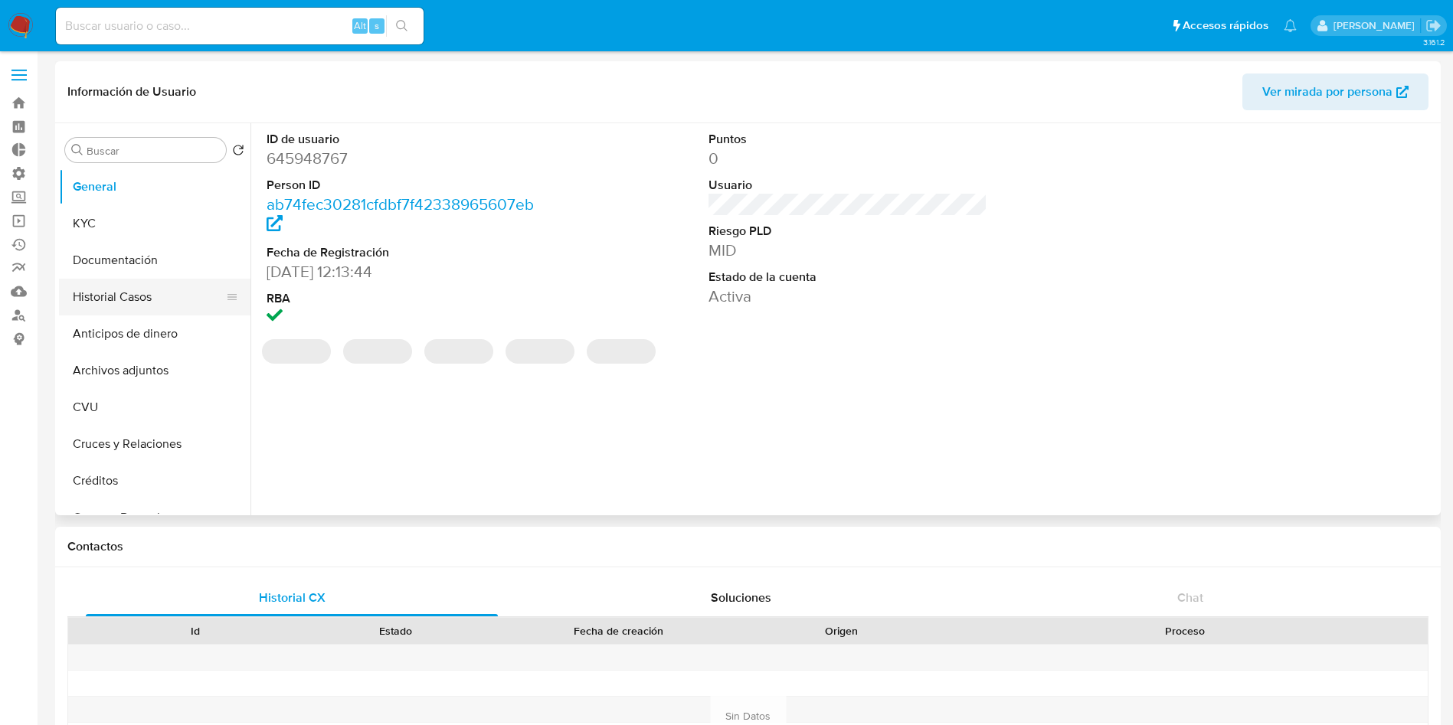
click at [105, 302] on button "Historial Casos" at bounding box center [148, 297] width 179 height 37
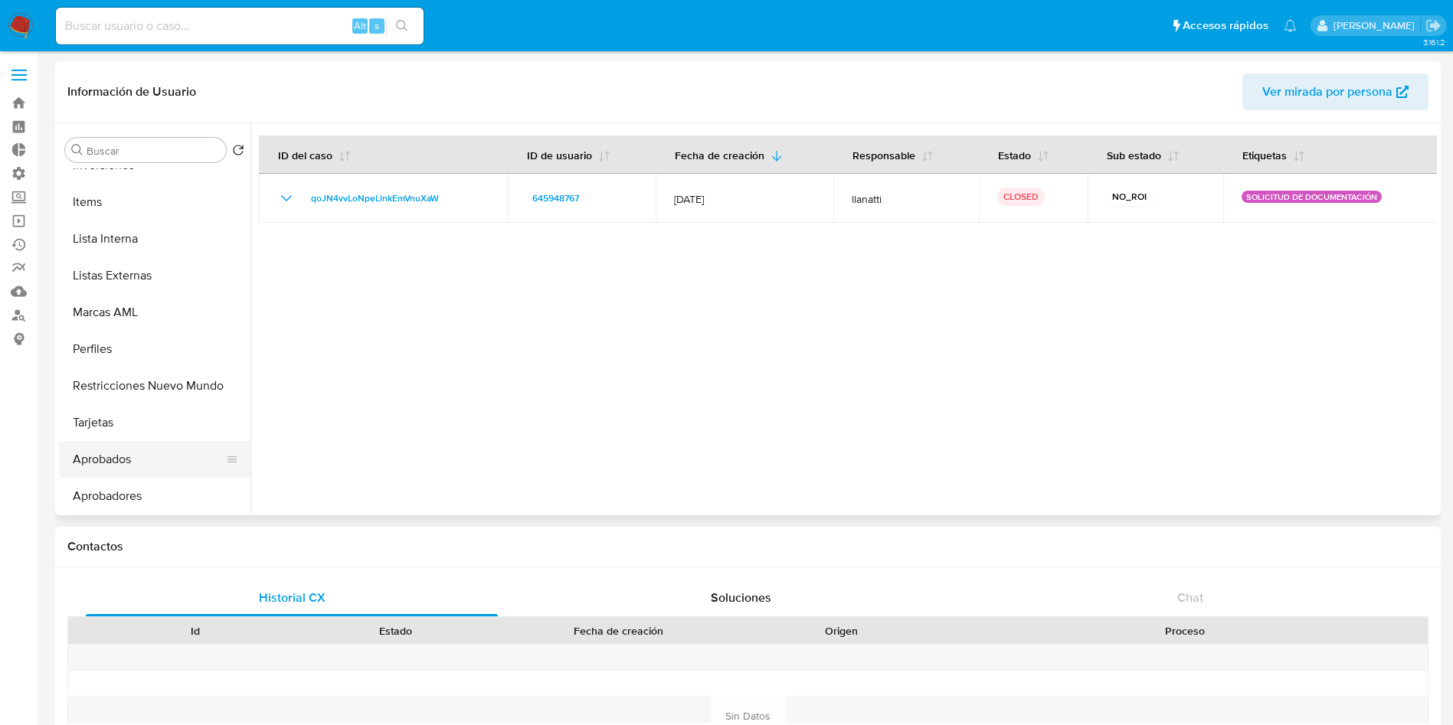
scroll to position [794, 0]
click at [136, 352] on button "Restricciones Nuevo Mundo" at bounding box center [148, 348] width 179 height 37
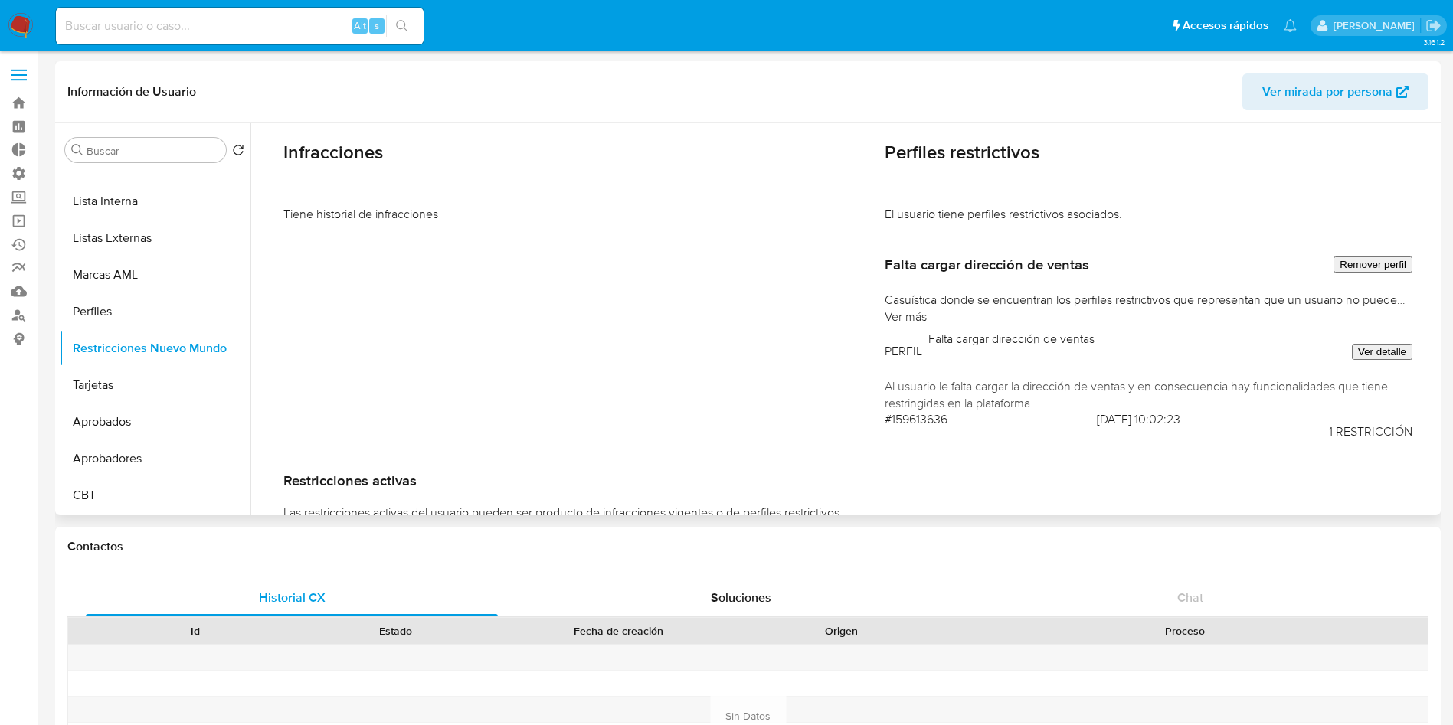
scroll to position [0, 0]
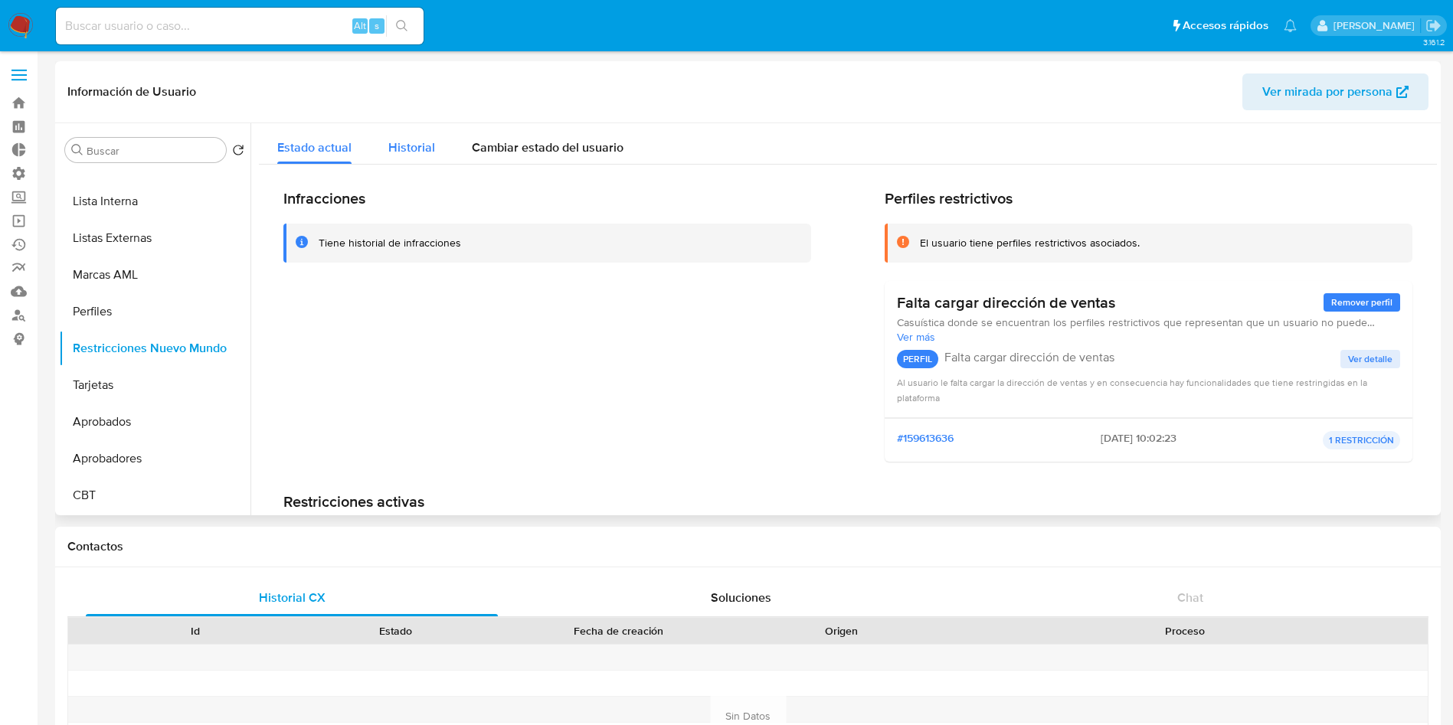
click at [399, 139] on span "Historial" at bounding box center [411, 148] width 47 height 18
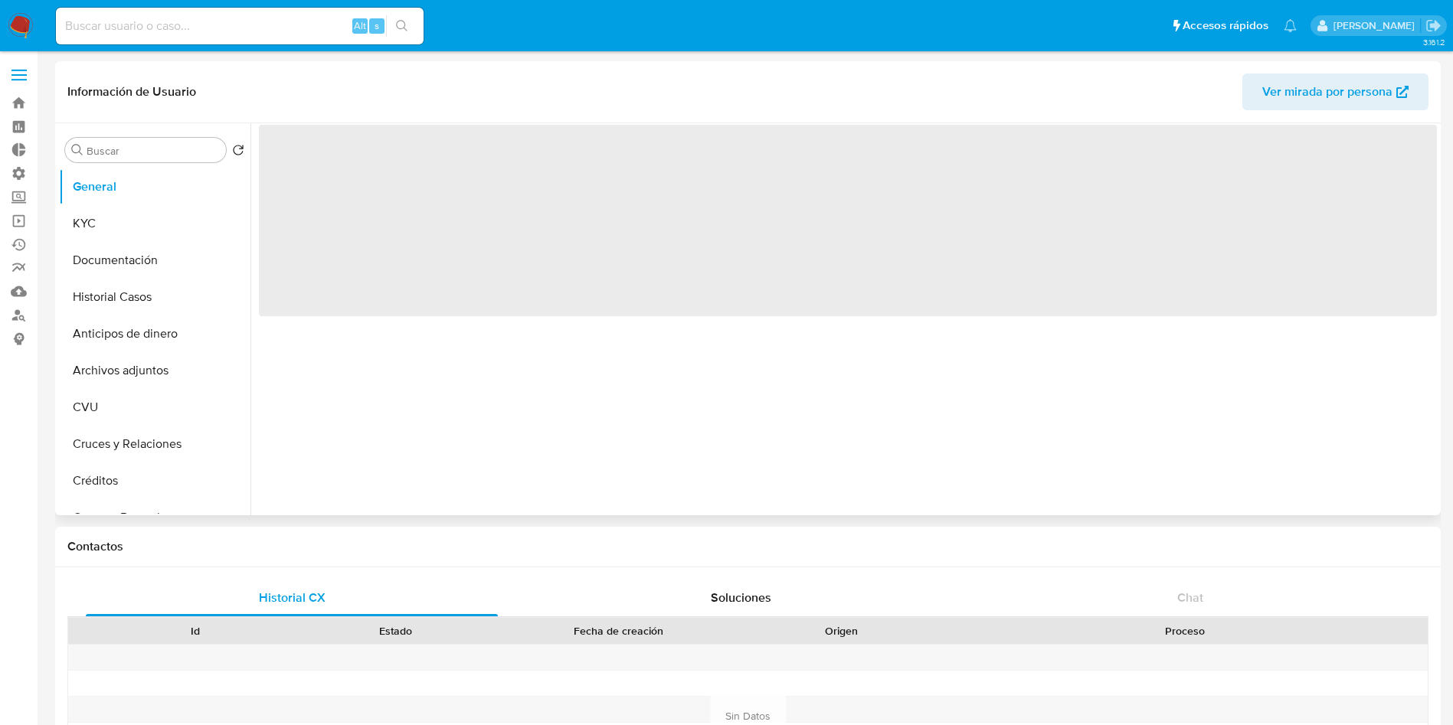
scroll to position [689, 0]
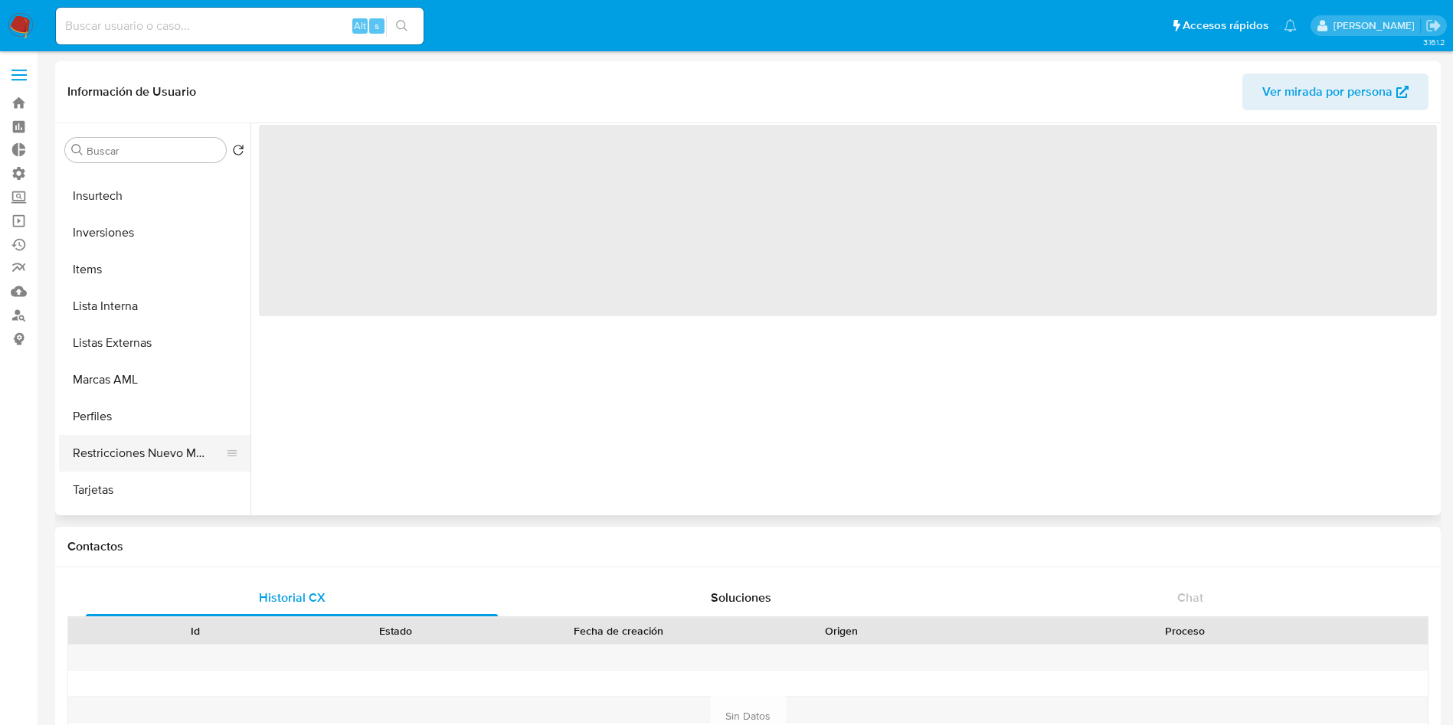
click at [145, 446] on button "Restricciones Nuevo Mundo" at bounding box center [148, 453] width 179 height 37
select select "10"
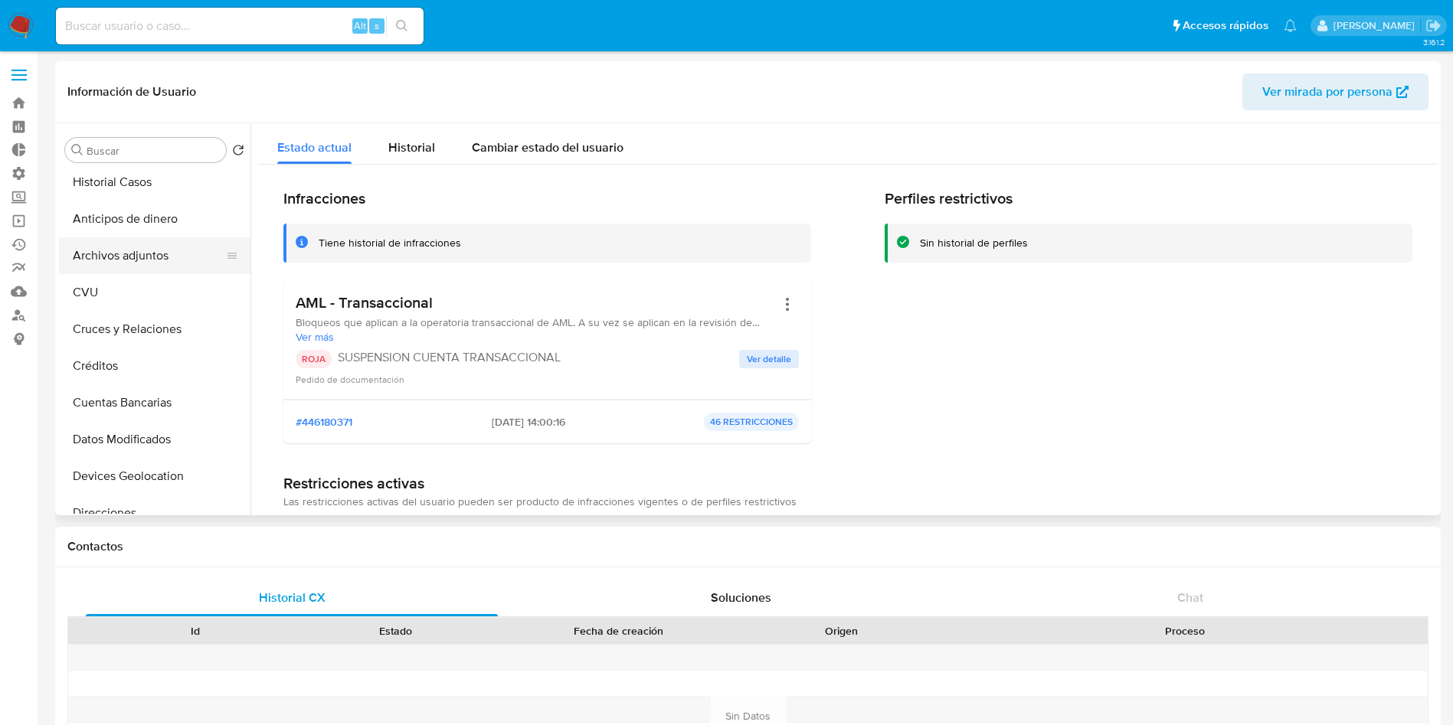
scroll to position [0, 0]
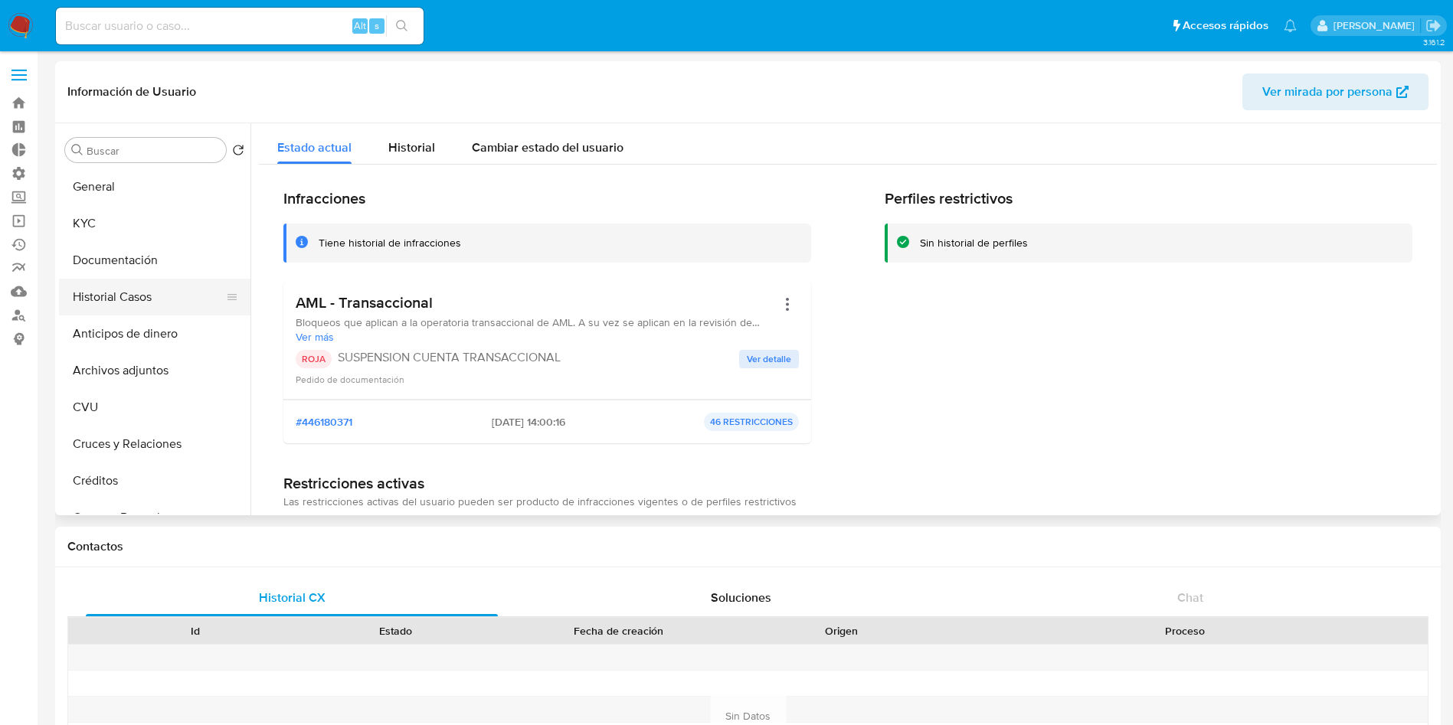
click at [144, 297] on button "Historial Casos" at bounding box center [148, 297] width 179 height 37
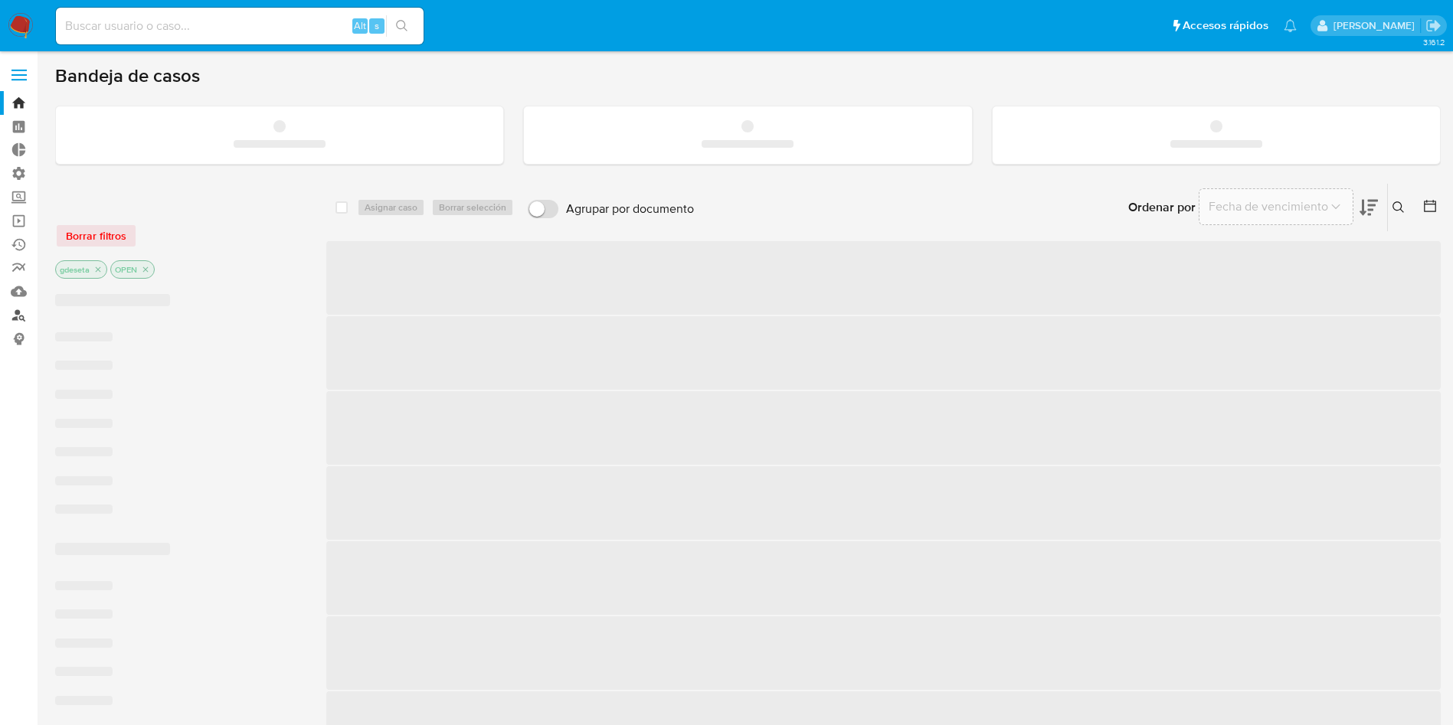
click at [21, 315] on link "Buscador de personas" at bounding box center [91, 315] width 182 height 24
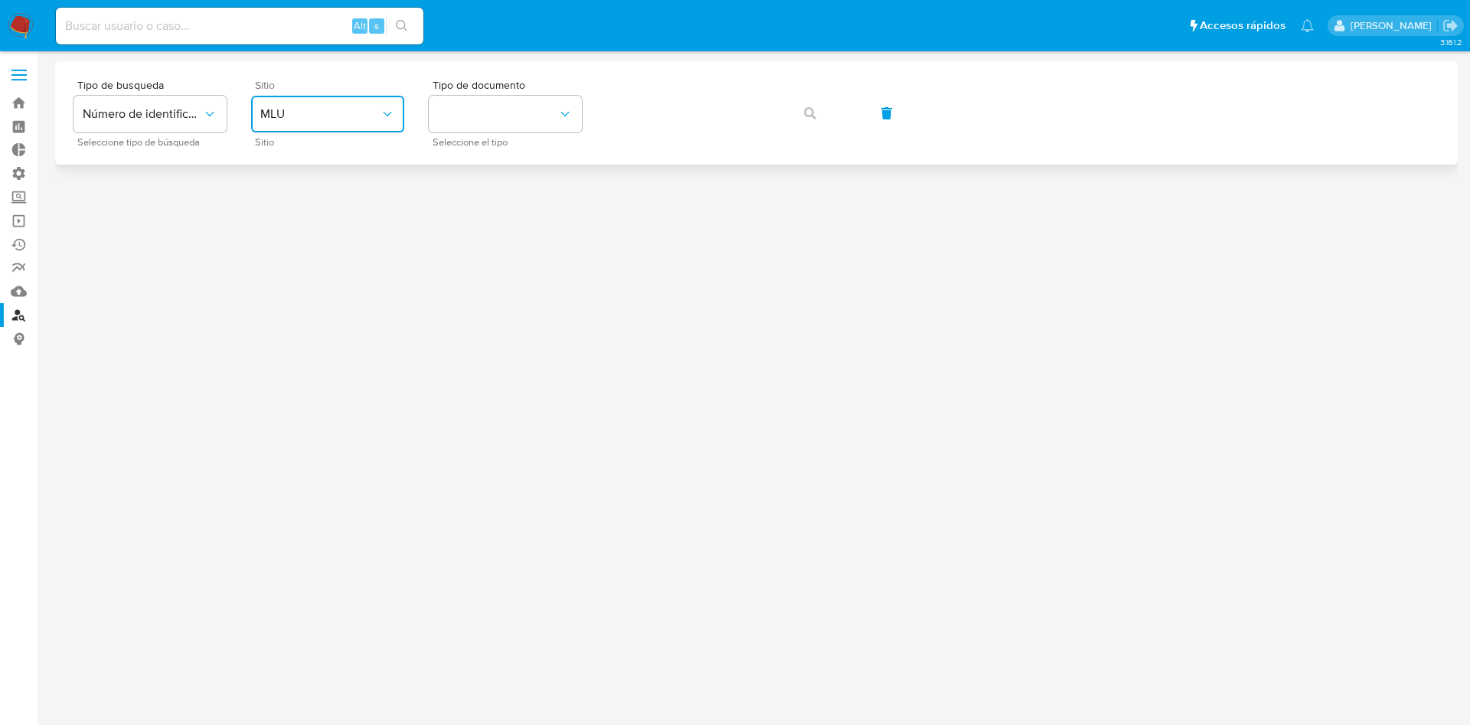
click at [293, 116] on span "MLU" at bounding box center [319, 113] width 119 height 15
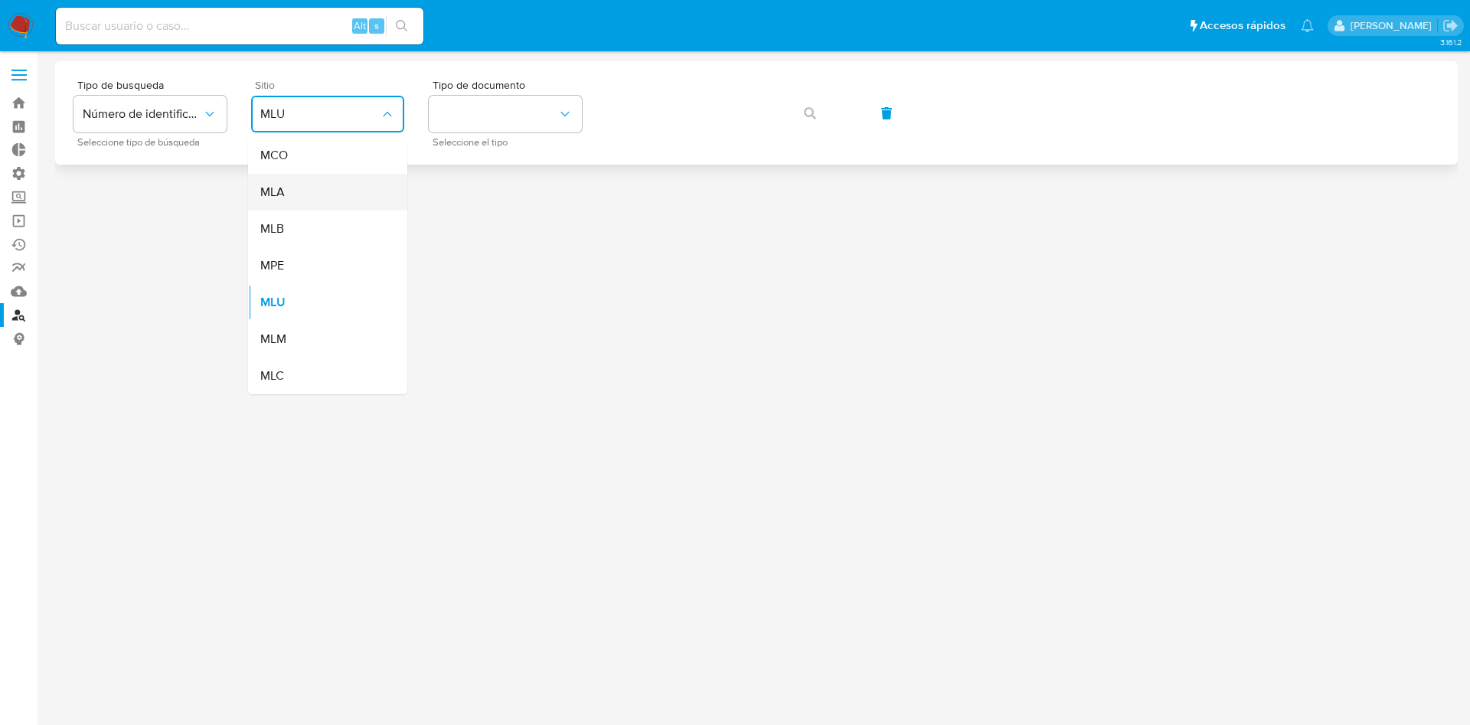
click at [303, 196] on div "MLA" at bounding box center [323, 192] width 126 height 37
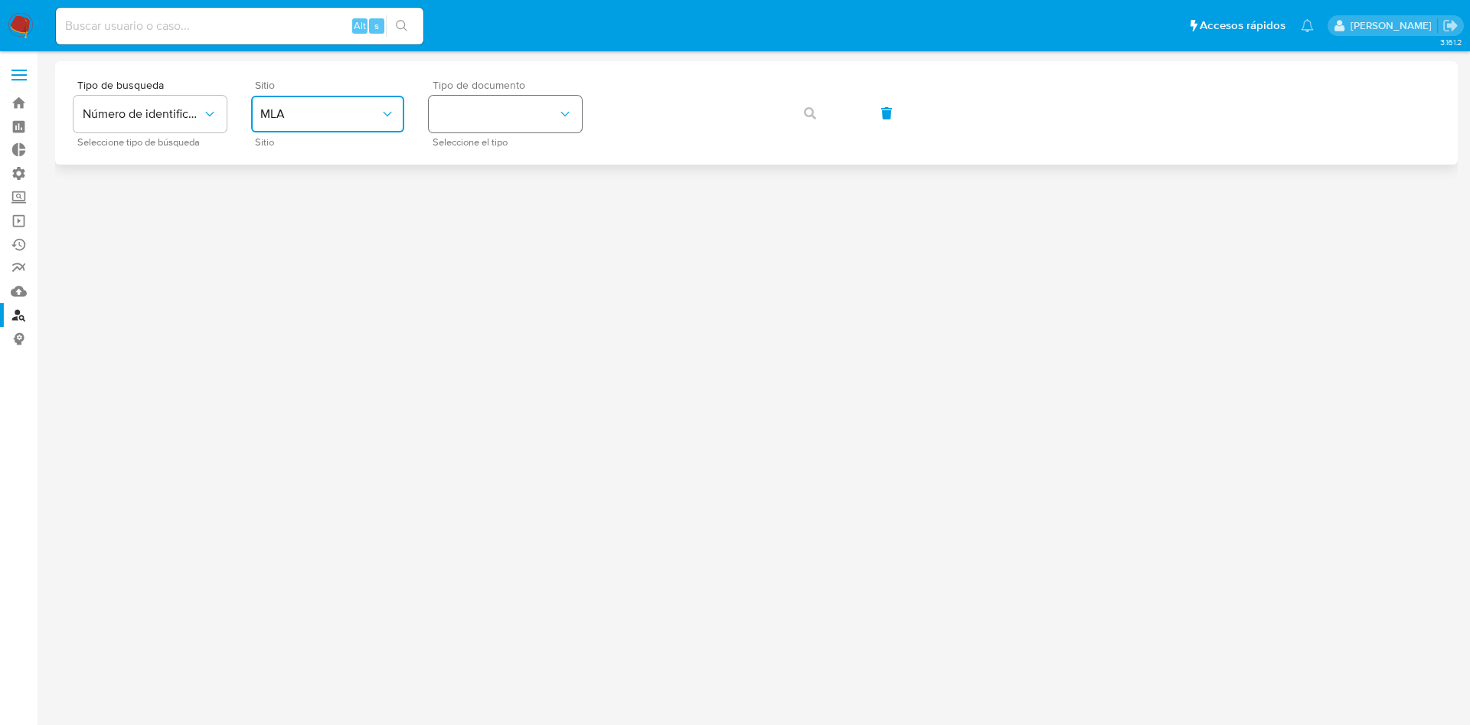
click at [487, 122] on button "identificationType" at bounding box center [505, 114] width 153 height 37
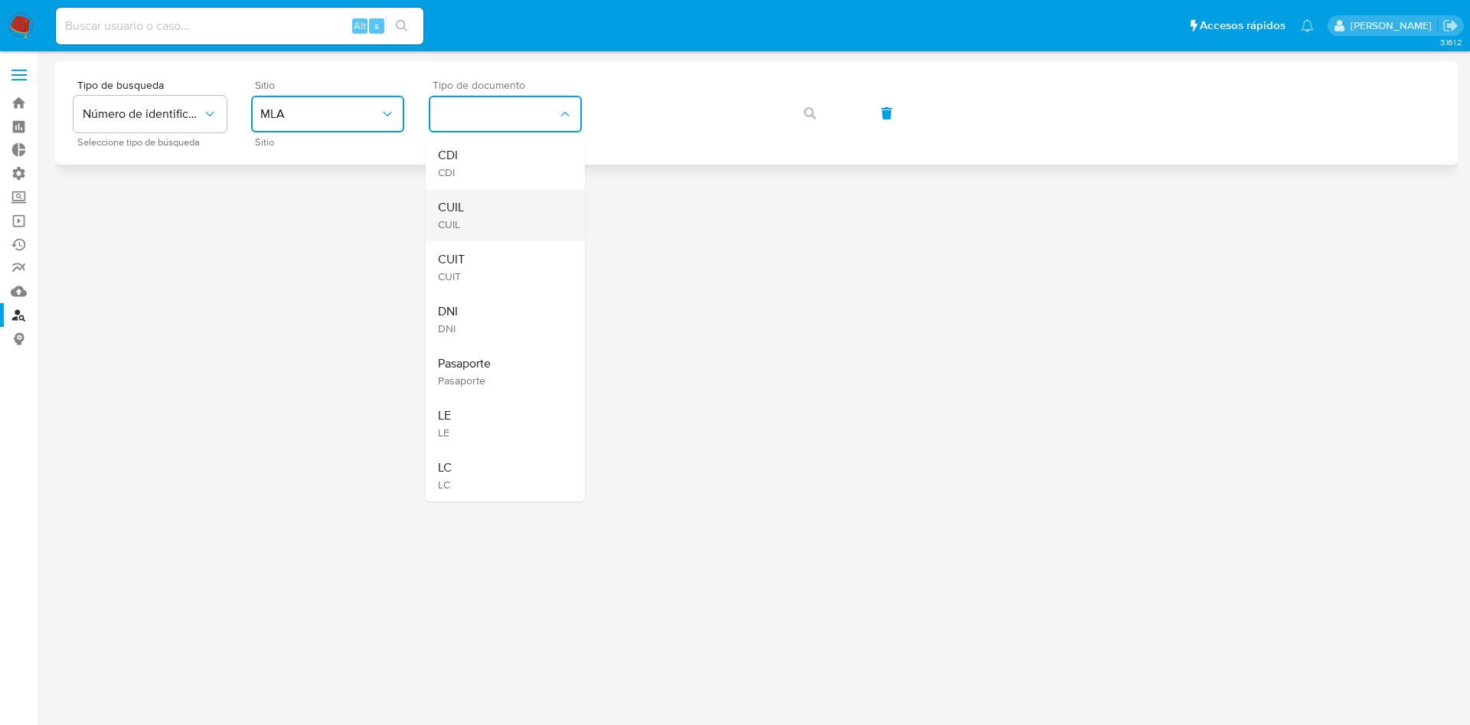
click at [469, 209] on div "CUIL CUIL" at bounding box center [501, 215] width 126 height 52
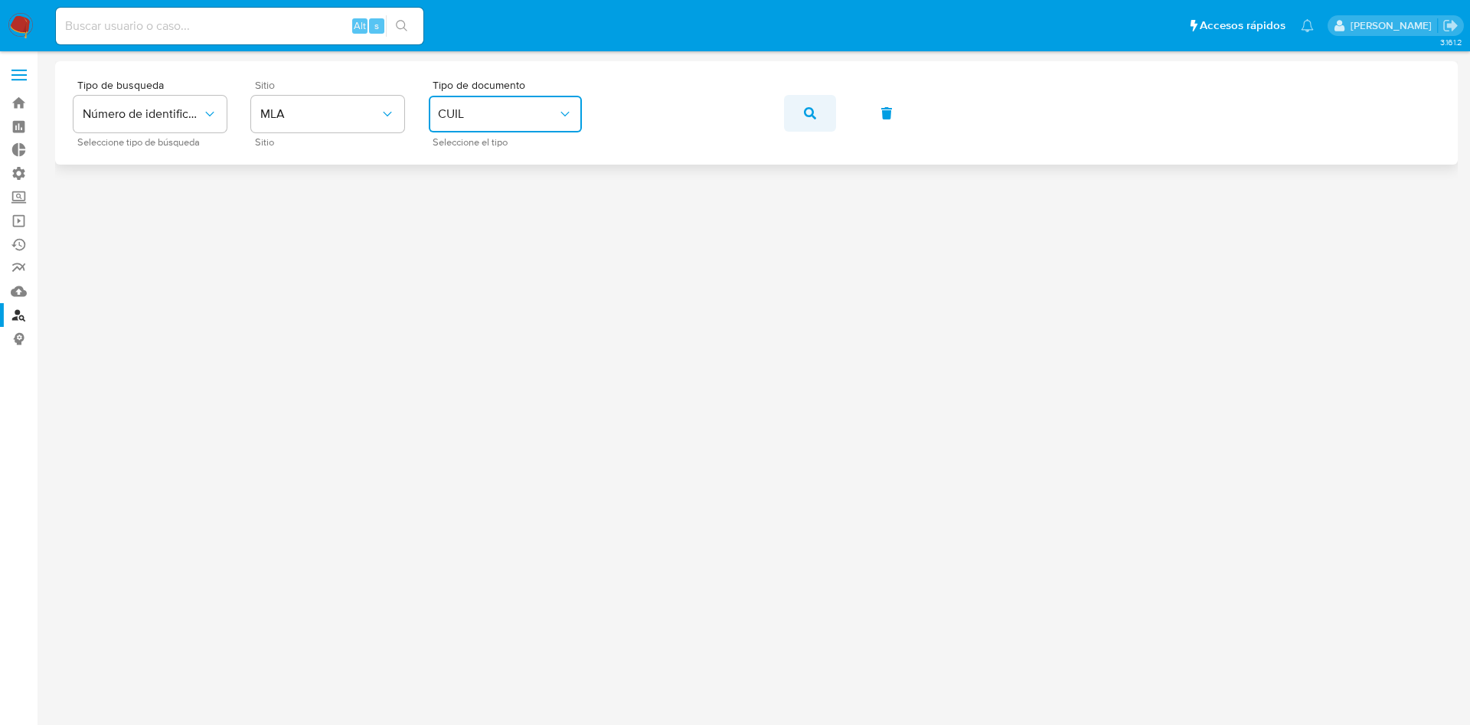
click at [785, 119] on button "button" at bounding box center [810, 113] width 52 height 37
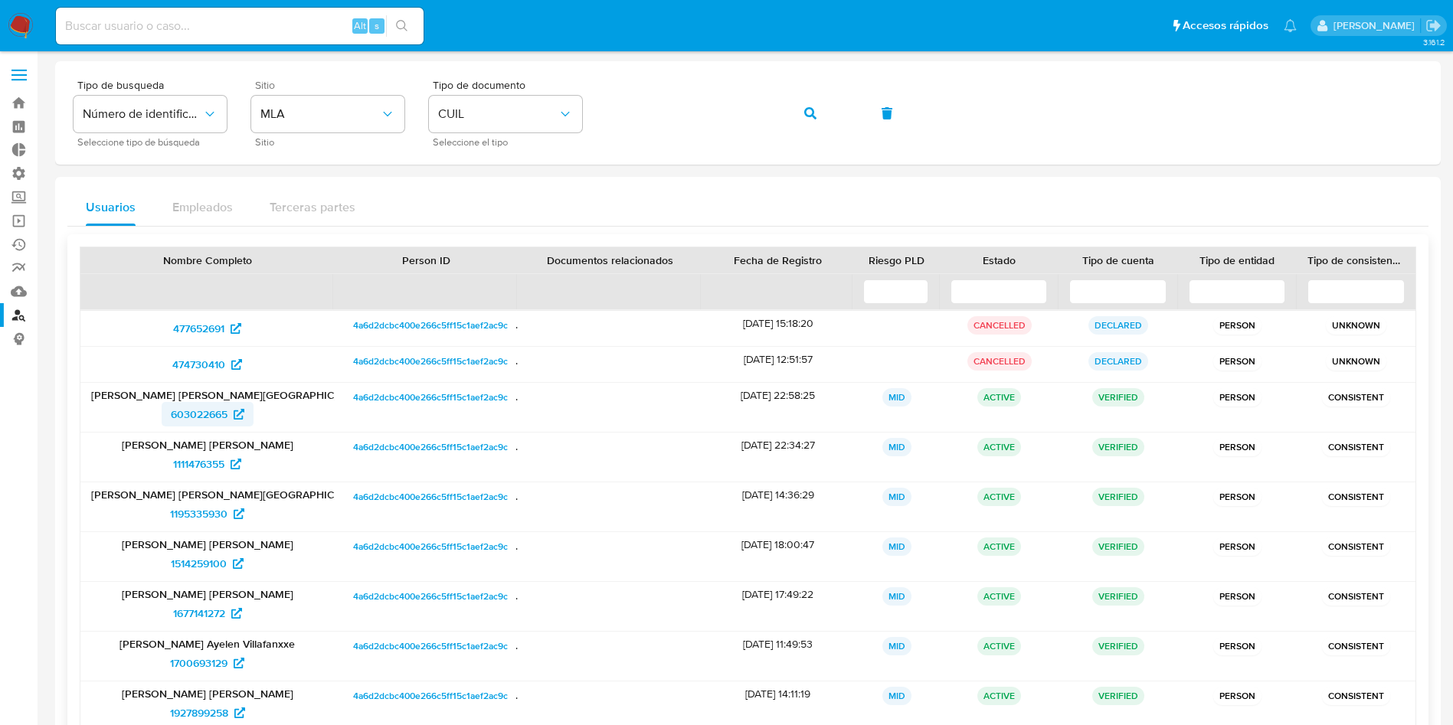
click at [214, 417] on span "603022665" at bounding box center [199, 414] width 57 height 25
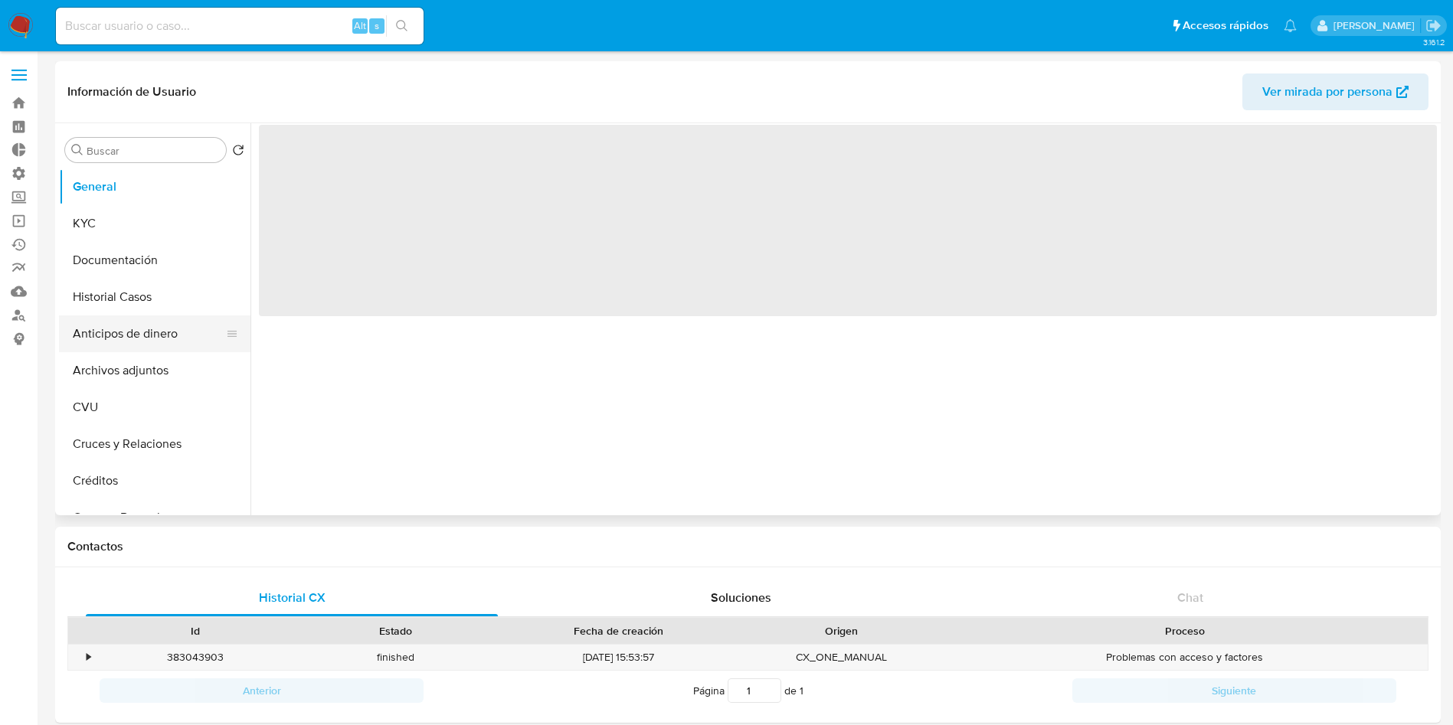
select select "10"
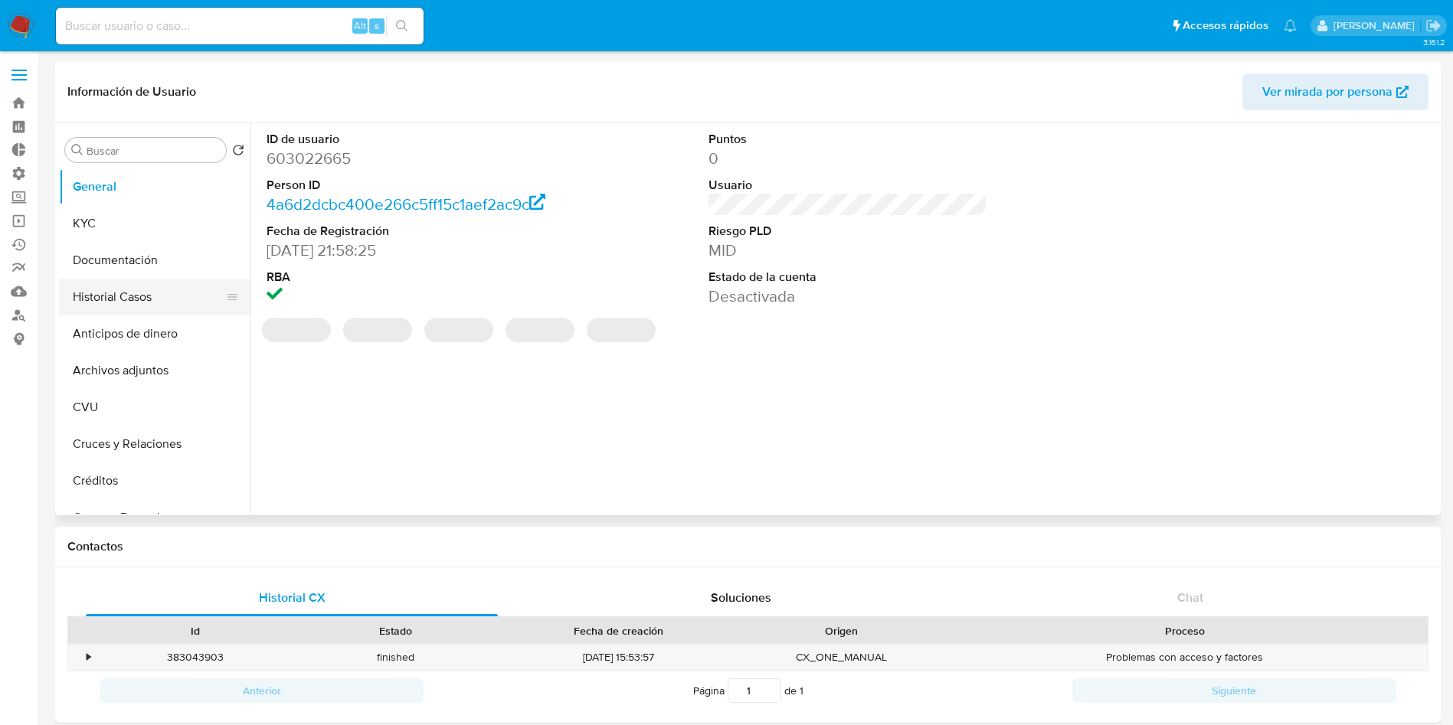
click at [158, 302] on button "Historial Casos" at bounding box center [148, 297] width 179 height 37
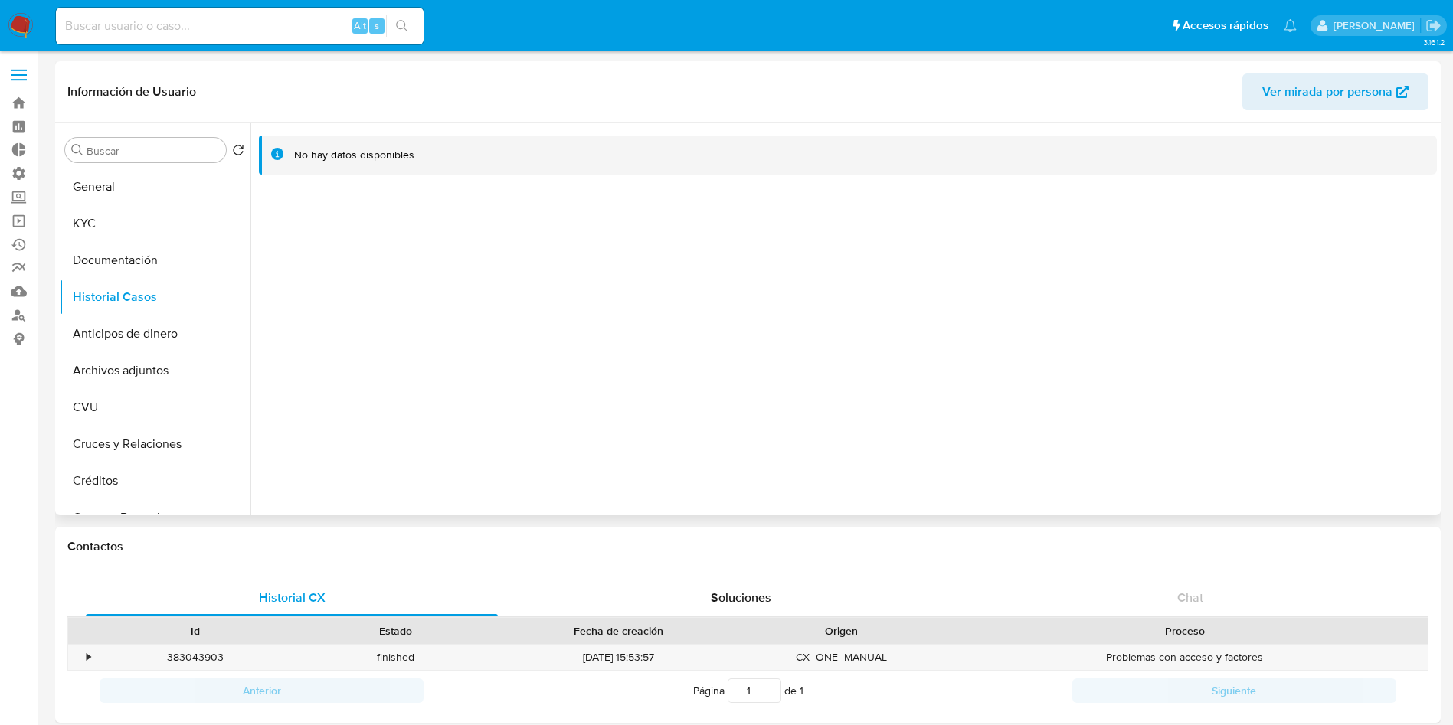
click at [1296, 91] on span "Ver mirada por persona" at bounding box center [1327, 92] width 130 height 37
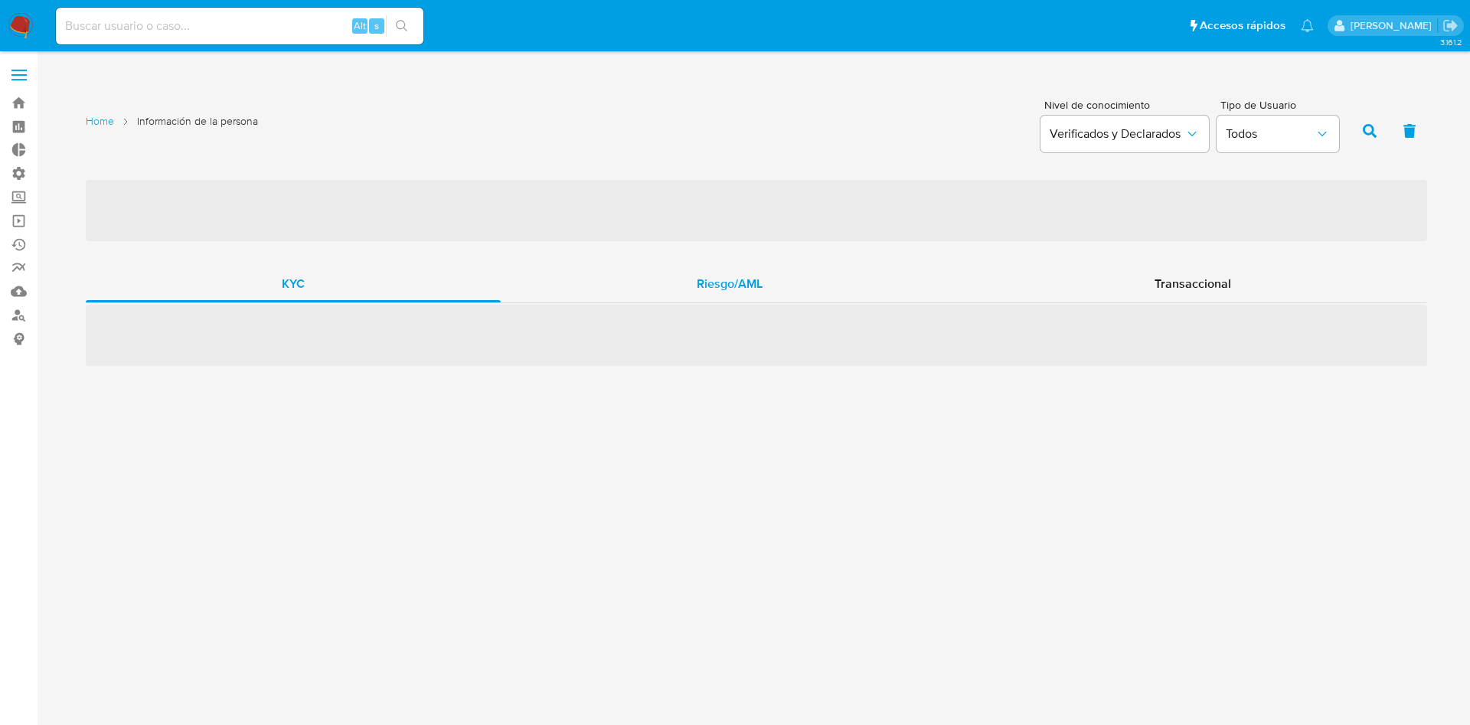
click at [747, 289] on span "Riesgo/AML" at bounding box center [730, 284] width 66 height 18
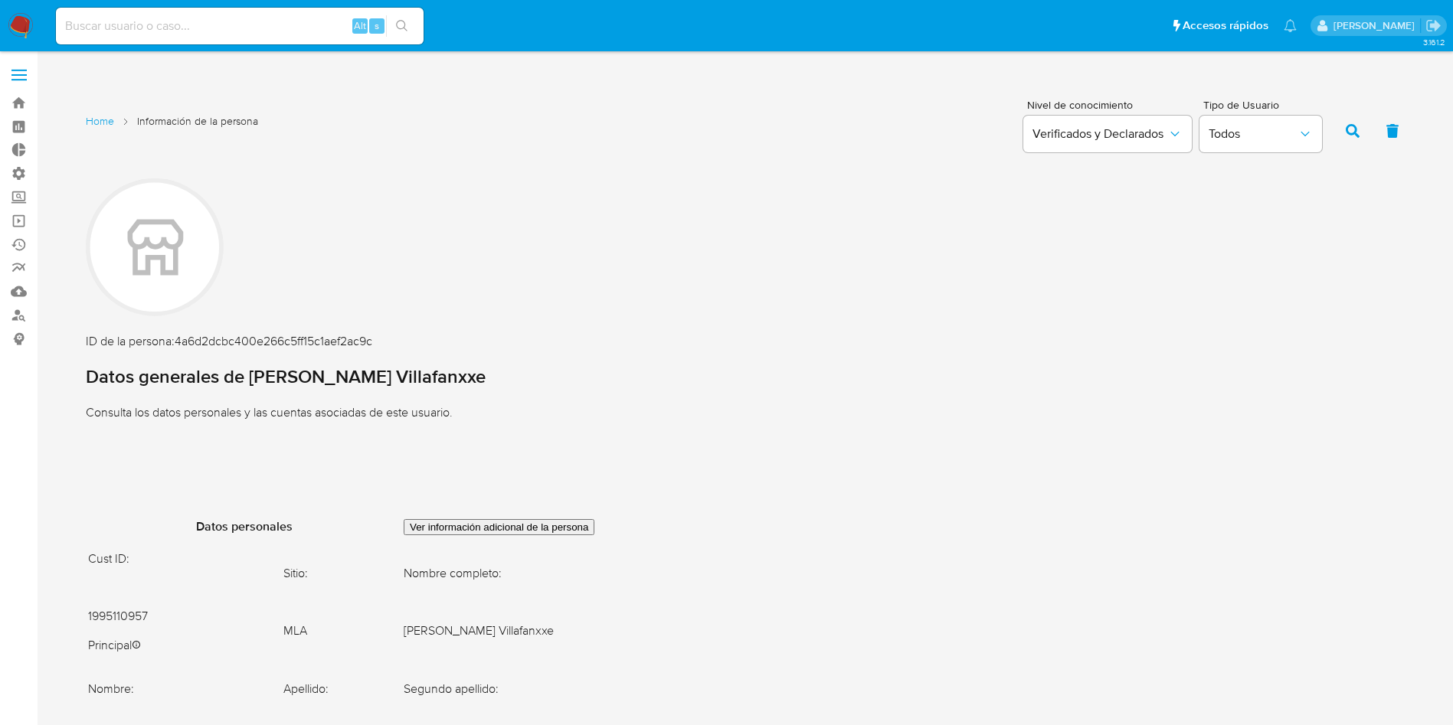
scroll to position [804, 0]
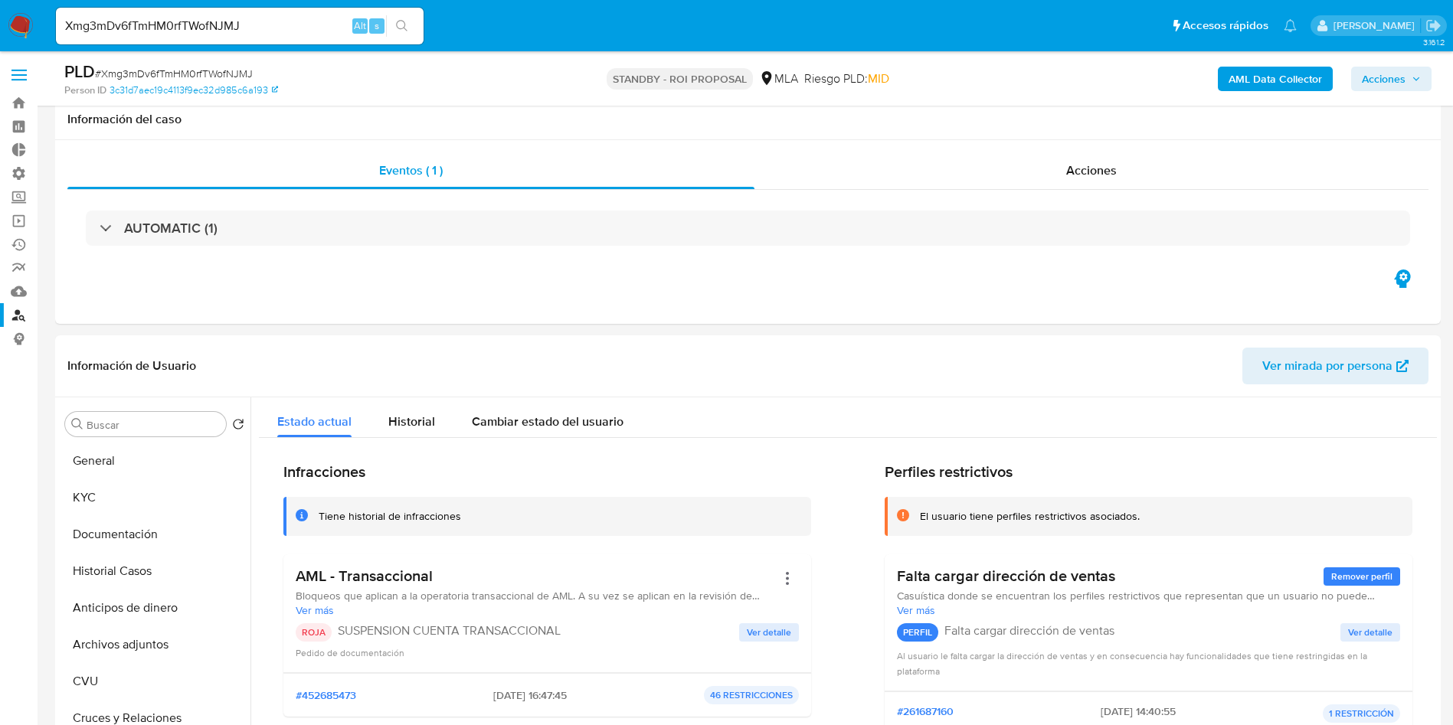
select select "10"
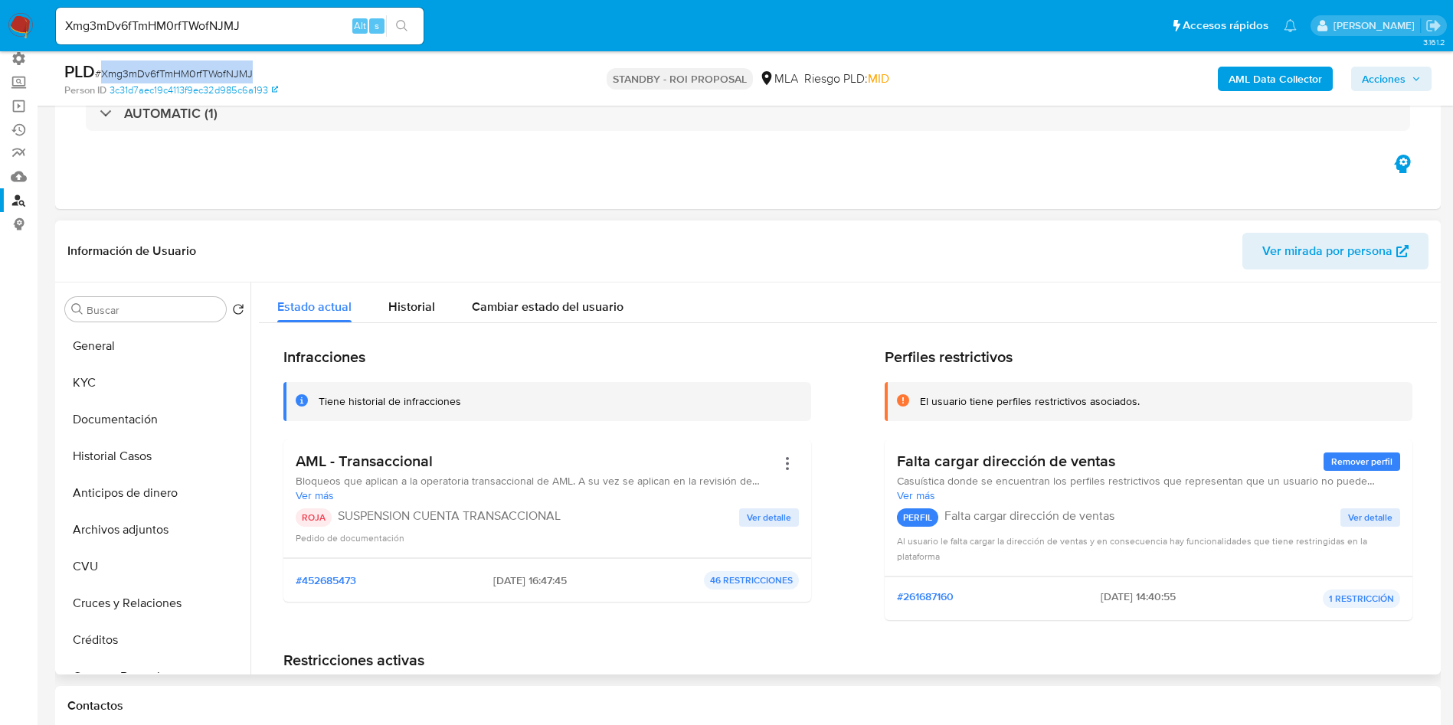
scroll to position [794, 0]
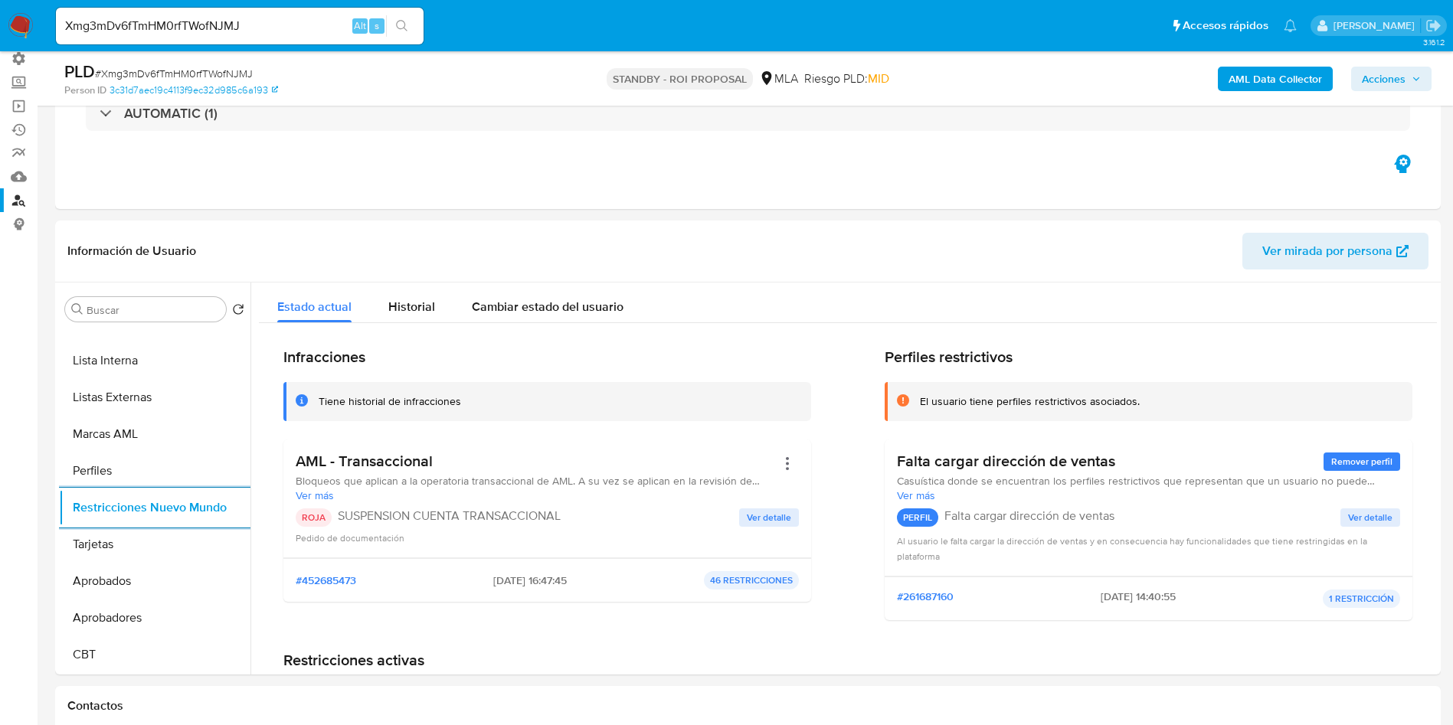
click at [276, 30] on input "Xmg3mDv6fTmHM0rfTWofNJMJ" at bounding box center [240, 26] width 368 height 20
click at [276, 29] on input "Xmg3mDv6fTmHM0rfTWofNJMJ" at bounding box center [240, 26] width 368 height 20
paste input "4lJWw1CgfB7FYNAV8tpVMVbR"
type input "4lJWw1CgfB7FYNAV8tpVMVbR"
click at [404, 23] on icon "search-icon" at bounding box center [401, 25] width 11 height 11
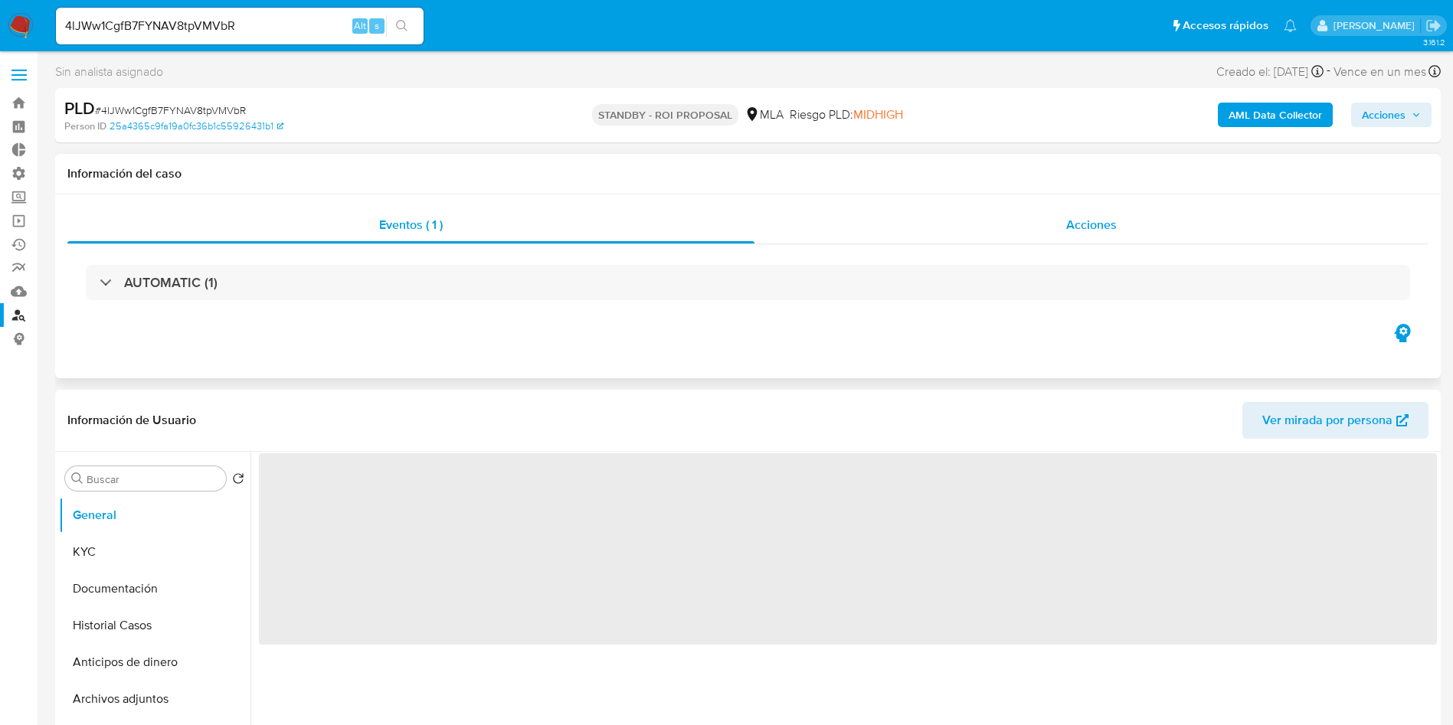
click at [1086, 216] on span "Acciones" at bounding box center [1091, 225] width 51 height 18
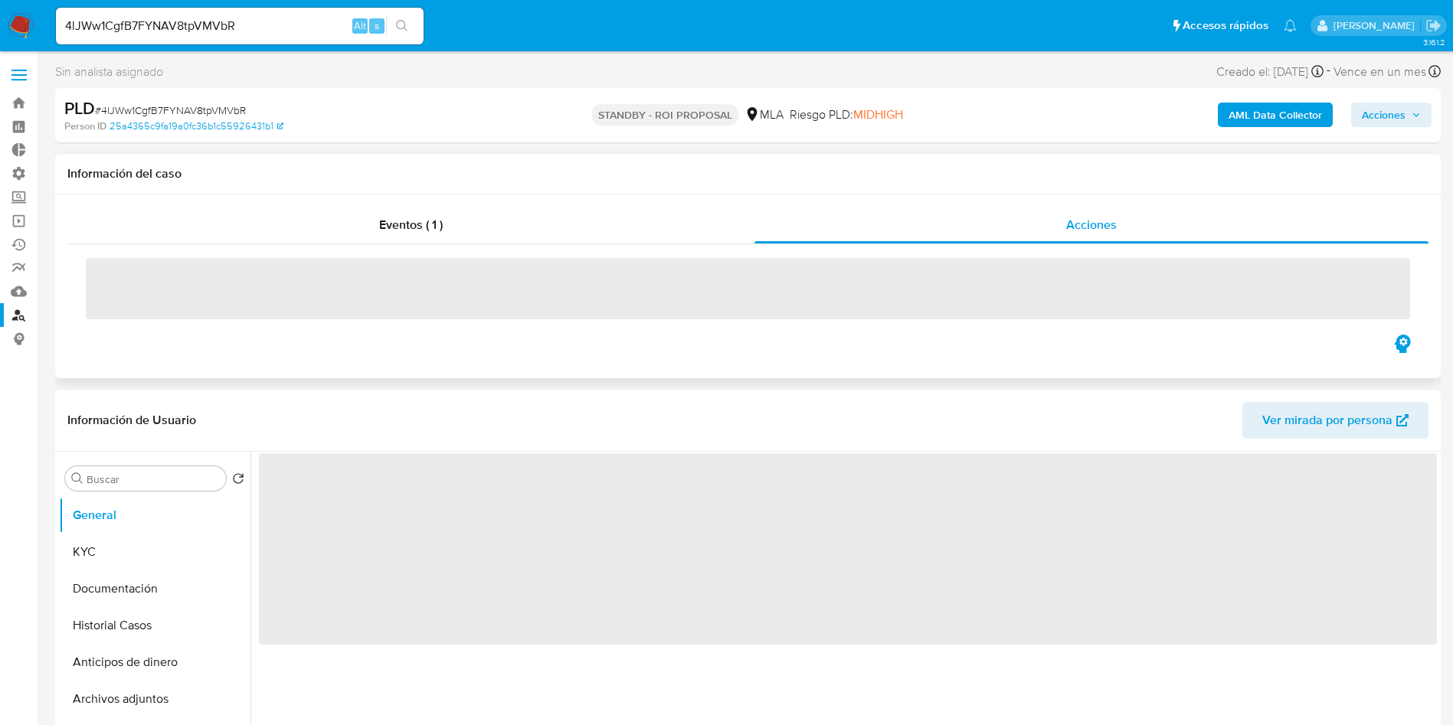
select select "10"
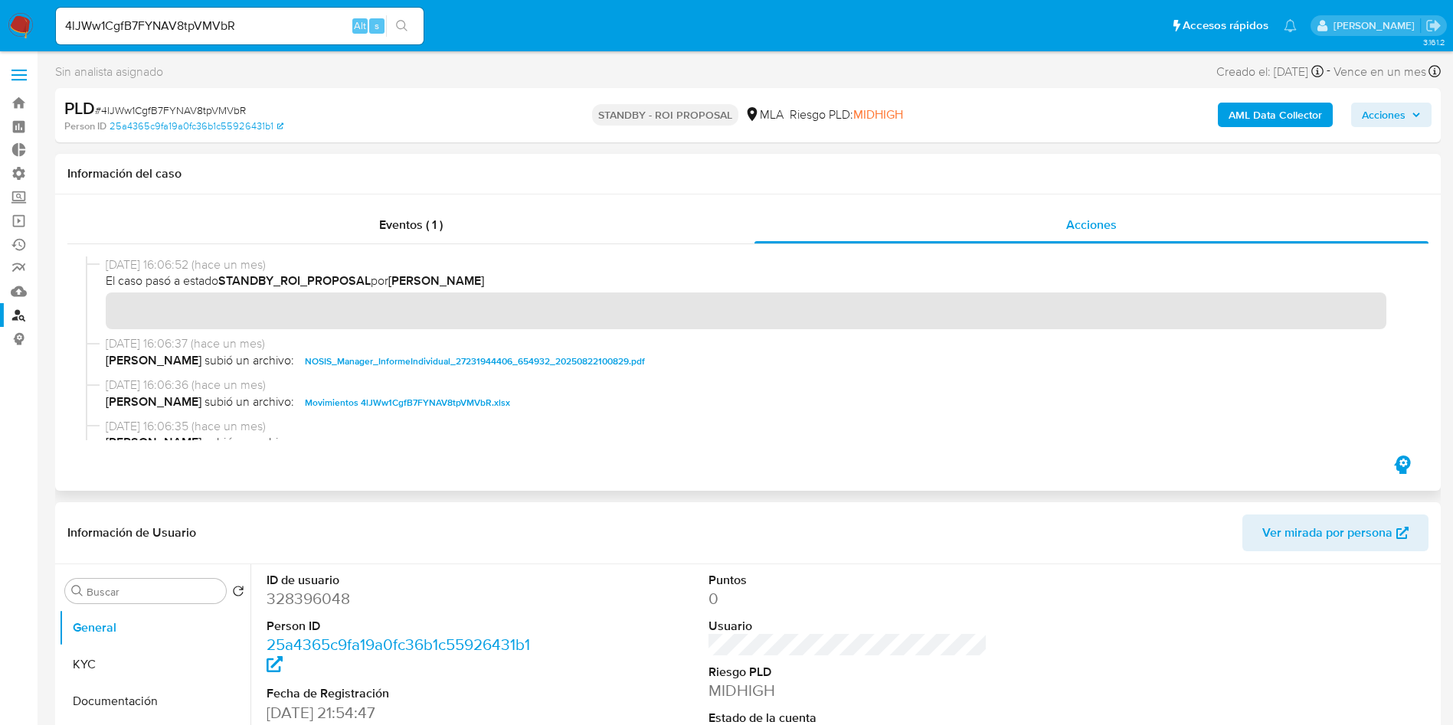
scroll to position [115, 0]
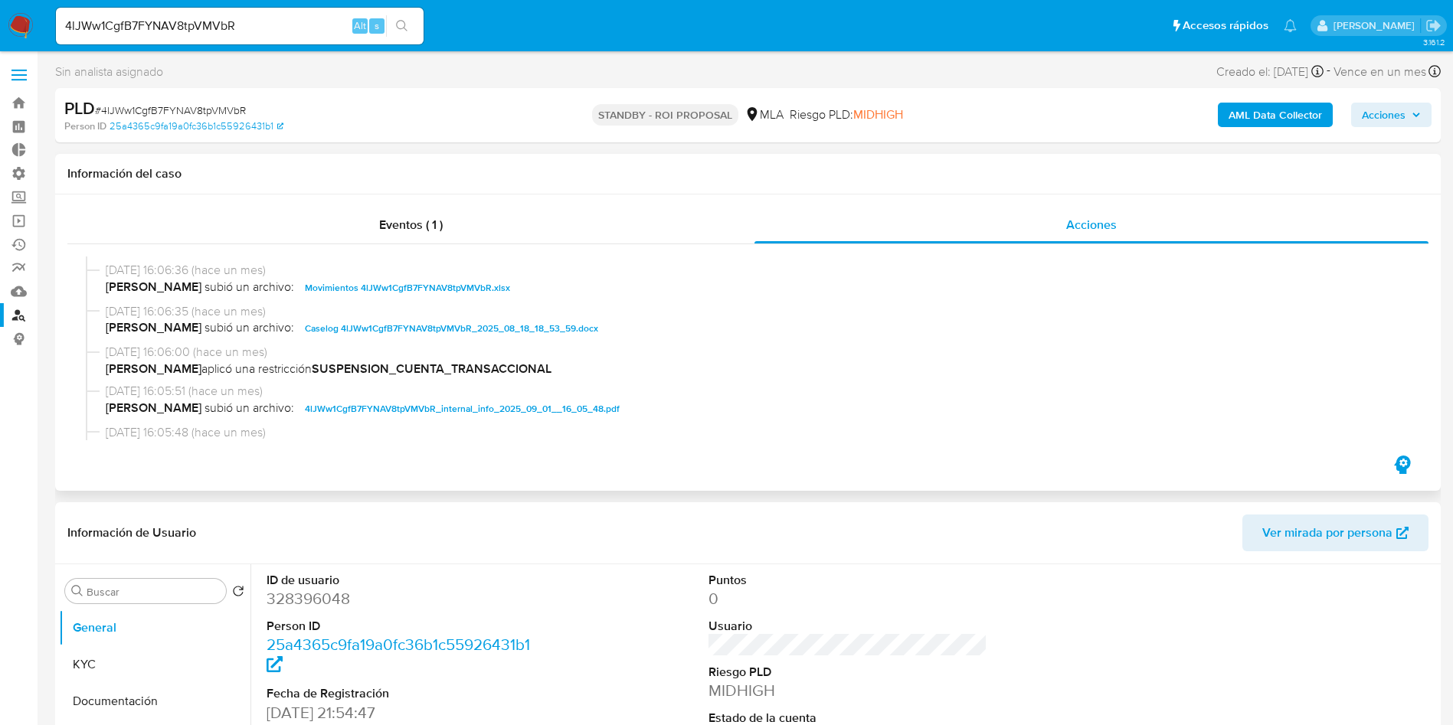
click at [466, 326] on span "Caselog 4lJWw1CgfB7FYNAV8tpVMVbR_2025_08_18_18_53_59.docx" at bounding box center [451, 328] width 293 height 18
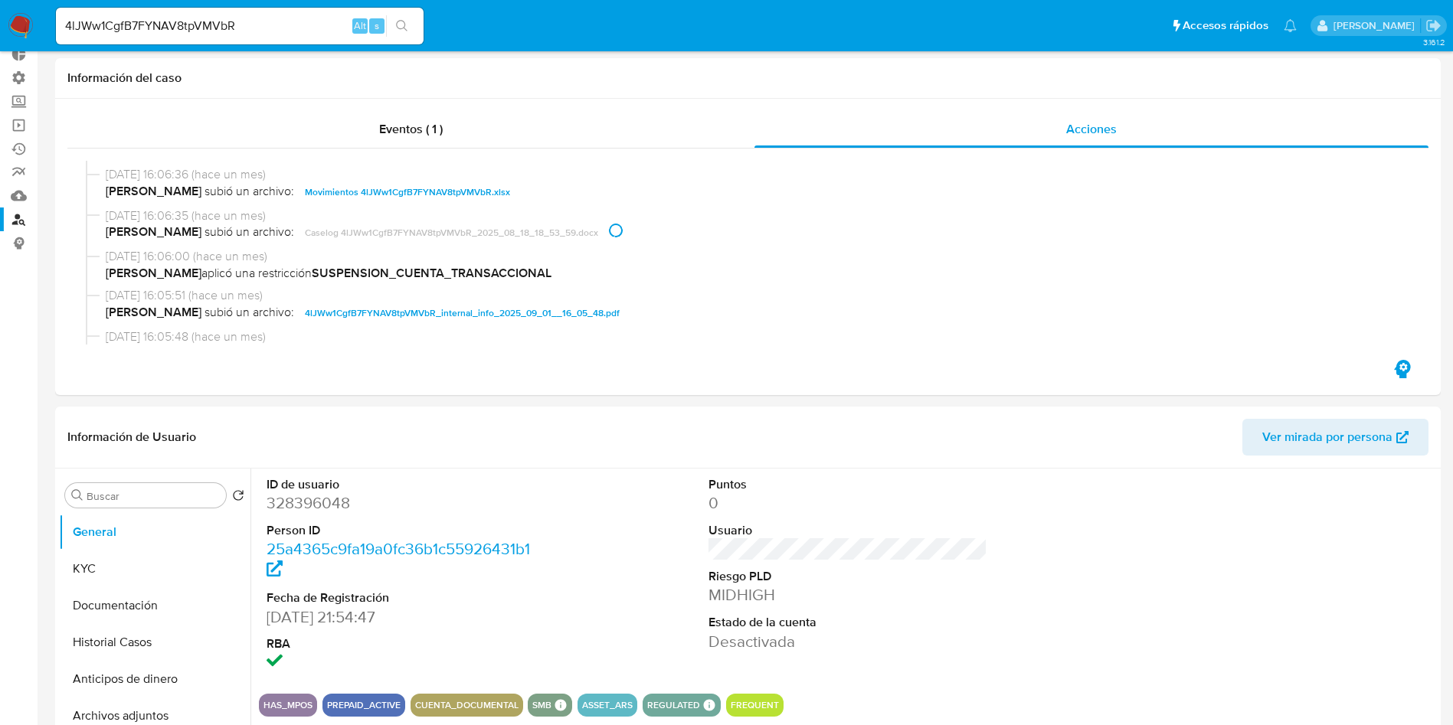
scroll to position [230, 0]
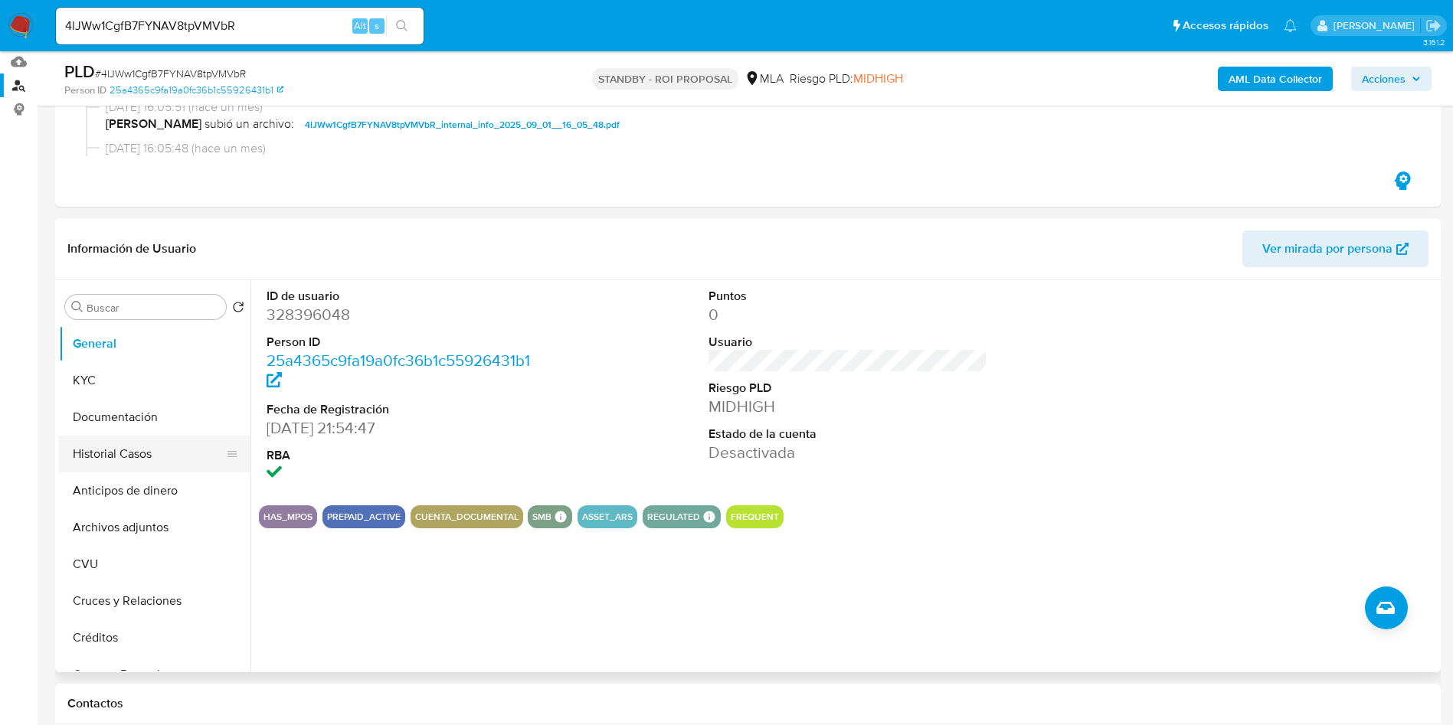
click at [136, 450] on button "Historial Casos" at bounding box center [148, 454] width 179 height 37
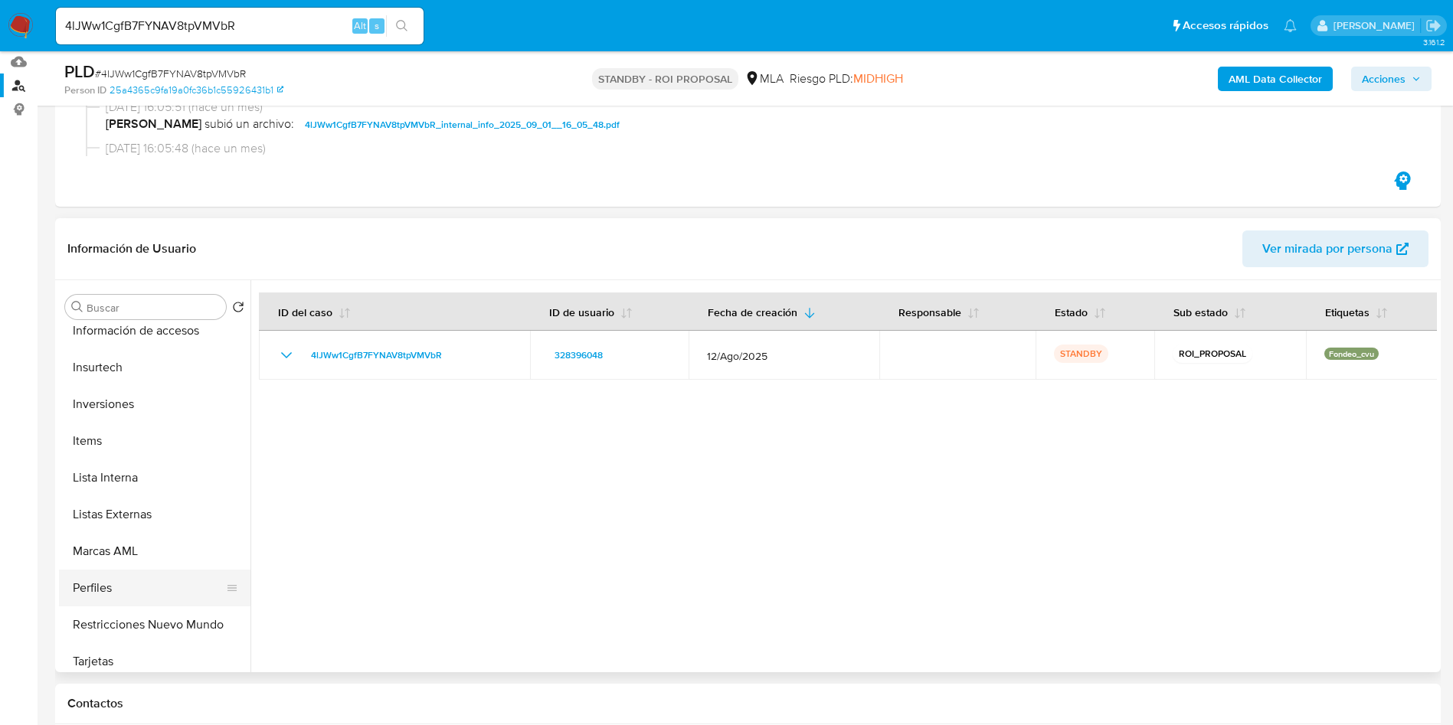
scroll to position [689, 0]
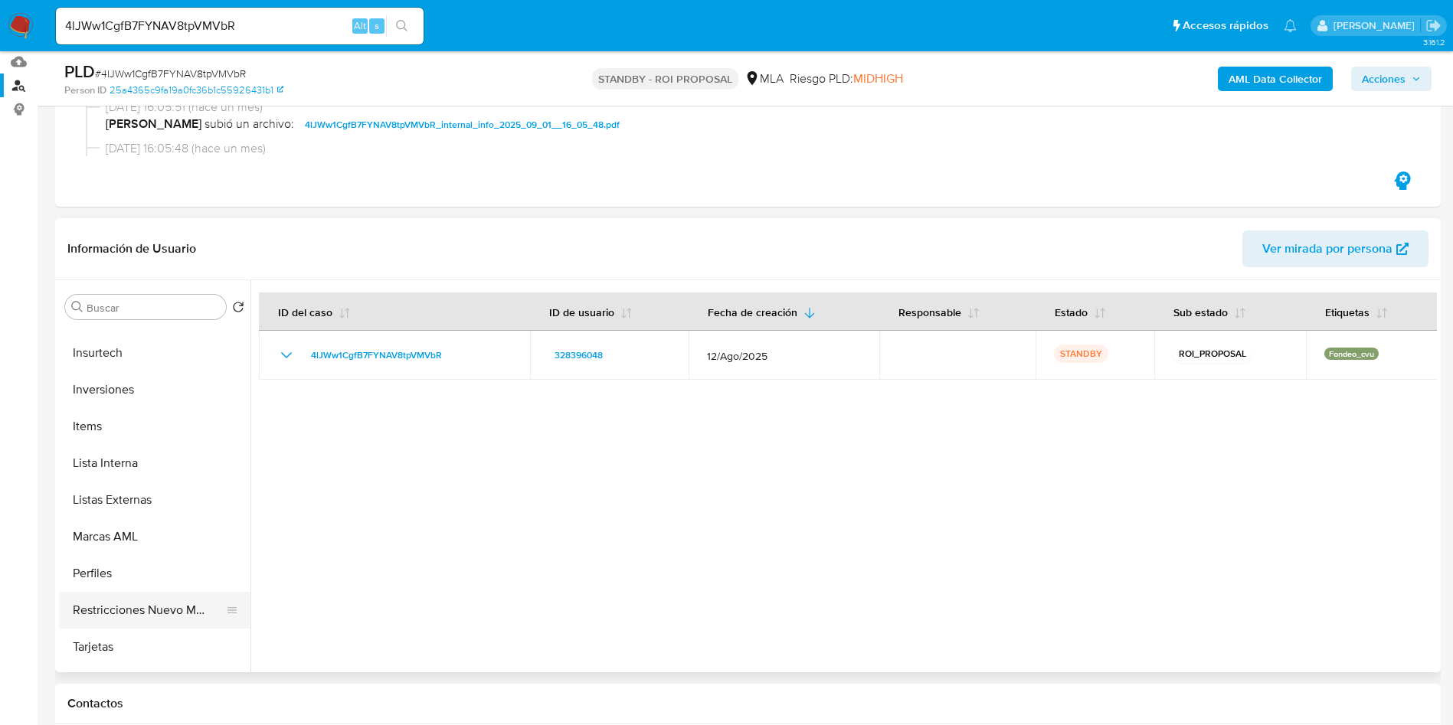
click at [145, 610] on button "Restricciones Nuevo Mundo" at bounding box center [148, 610] width 179 height 37
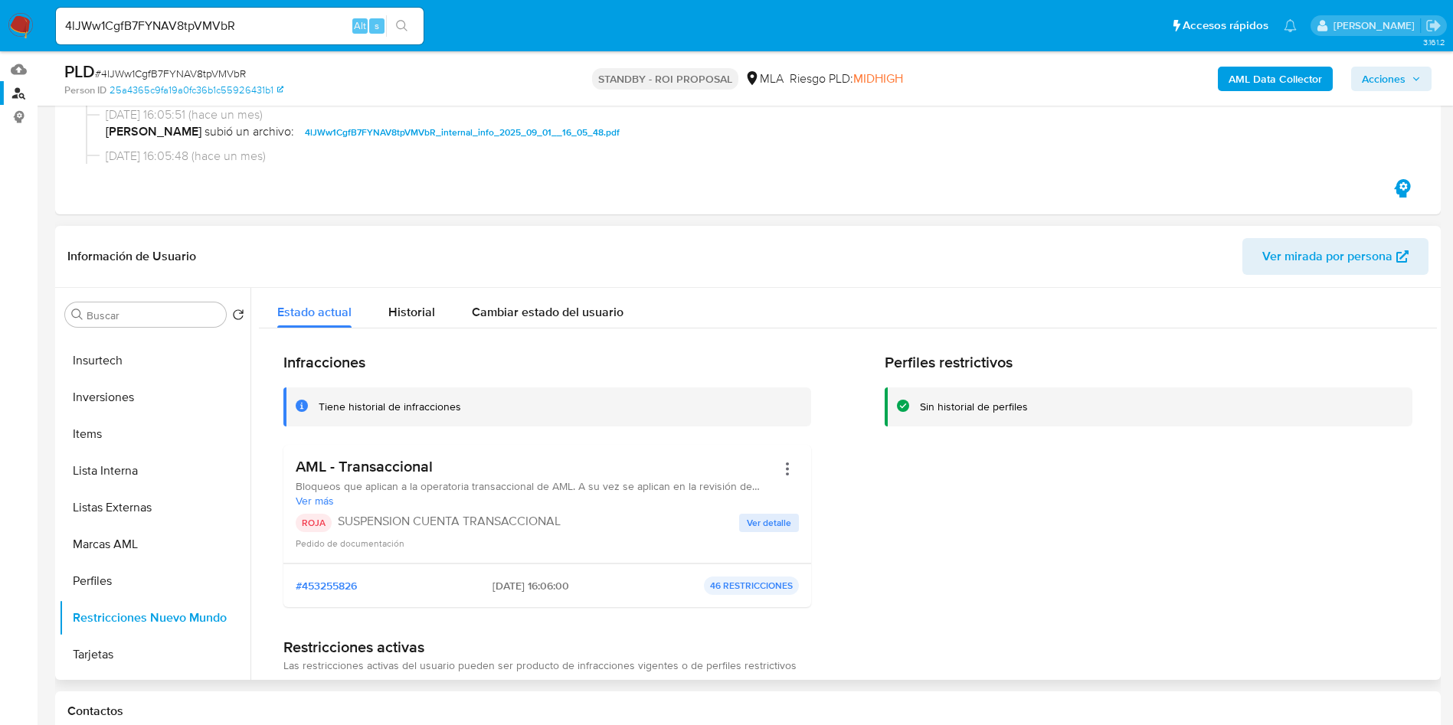
scroll to position [0, 0]
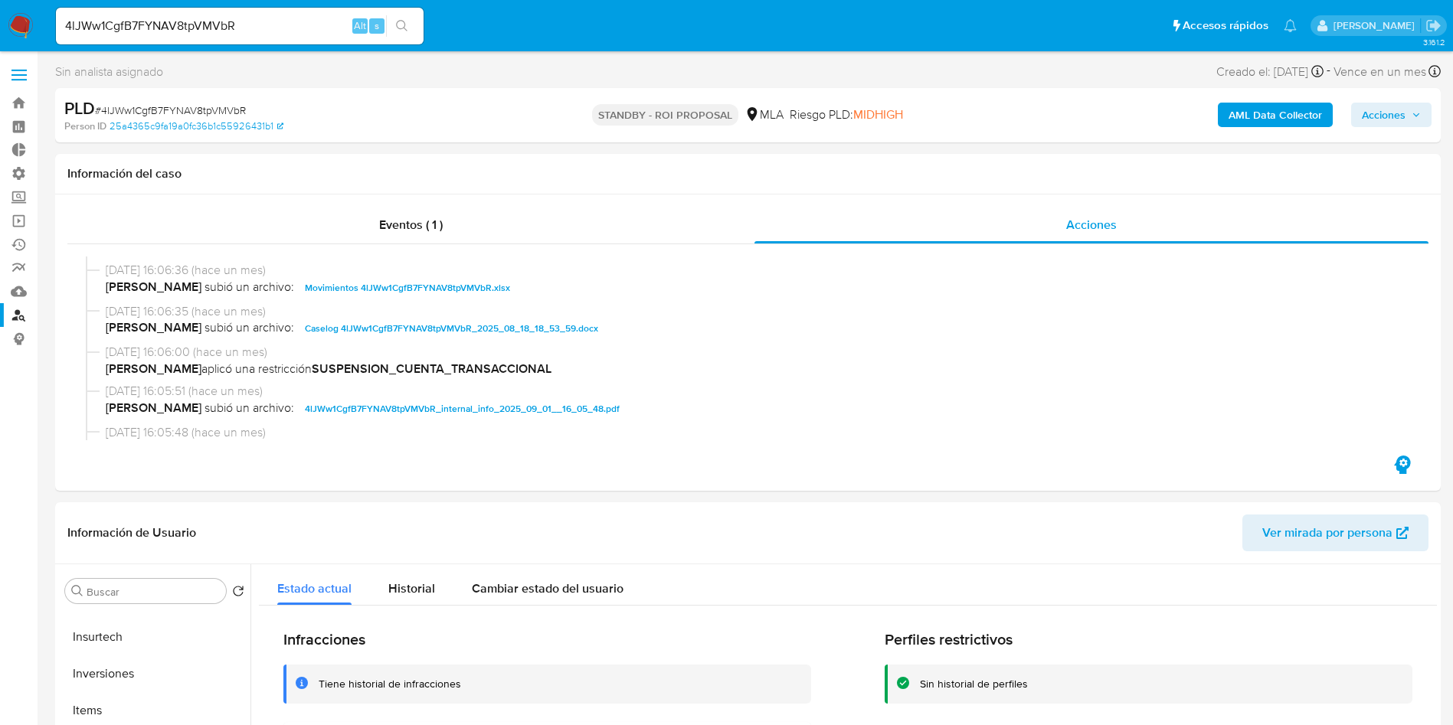
click at [215, 25] on input "4lJWw1CgfB7FYNAV8tpVMVbR" at bounding box center [240, 26] width 368 height 20
click at [289, 10] on div "4lJWw1CgfB7FYNAV8tpVMVbR Alt s" at bounding box center [240, 26] width 368 height 37
click at [273, 31] on input "4lJWw1CgfB7FYNAV8tpVMVbR" at bounding box center [240, 26] width 368 height 20
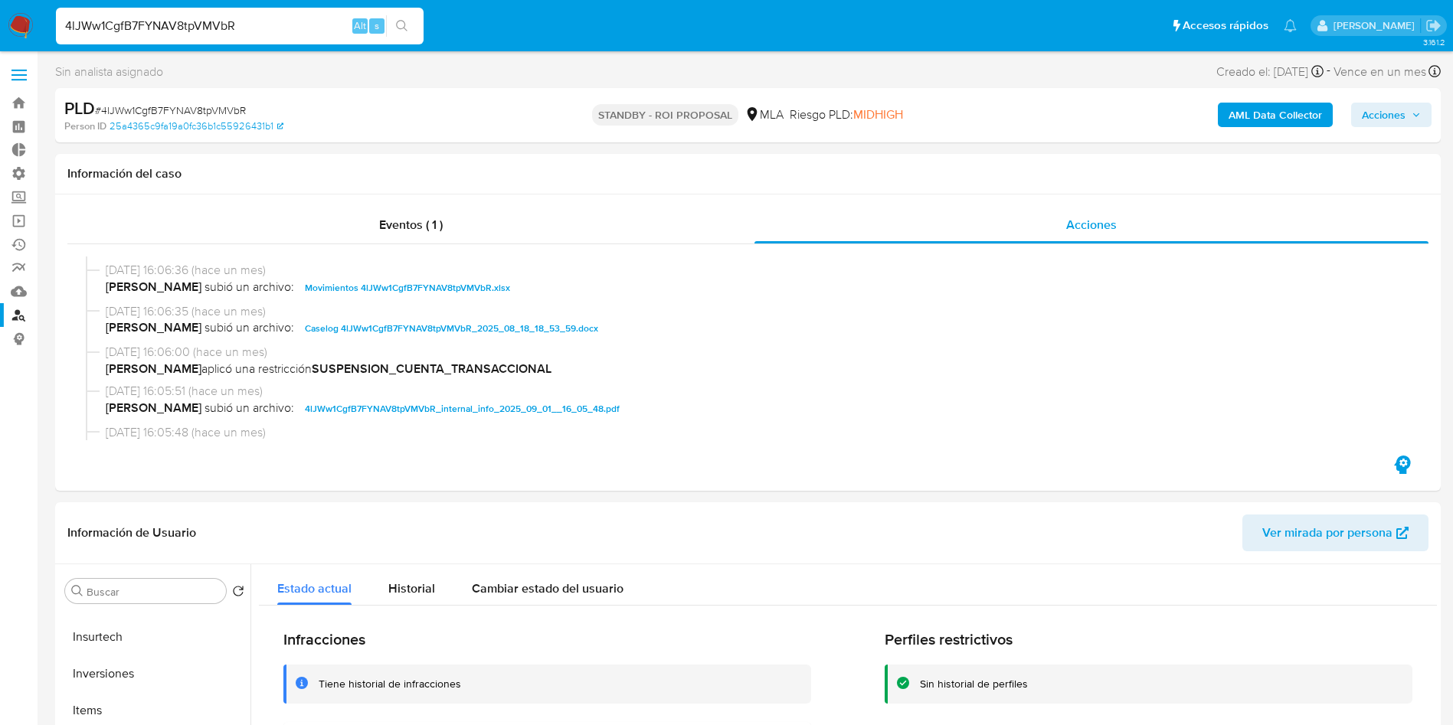
paste input "NDyCrHz6suXoBRRV091AQFAx"
type input "NDyCrHz6suXoBRRV091AQFAx"
click at [411, 24] on button "search-icon" at bounding box center [401, 25] width 31 height 21
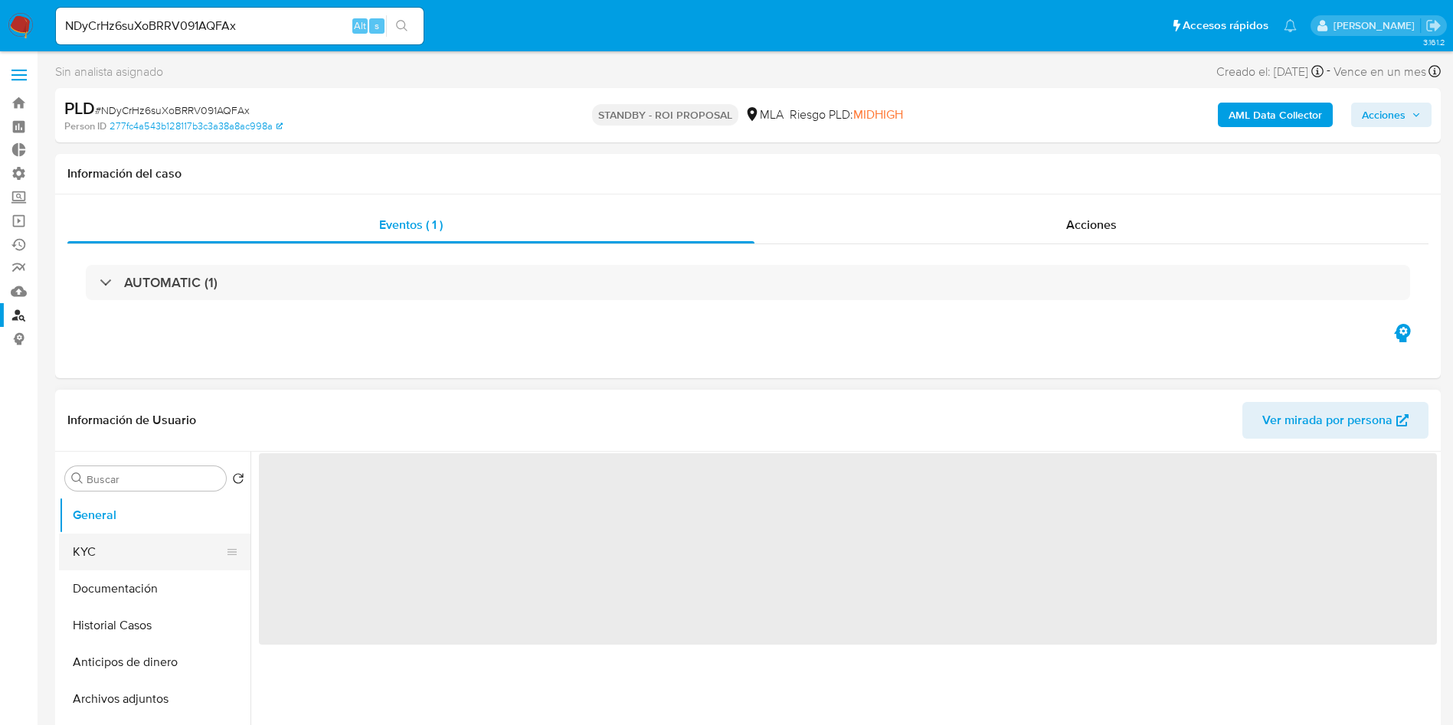
click at [109, 559] on button "KYC" at bounding box center [148, 552] width 179 height 37
select select "10"
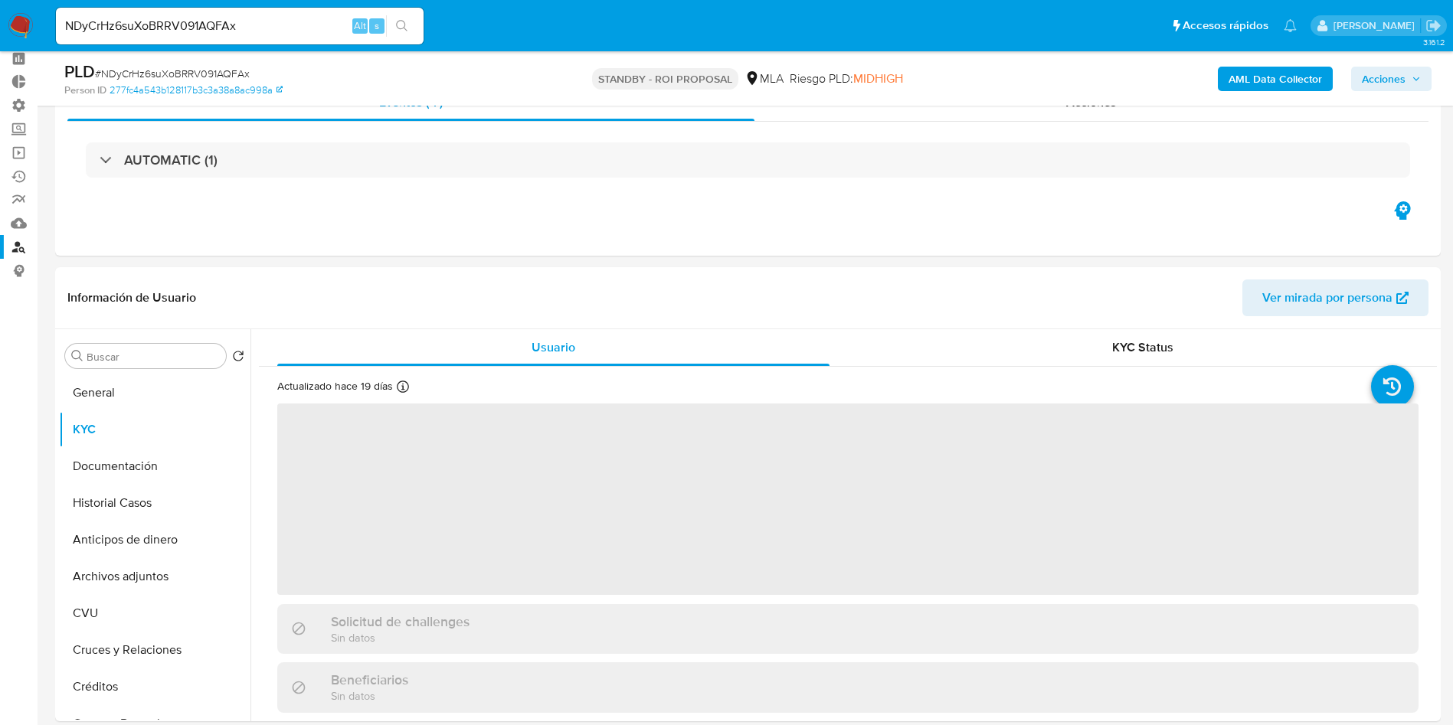
scroll to position [115, 0]
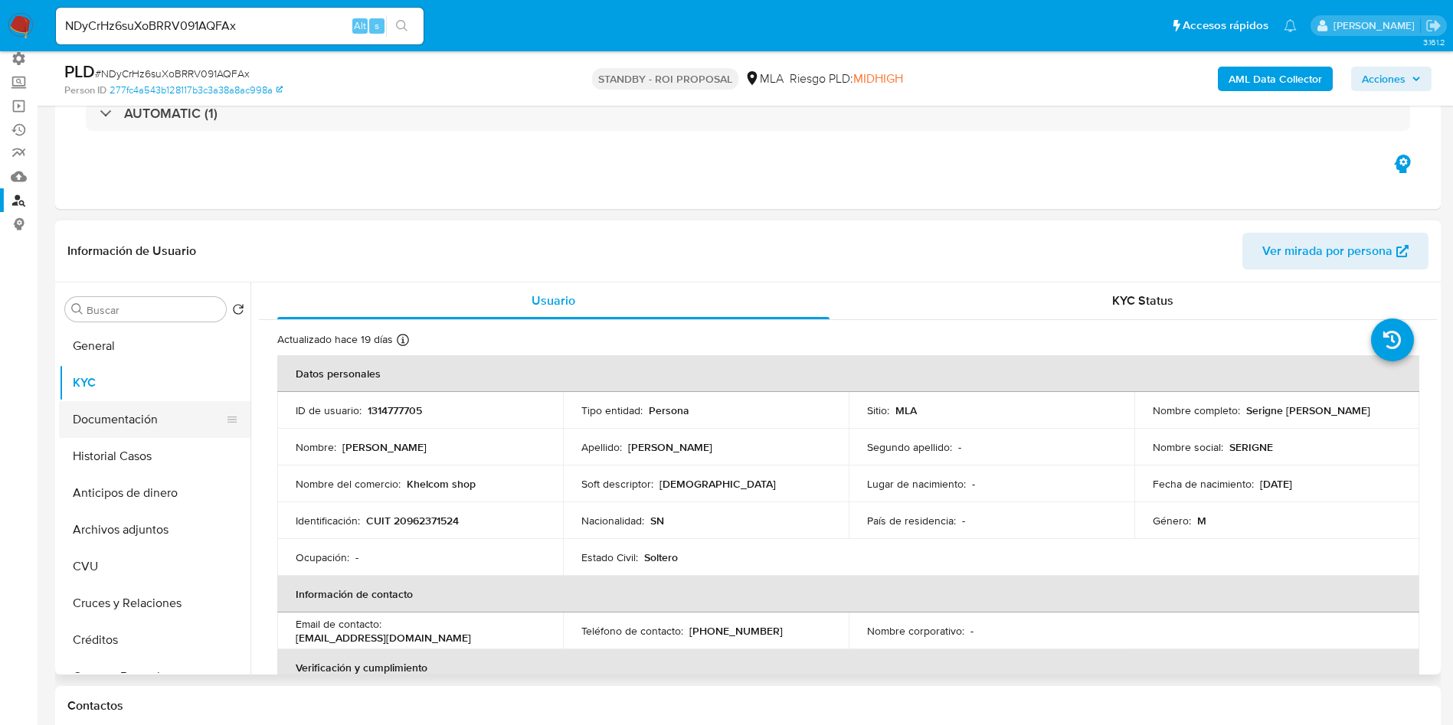
click at [162, 426] on button "Documentación" at bounding box center [148, 419] width 179 height 37
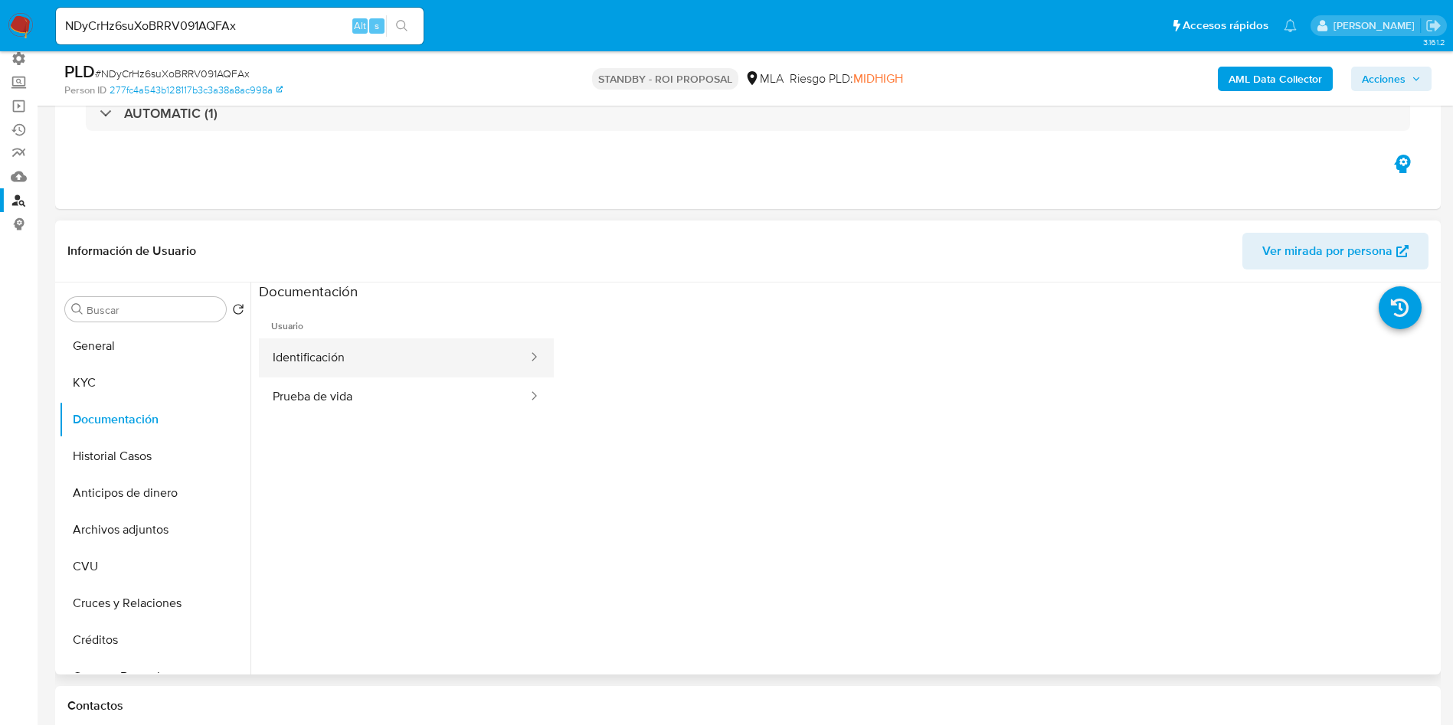
click at [373, 361] on button "Identificación" at bounding box center [394, 357] width 270 height 39
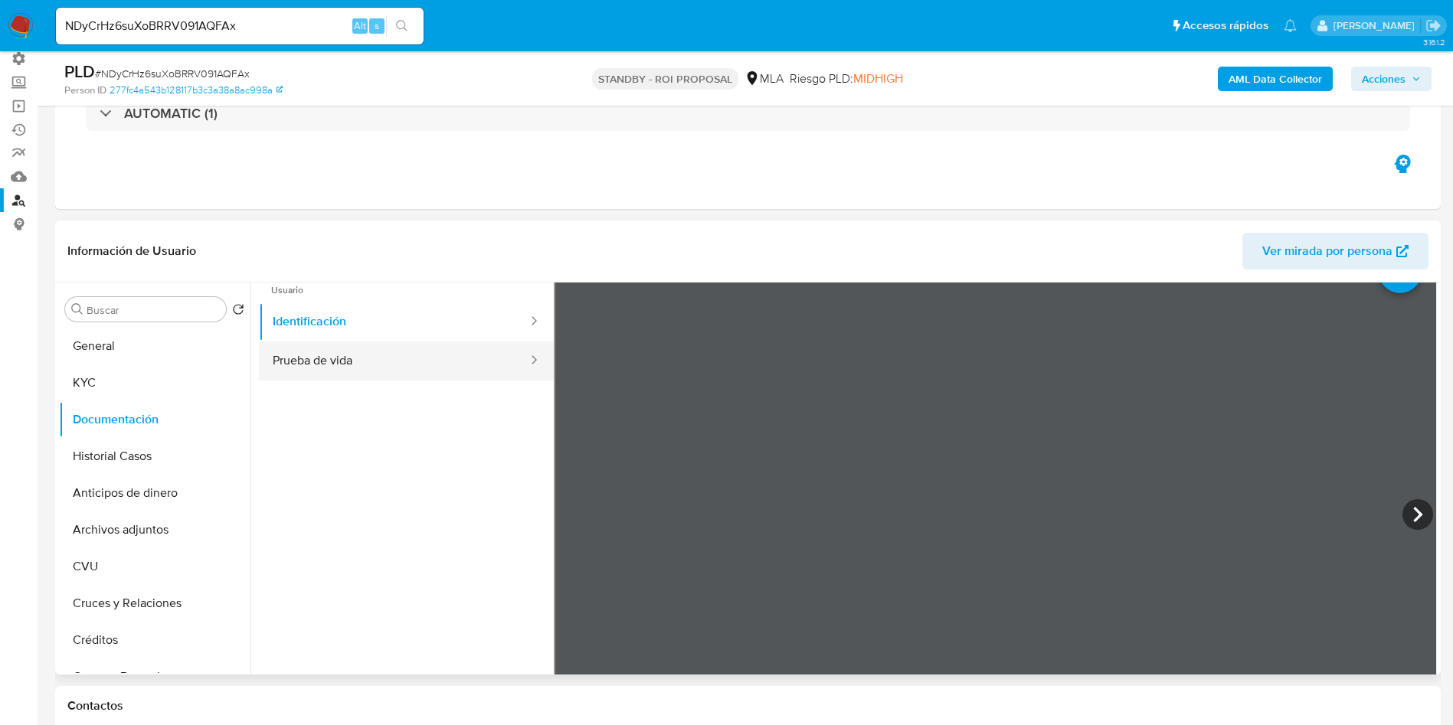
scroll to position [0, 0]
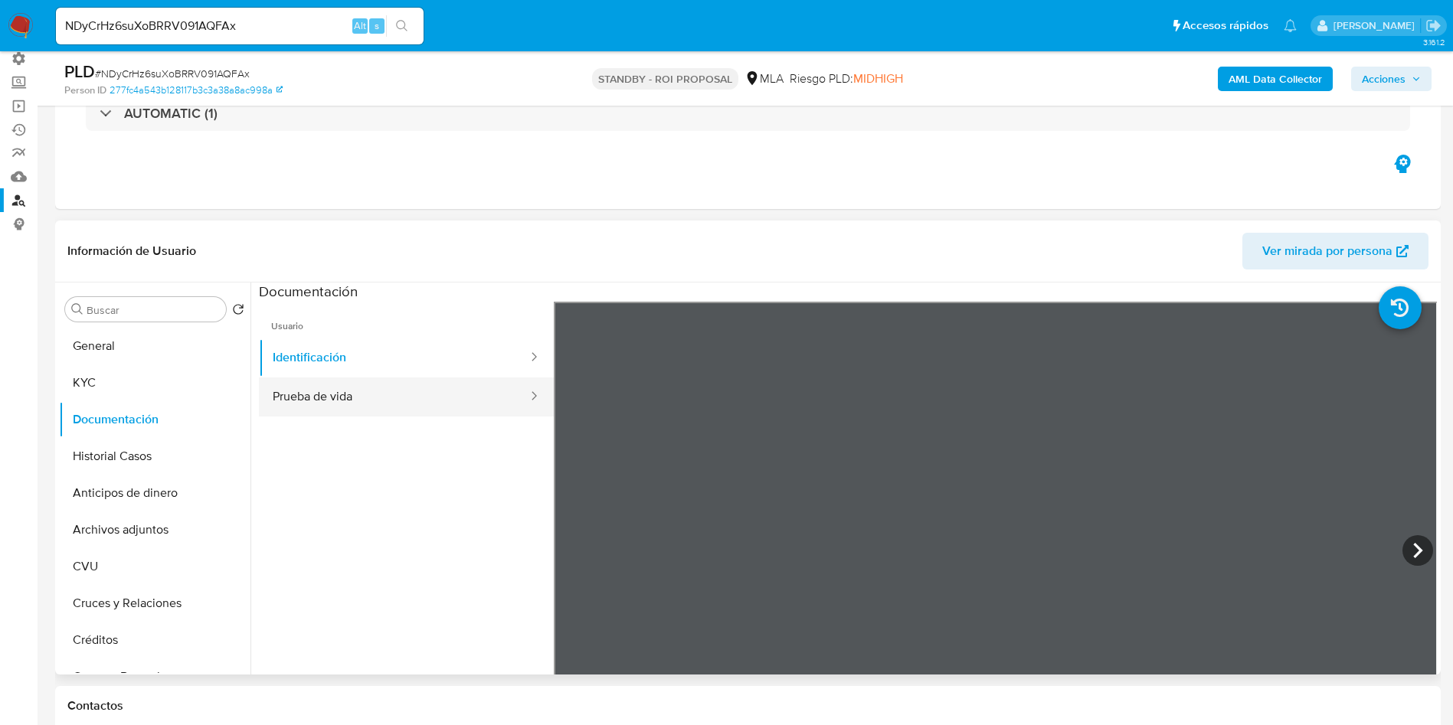
click at [351, 394] on button "Prueba de vida" at bounding box center [394, 397] width 270 height 39
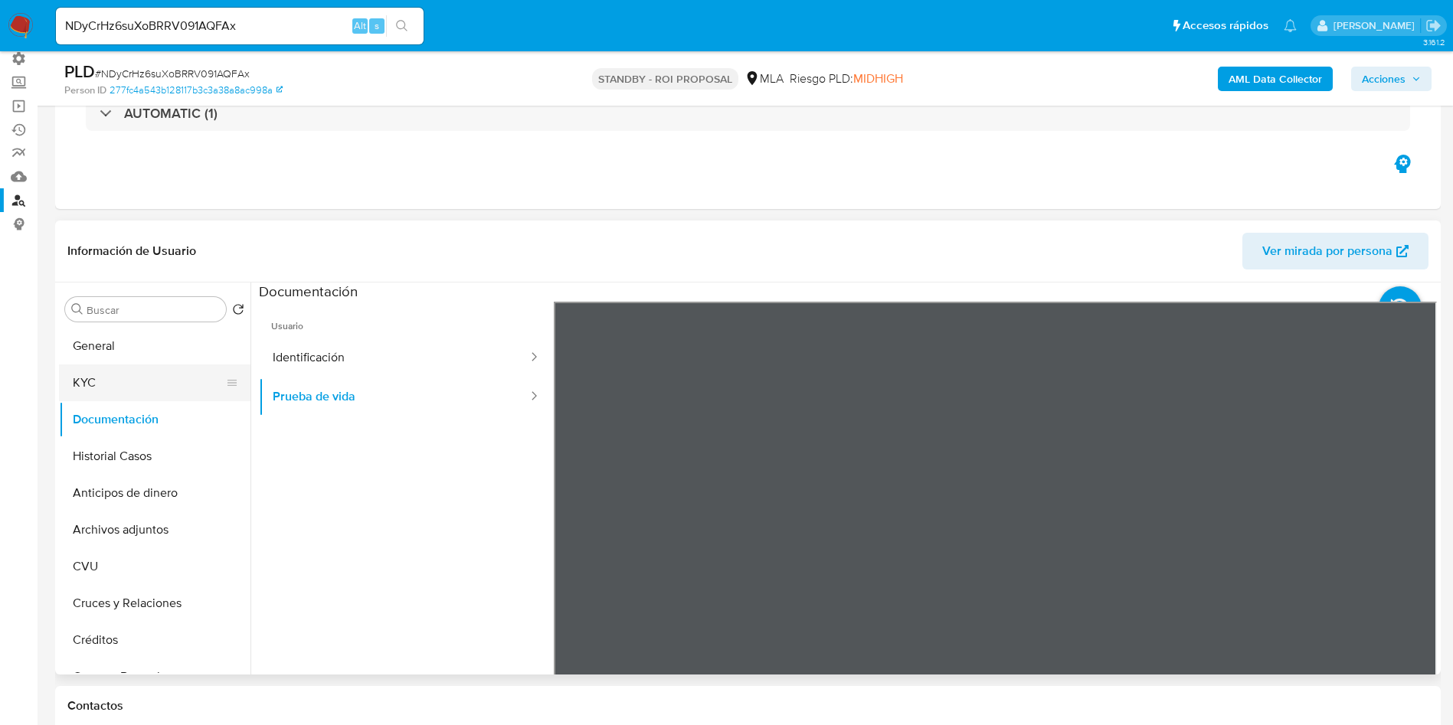
click at [118, 384] on button "KYC" at bounding box center [148, 382] width 179 height 37
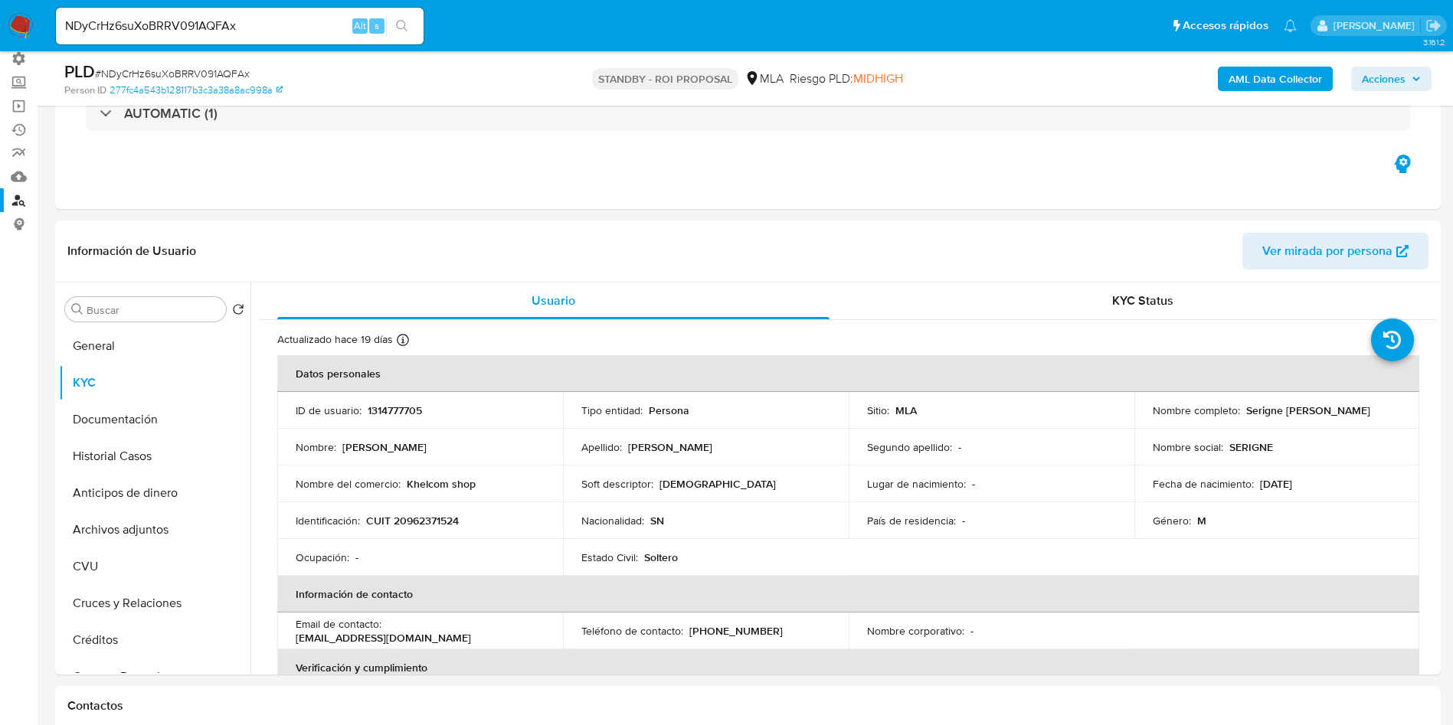
click at [301, 33] on input "NDyCrHz6suXoBRRV091AQFAx" at bounding box center [240, 26] width 368 height 20
paste input "uJeYT8oVfTbn73OKLL0gFoN2"
type input "uJeYT8oVfTbn73OKLL0gFoN2"
click at [397, 33] on button "search-icon" at bounding box center [401, 25] width 31 height 21
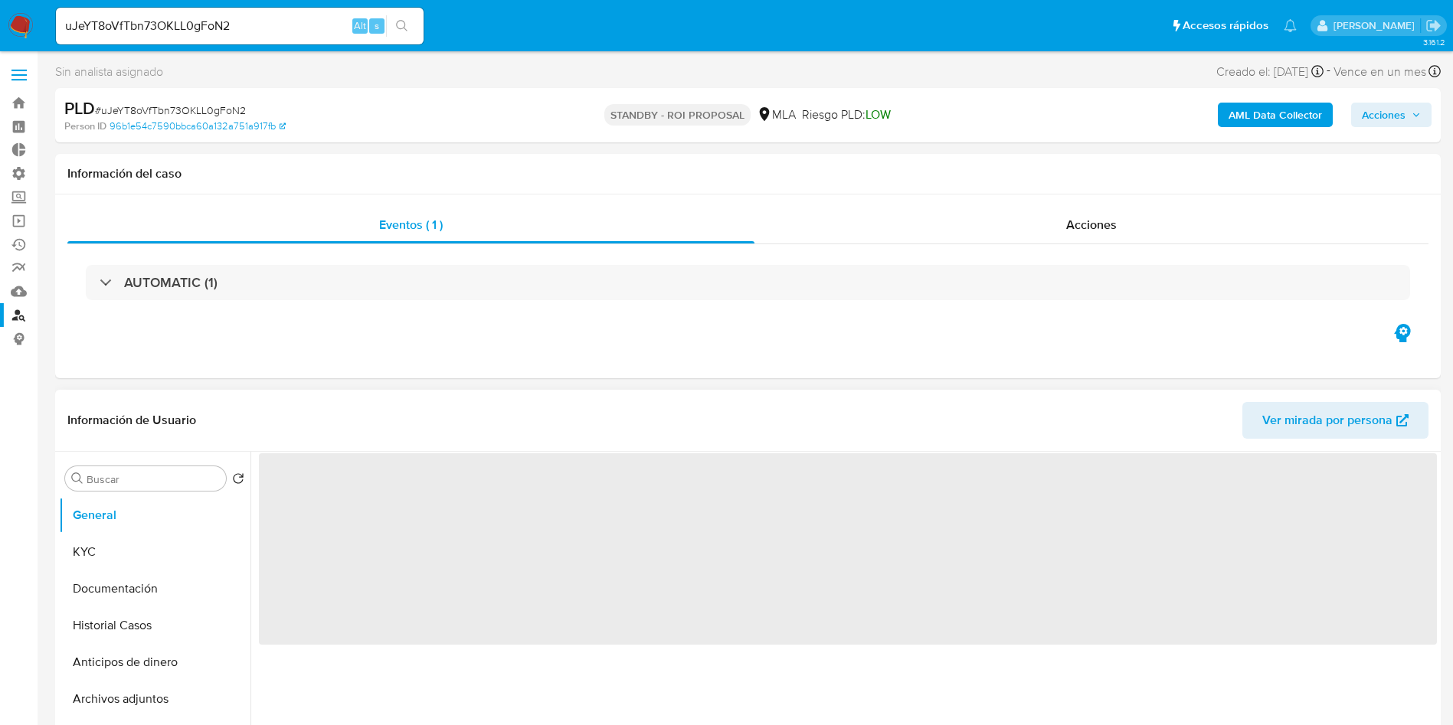
select select "10"
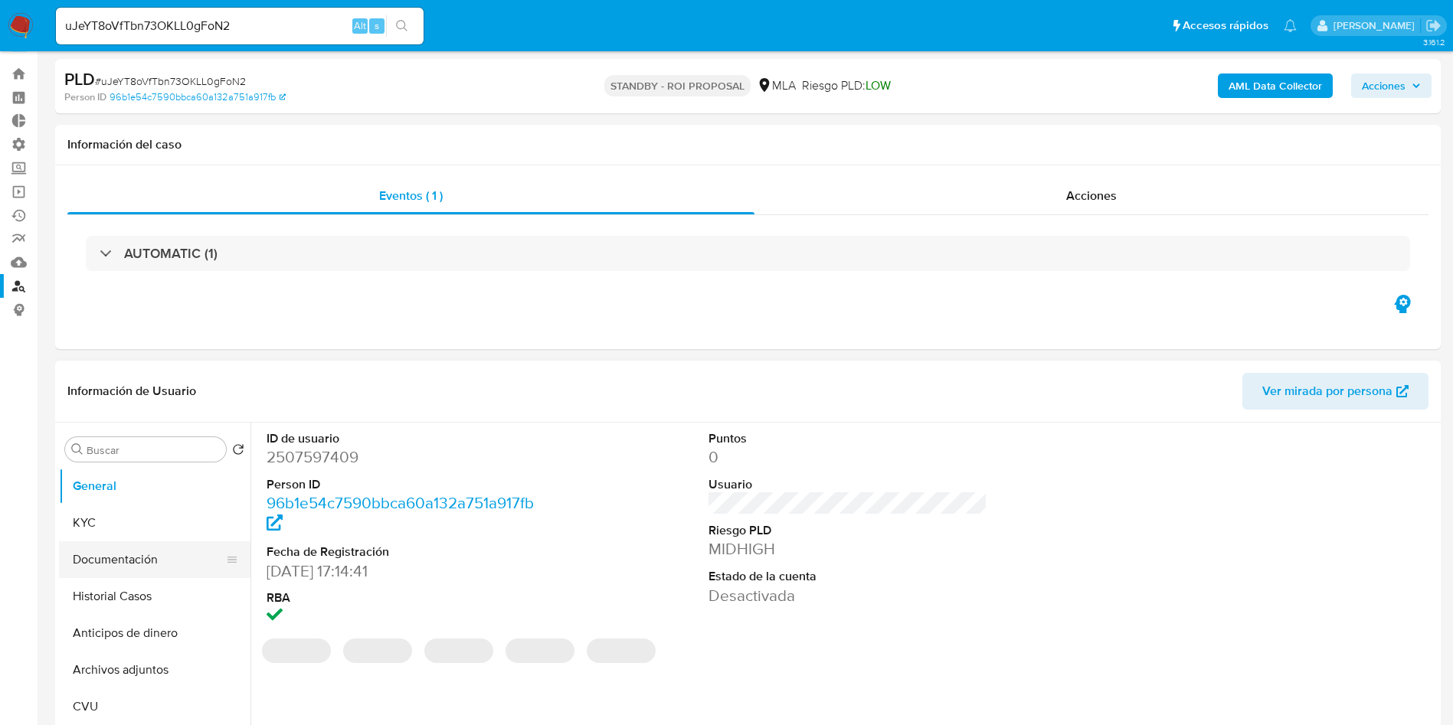
scroll to position [115, 0]
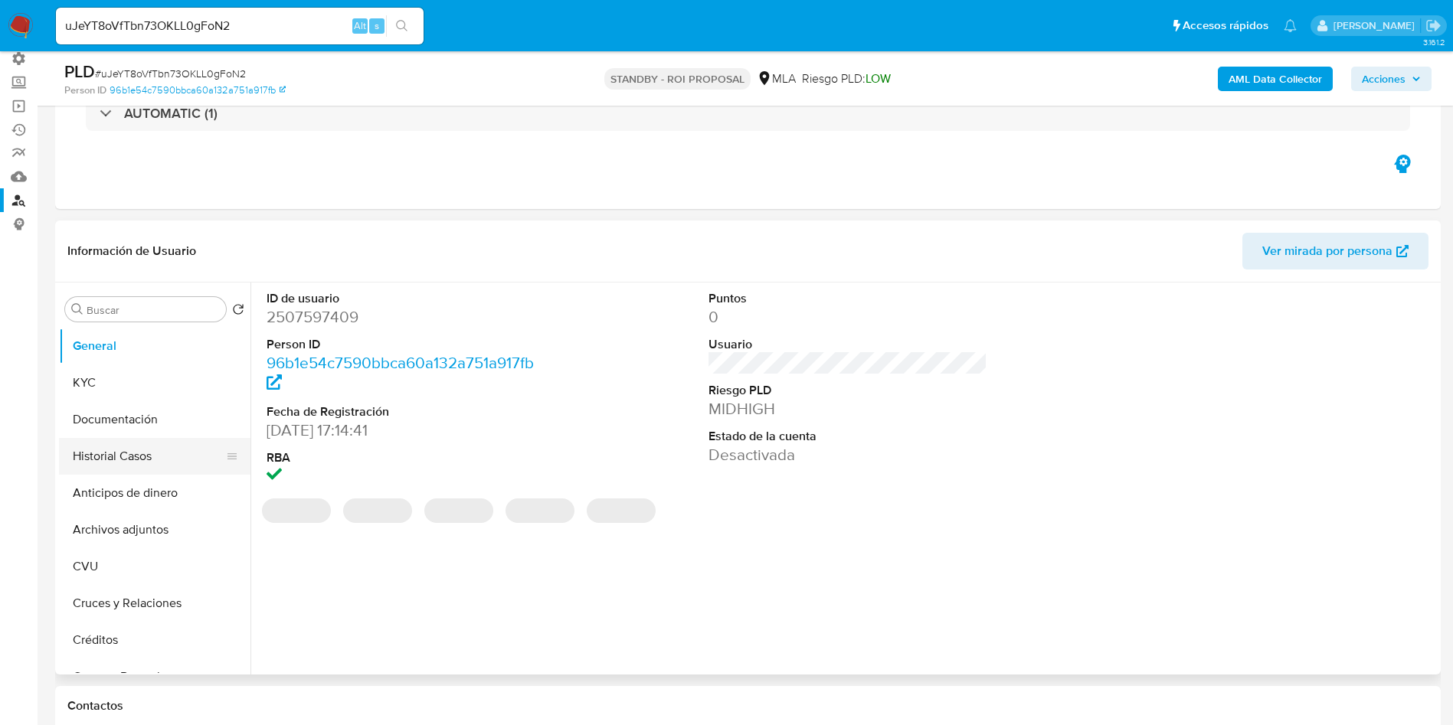
click at [162, 446] on button "Historial Casos" at bounding box center [148, 456] width 179 height 37
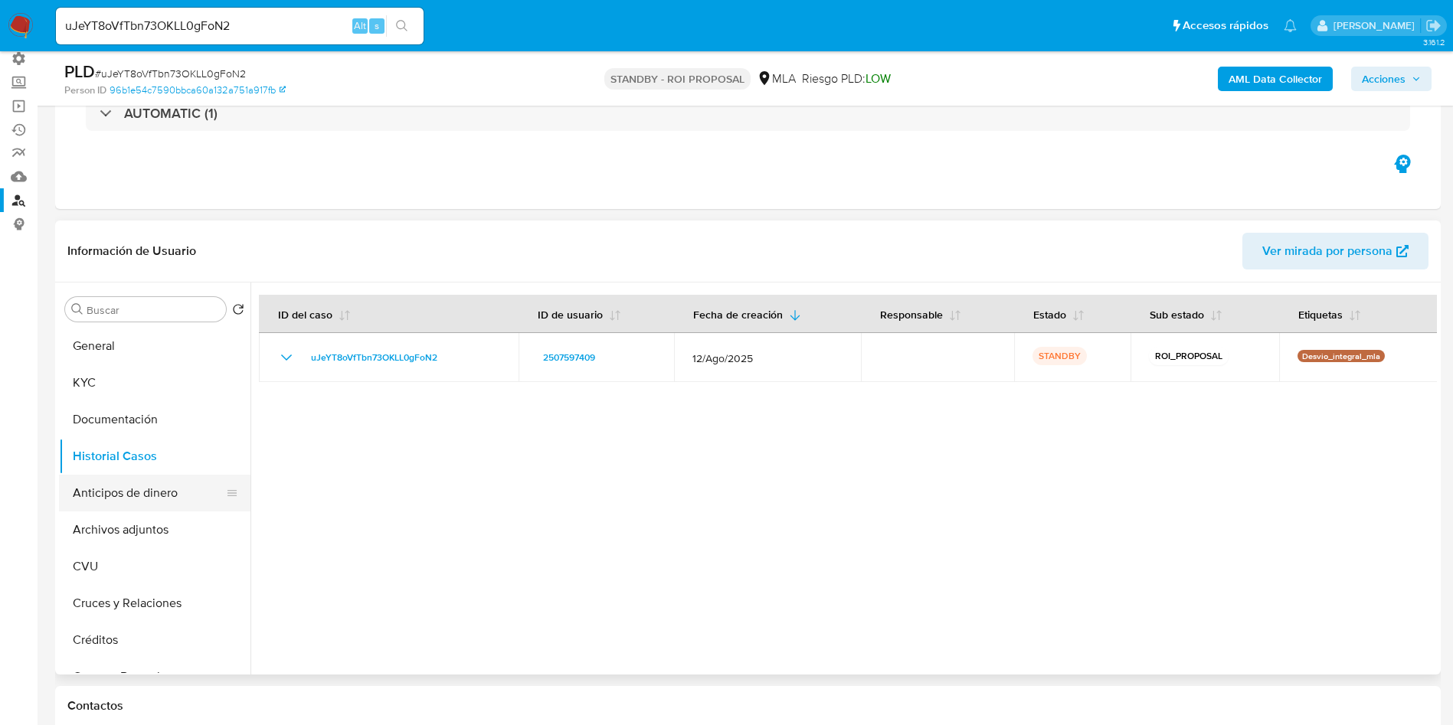
click at [119, 505] on button "Anticipos de dinero" at bounding box center [148, 493] width 179 height 37
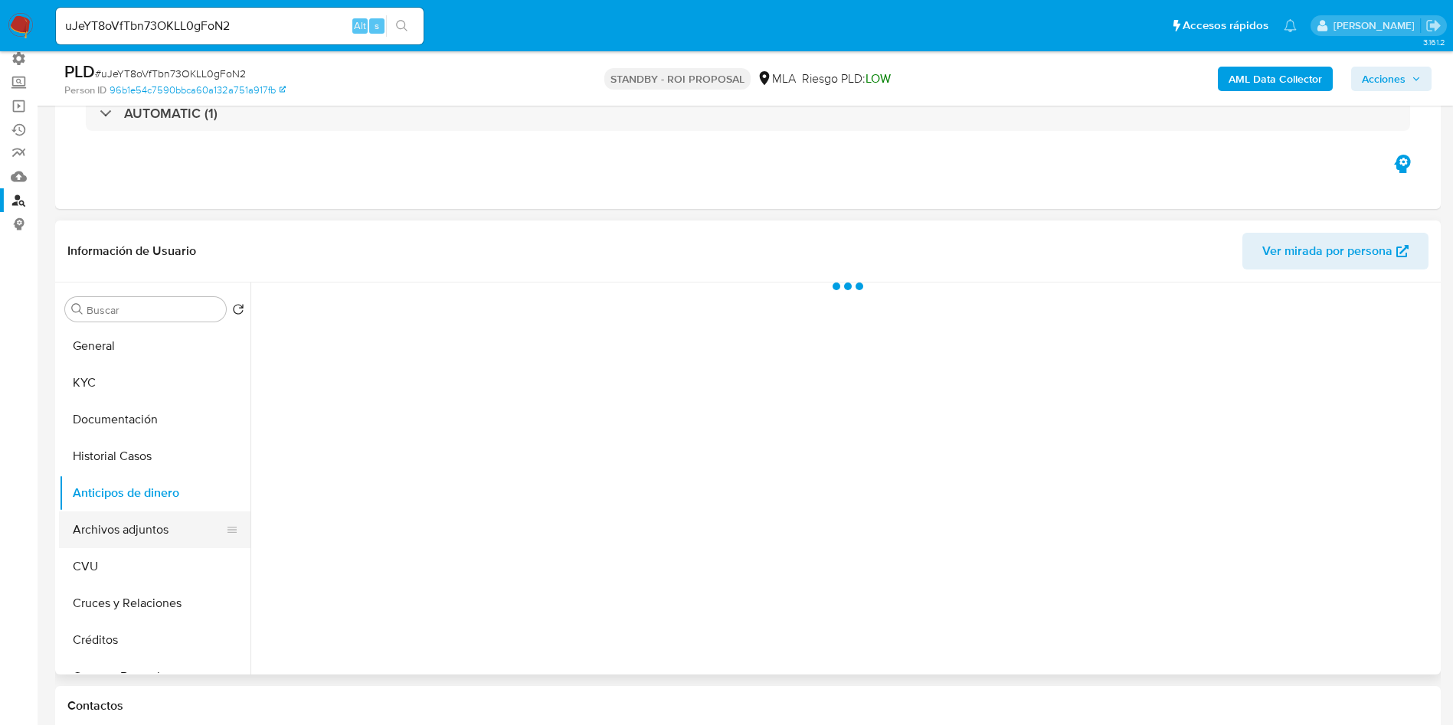
click at [118, 521] on button "Archivos adjuntos" at bounding box center [148, 530] width 179 height 37
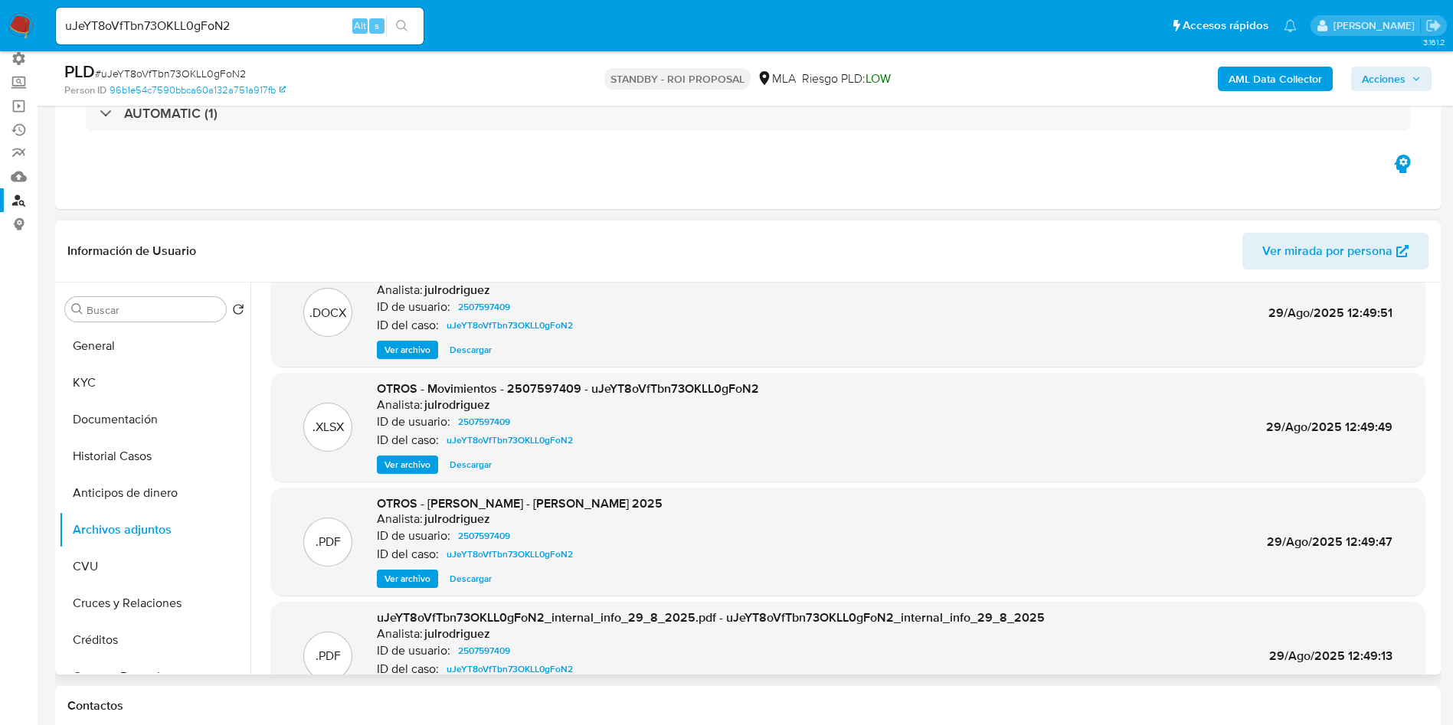
scroll to position [0, 0]
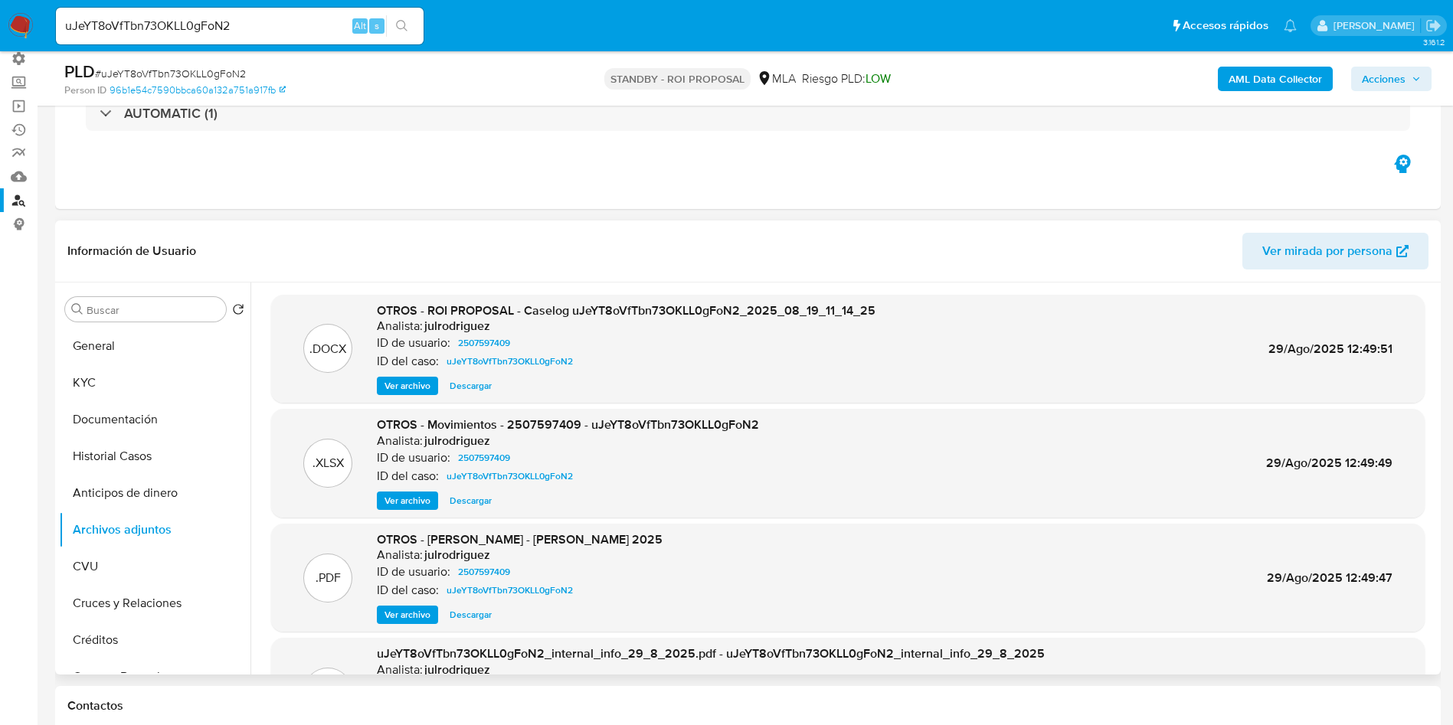
click at [479, 387] on span "Descargar" at bounding box center [470, 385] width 42 height 15
click at [276, 31] on input "uJeYT8oVfTbn73OKLL0gFoN2" at bounding box center [240, 26] width 368 height 20
paste input "cf9msws6LXAV1pKm7Nce50FN"
type input "cf9msws6LXAV1pKm7Nce50FN"
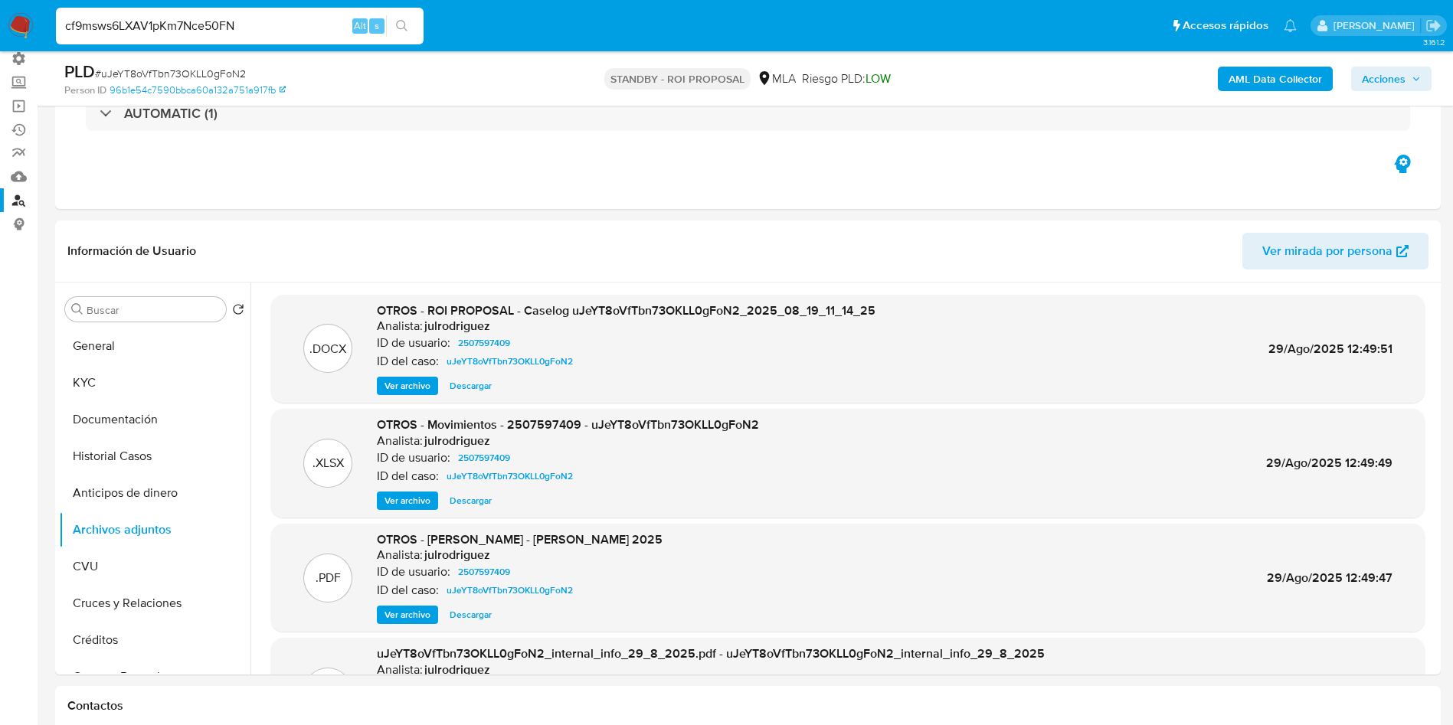
click at [403, 27] on icon "search-icon" at bounding box center [402, 26] width 12 height 12
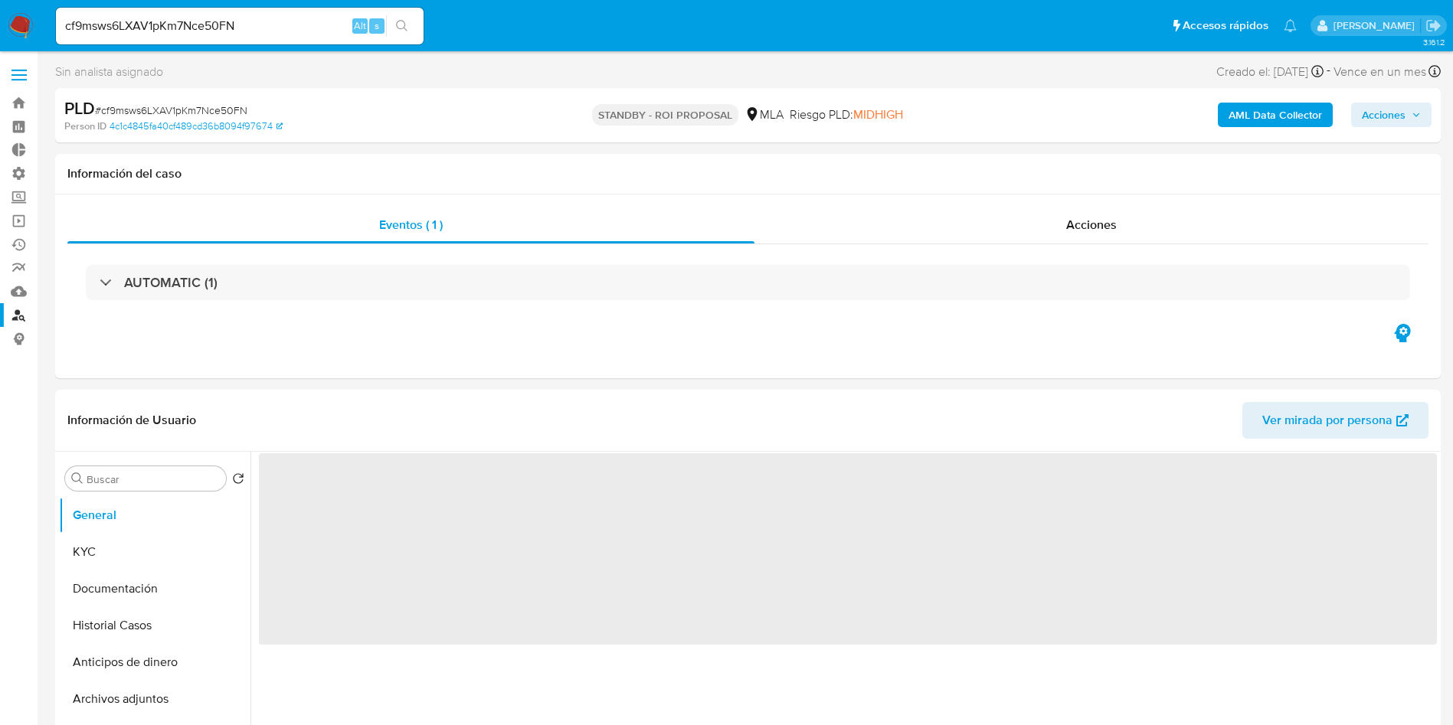
select select "10"
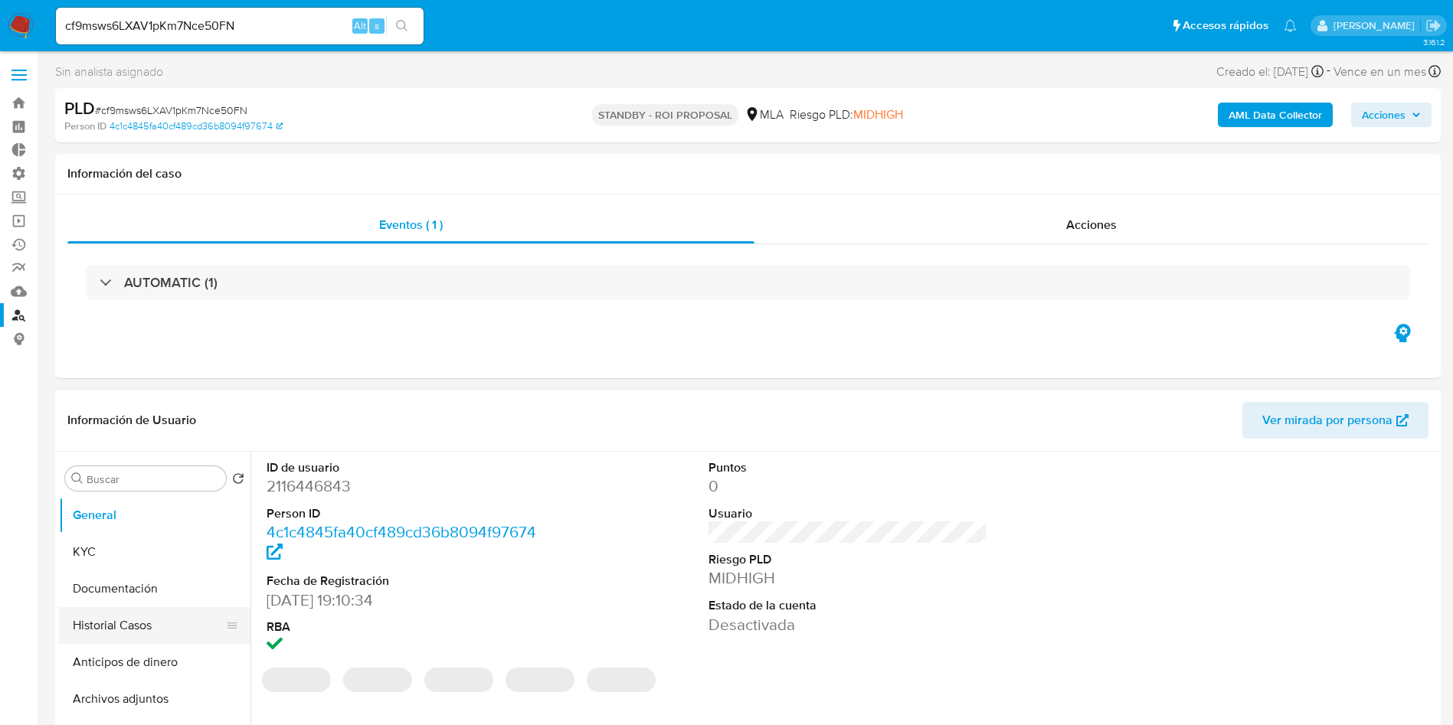
click at [139, 623] on button "Historial Casos" at bounding box center [148, 625] width 179 height 37
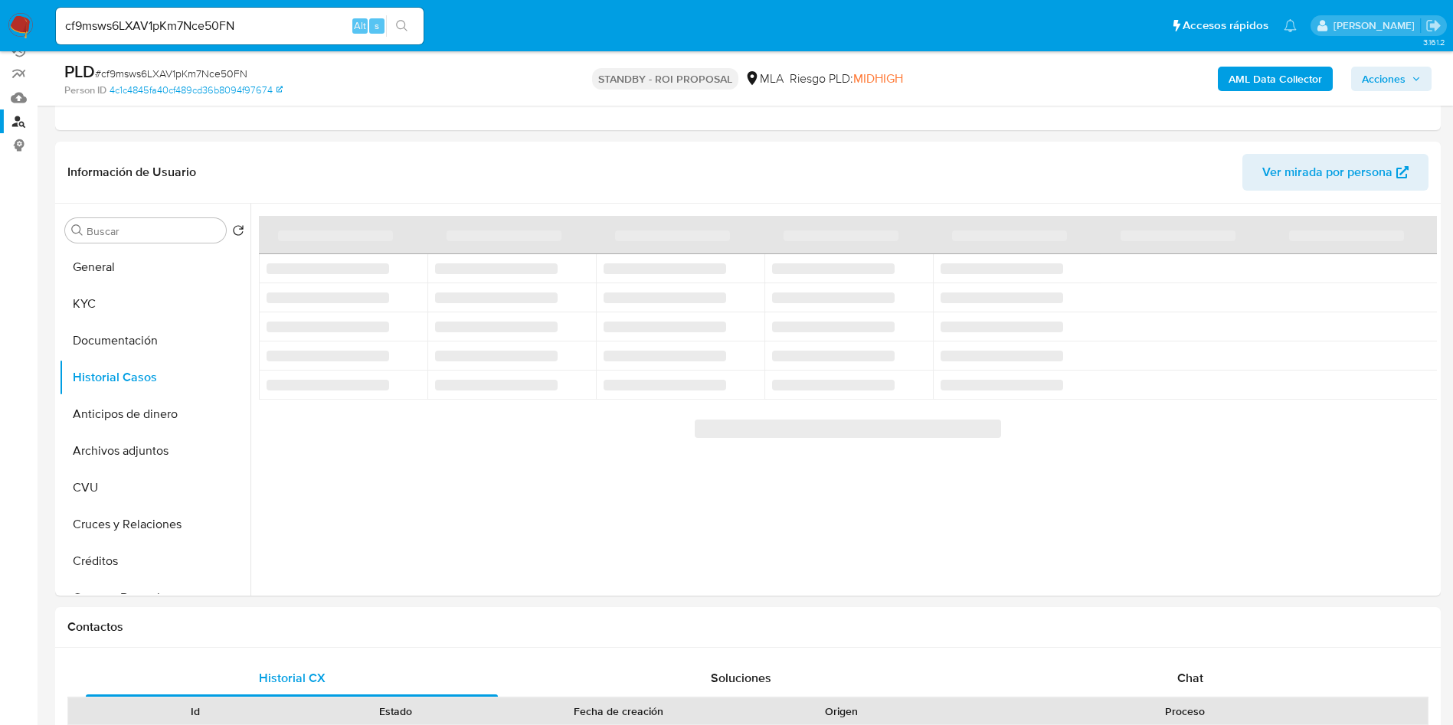
scroll to position [230, 0]
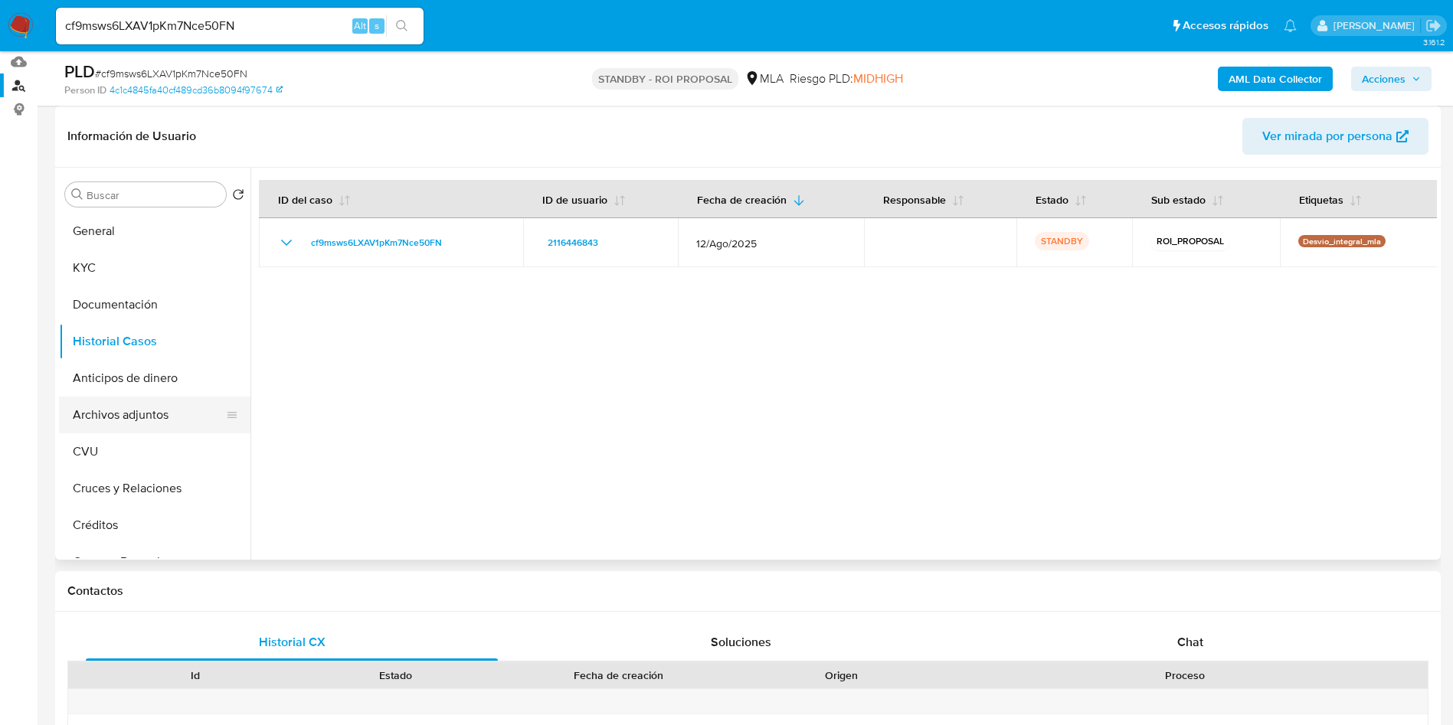
click at [113, 422] on button "Archivos adjuntos" at bounding box center [148, 415] width 179 height 37
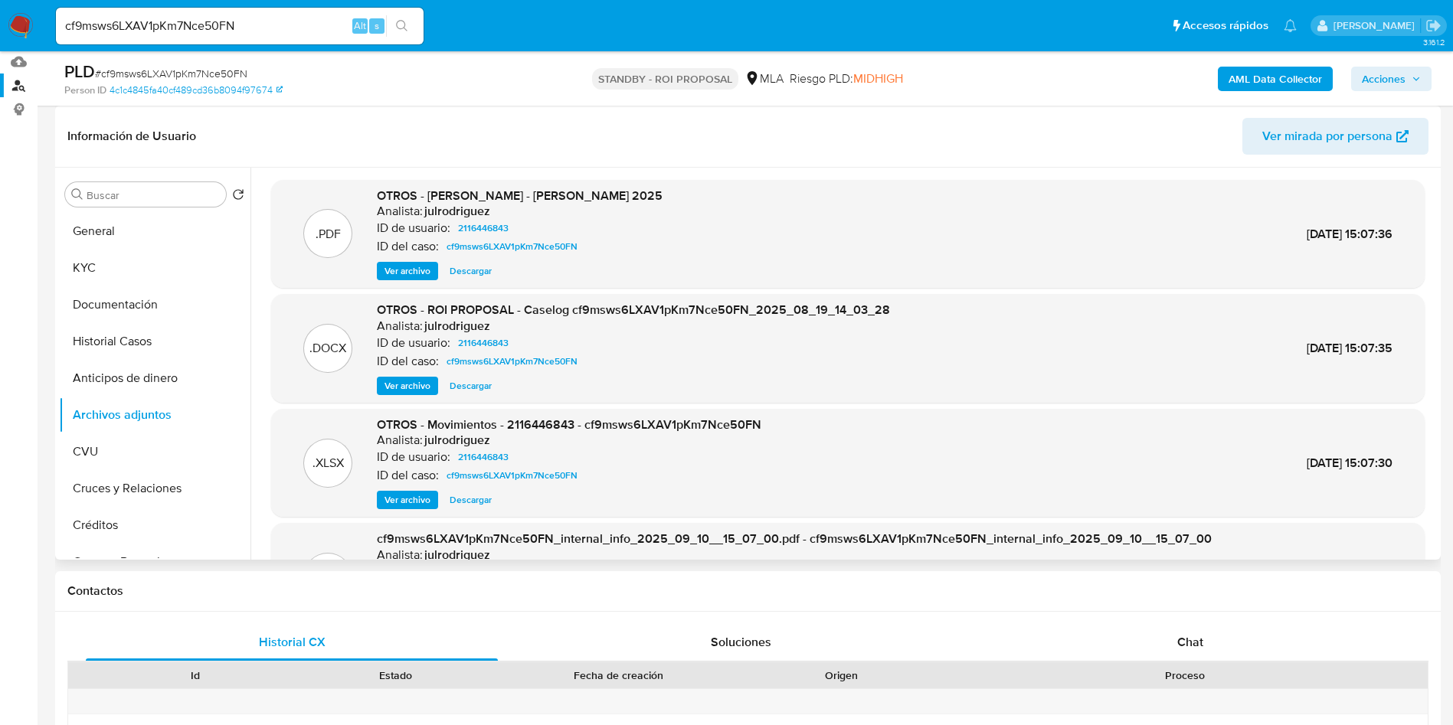
click at [458, 388] on span "Descargar" at bounding box center [470, 385] width 42 height 15
click at [92, 355] on button "Historial Casos" at bounding box center [148, 341] width 179 height 37
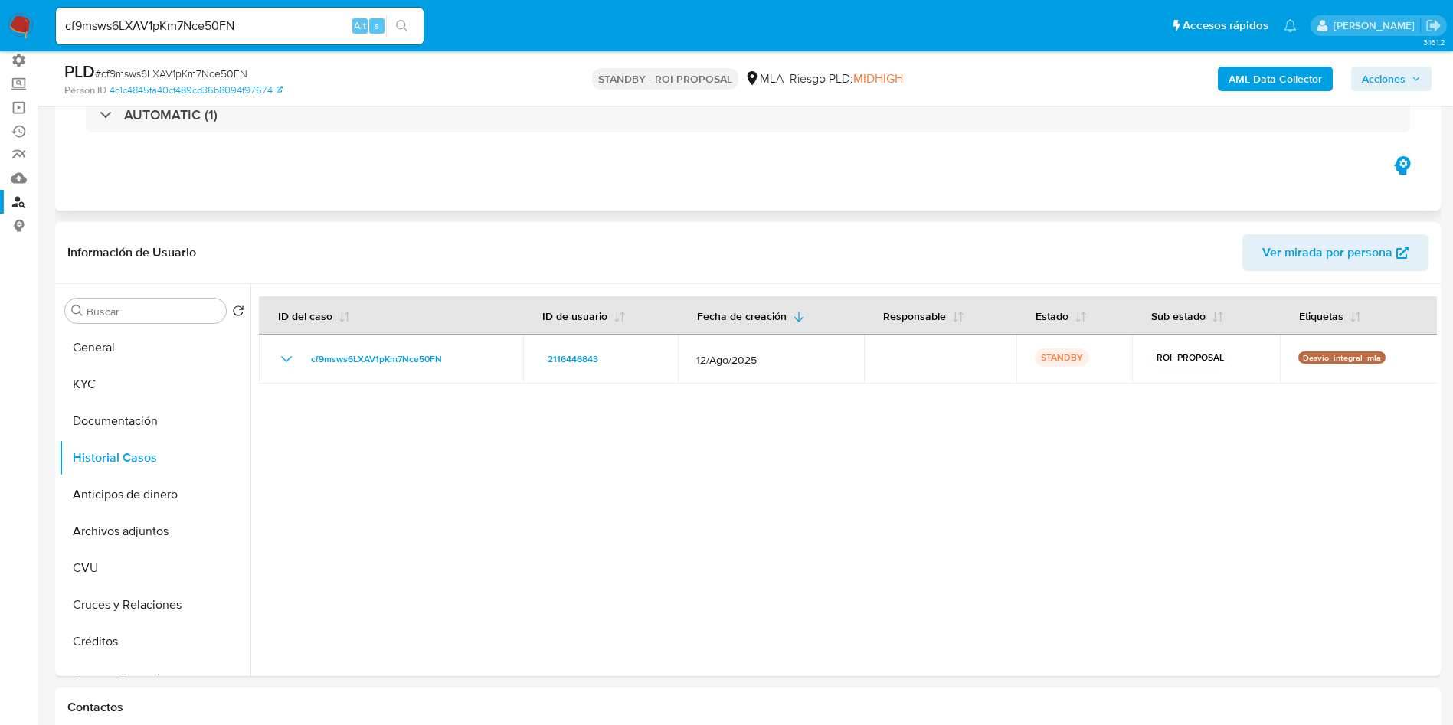
scroll to position [0, 0]
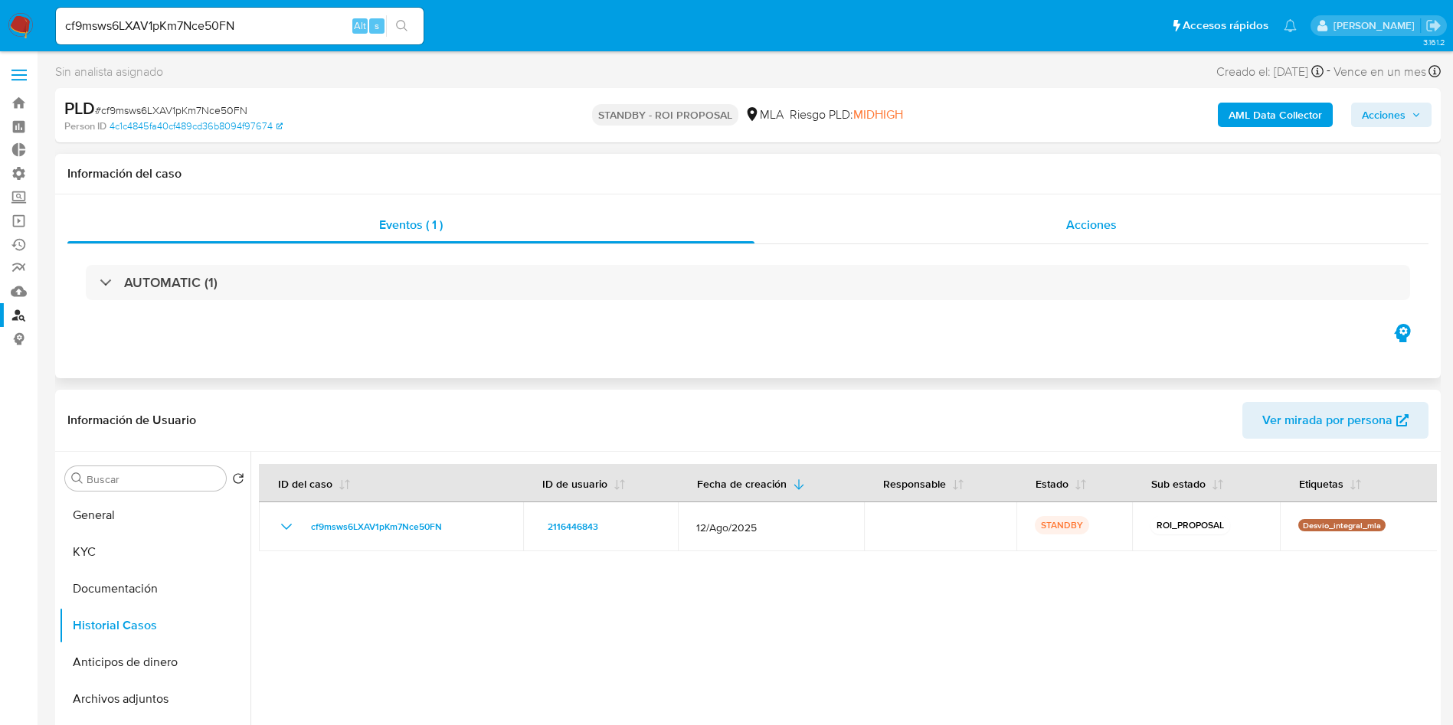
click at [1039, 224] on div "Acciones" at bounding box center [1091, 225] width 674 height 37
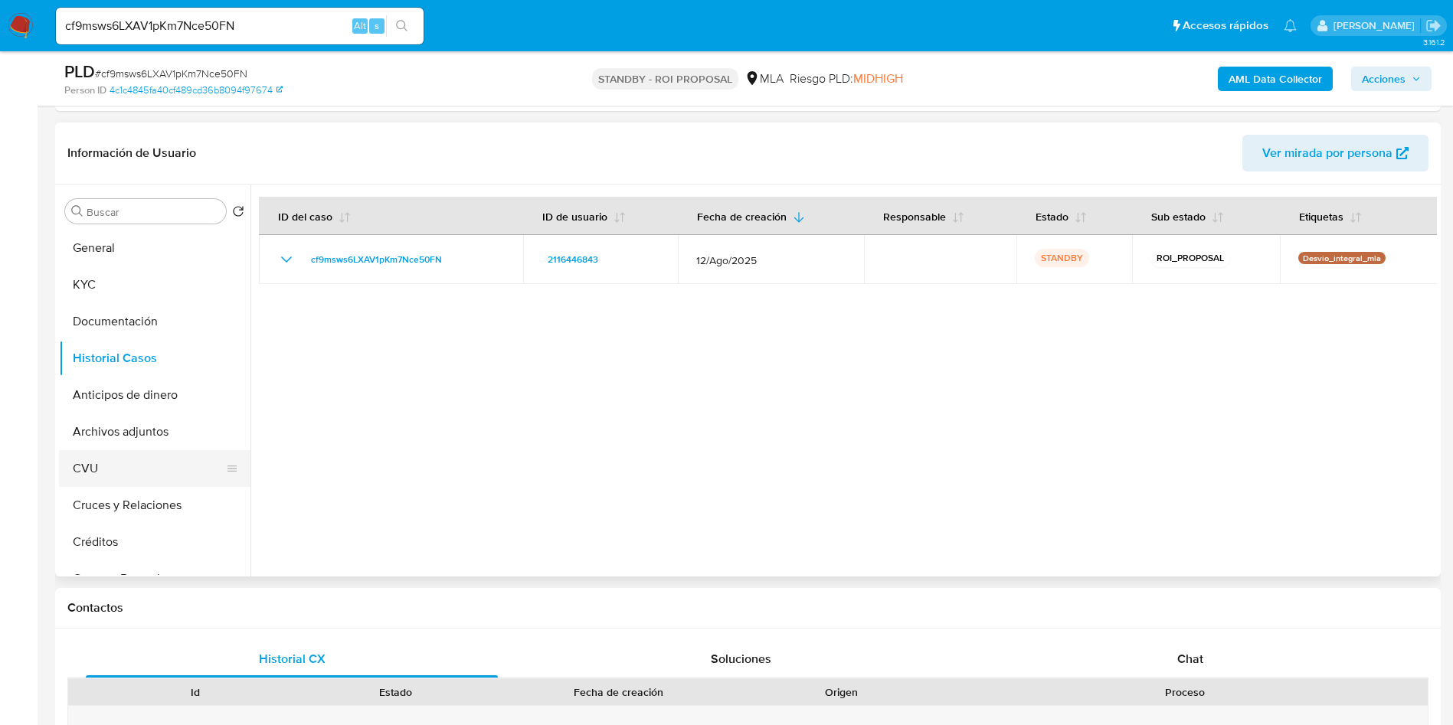
scroll to position [345, 0]
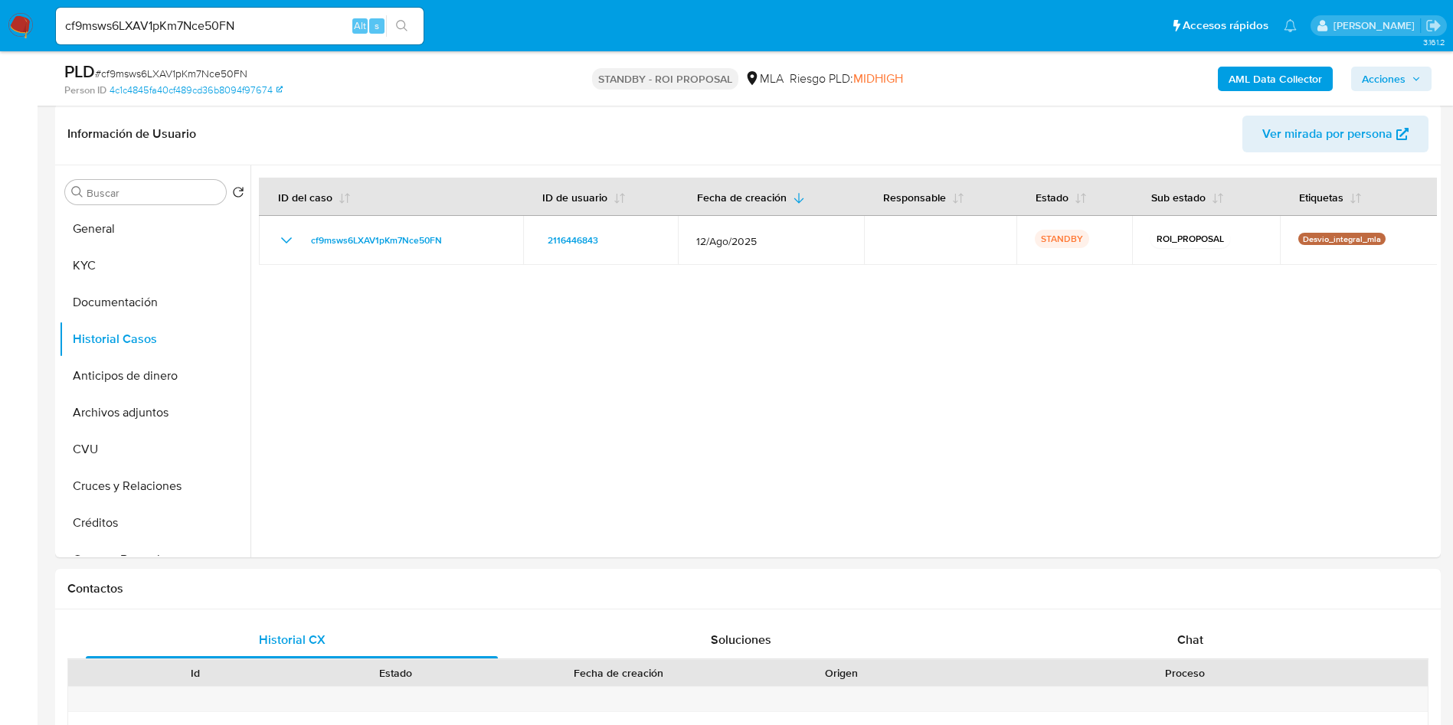
click at [289, 27] on input "cf9msws6LXAV1pKm7Nce50FN" at bounding box center [240, 26] width 368 height 20
click at [396, 33] on button "search-icon" at bounding box center [401, 25] width 31 height 21
click at [402, 32] on button "search-icon" at bounding box center [401, 25] width 31 height 21
click at [212, 32] on input "cf9msws6LXAV1pKm7Nce50FN" at bounding box center [240, 26] width 368 height 20
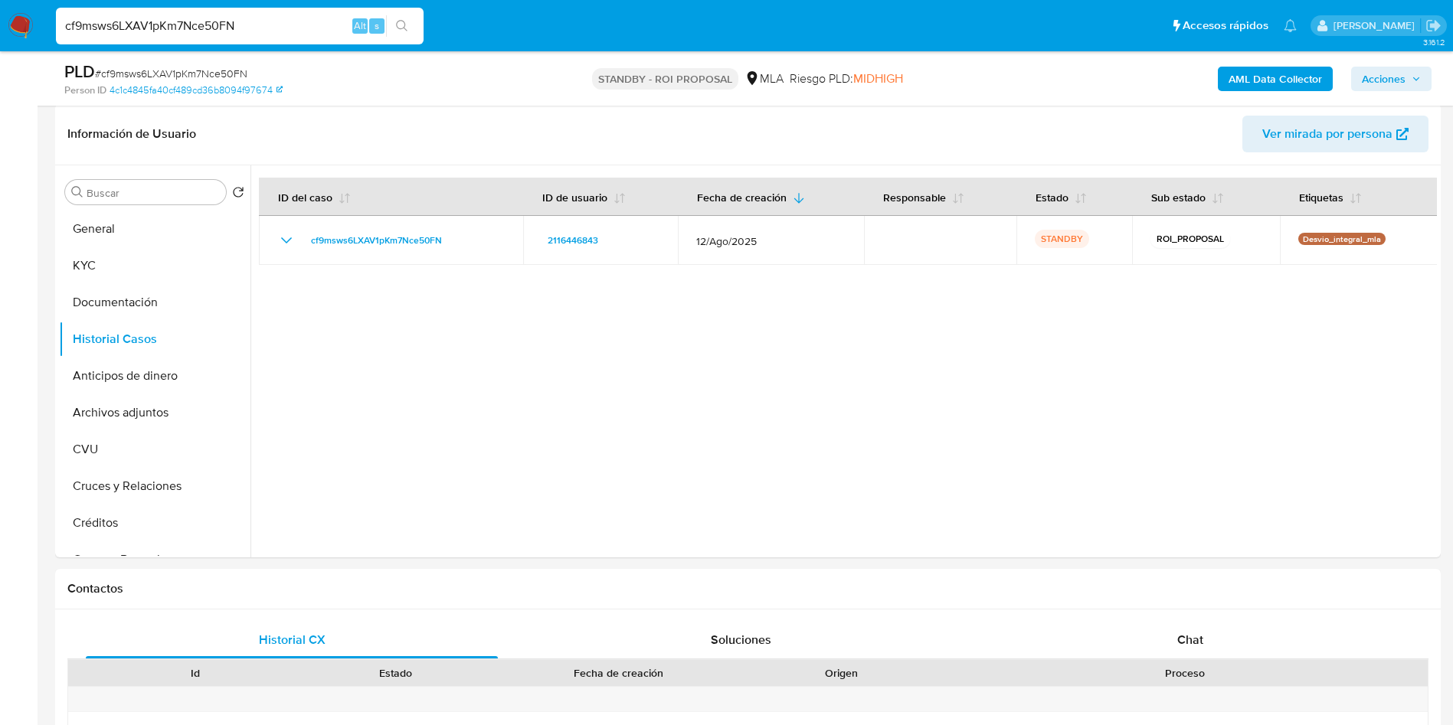
click at [212, 32] on input "cf9msws6LXAV1pKm7Nce50FN" at bounding box center [240, 26] width 368 height 20
paste input "wz8FyDXxZc6bTiN4nkD85O0i"
type input "wz8FyDXxZc6bTiN4nkD85O0i"
click at [402, 25] on icon "search-icon" at bounding box center [402, 26] width 12 height 12
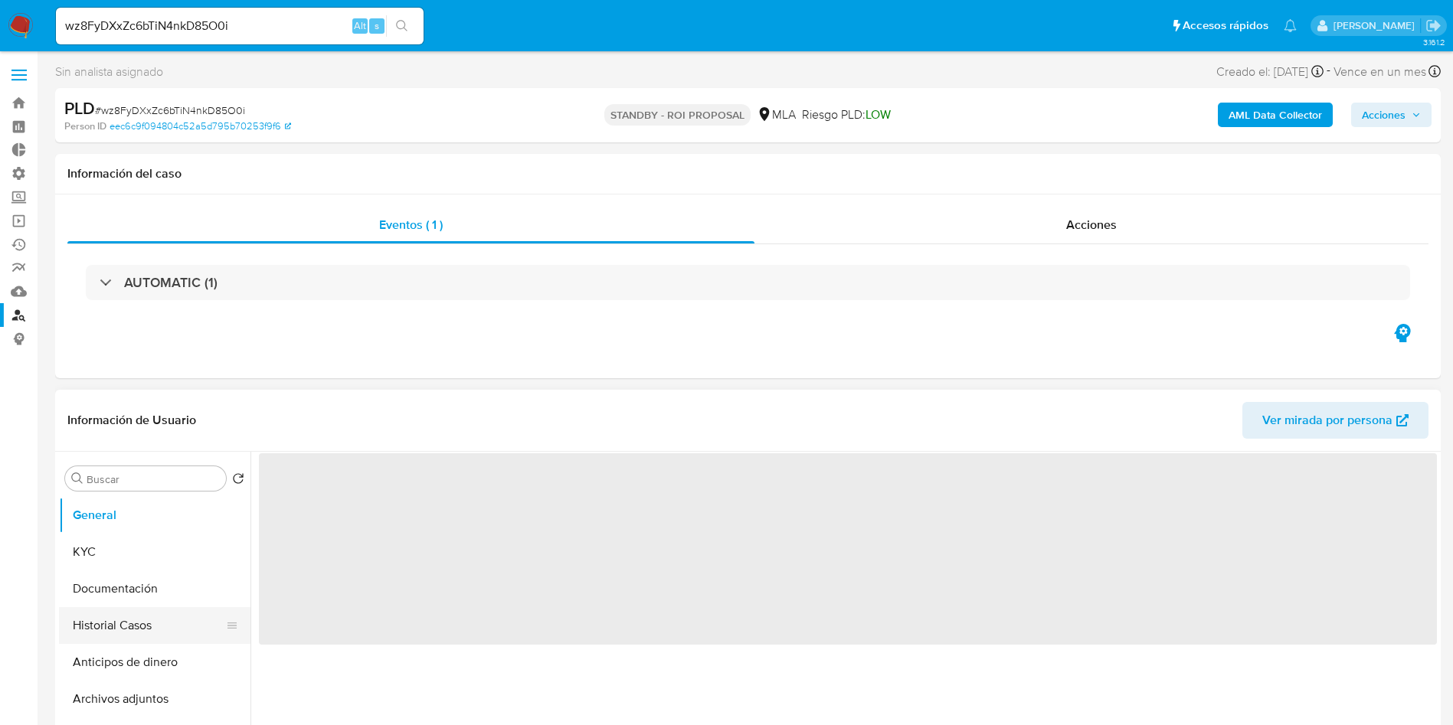
select select "10"
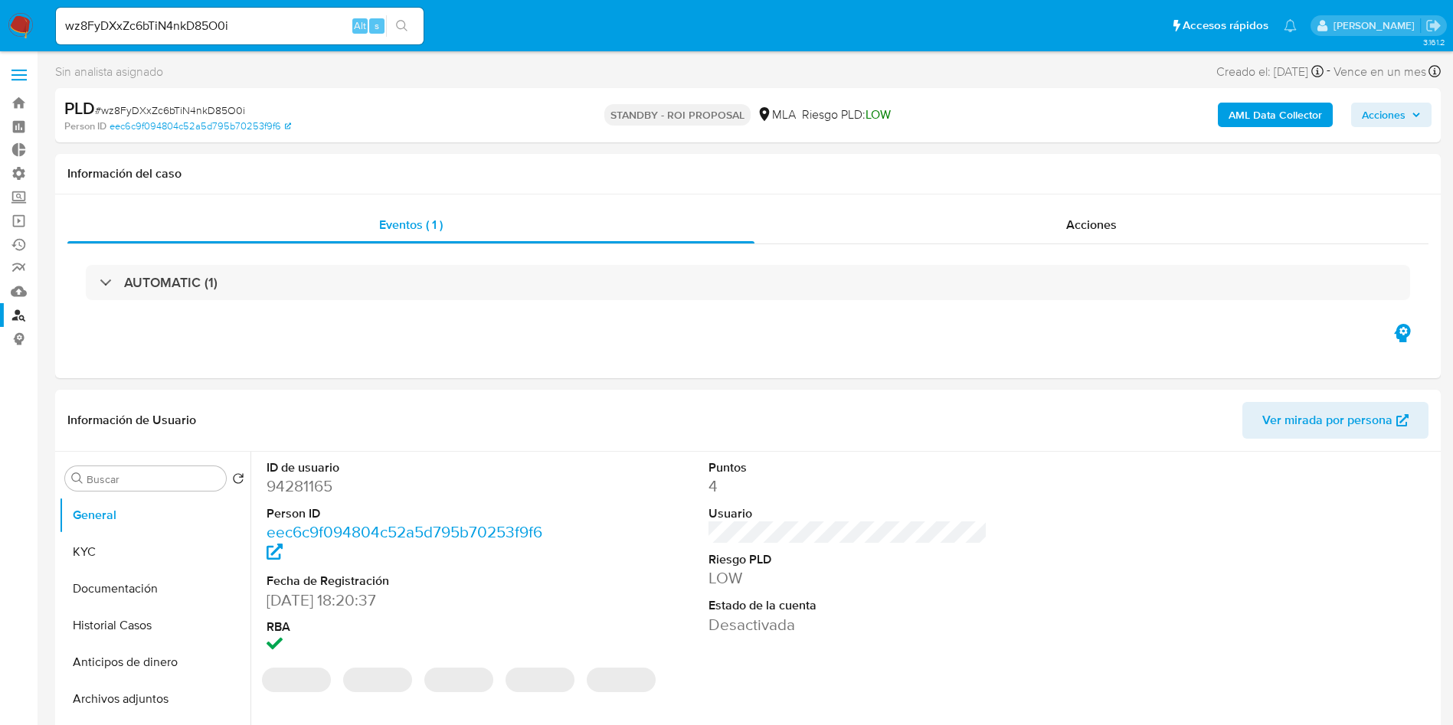
drag, startPoint x: 104, startPoint y: 619, endPoint x: 35, endPoint y: 592, distance: 73.9
click at [104, 619] on button "Historial Casos" at bounding box center [154, 625] width 191 height 37
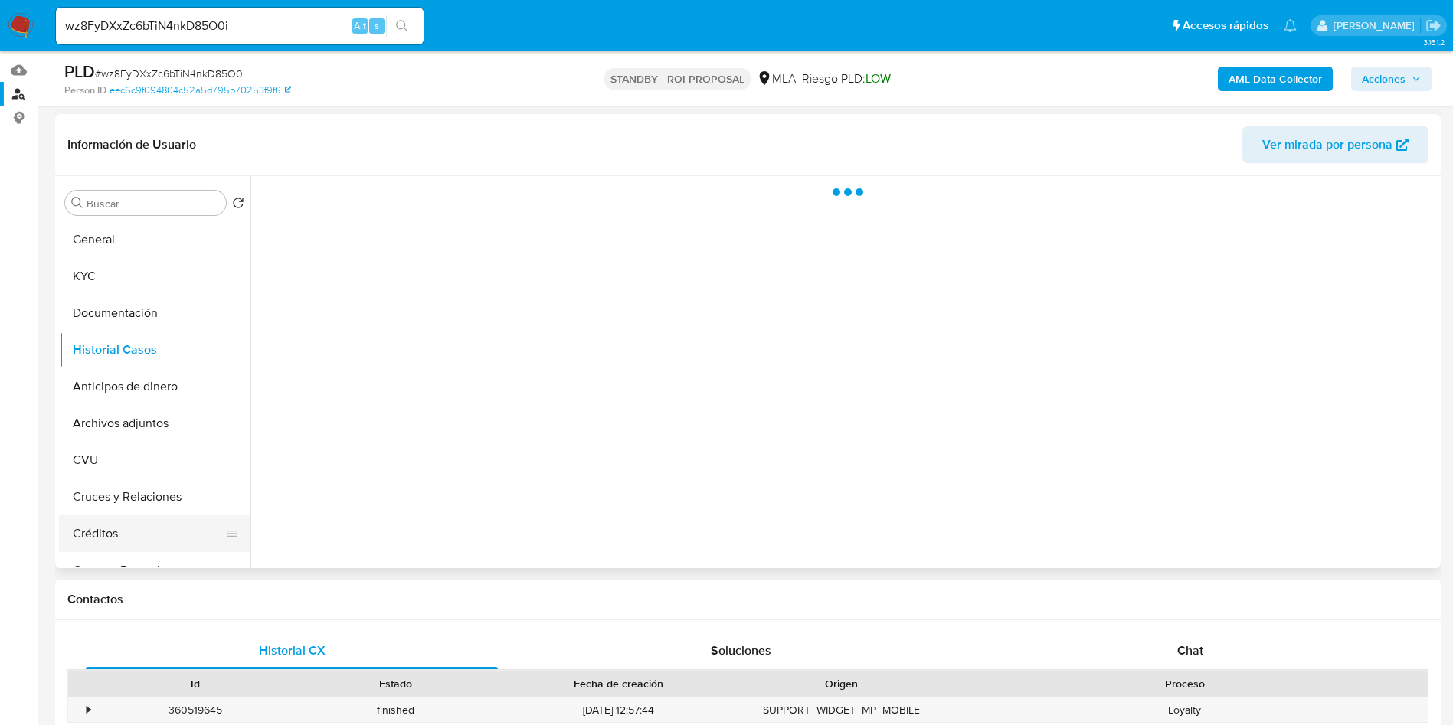
scroll to position [230, 0]
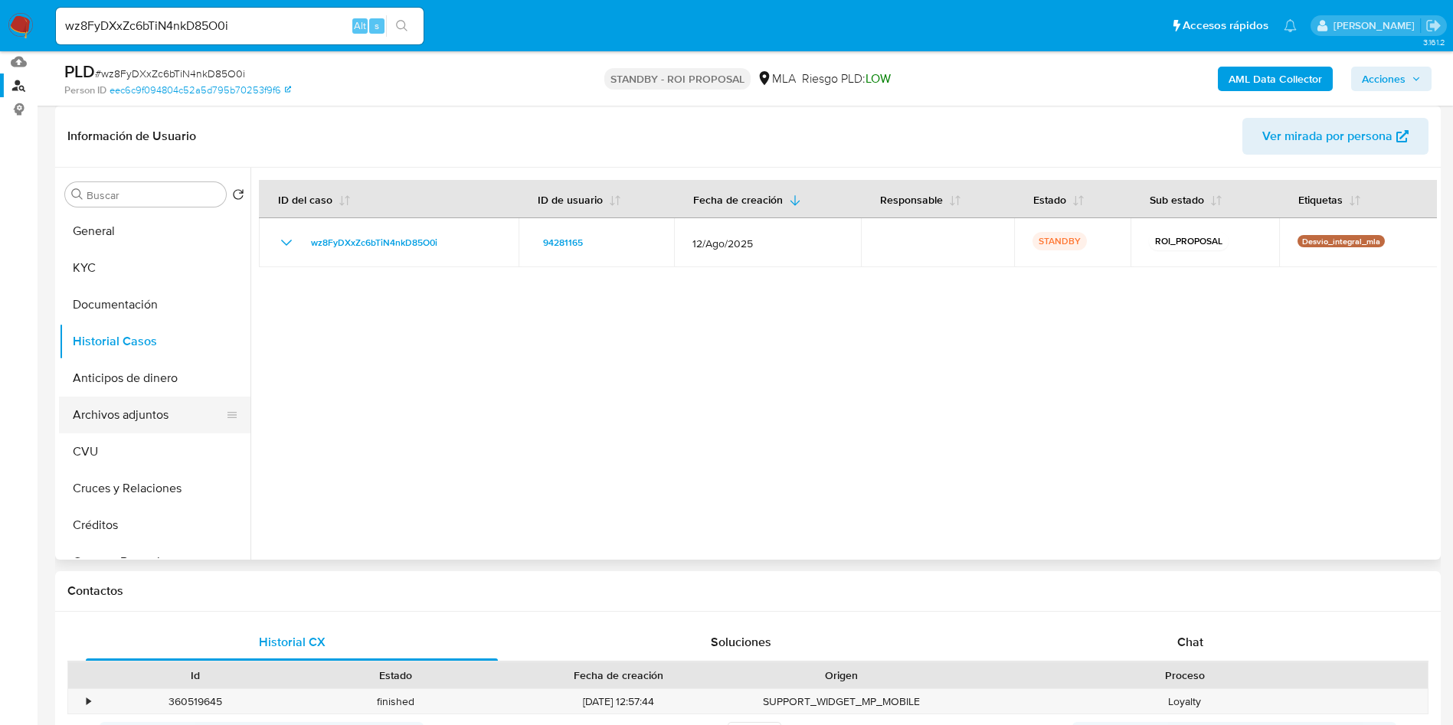
click at [142, 412] on button "Archivos adjuntos" at bounding box center [148, 415] width 179 height 37
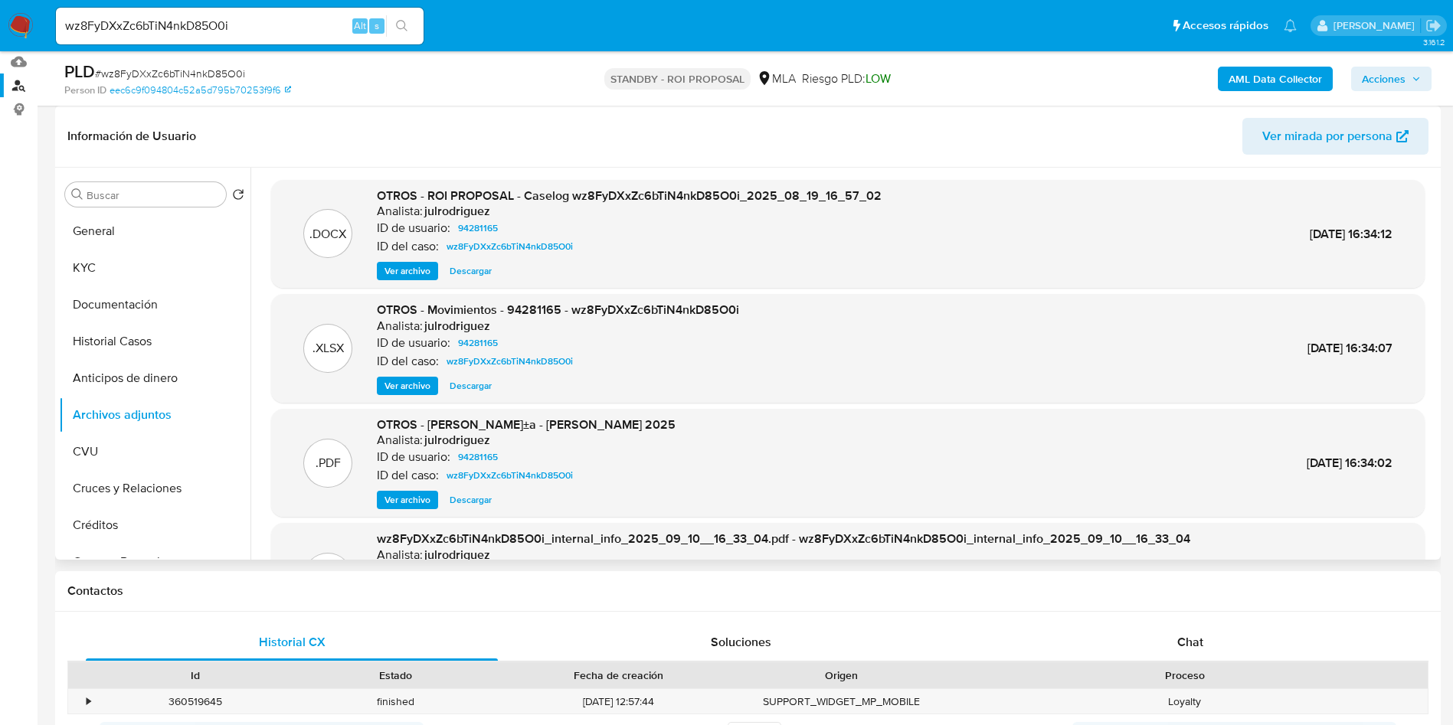
click at [466, 275] on span "Descargar" at bounding box center [470, 270] width 42 height 15
click at [218, 75] on span "# wz8FyDXxZc6bTiN4nkD85O0i" at bounding box center [170, 73] width 150 height 15
copy span "wz8FyDXxZc6bTiN4nkD85O0i"
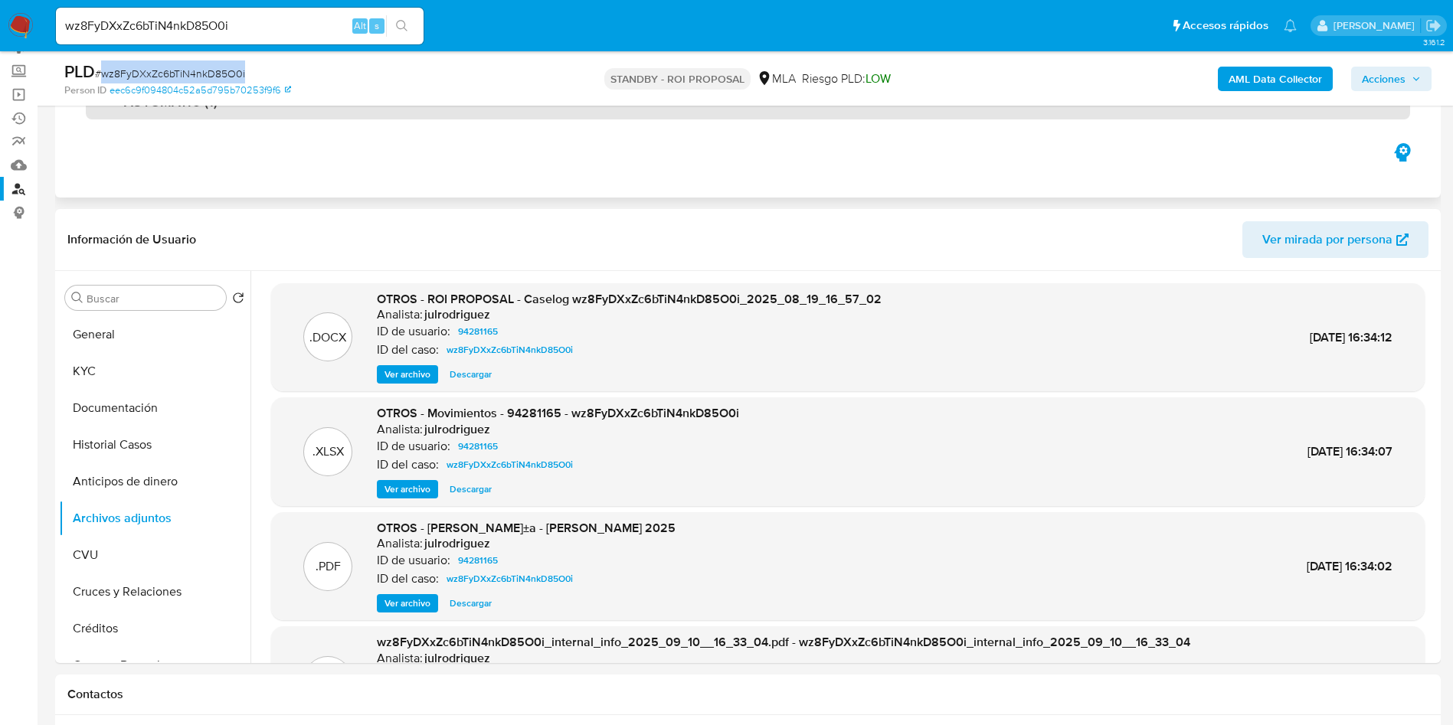
scroll to position [0, 0]
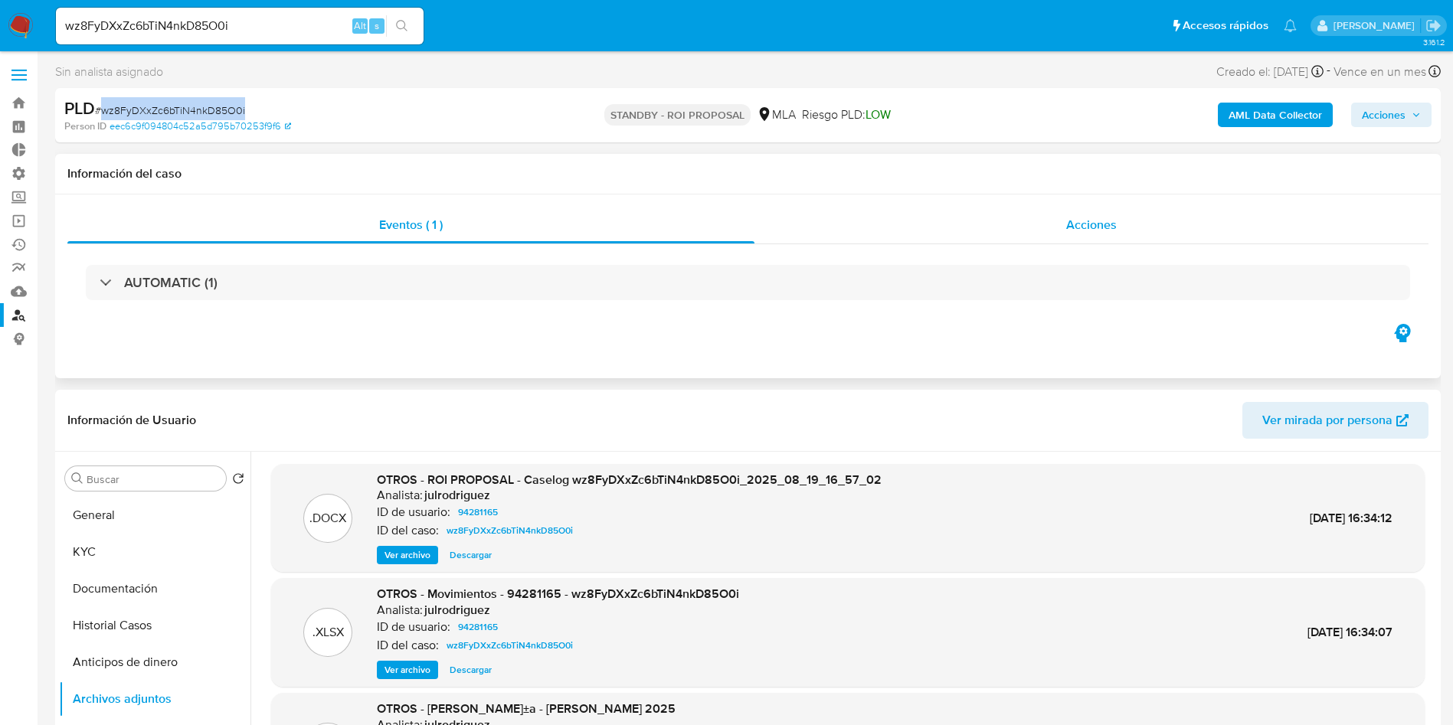
click at [1051, 224] on div "Acciones" at bounding box center [1091, 225] width 674 height 37
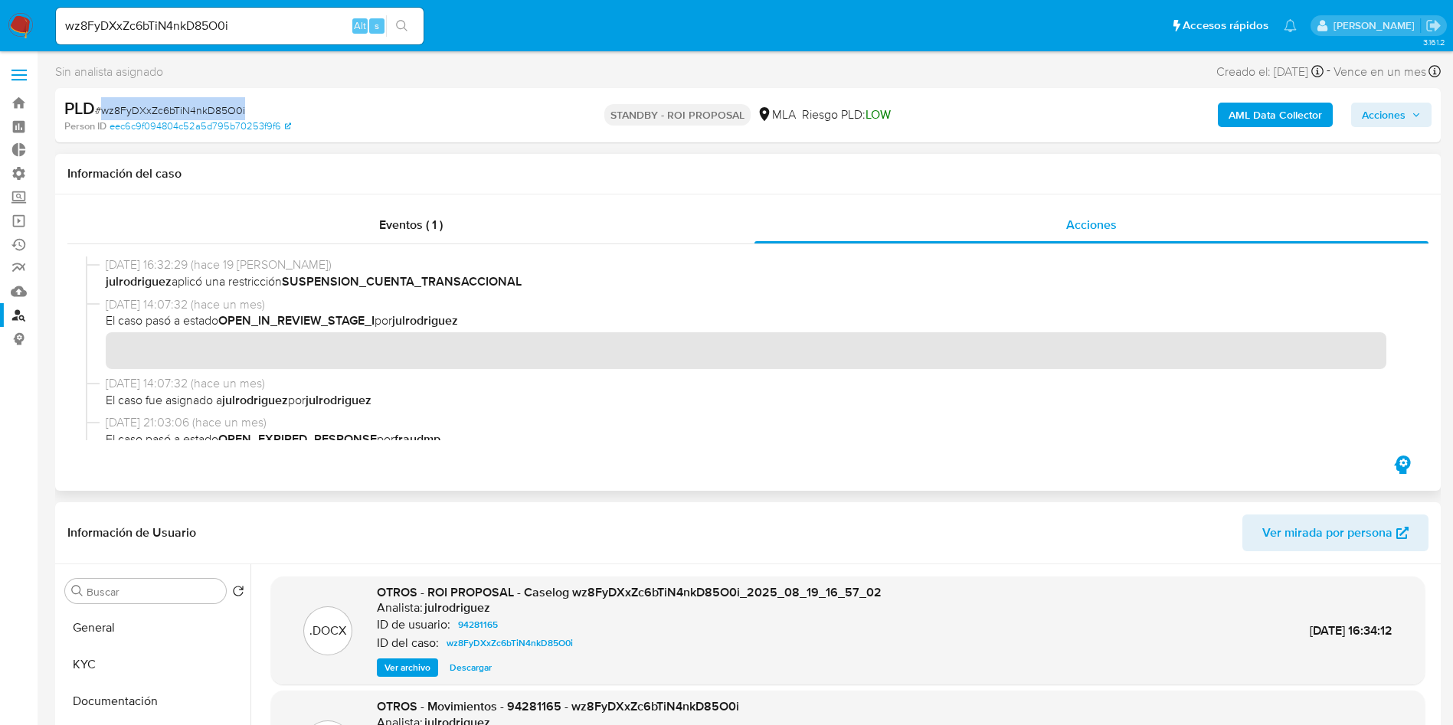
scroll to position [345, 0]
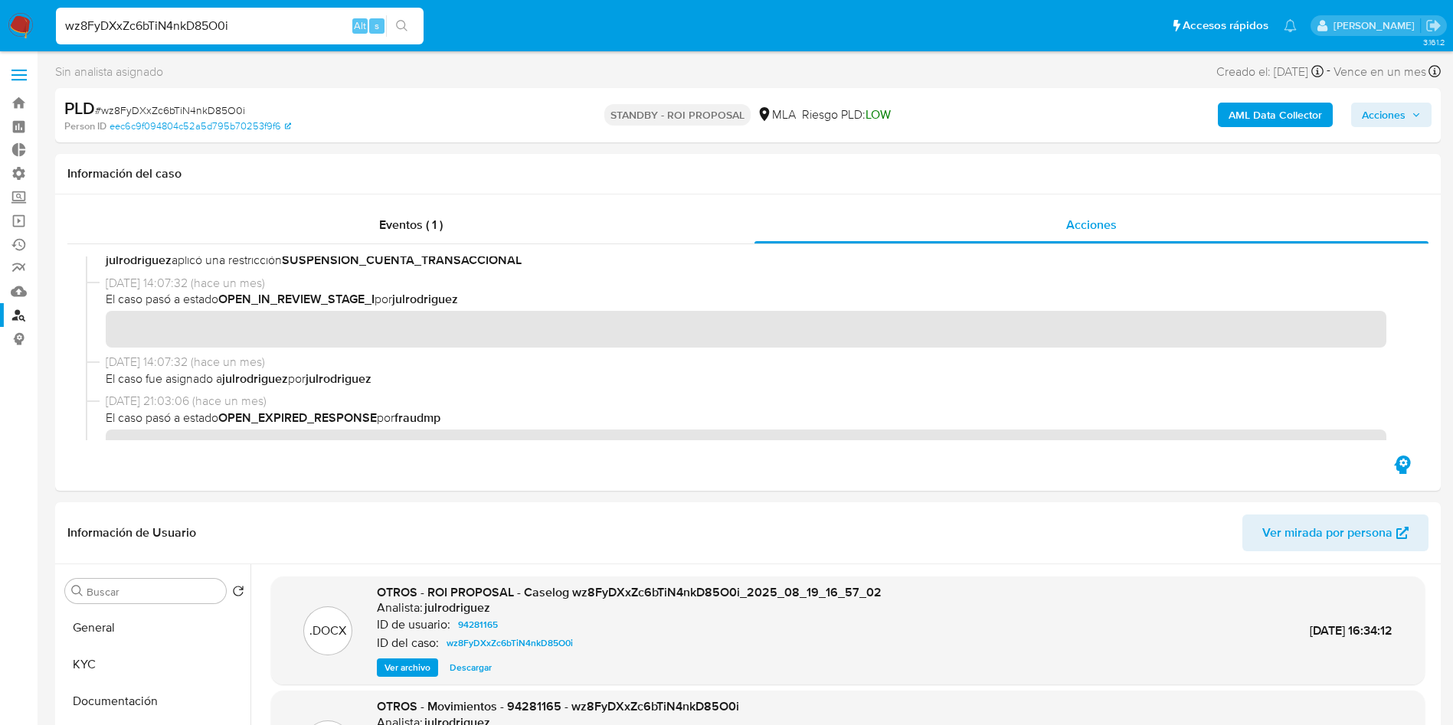
click at [194, 19] on input "wz8FyDXxZc6bTiN4nkD85O0i" at bounding box center [240, 26] width 368 height 20
paste input "idEzJhvr6xab07M3VBRMSa8f"
type input "idEzJhvr6xab07M3VBRMSa8f"
click at [415, 25] on button "search-icon" at bounding box center [401, 25] width 31 height 21
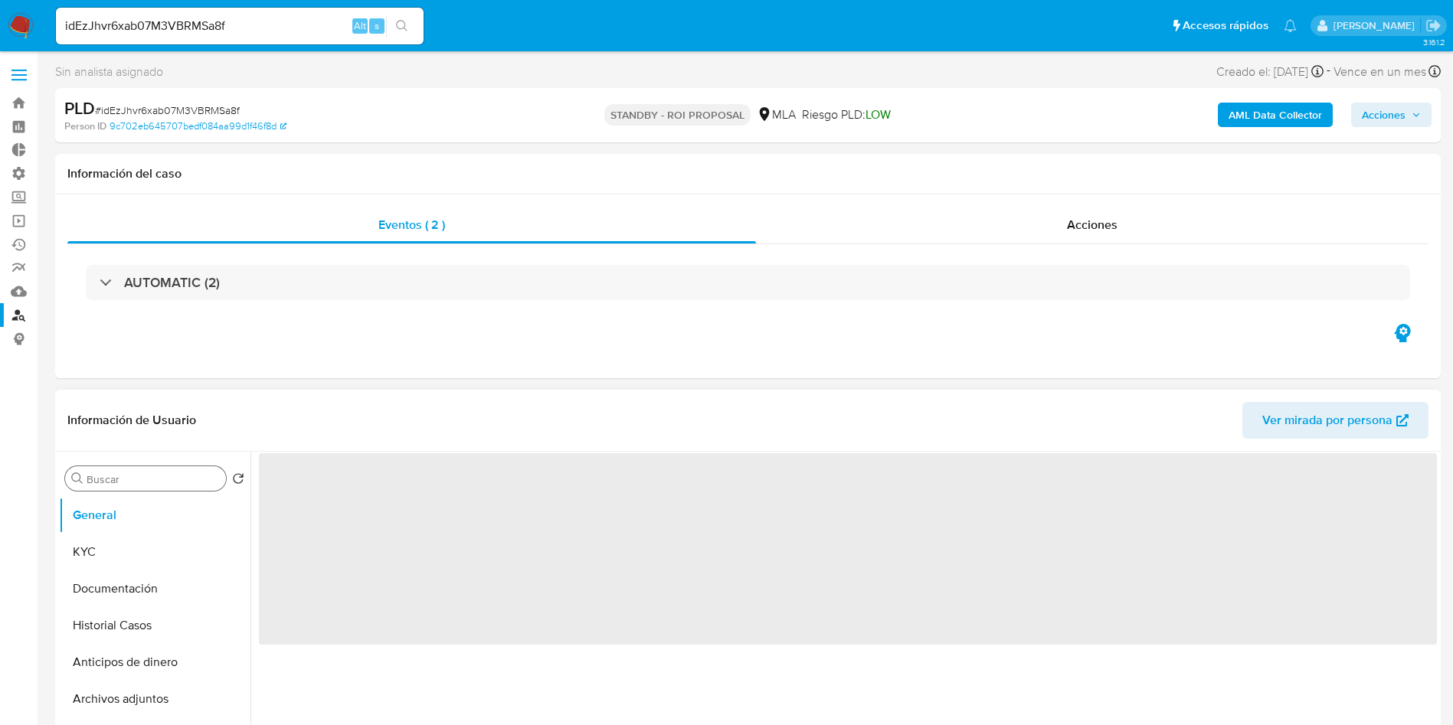
select select "10"
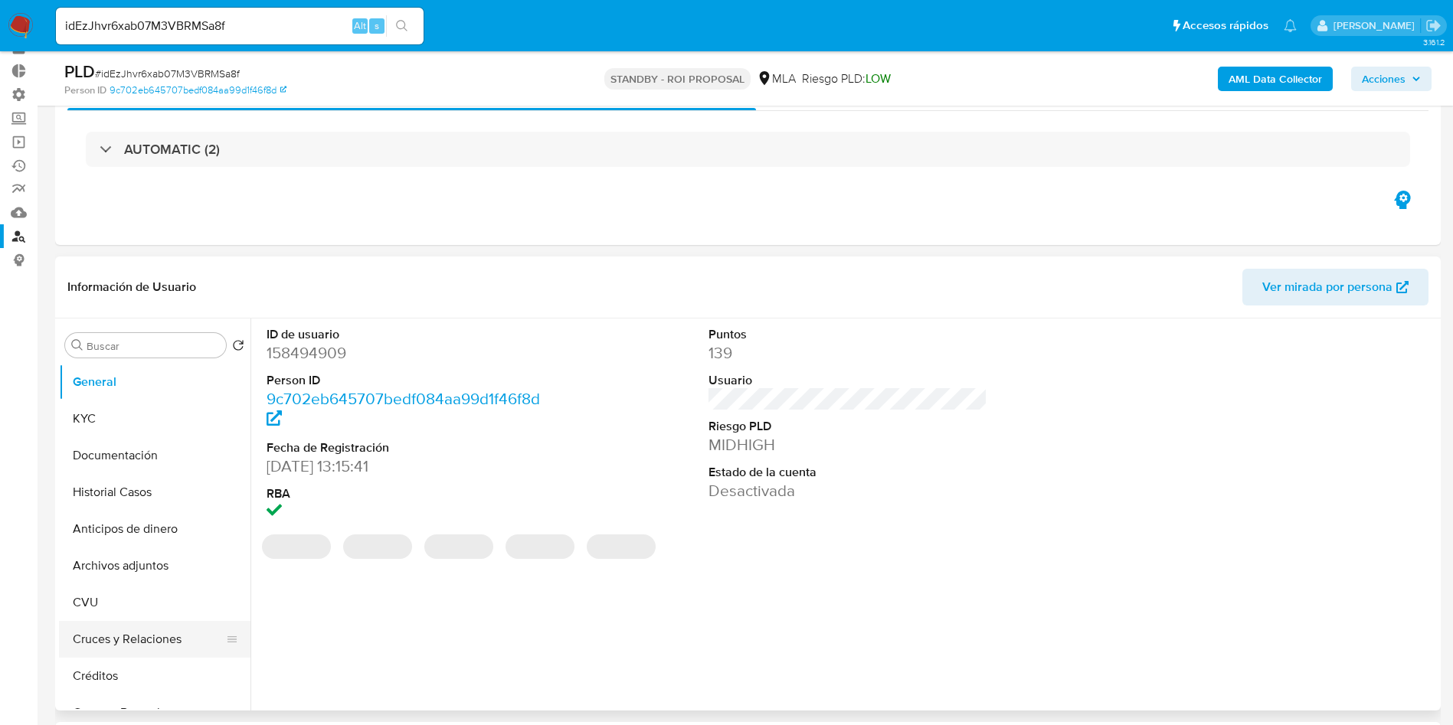
scroll to position [115, 0]
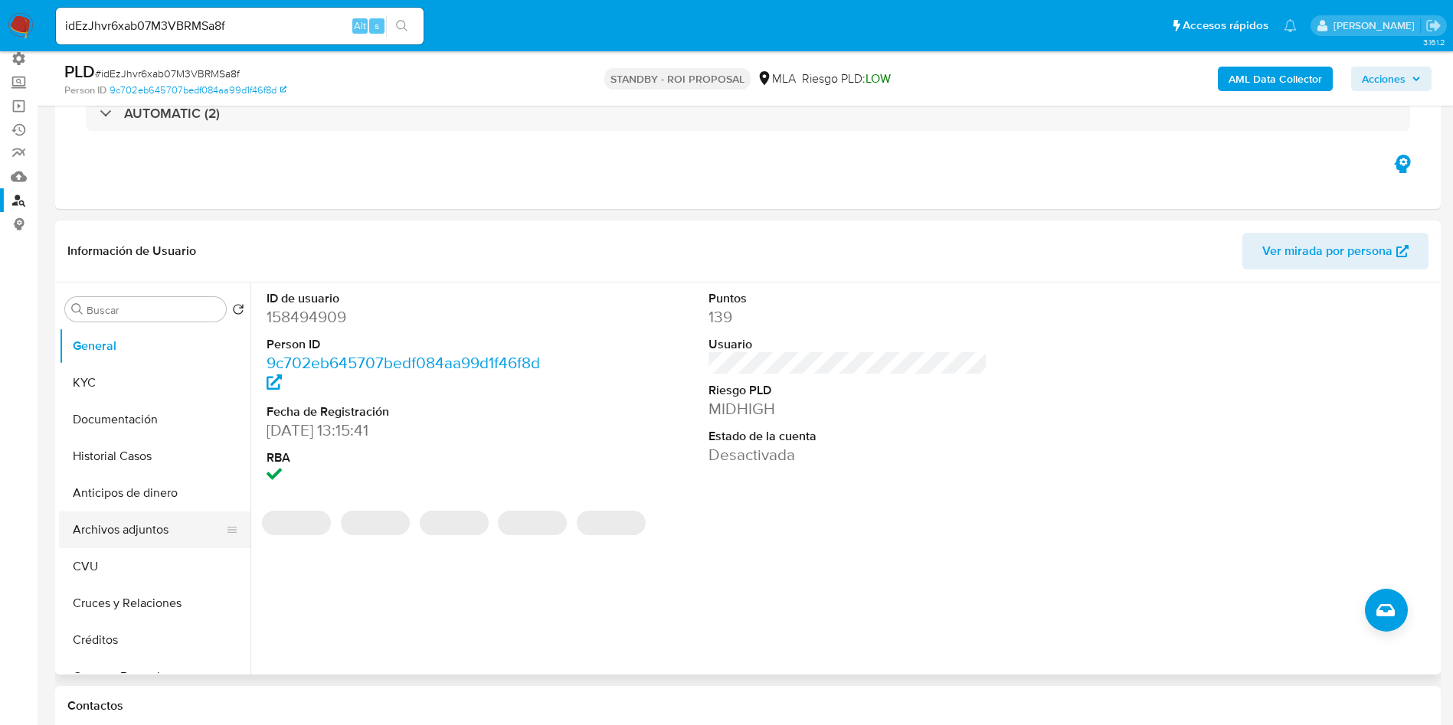
click at [136, 537] on button "Archivos adjuntos" at bounding box center [148, 530] width 179 height 37
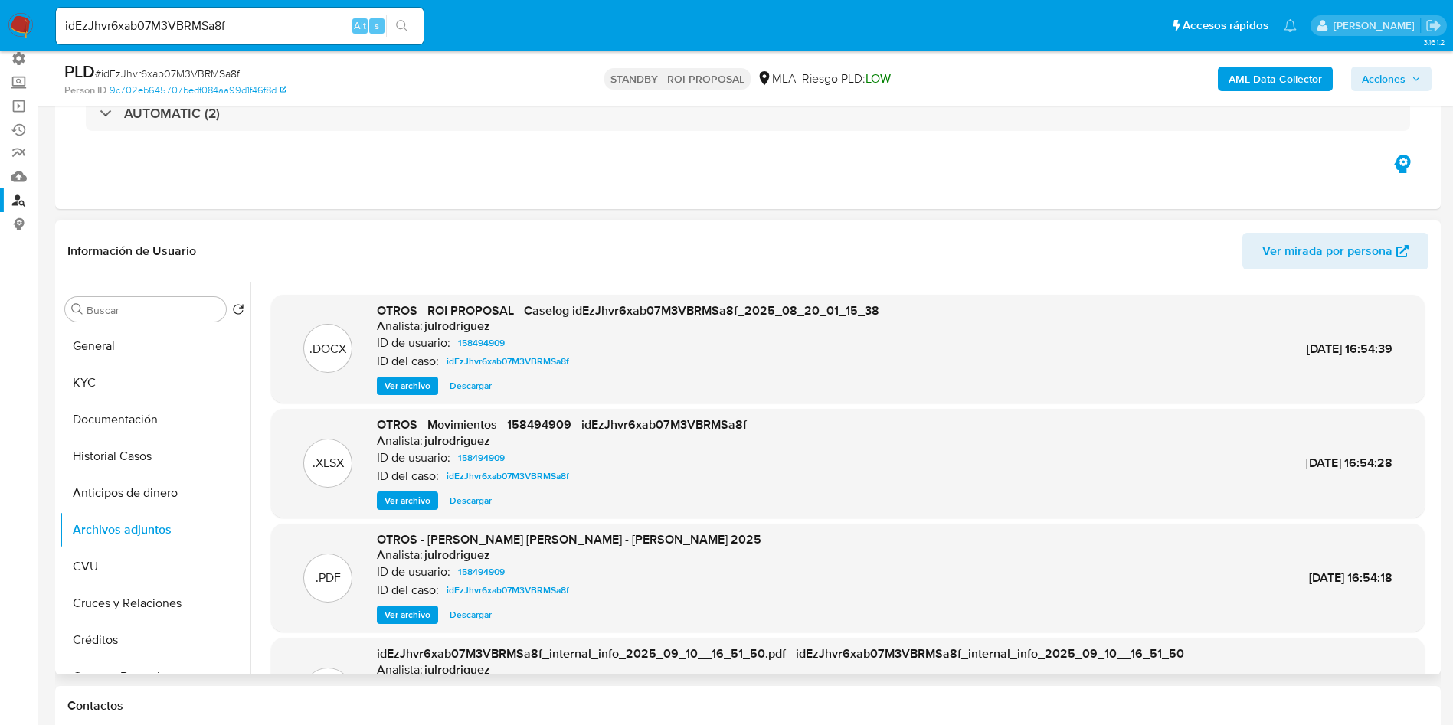
click at [469, 381] on span "Descargar" at bounding box center [470, 385] width 42 height 15
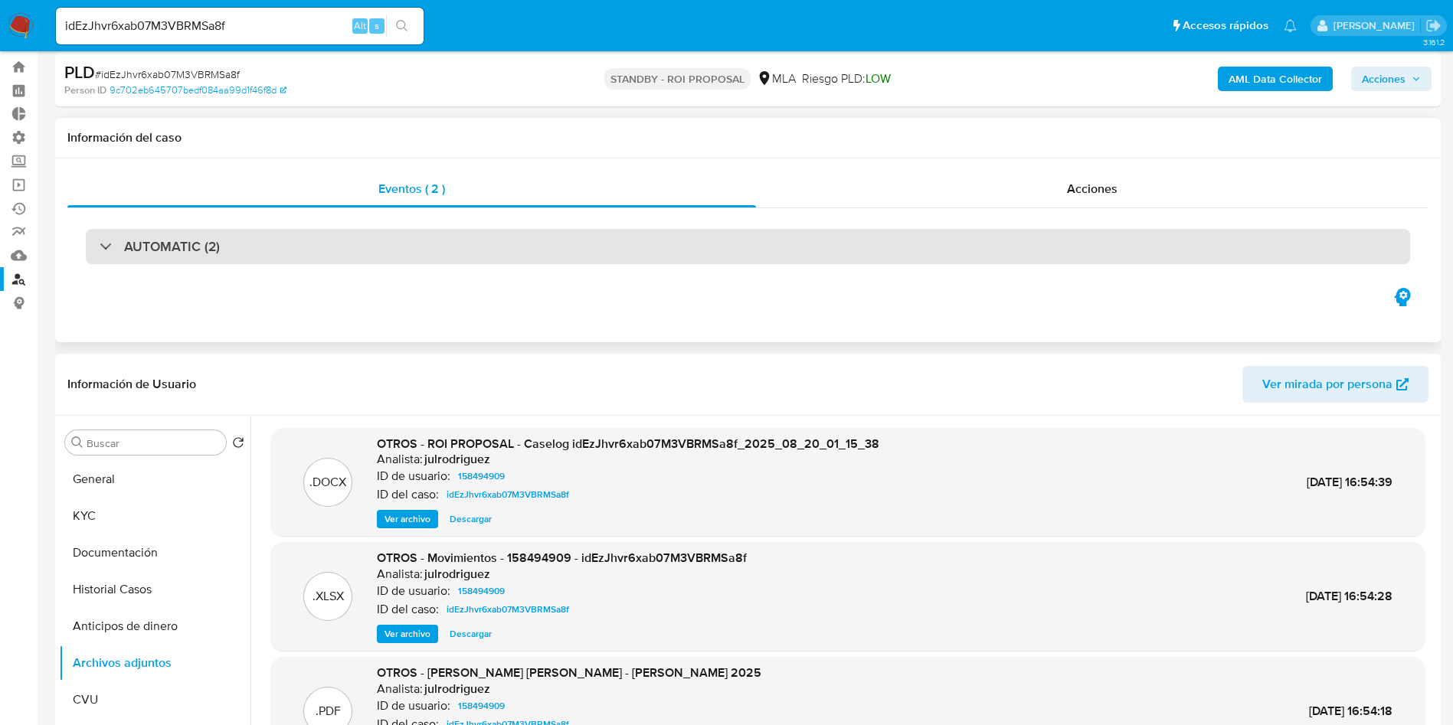
scroll to position [0, 0]
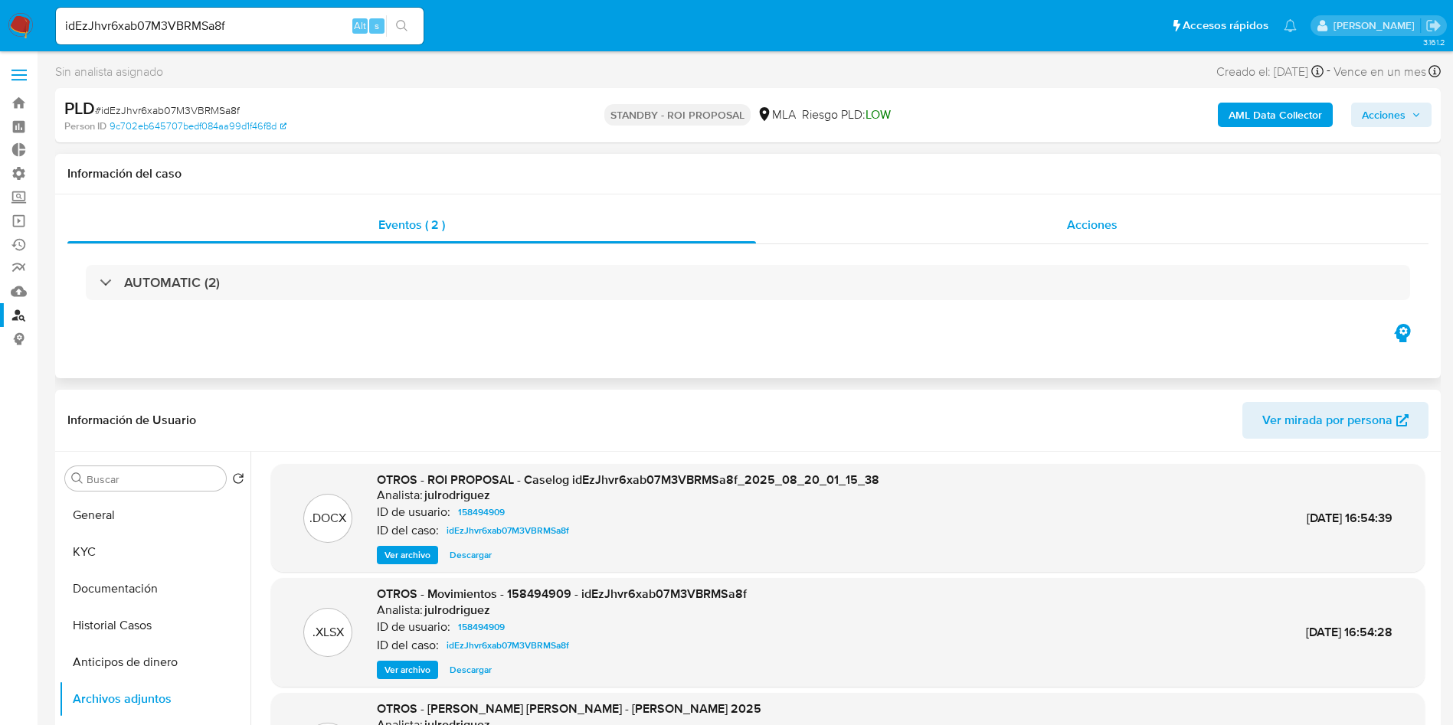
click at [1111, 207] on div "Acciones" at bounding box center [1092, 225] width 672 height 37
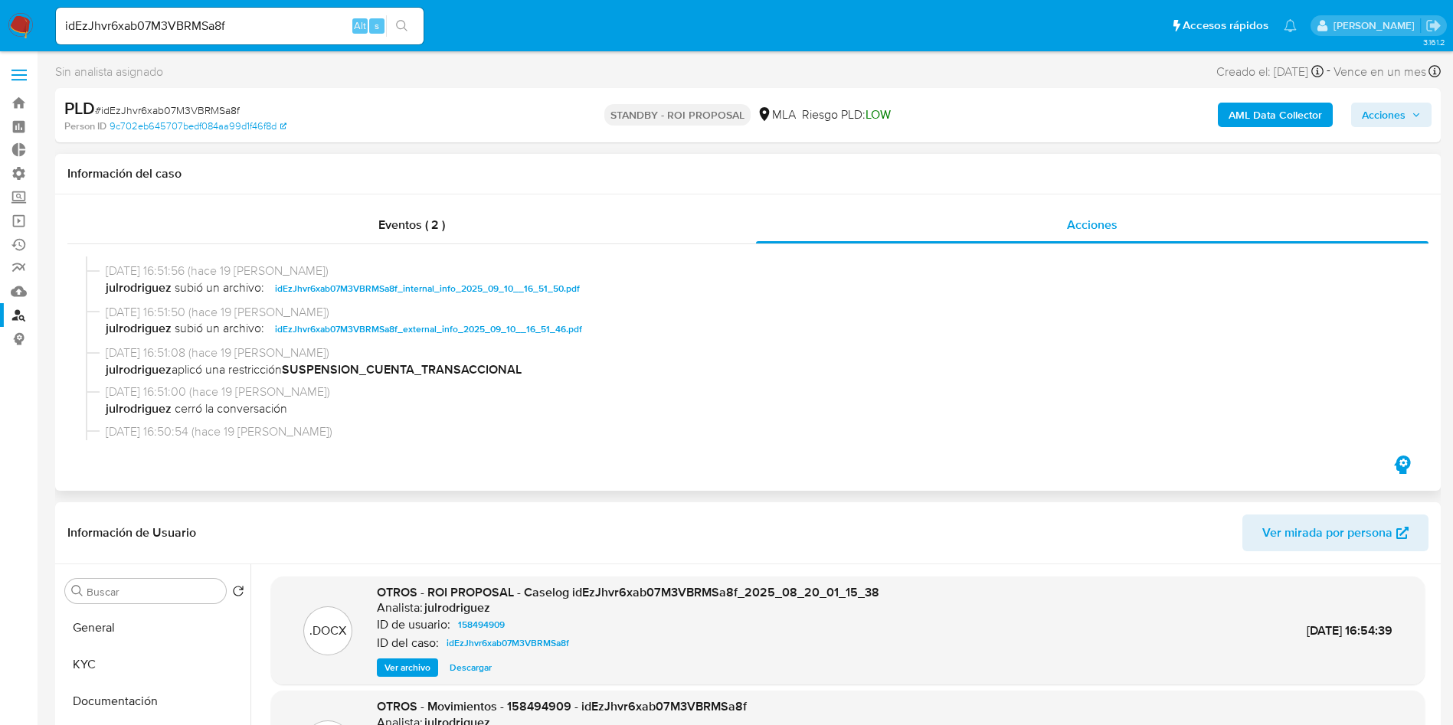
scroll to position [230, 0]
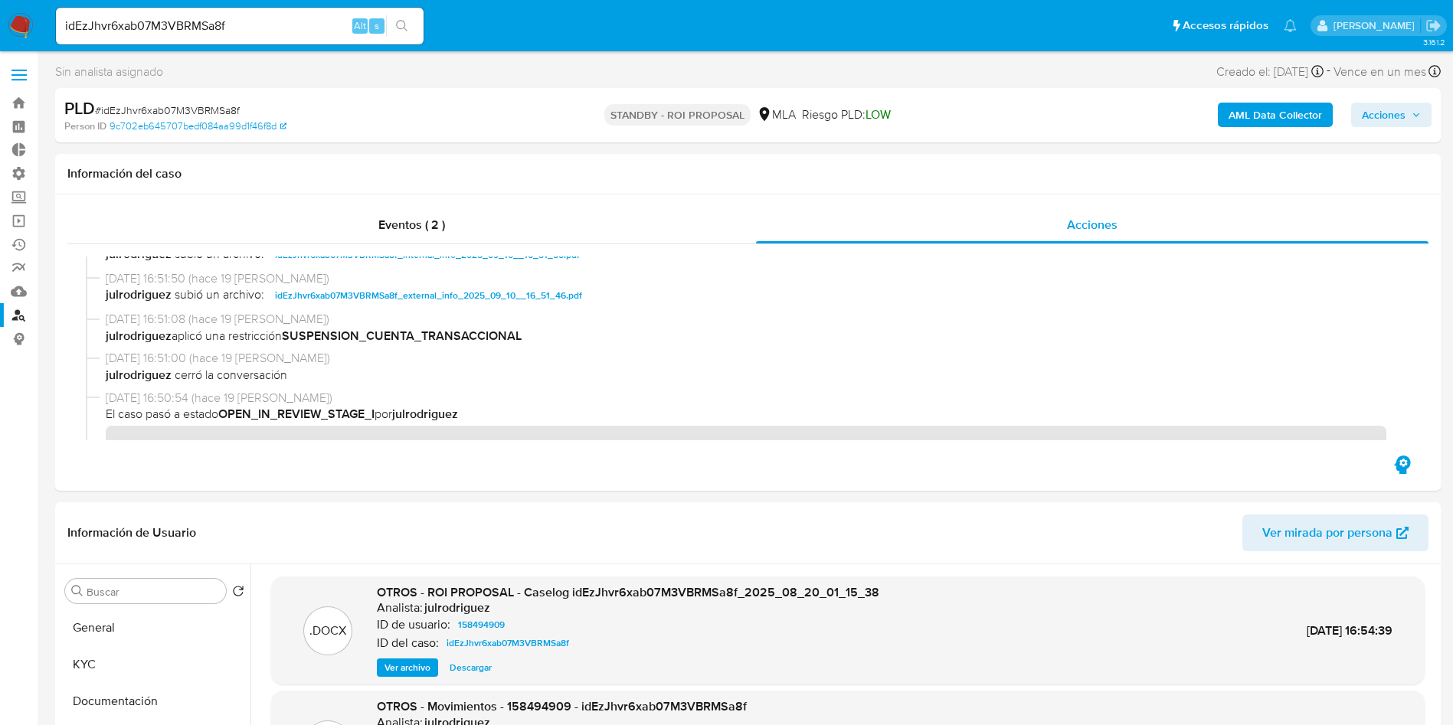
click at [233, 110] on span "# idEzJhvr6xab07M3VBRMSa8f" at bounding box center [167, 110] width 145 height 15
copy span "idEzJhvr6xab07M3VBRMSa8f"
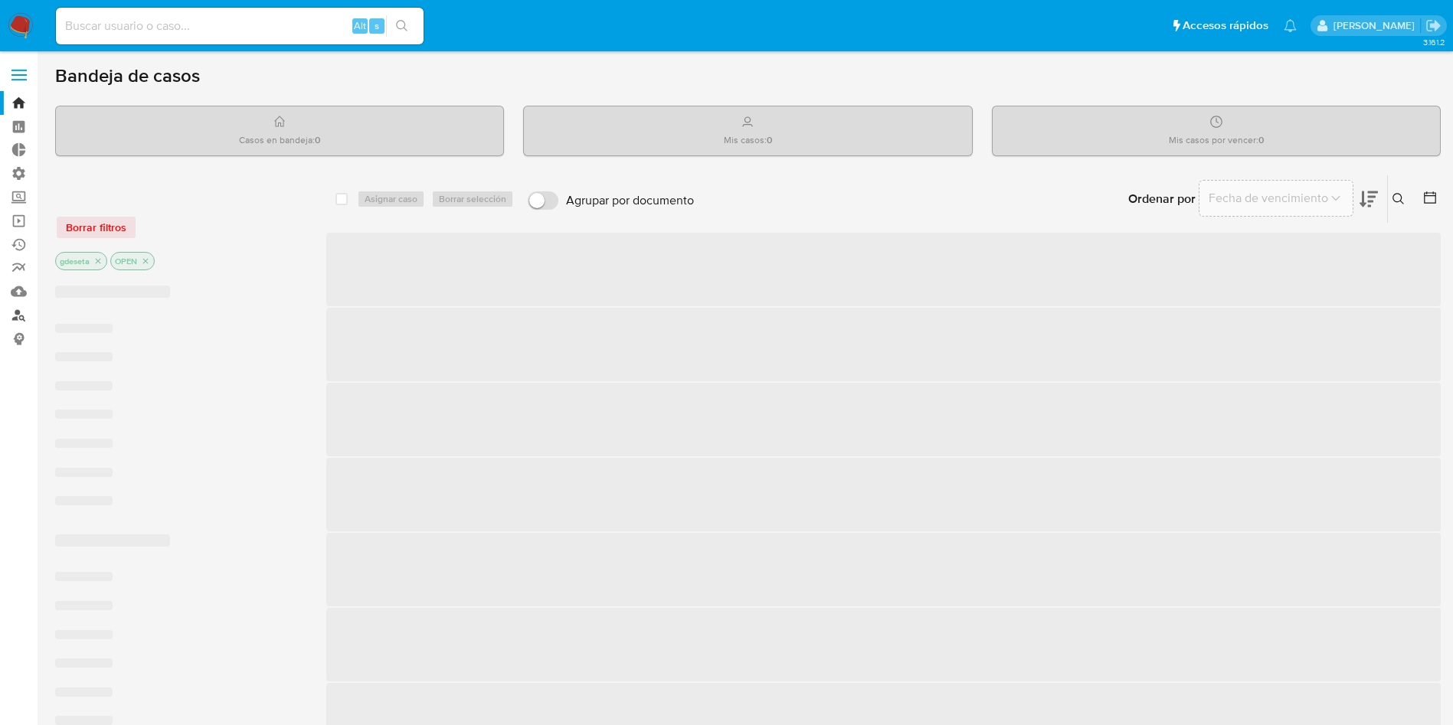
click at [19, 318] on link "Buscador de personas" at bounding box center [91, 315] width 182 height 24
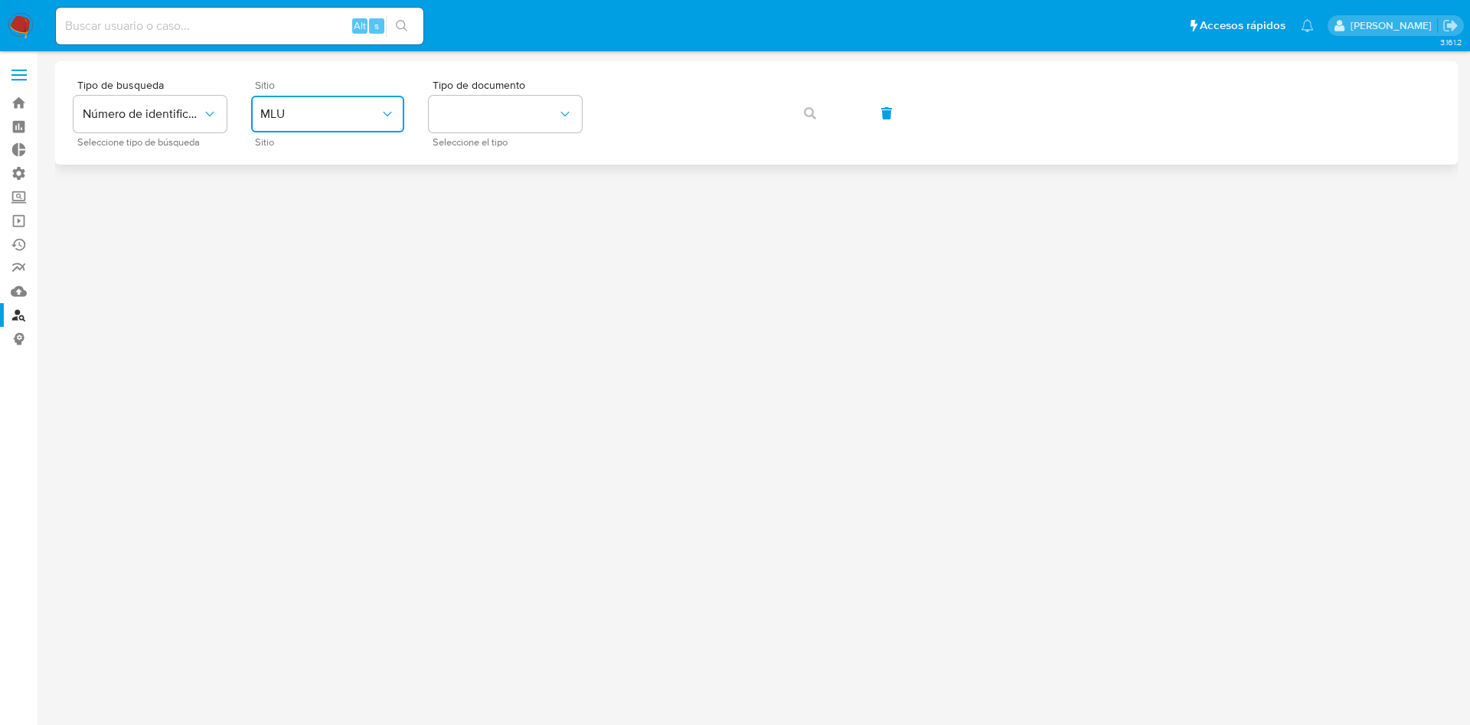
click at [331, 104] on button "MLU" at bounding box center [327, 114] width 153 height 37
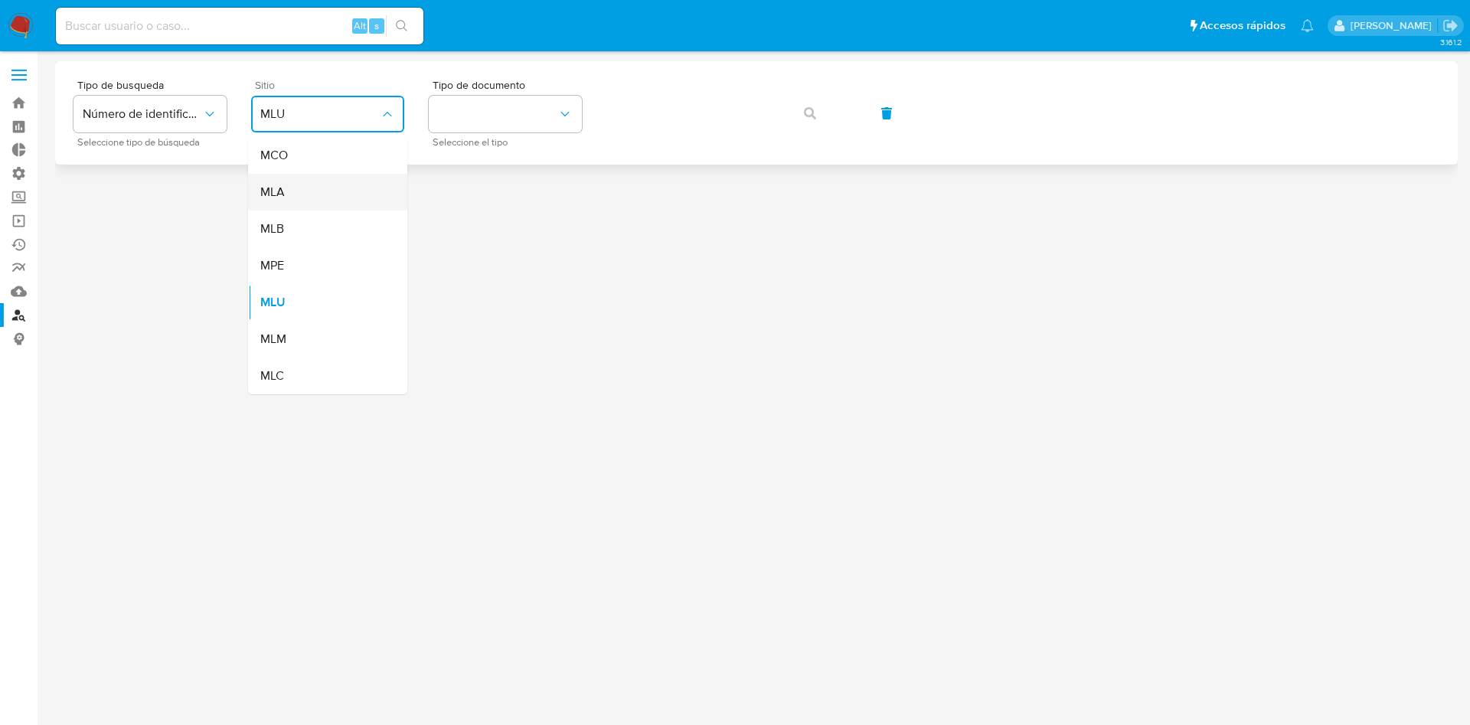
click at [311, 204] on div "MLA" at bounding box center [323, 192] width 126 height 37
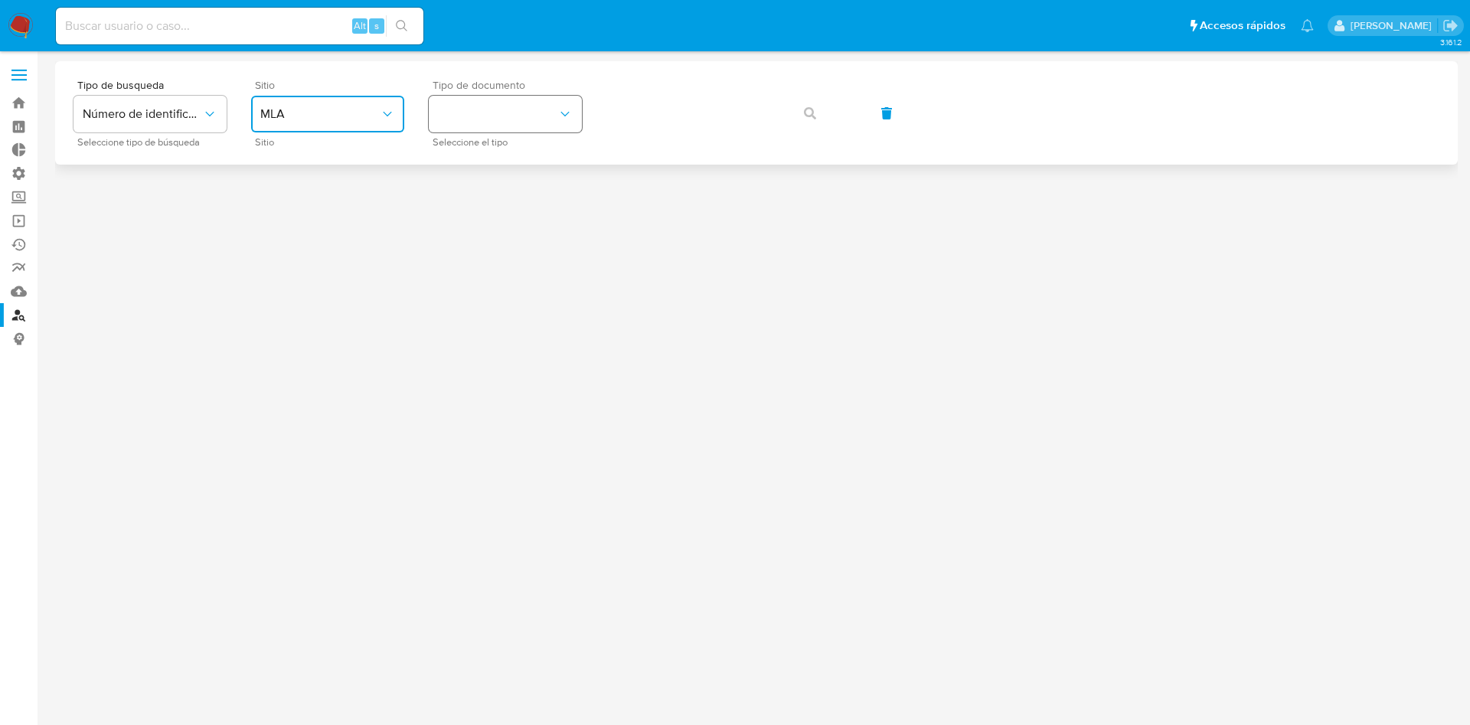
click at [541, 126] on button "identificationType" at bounding box center [505, 114] width 153 height 37
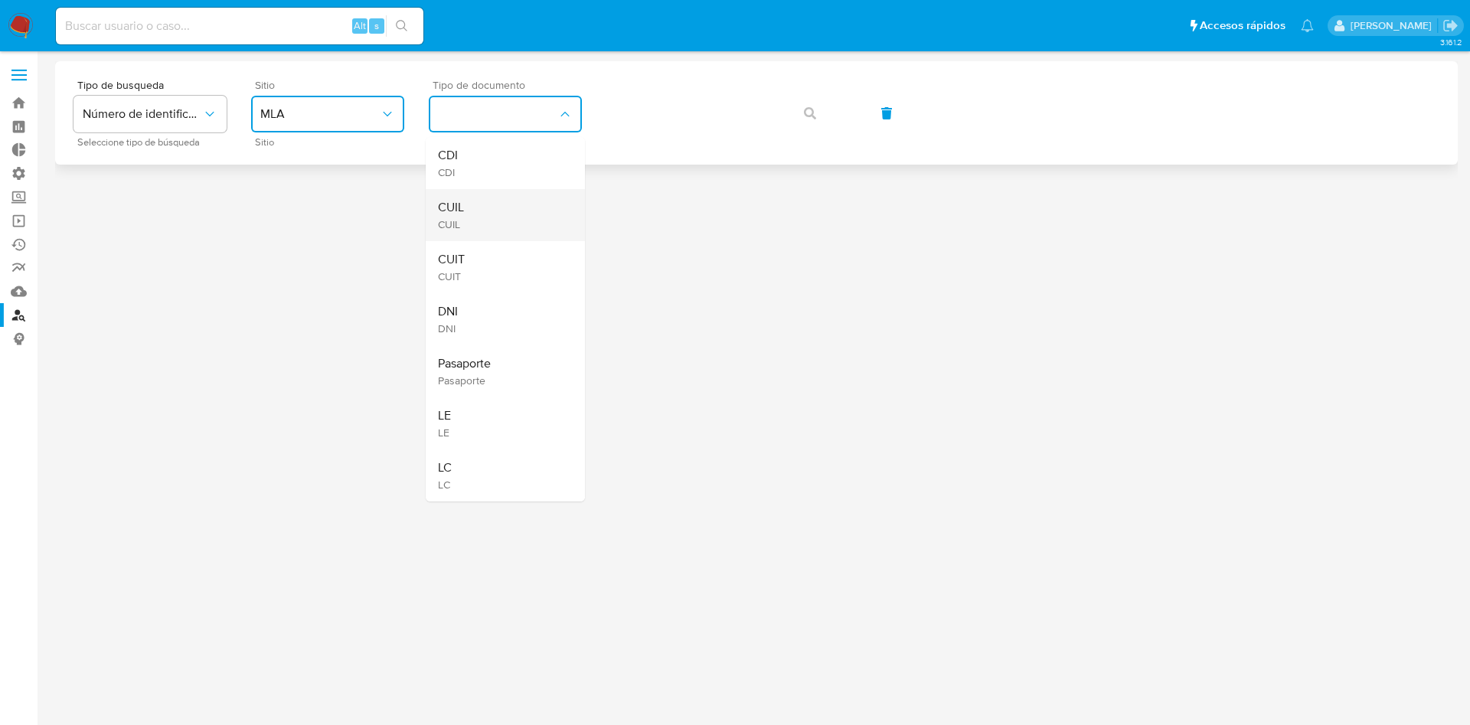
click at [516, 197] on div "CUIL CUIL" at bounding box center [501, 215] width 126 height 52
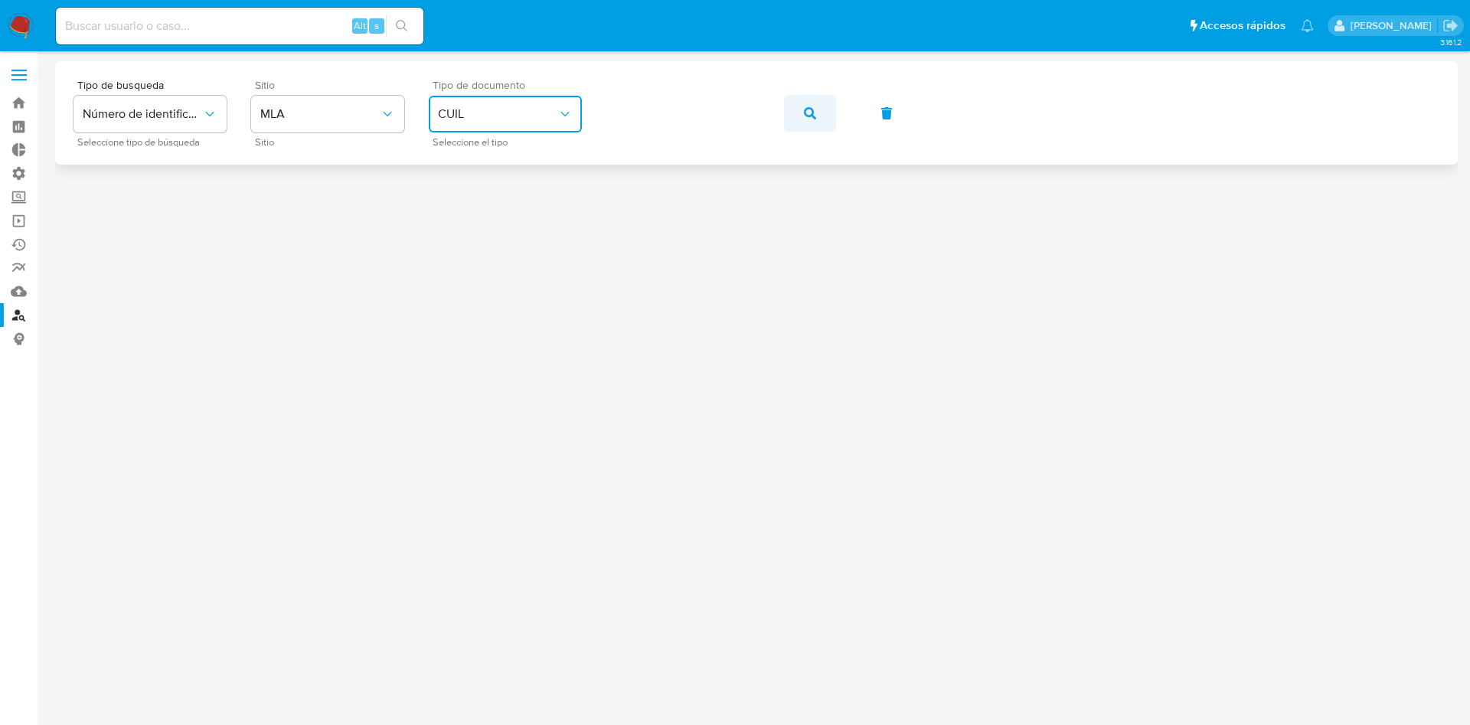
click at [802, 112] on button "button" at bounding box center [810, 113] width 52 height 37
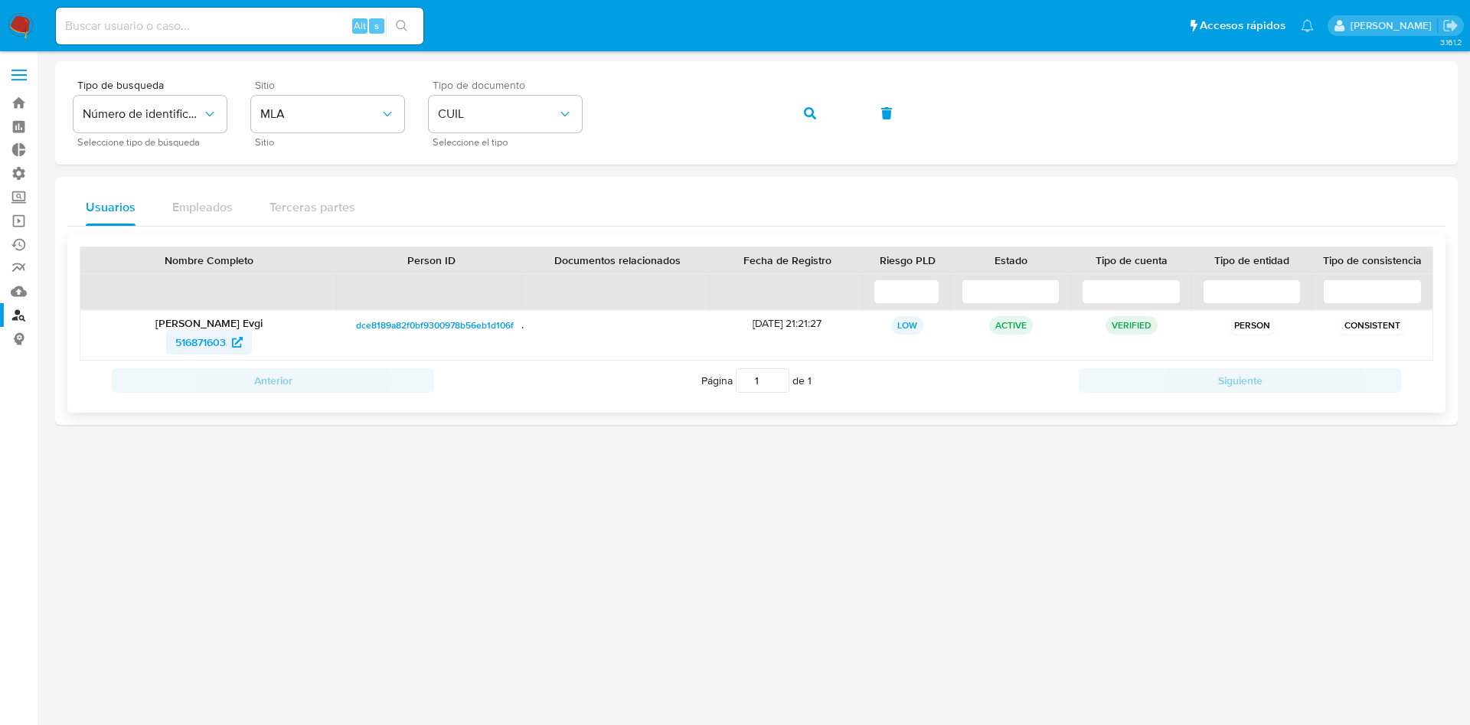
click at [208, 347] on span "516871603" at bounding box center [200, 342] width 51 height 25
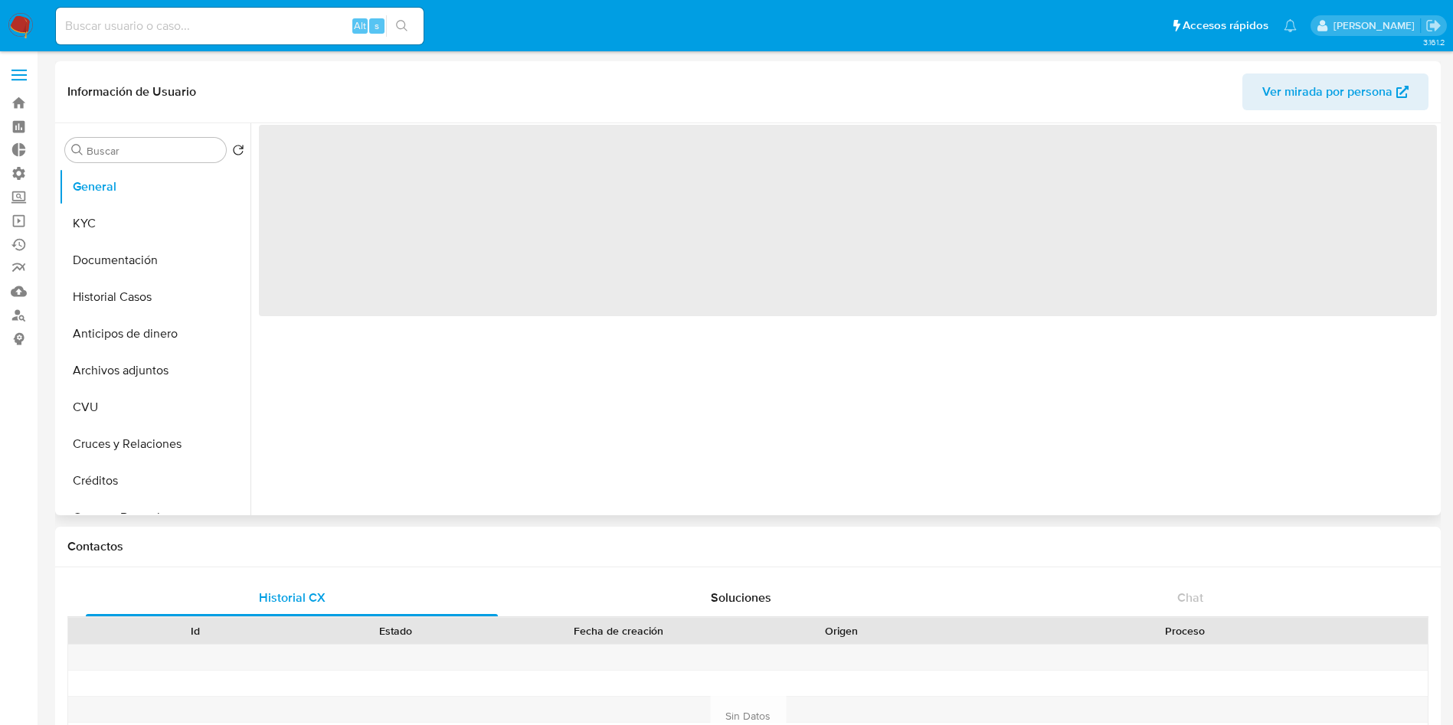
select select "10"
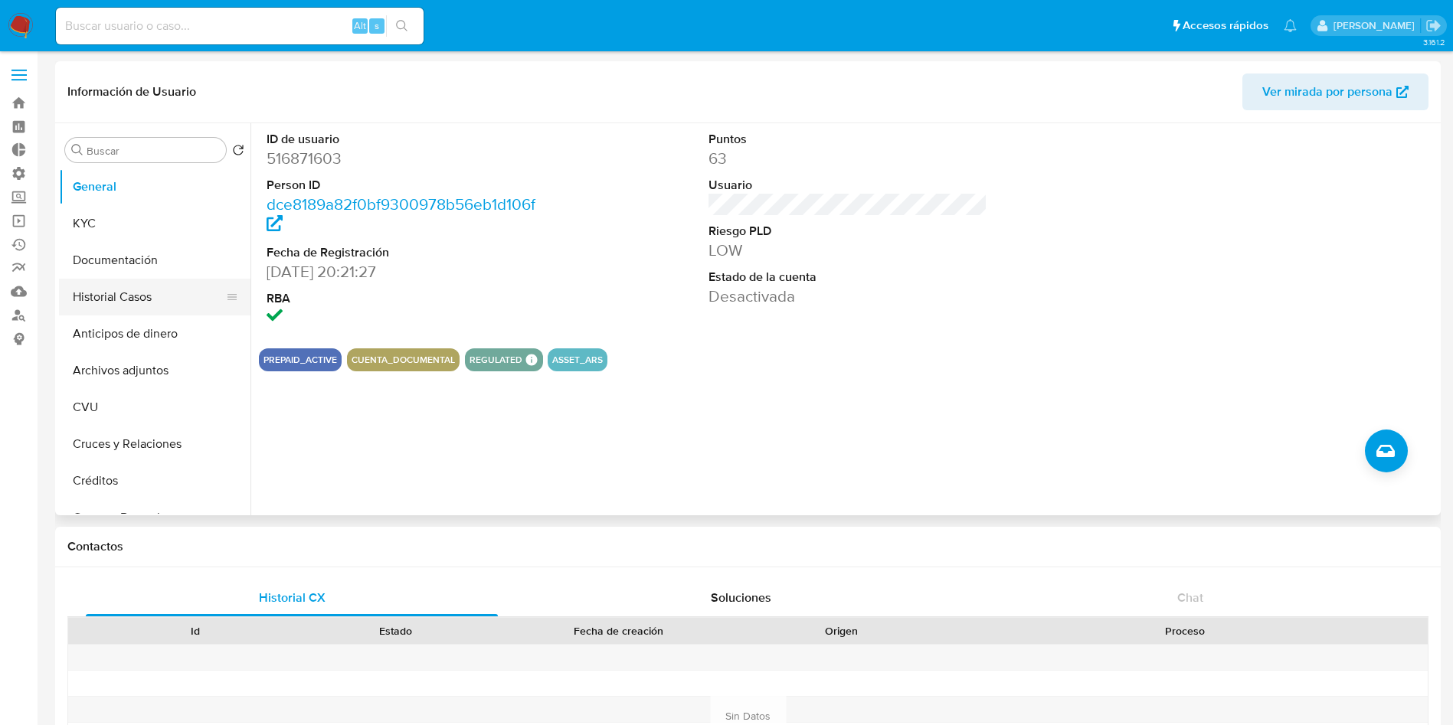
click at [120, 309] on button "Historial Casos" at bounding box center [148, 297] width 179 height 37
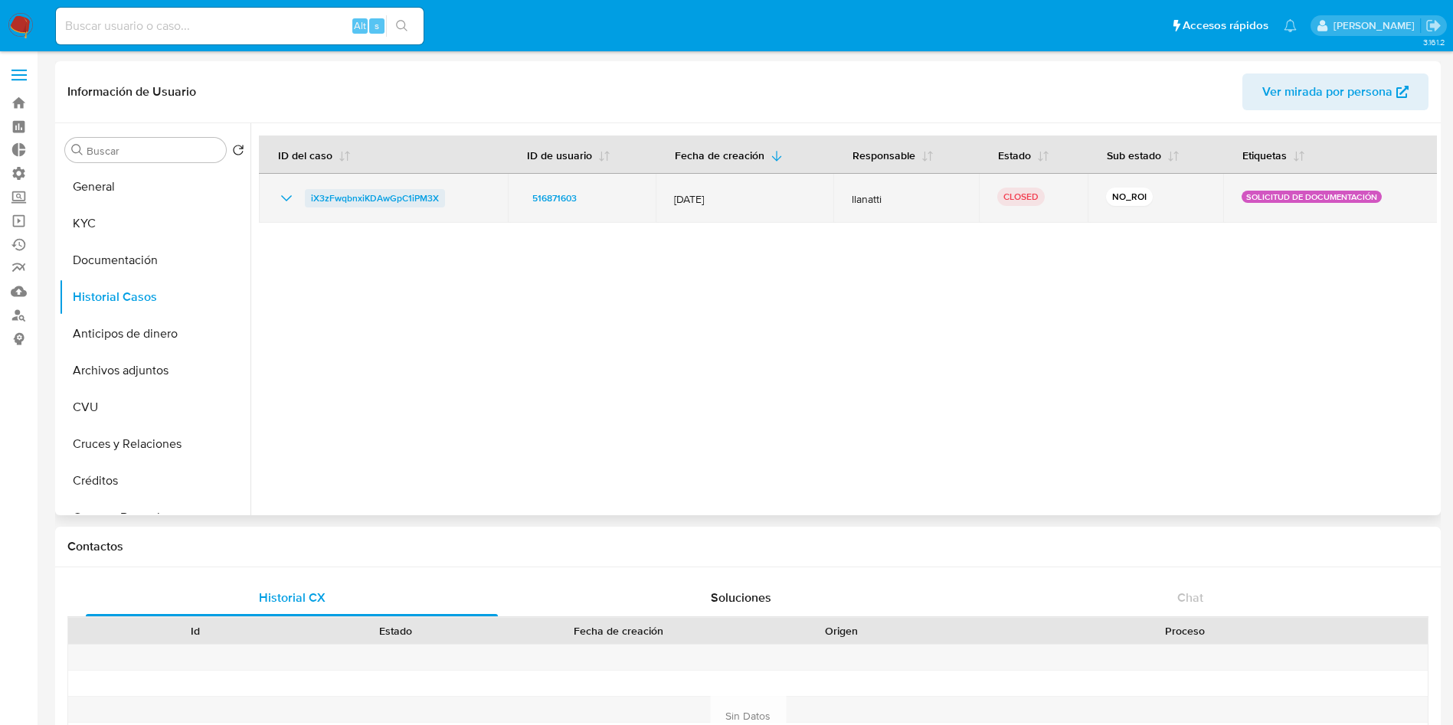
click at [355, 202] on span "iX3zFwqbnxiKDAwGpC1iPM3X" at bounding box center [375, 198] width 128 height 18
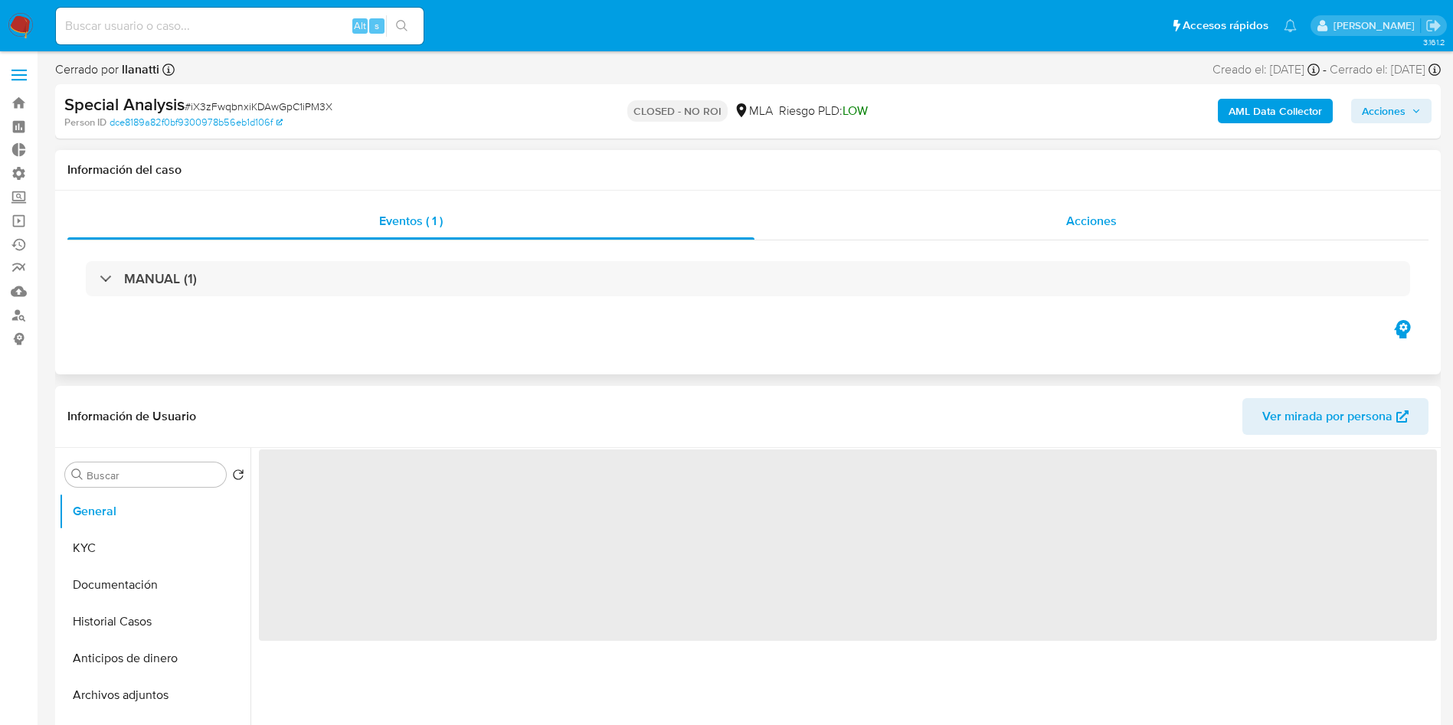
click at [1159, 221] on div "Acciones" at bounding box center [1091, 221] width 674 height 37
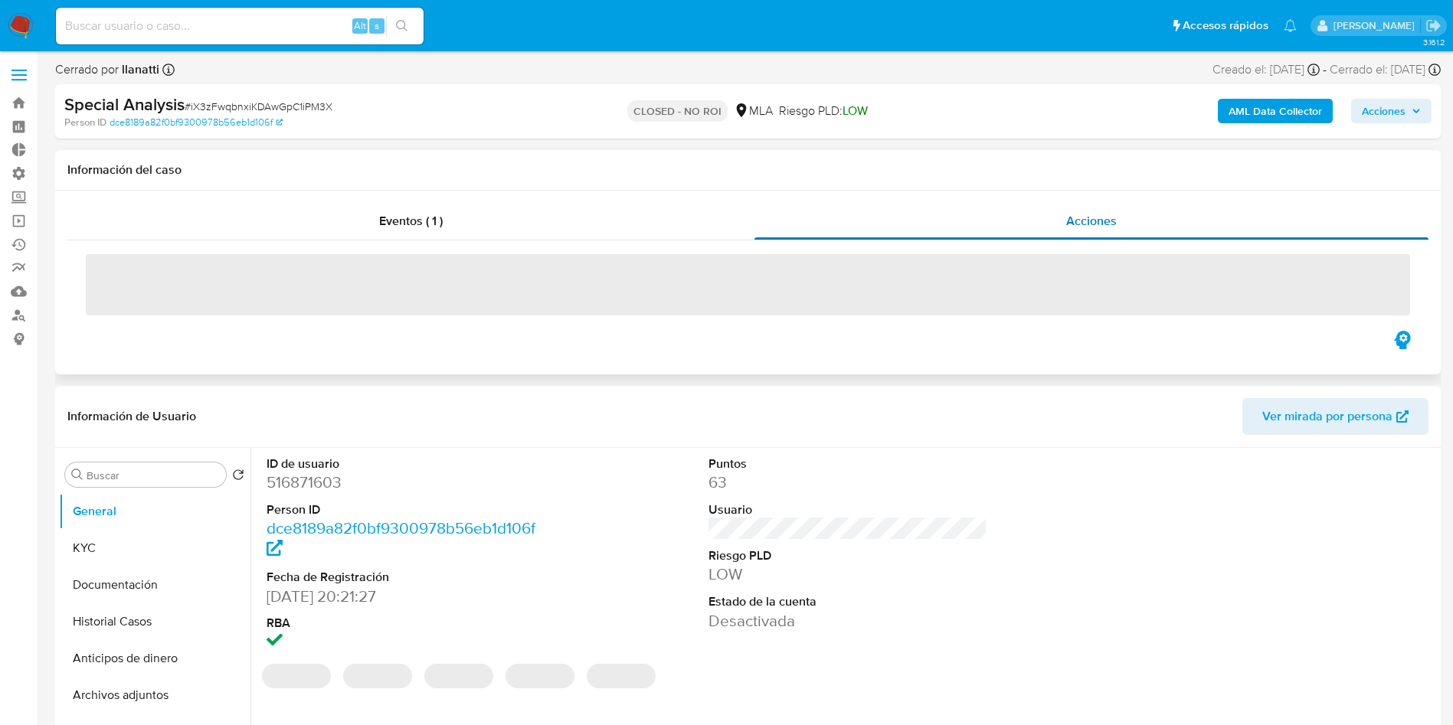
select select "10"
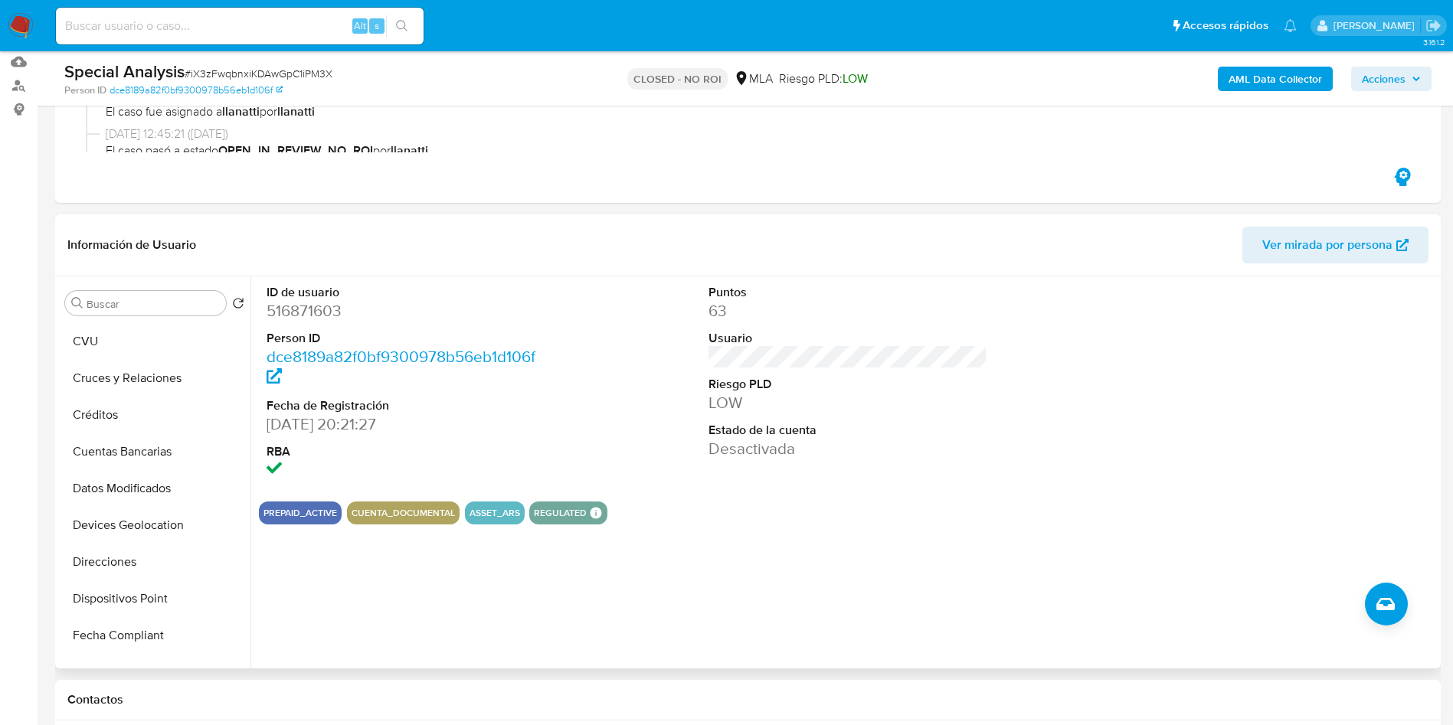
scroll to position [689, 0]
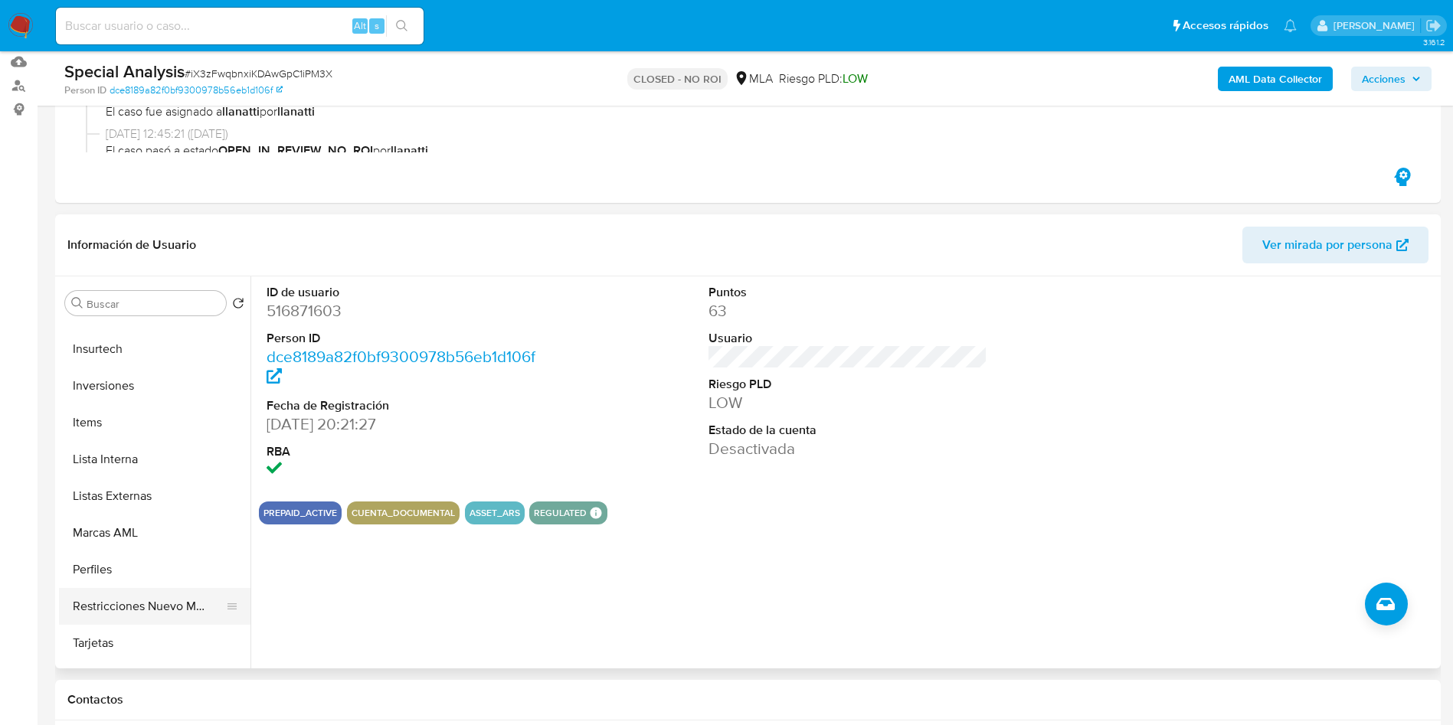
click at [169, 610] on button "Restricciones Nuevo Mundo" at bounding box center [148, 606] width 179 height 37
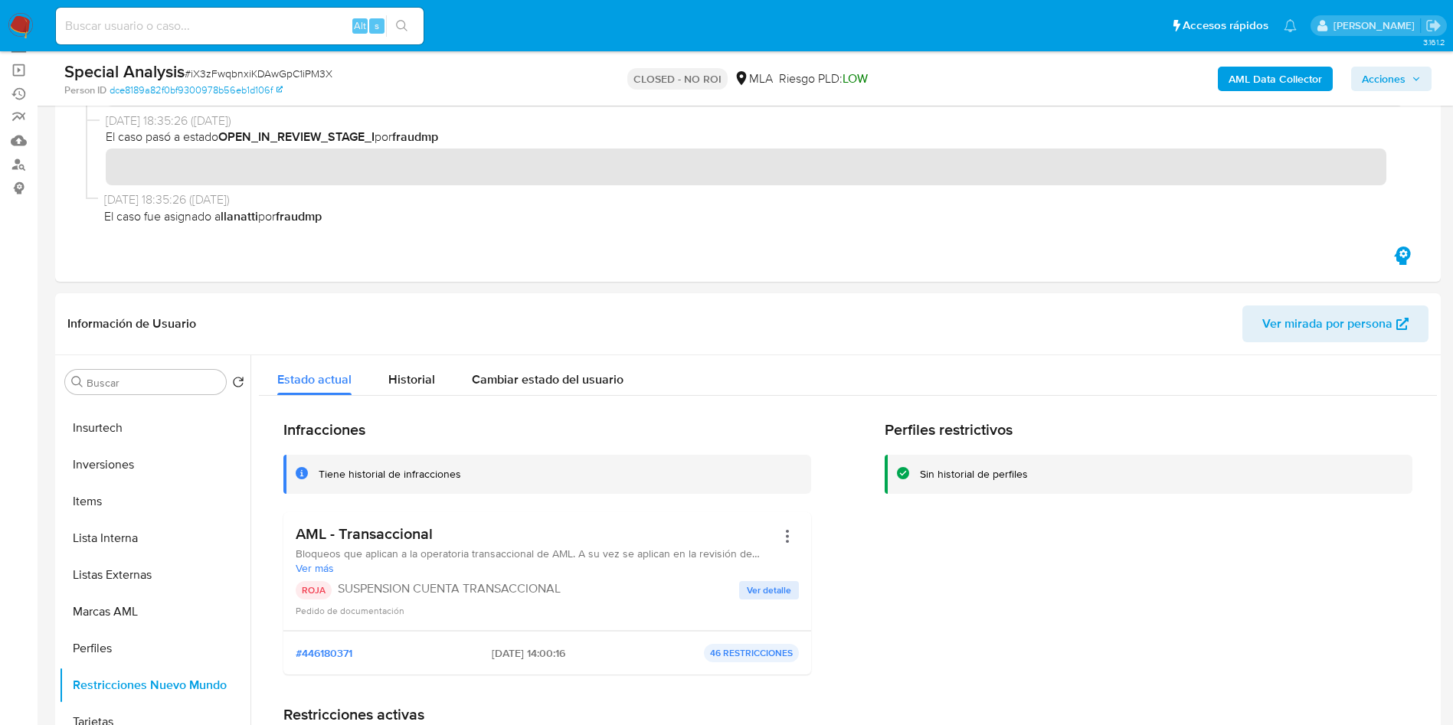
scroll to position [115, 0]
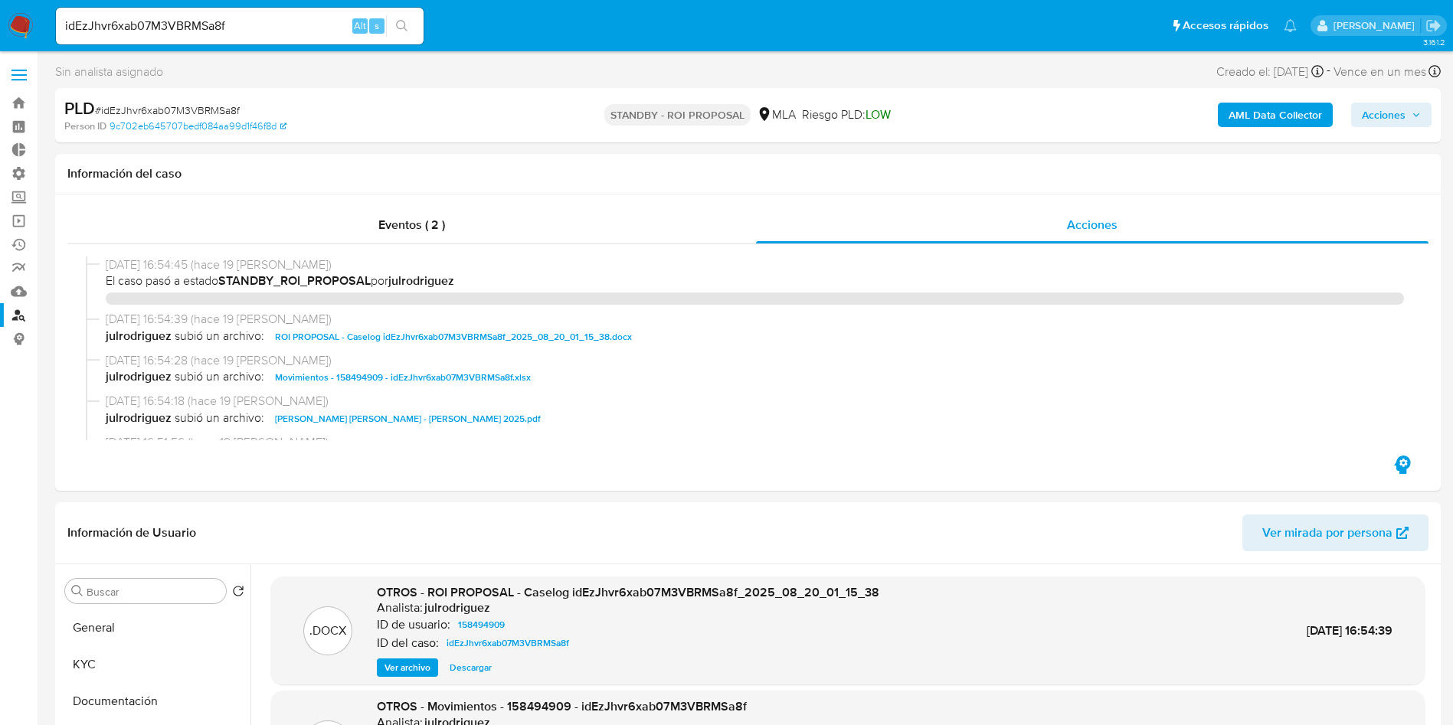
select select "10"
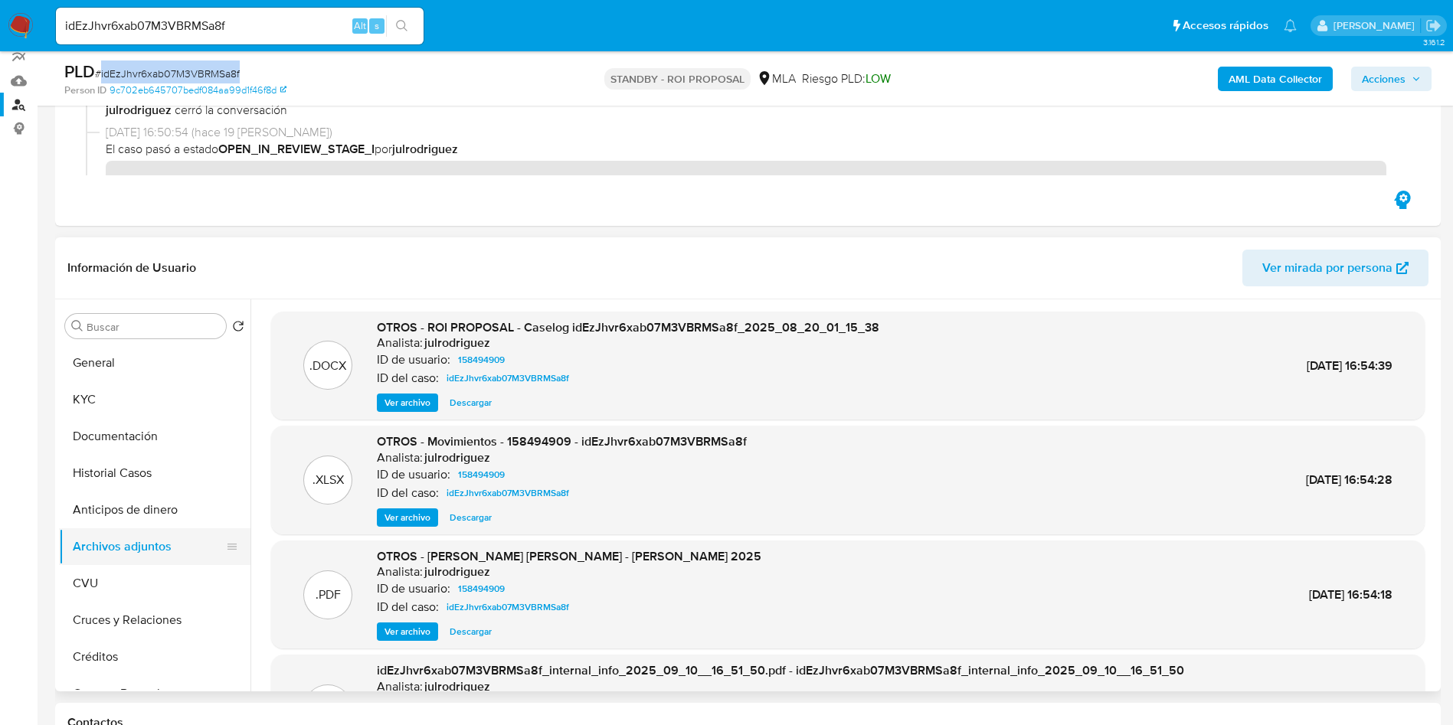
scroll to position [230, 0]
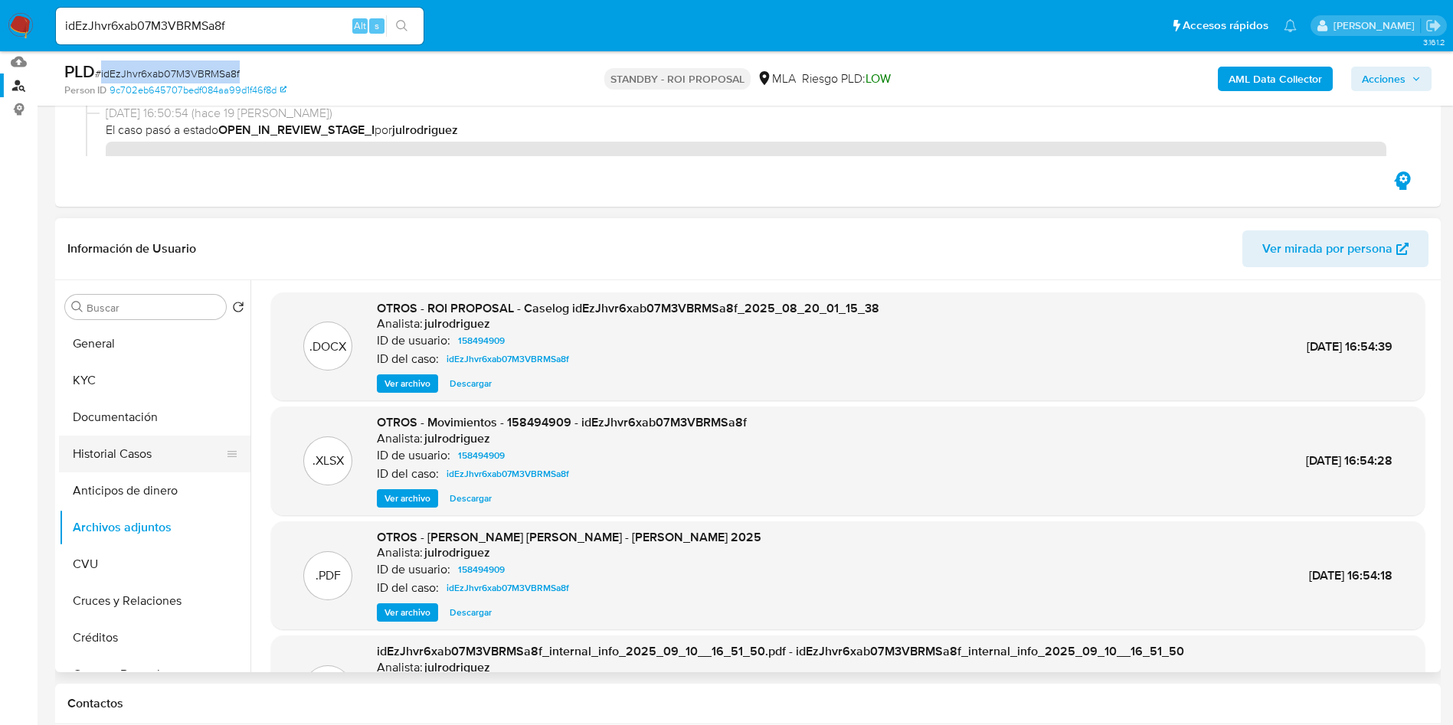
click at [126, 449] on button "Historial Casos" at bounding box center [148, 454] width 179 height 37
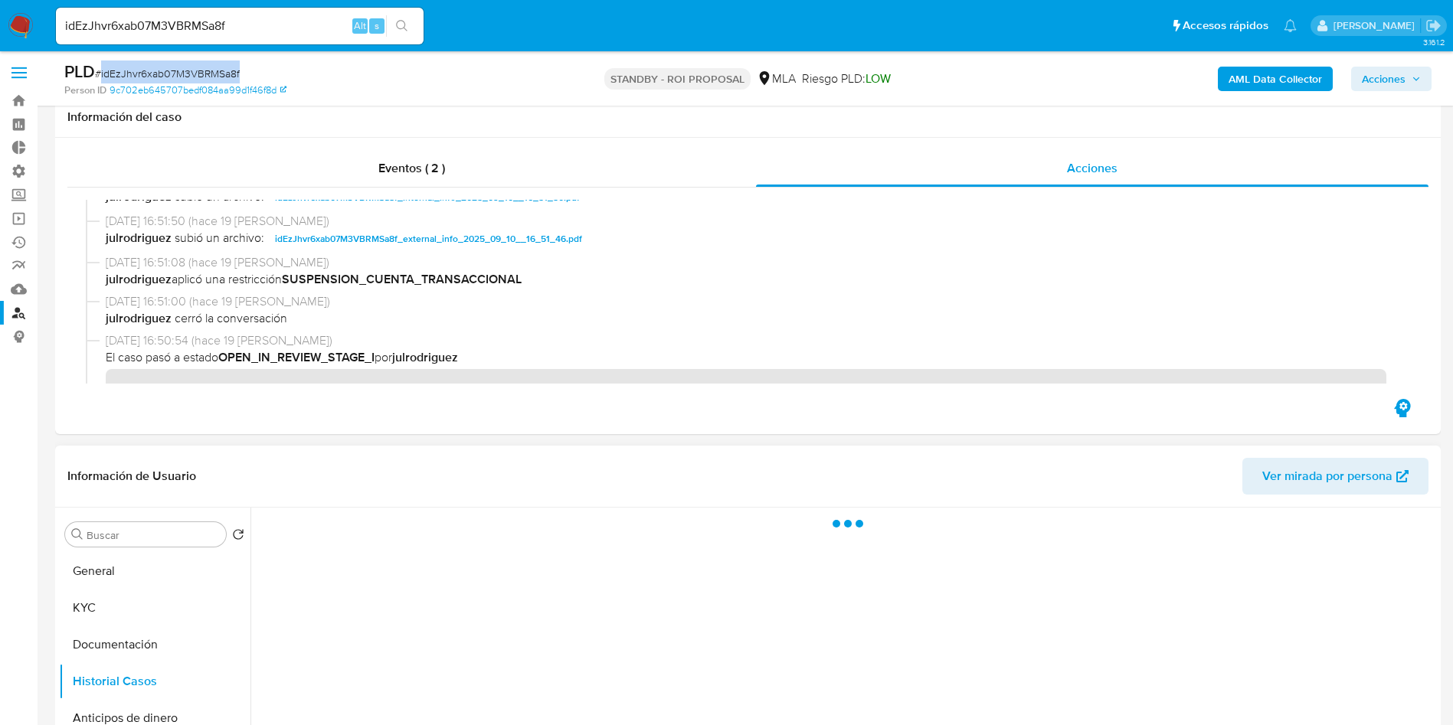
scroll to position [0, 0]
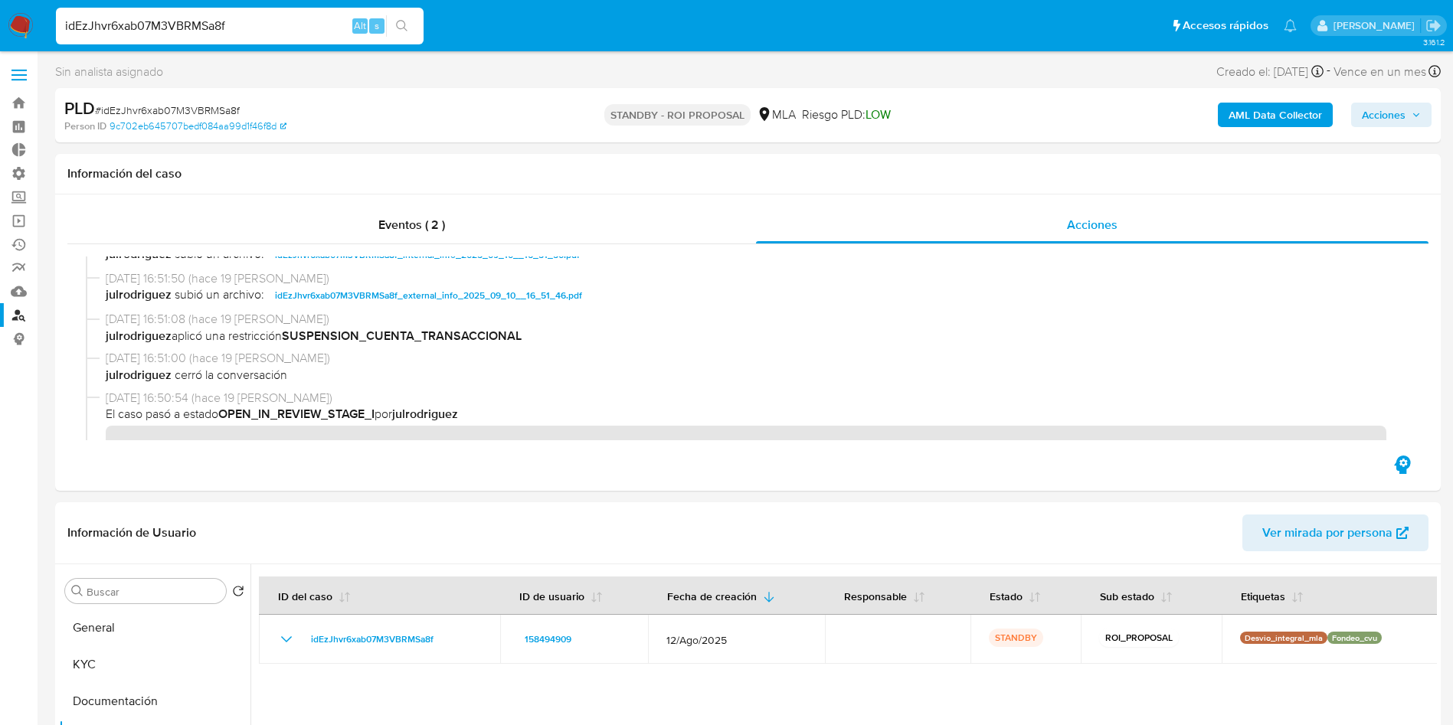
click at [266, 20] on input "idEzJhvr6xab07M3VBRMSa8f" at bounding box center [240, 26] width 368 height 20
paste input "ueLQuqdEJeTTebvWdgGsBqWr"
type input "ueLQuqdEJeTTebvWdgGsBqWr"
click at [409, 29] on button "search-icon" at bounding box center [401, 25] width 31 height 21
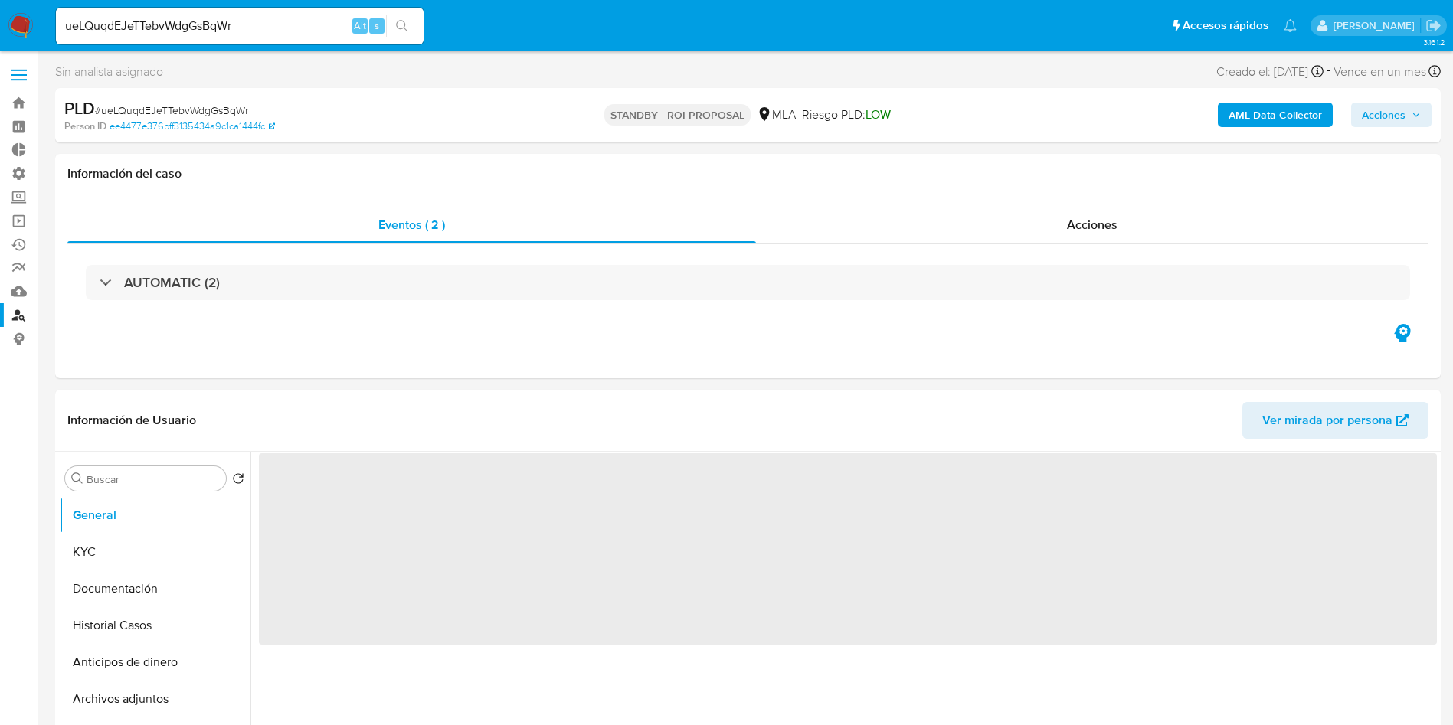
select select "10"
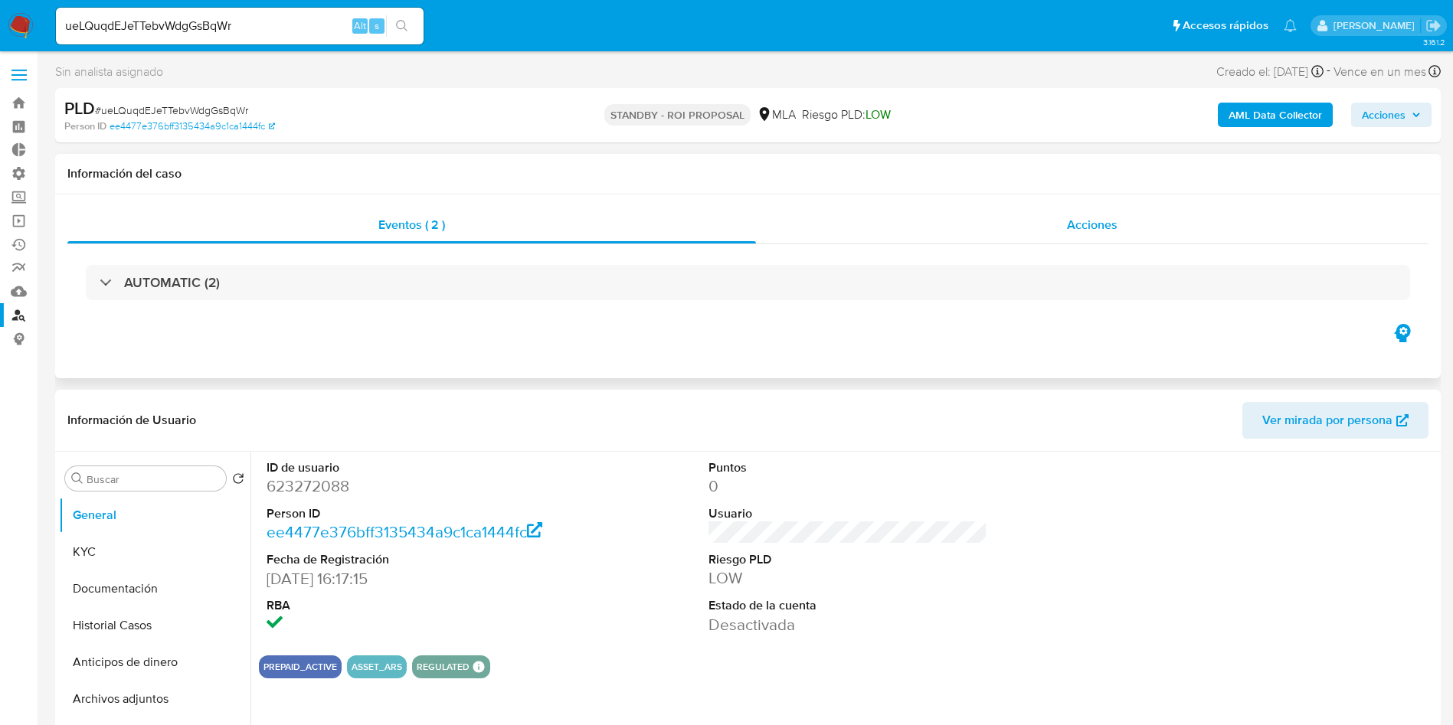
click at [1088, 234] on div "Acciones" at bounding box center [1092, 225] width 672 height 37
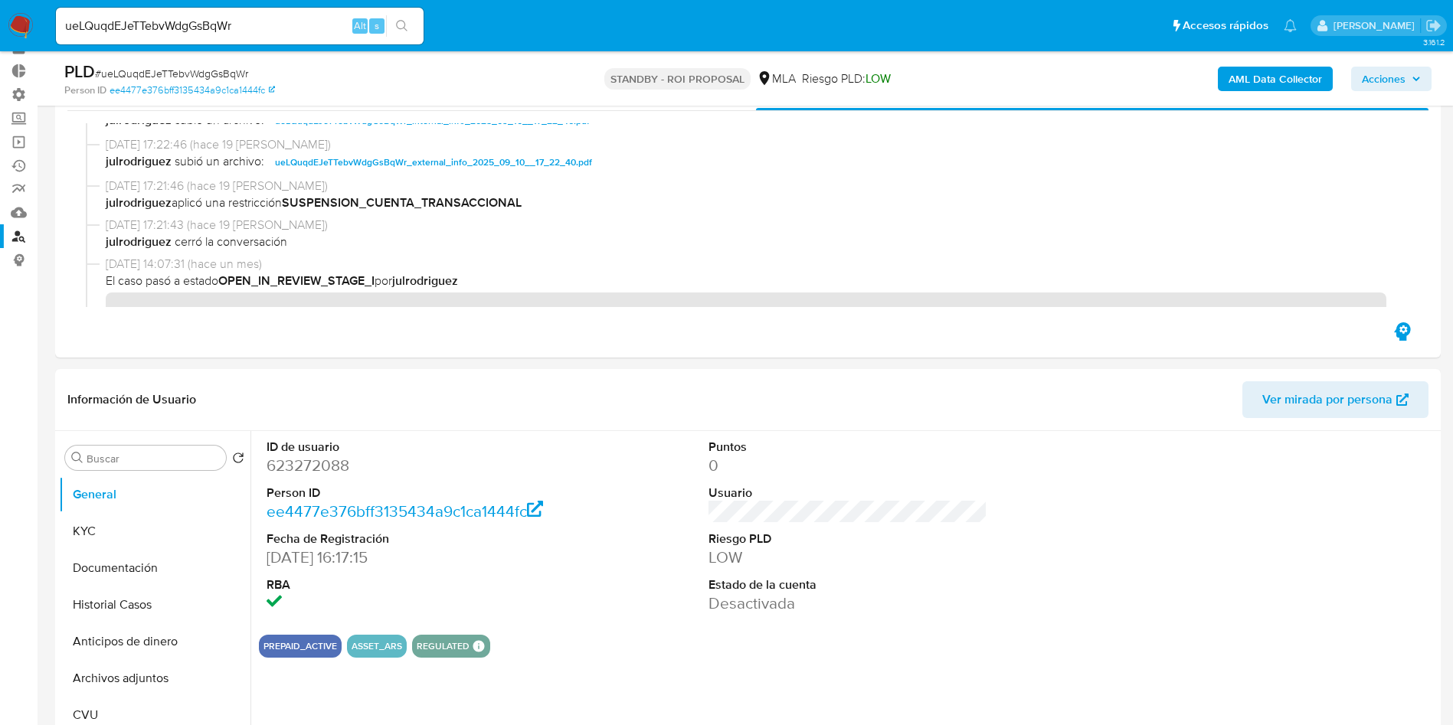
scroll to position [115, 0]
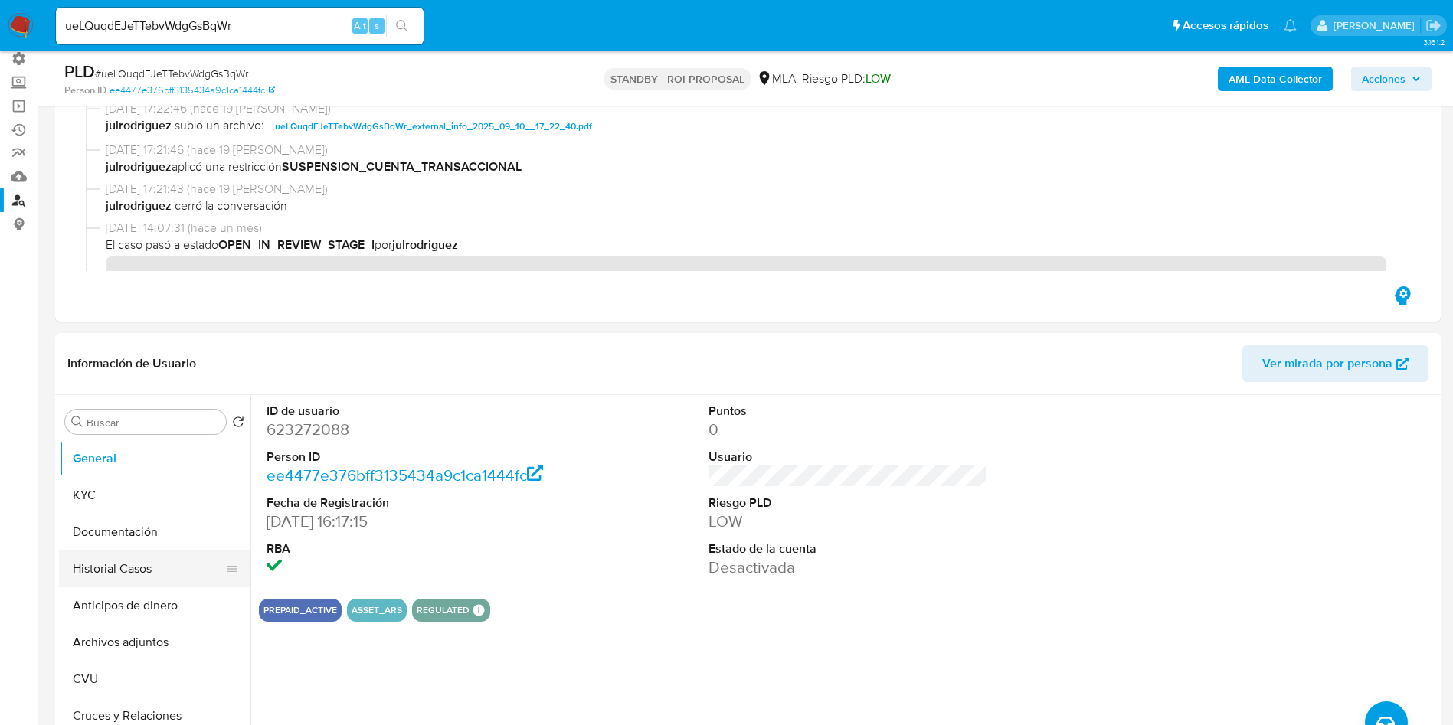
click at [88, 568] on button "Historial Casos" at bounding box center [148, 569] width 179 height 37
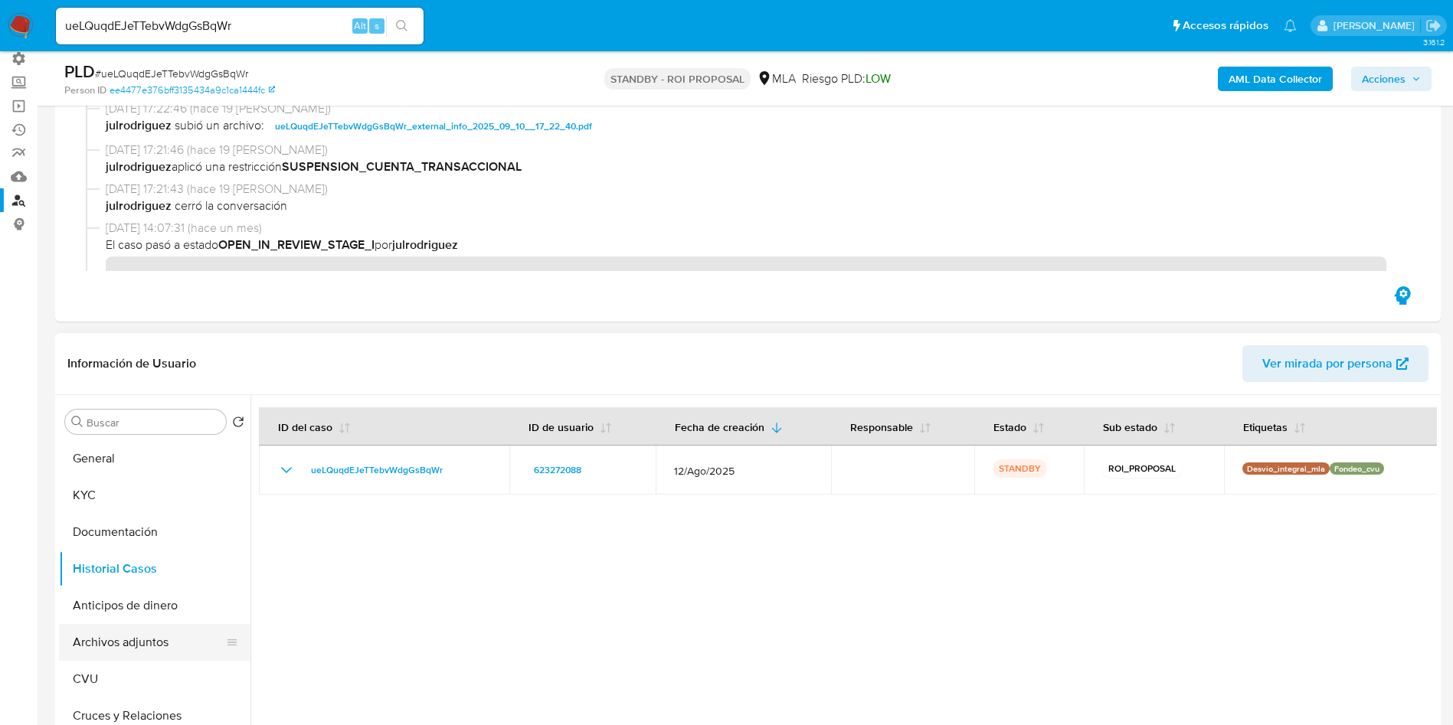
click at [151, 641] on button "Archivos adjuntos" at bounding box center [148, 642] width 179 height 37
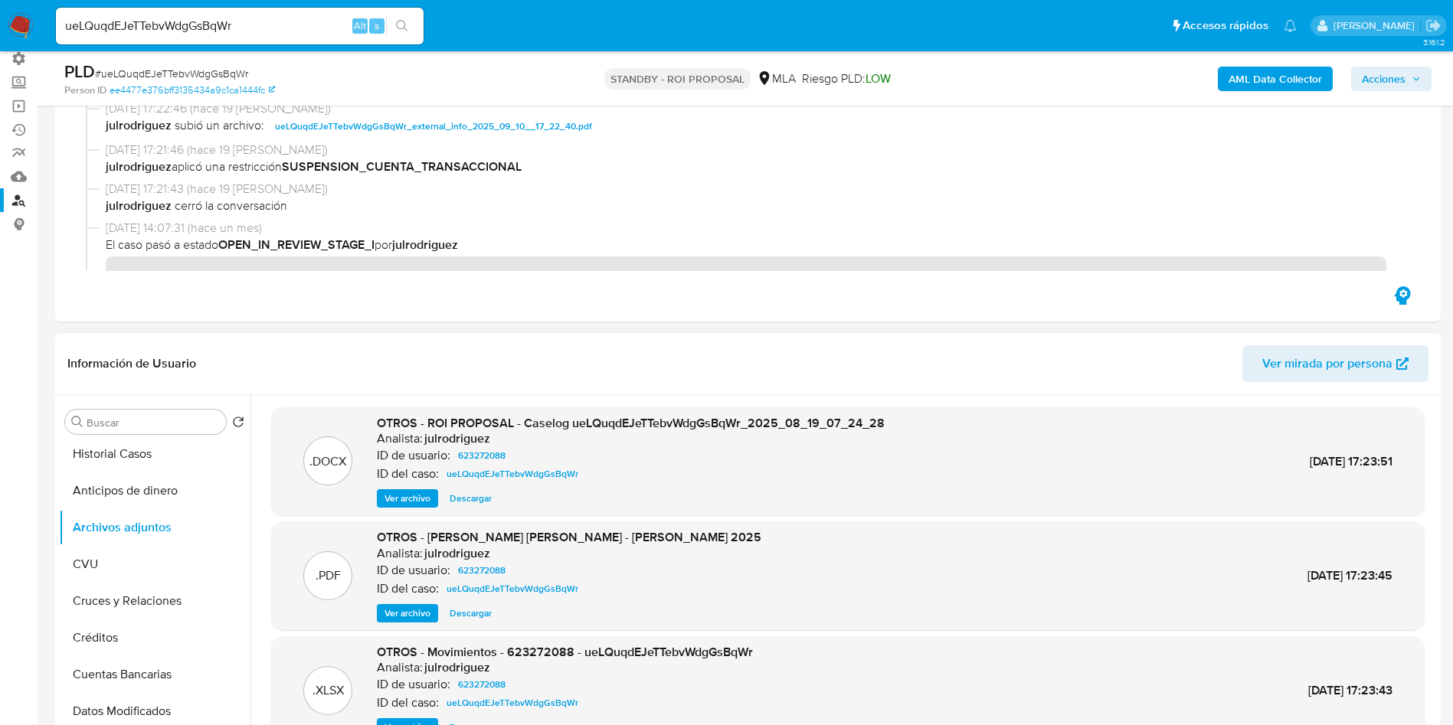
scroll to position [230, 0]
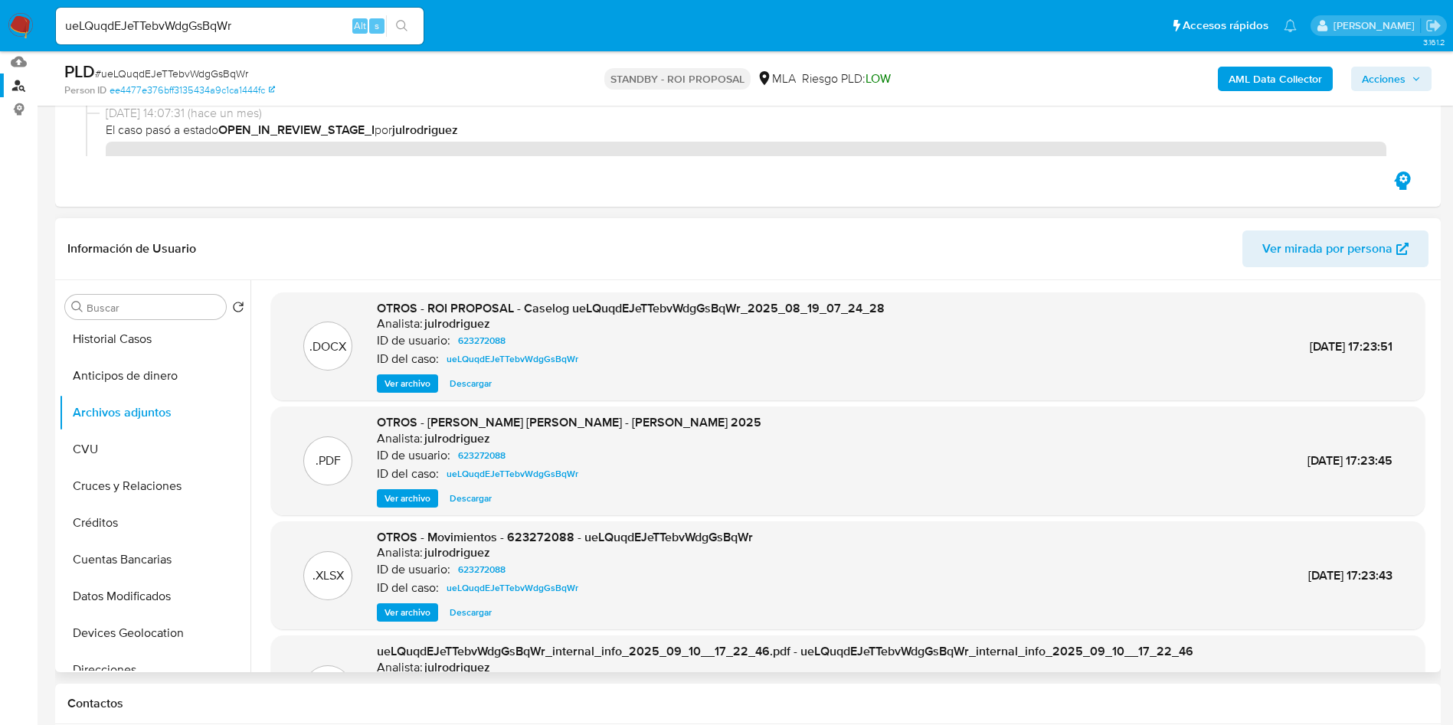
click at [484, 380] on span "Descargar" at bounding box center [470, 383] width 42 height 15
click at [225, 70] on span "# ueLQuqdEJeTTebvWdgGsBqWr" at bounding box center [171, 73] width 153 height 15
copy span "ueLQuqdEJeTTebvWdgGsBqWr"
click at [137, 344] on button "Historial Casos" at bounding box center [148, 339] width 179 height 37
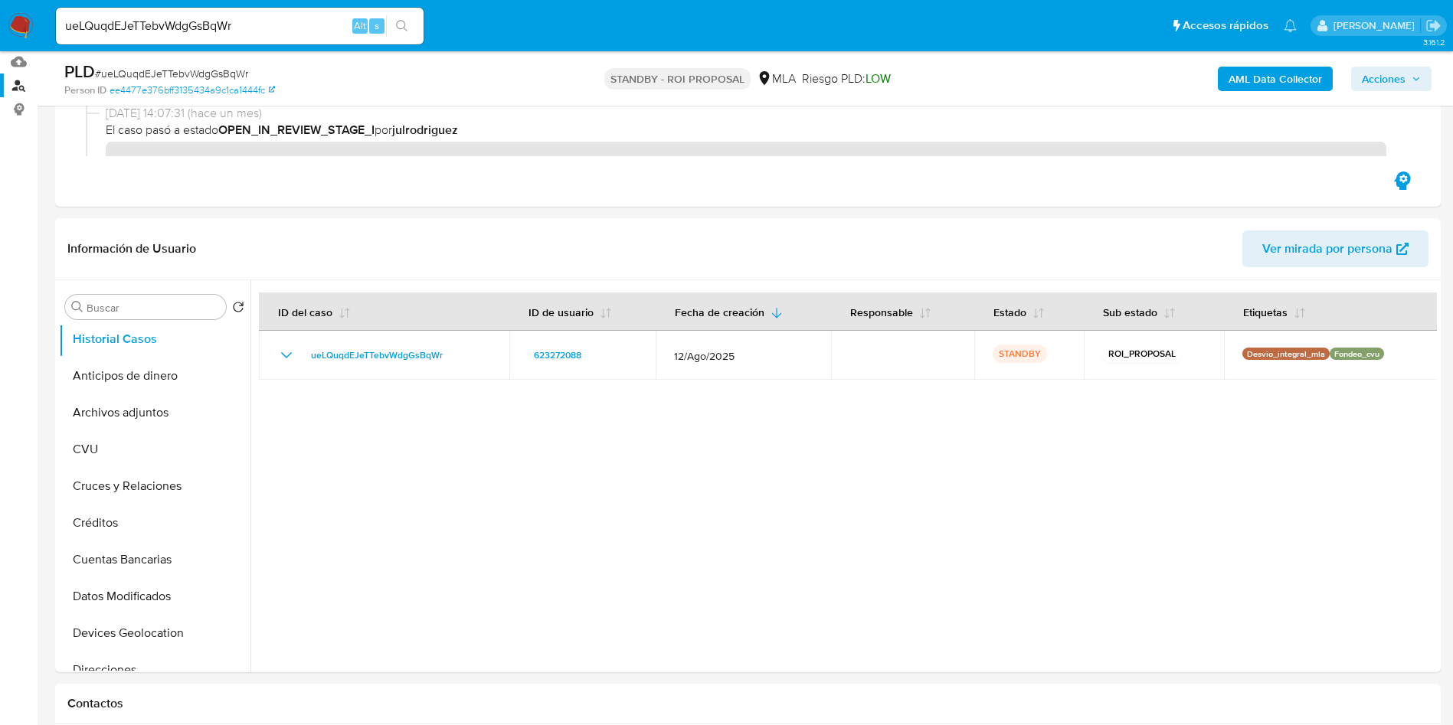
click at [234, 18] on input "ueLQuqdEJeTTebvWdgGsBqWr" at bounding box center [240, 26] width 368 height 20
paste input "Vv0SCS5dgQKlbZtHhw7HZQDU"
type input "Vv0SCS5dgQKlbZtHhw7HZQDU"
click at [411, 19] on button "search-icon" at bounding box center [401, 25] width 31 height 21
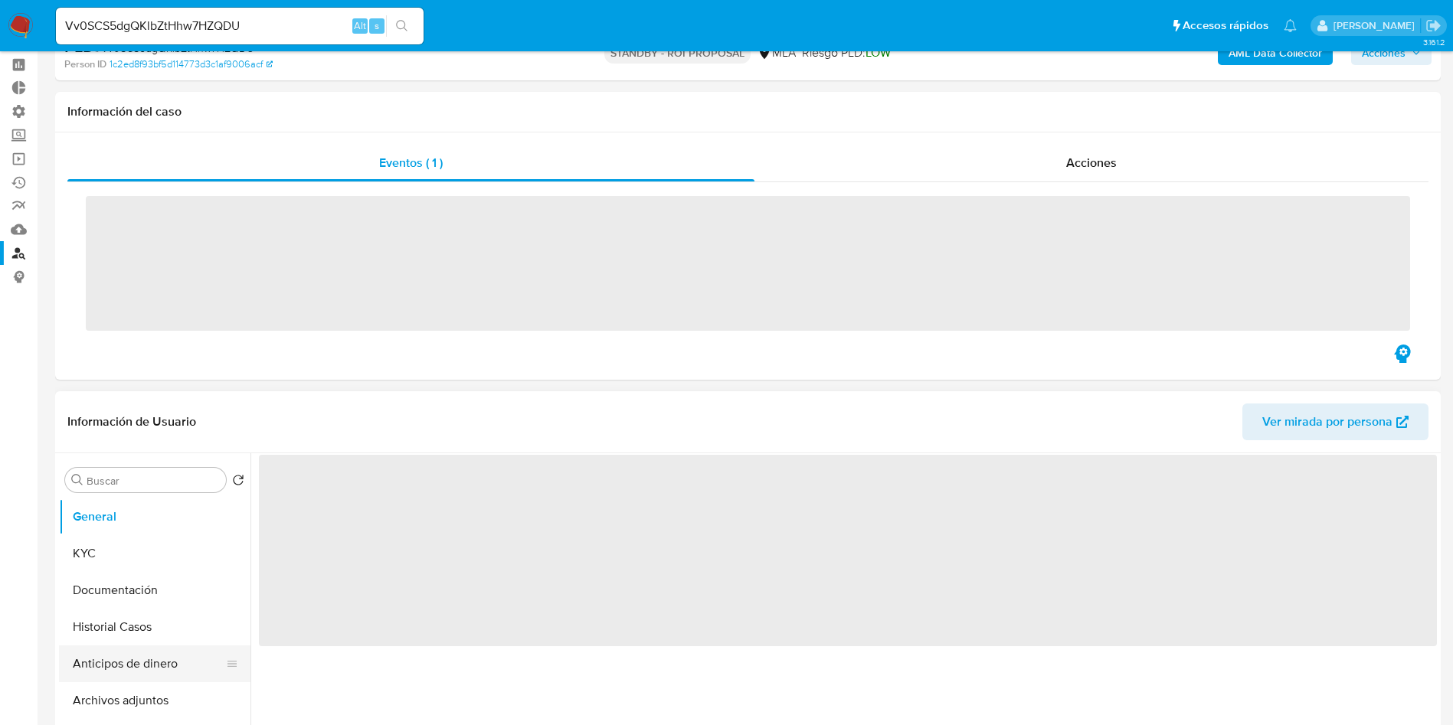
scroll to position [115, 0]
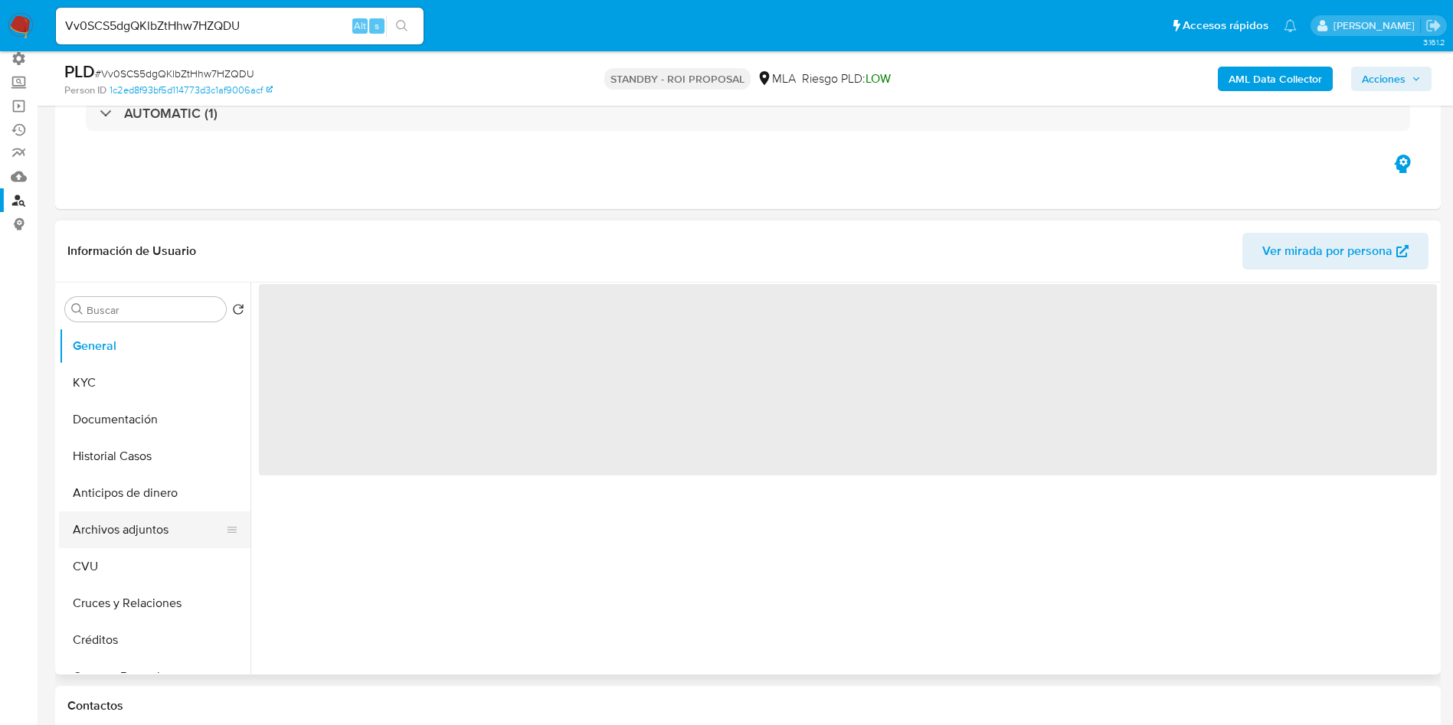
select select "10"
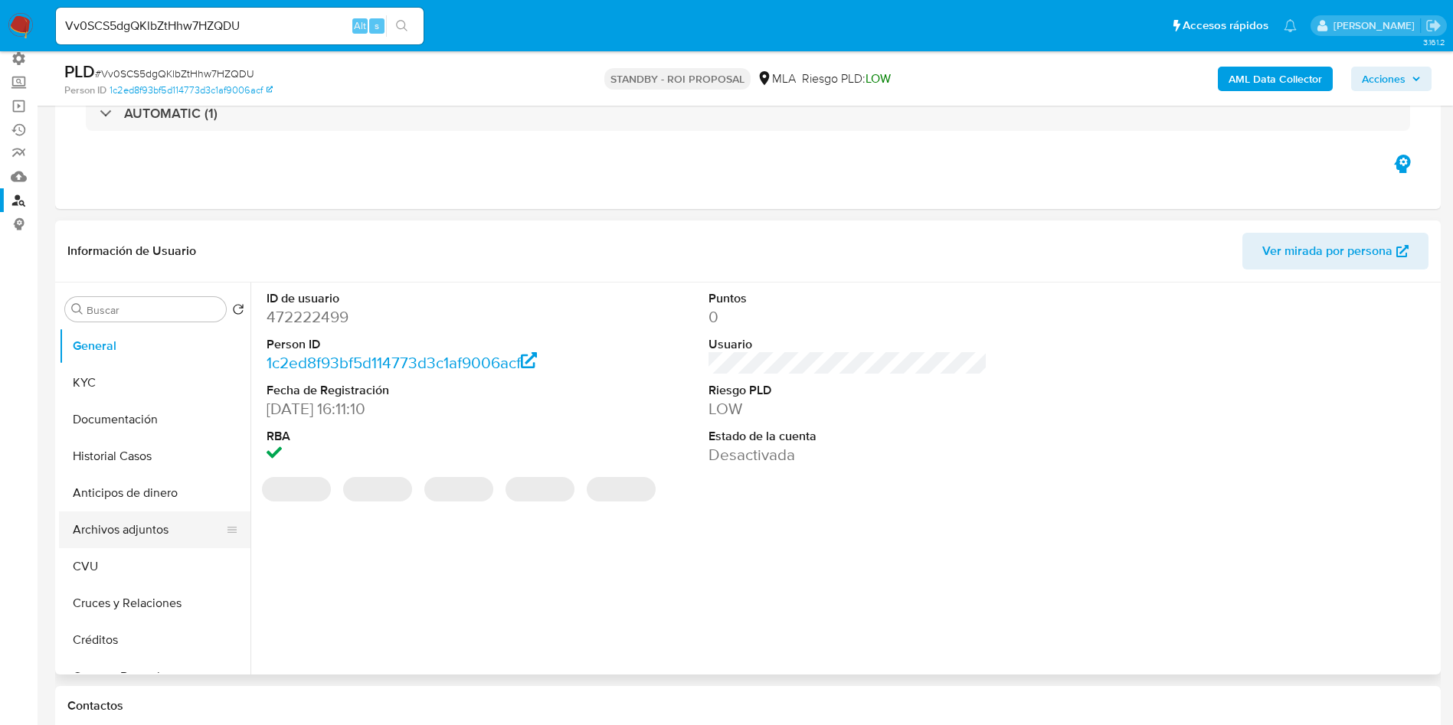
click at [133, 530] on button "Archivos adjuntos" at bounding box center [148, 530] width 179 height 37
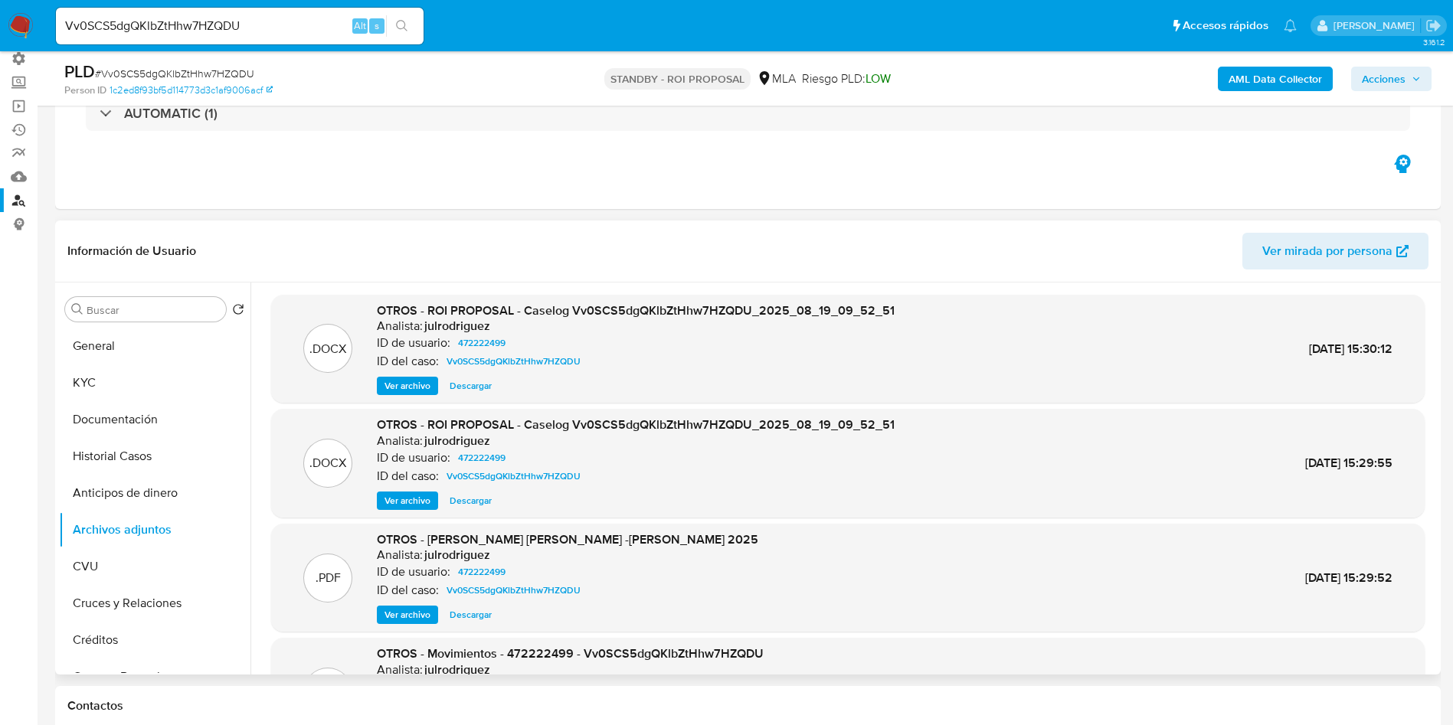
click at [388, 387] on span "Ver archivo" at bounding box center [407, 385] width 46 height 15
click at [122, 469] on button "Historial Casos" at bounding box center [148, 456] width 179 height 37
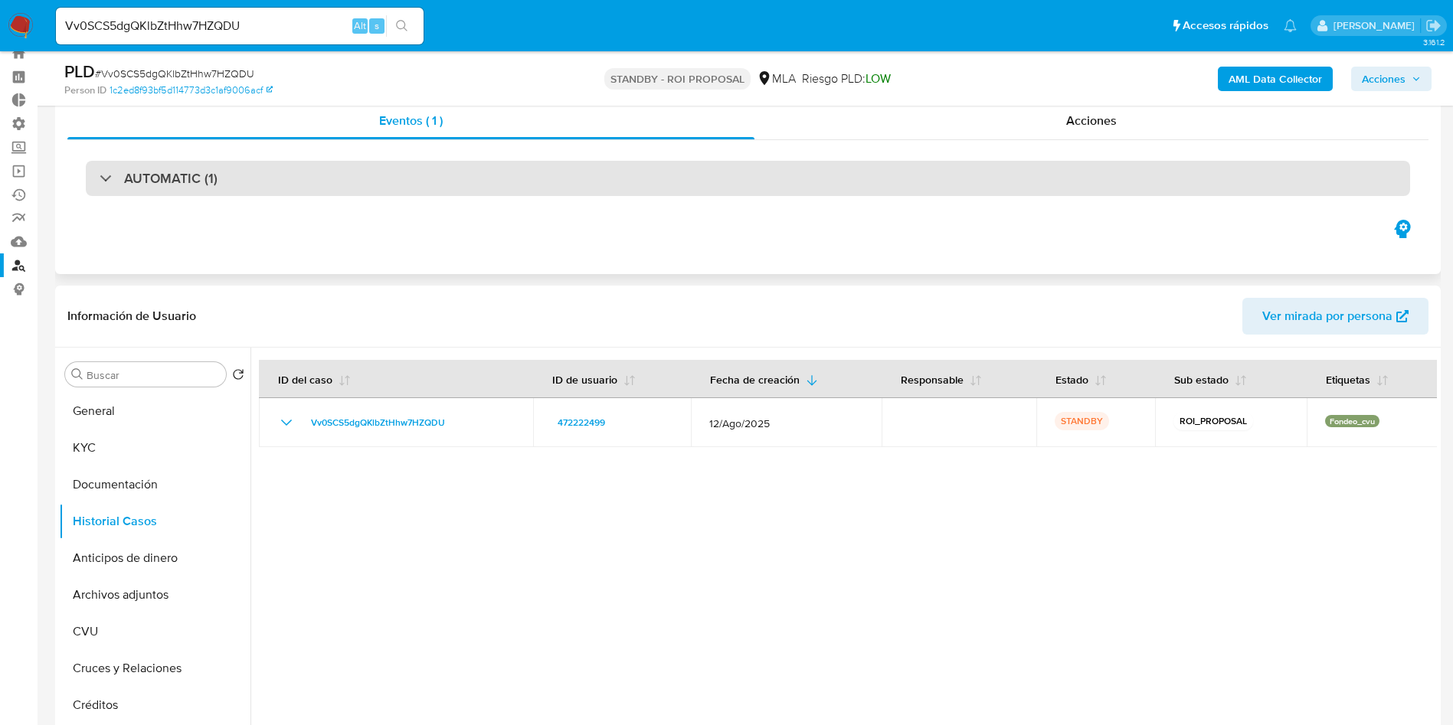
scroll to position [0, 0]
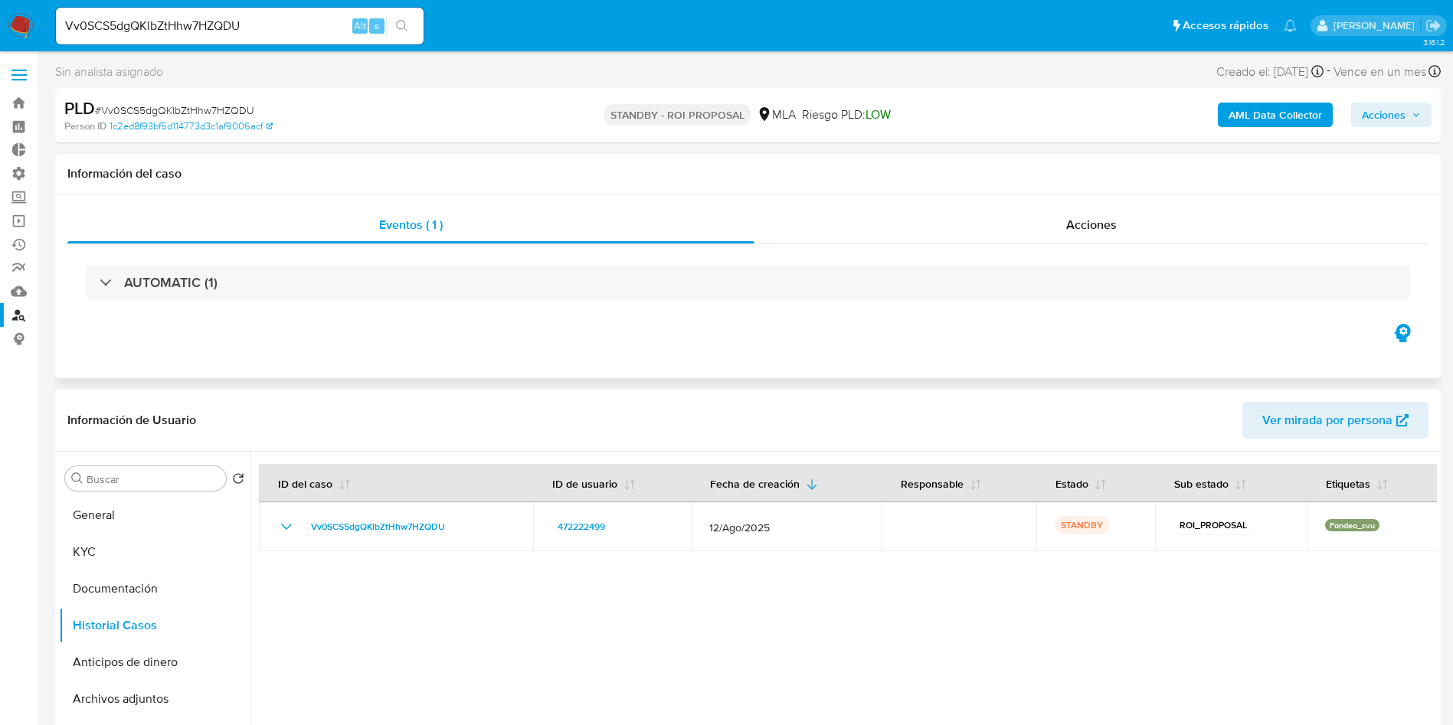
click at [1085, 199] on div "Eventos ( 1 ) Acciones AUTOMATIC (1)" at bounding box center [747, 286] width 1385 height 184
click at [1077, 219] on span "Acciones" at bounding box center [1091, 225] width 51 height 18
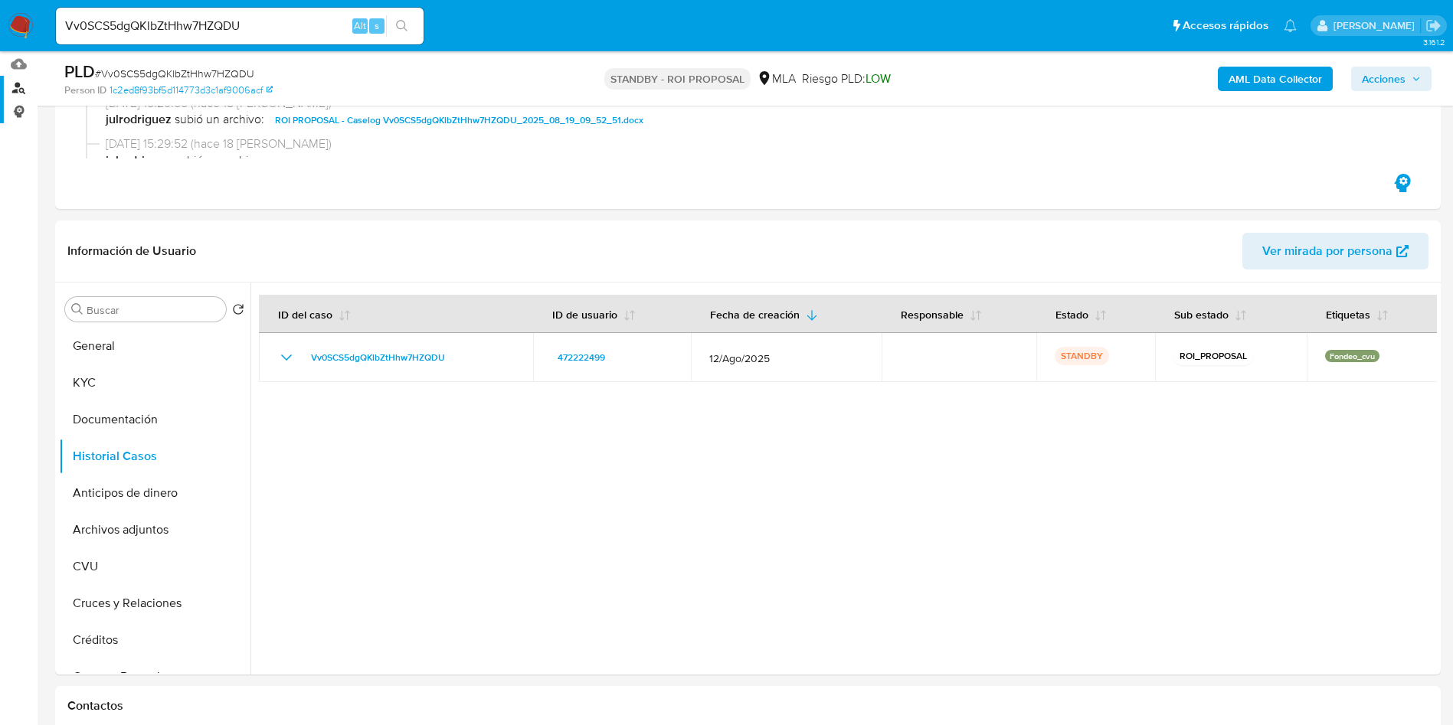
scroll to position [230, 0]
click at [146, 535] on button "Archivos adjuntos" at bounding box center [148, 527] width 179 height 37
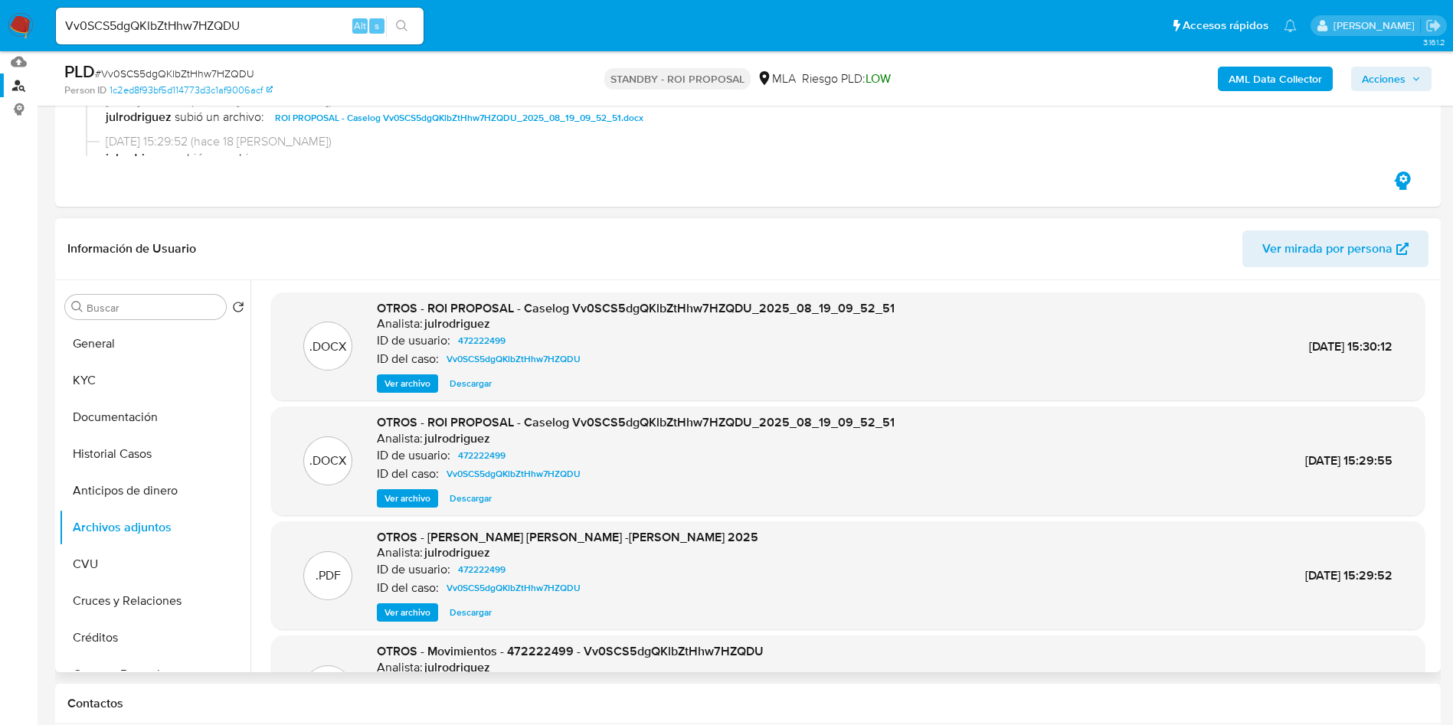
click at [465, 387] on span "Descargar" at bounding box center [470, 383] width 42 height 15
click at [154, 23] on input "Vv0SCS5dgQKlbZtHhw7HZQDU" at bounding box center [240, 26] width 368 height 20
paste input "ZvGFWFT2GLKnLprwMsLGCu9L"
type input "ZvGFWFT2GLKnLprwMsLGCu9L"
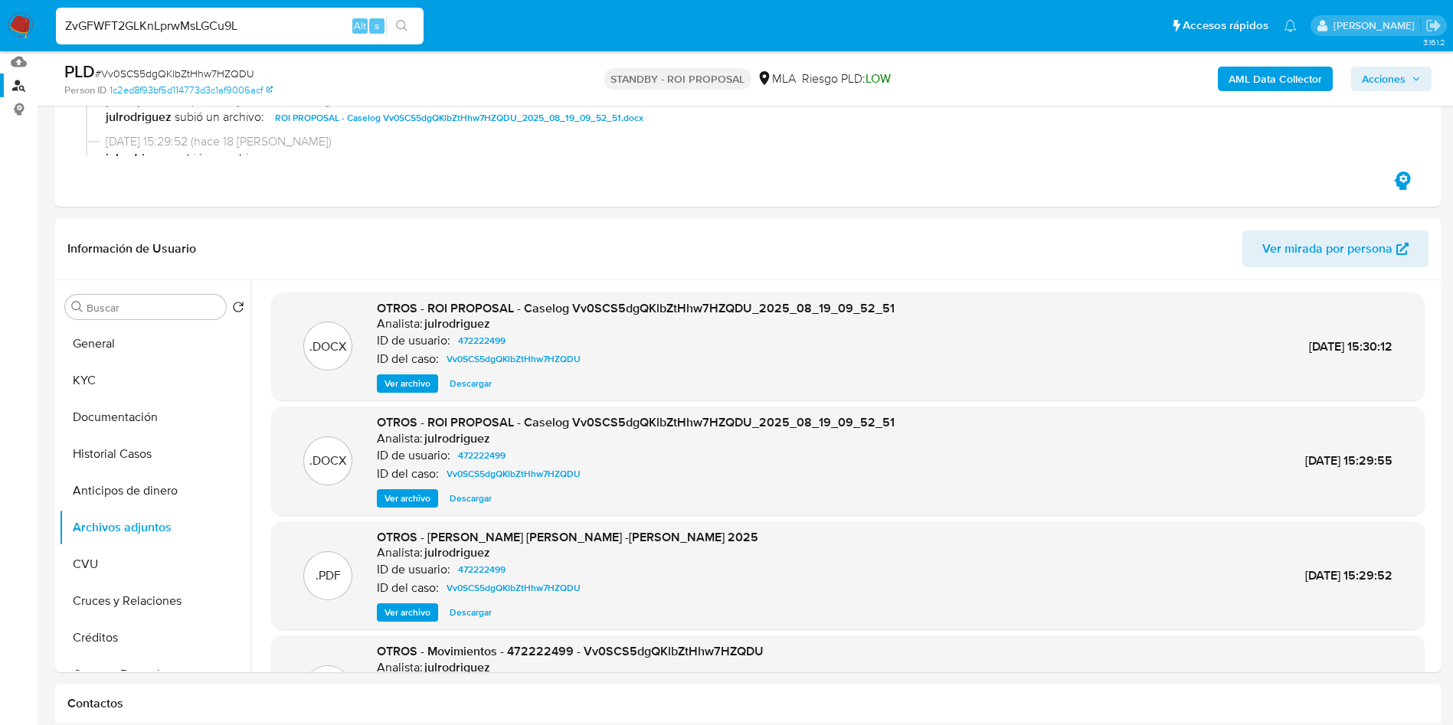
click at [415, 28] on button "search-icon" at bounding box center [401, 25] width 31 height 21
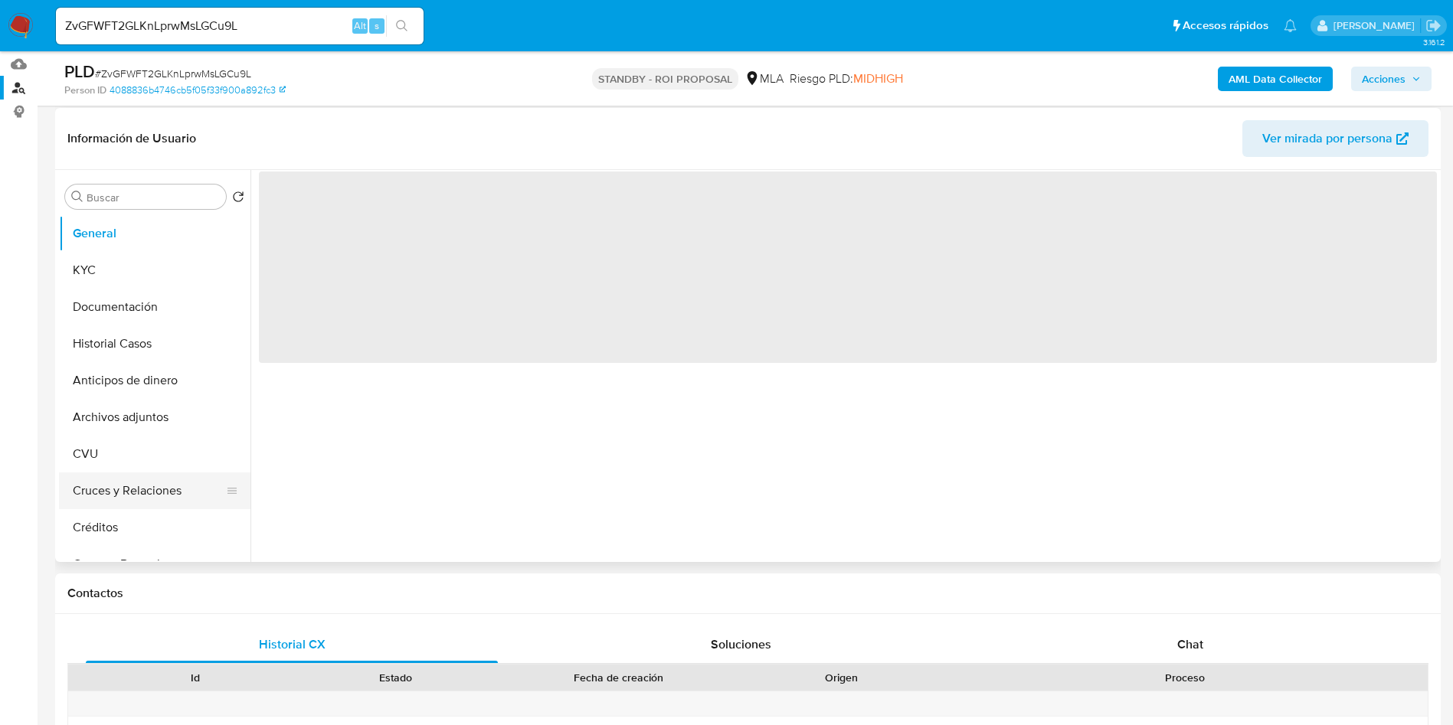
scroll to position [230, 0]
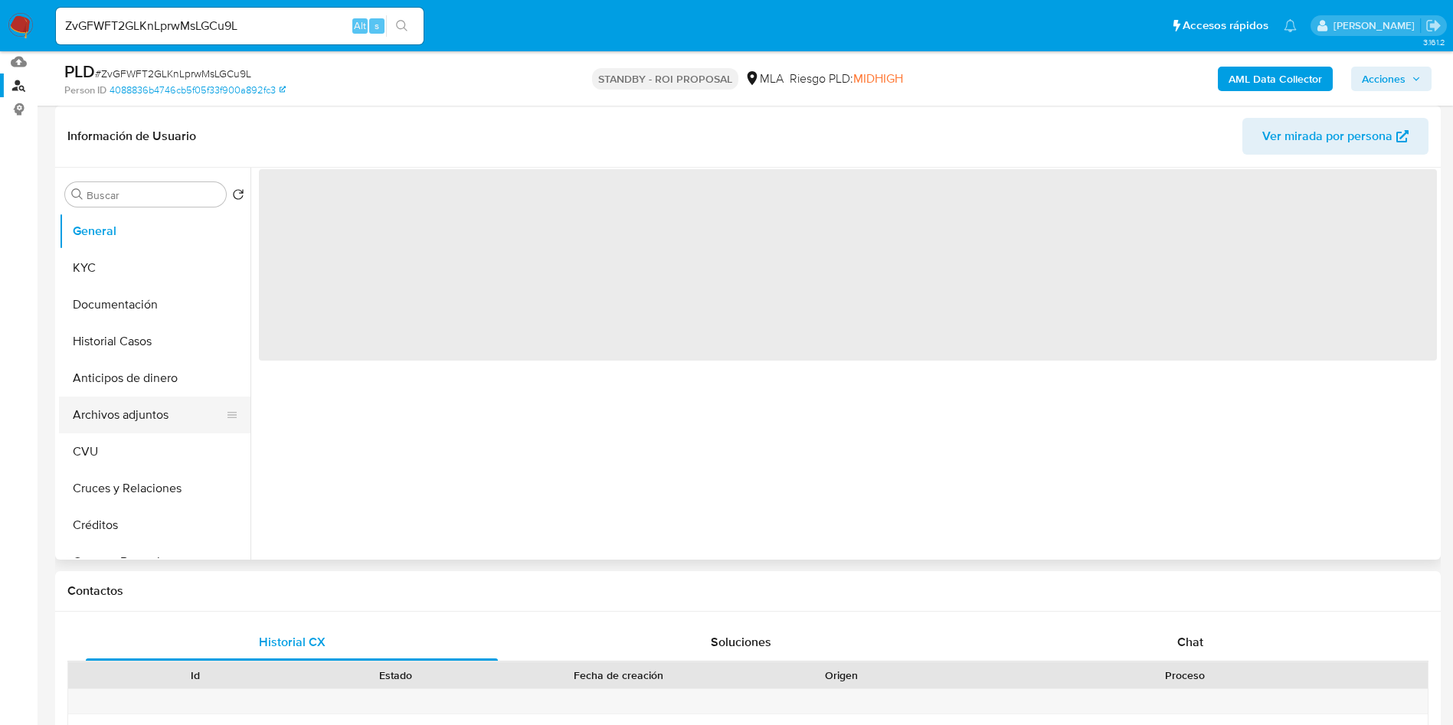
select select "10"
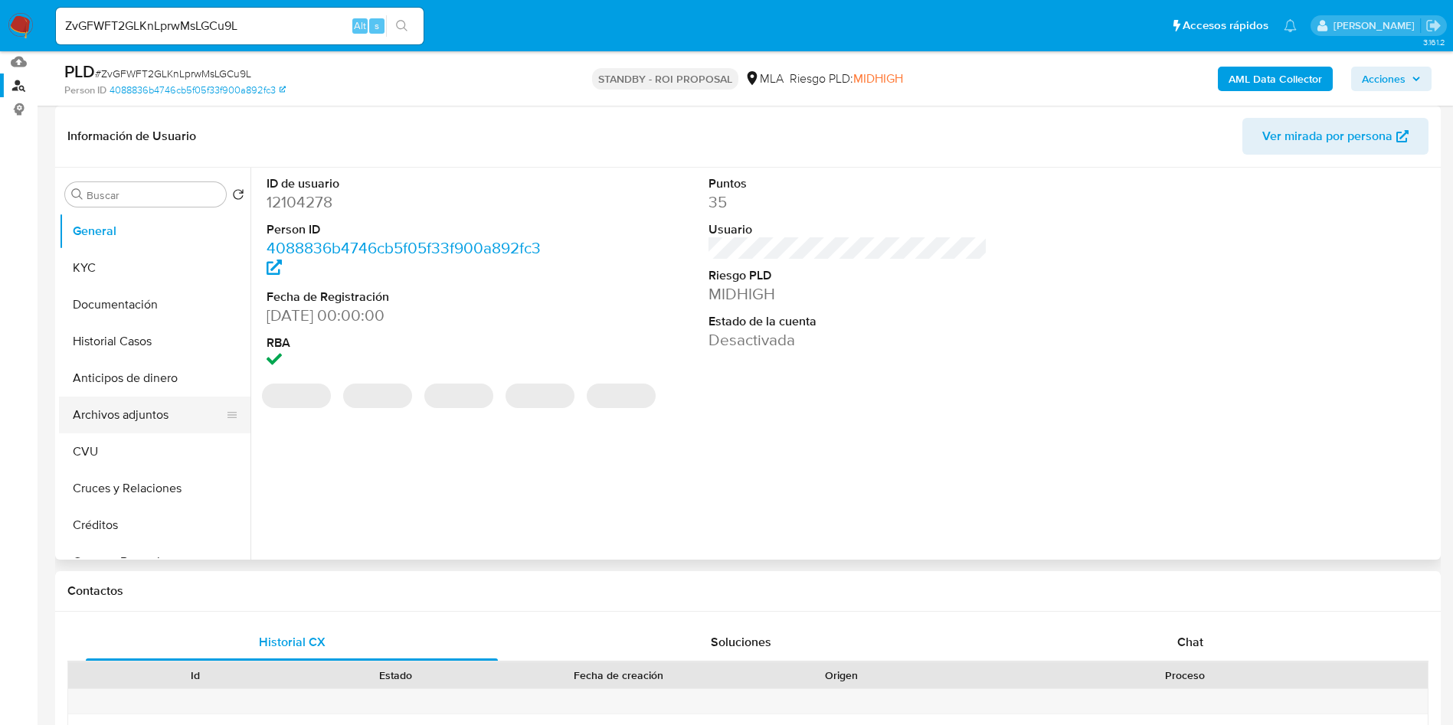
click at [131, 406] on button "Archivos adjuntos" at bounding box center [148, 415] width 179 height 37
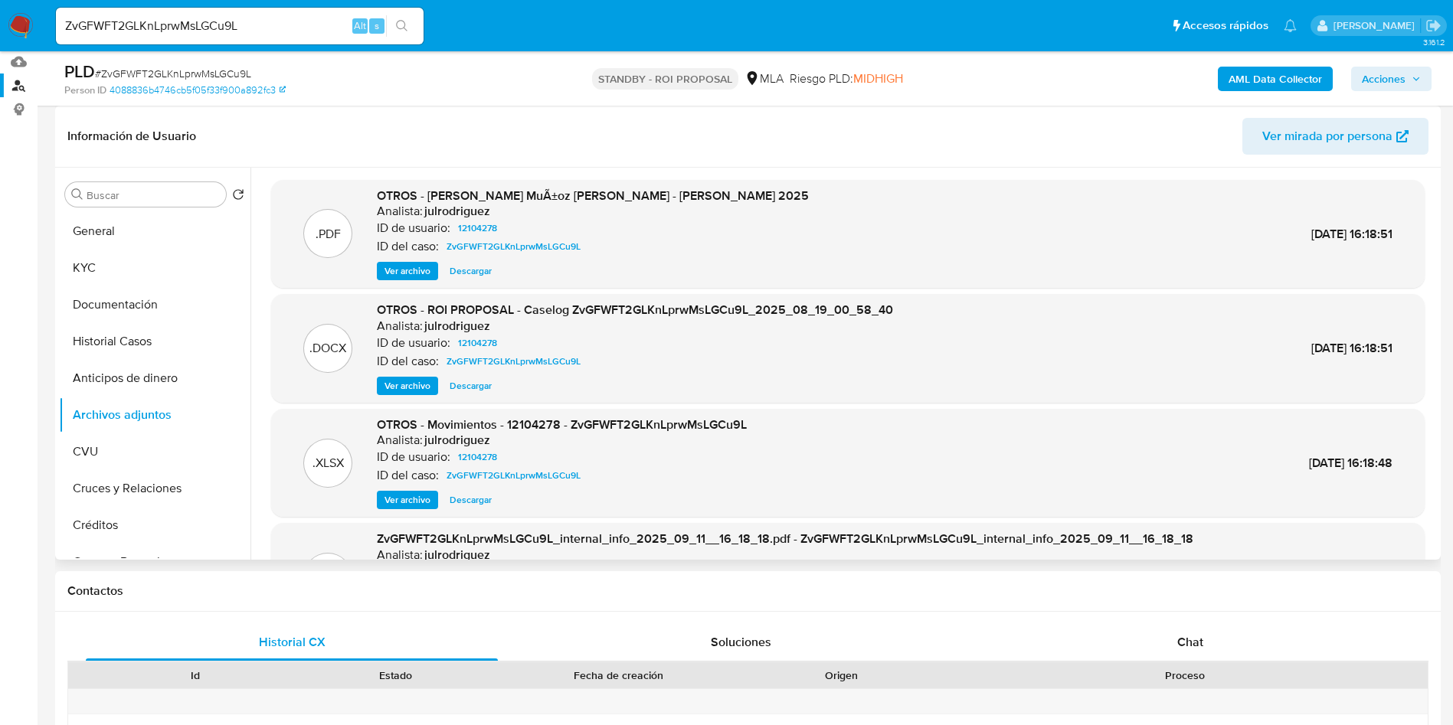
click at [488, 381] on span "Descargar" at bounding box center [470, 385] width 42 height 15
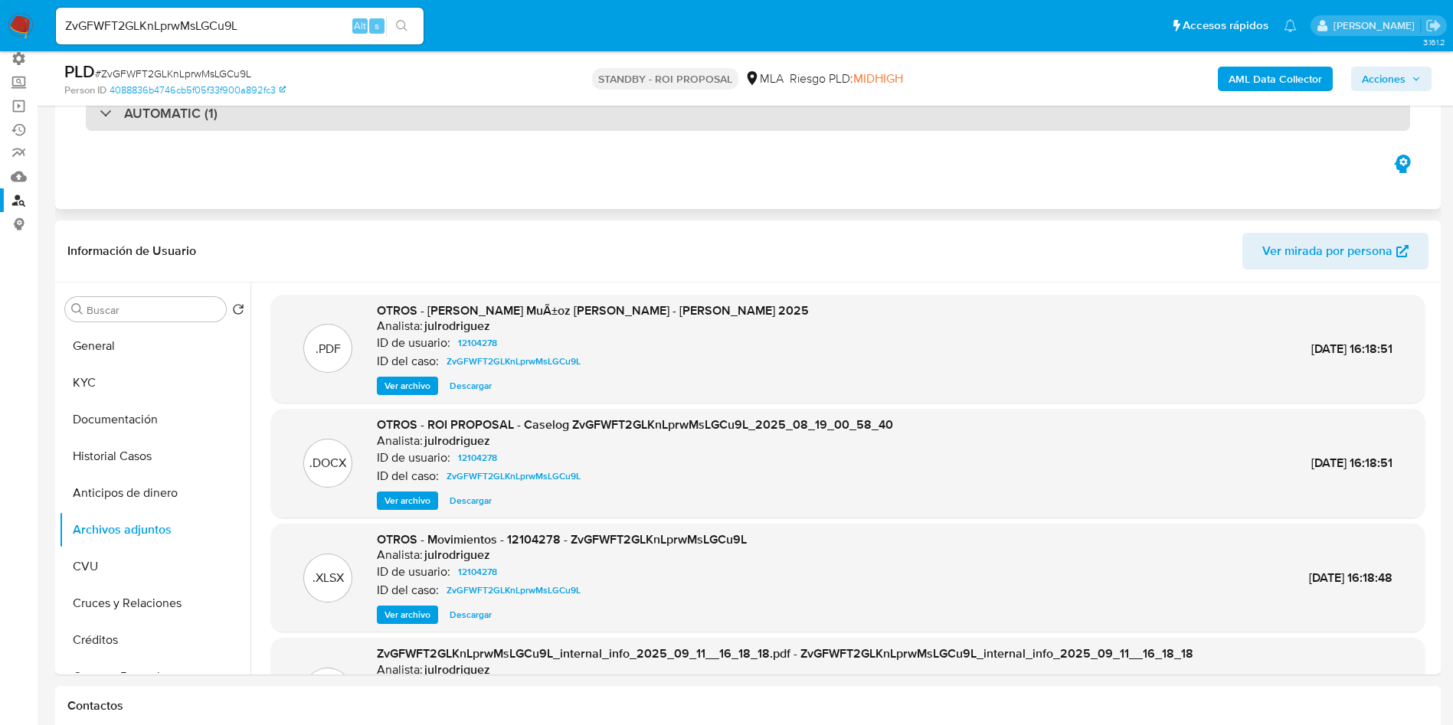
scroll to position [0, 0]
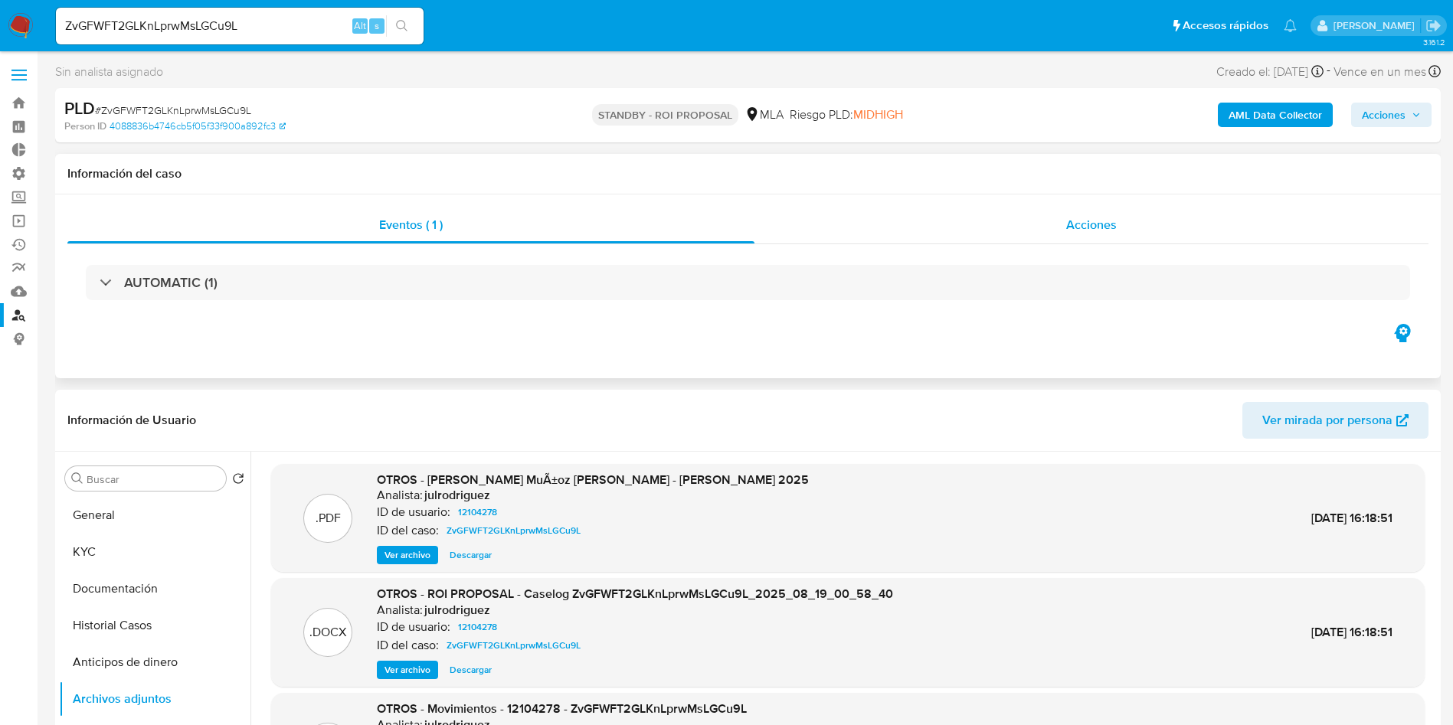
click at [1131, 226] on div "Acciones" at bounding box center [1091, 225] width 674 height 37
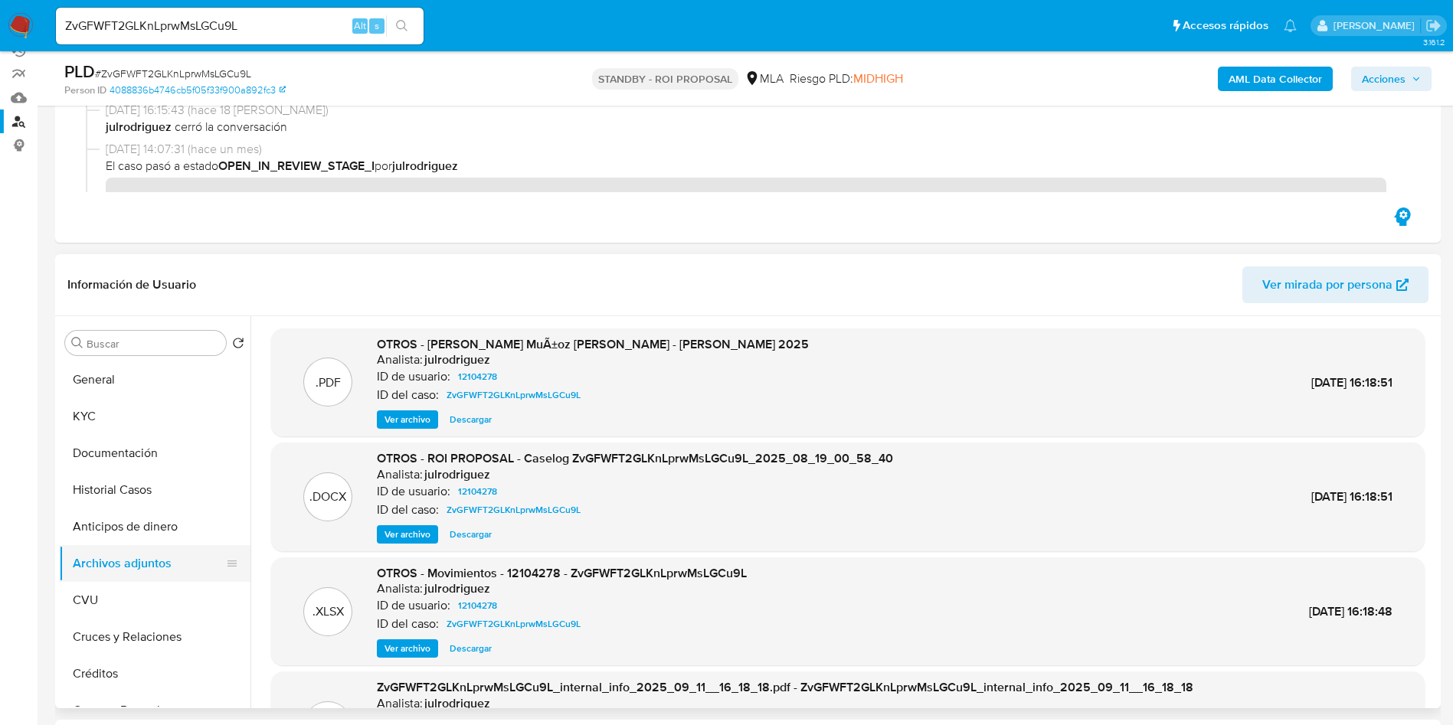
scroll to position [230, 0]
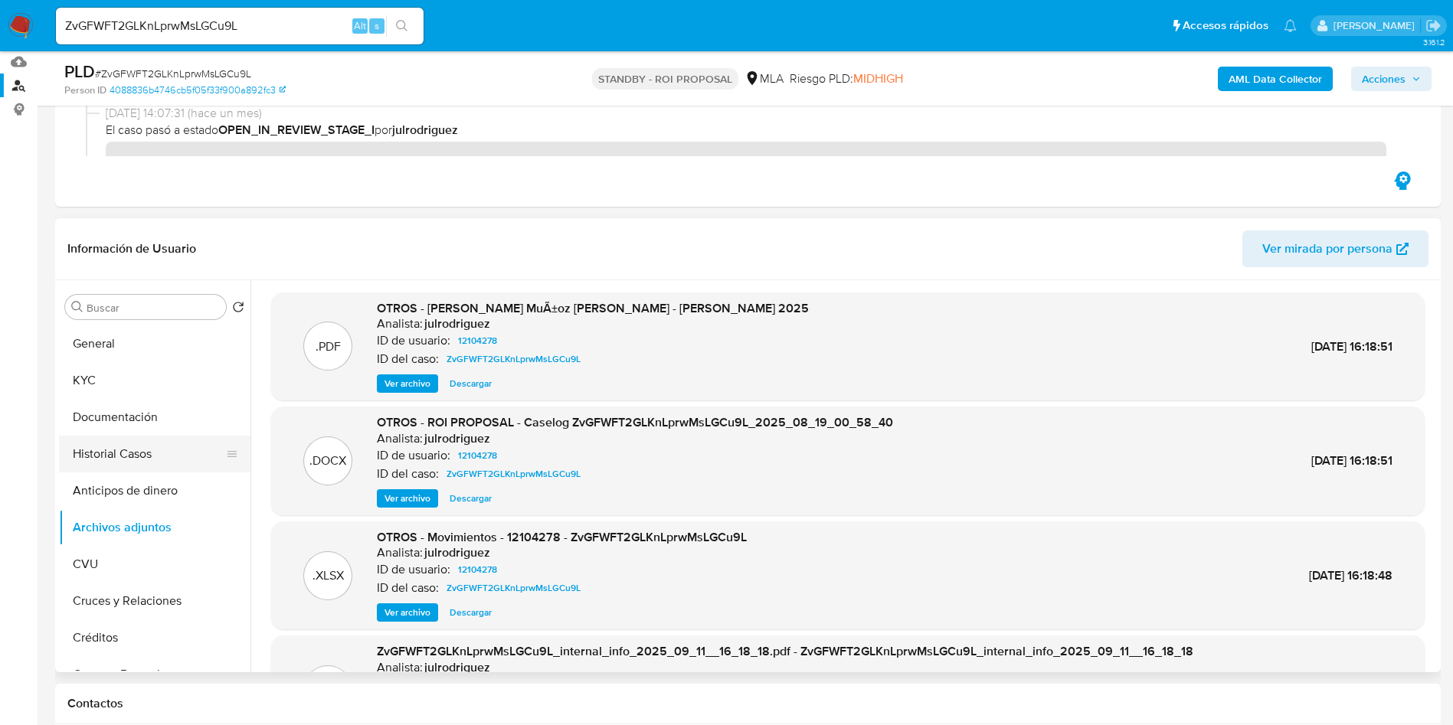
click at [142, 454] on button "Historial Casos" at bounding box center [148, 454] width 179 height 37
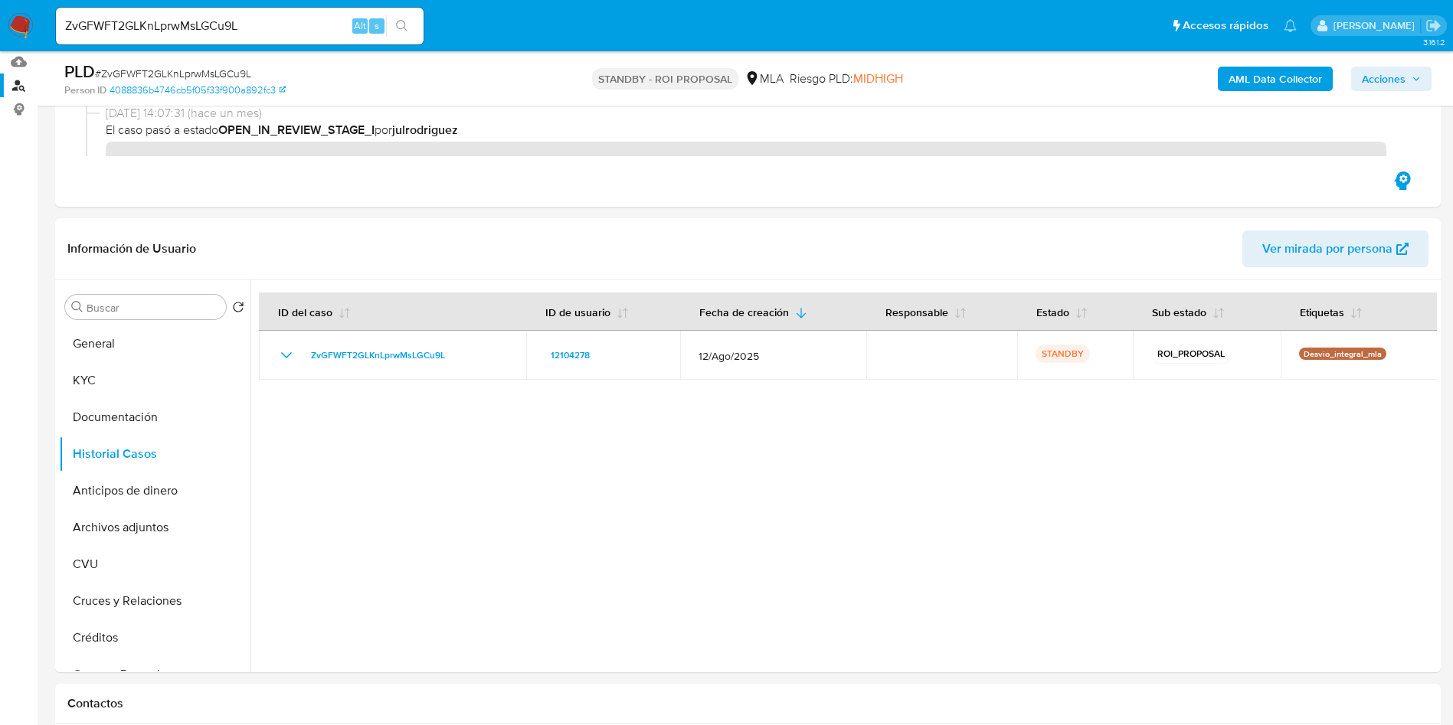
click at [237, 70] on span "# ZvGFWFT2GLKnLprwMsLGCu9L" at bounding box center [173, 73] width 156 height 15
copy span "ZvGFWFT2GLKnLprwMsLGCu9L"
click at [208, 16] on input "ZvGFWFT2GLKnLprwMsLGCu9L" at bounding box center [240, 26] width 368 height 20
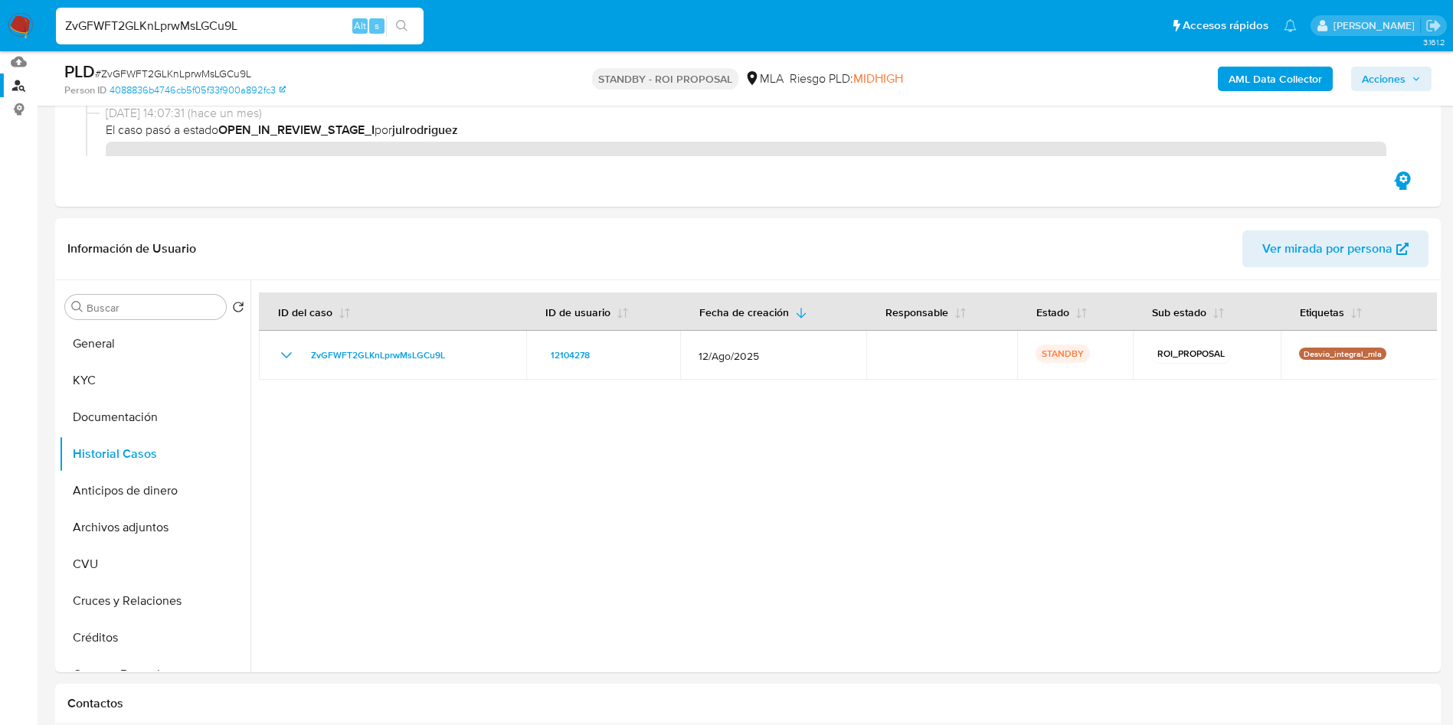
click at [229, 25] on input "ZvGFWFT2GLKnLprwMsLGCu9L" at bounding box center [240, 26] width 368 height 20
paste input "0HwB7UwKMD8p0S45cAL5VkDQ"
type input "0HwB7UwKMD8p0S45cAL5VkDQ"
click at [400, 20] on icon "search-icon" at bounding box center [401, 25] width 11 height 11
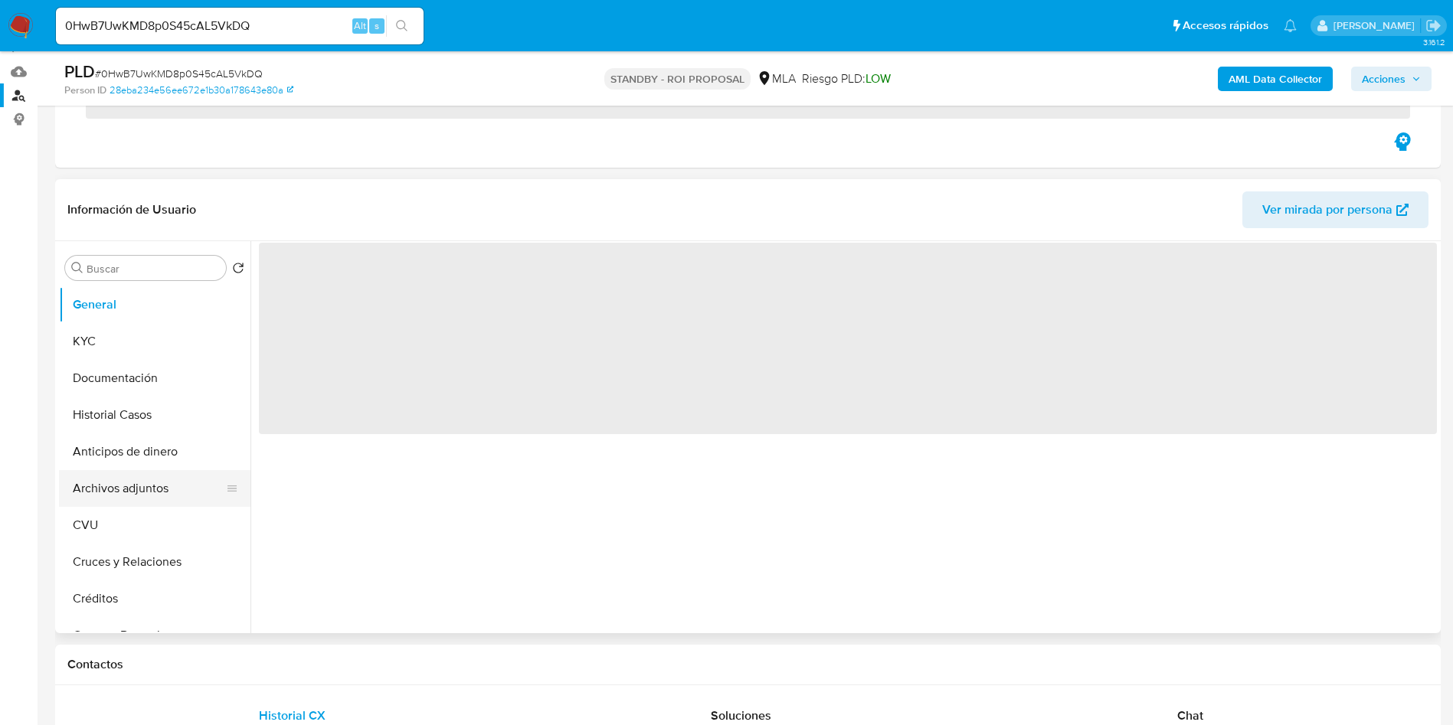
scroll to position [230, 0]
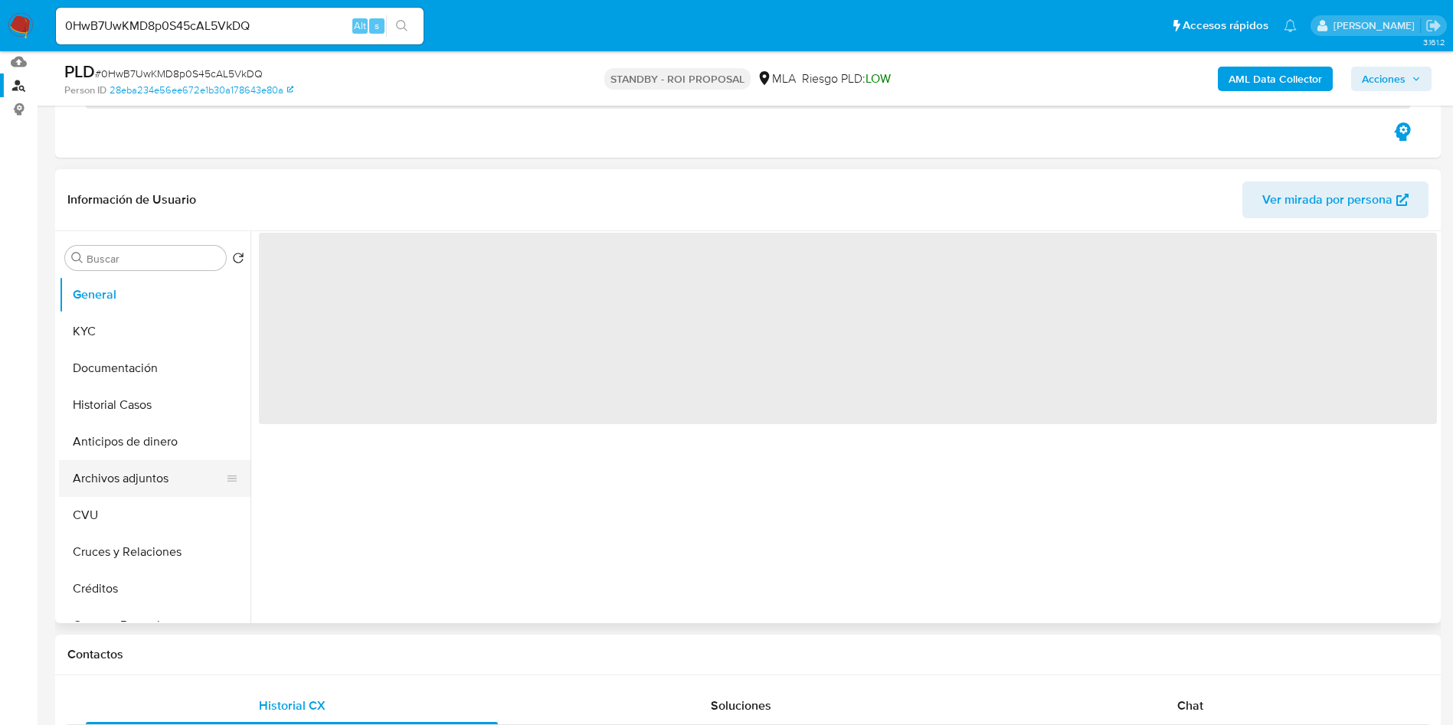
click at [144, 408] on ul "General KYC Documentación Historial Casos Anticipos de dinero Archivos adjuntos…" at bounding box center [154, 448] width 191 height 345
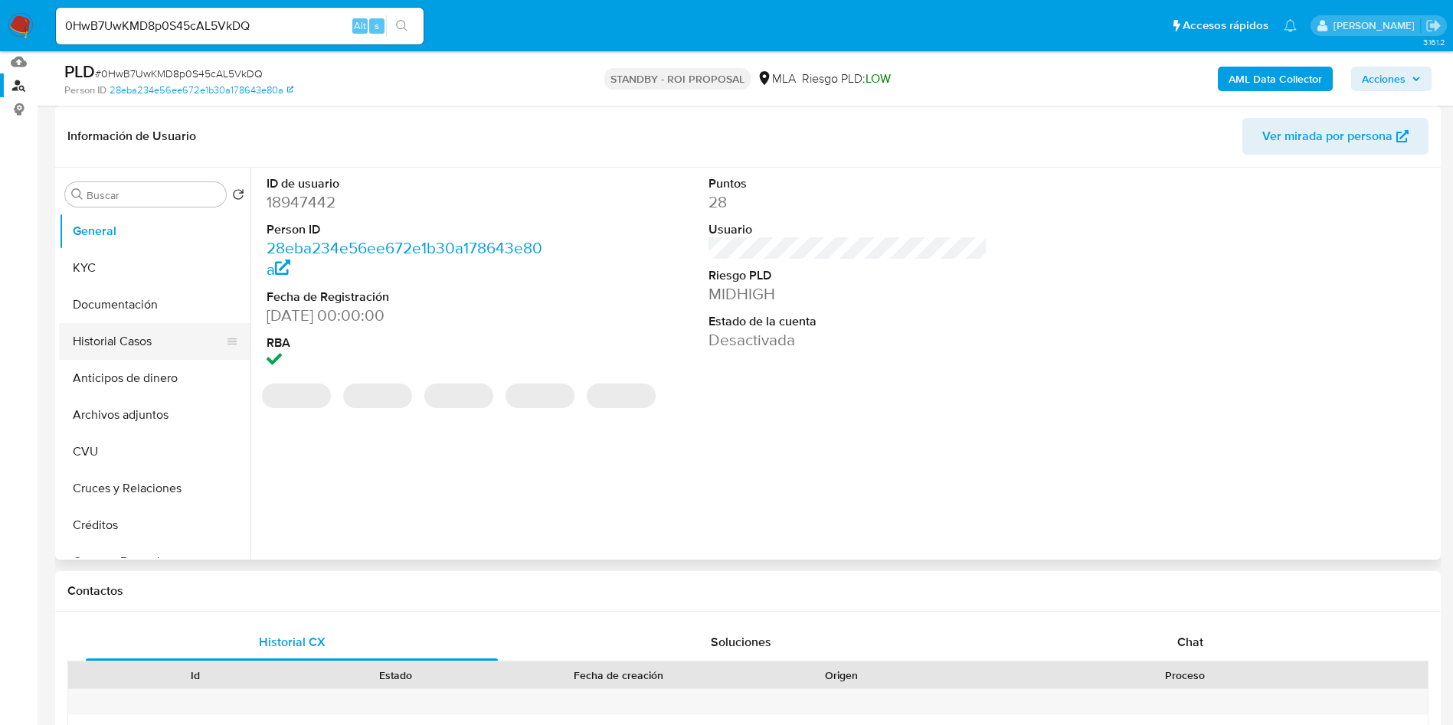
click at [152, 352] on button "Historial Casos" at bounding box center [148, 341] width 179 height 37
select select "10"
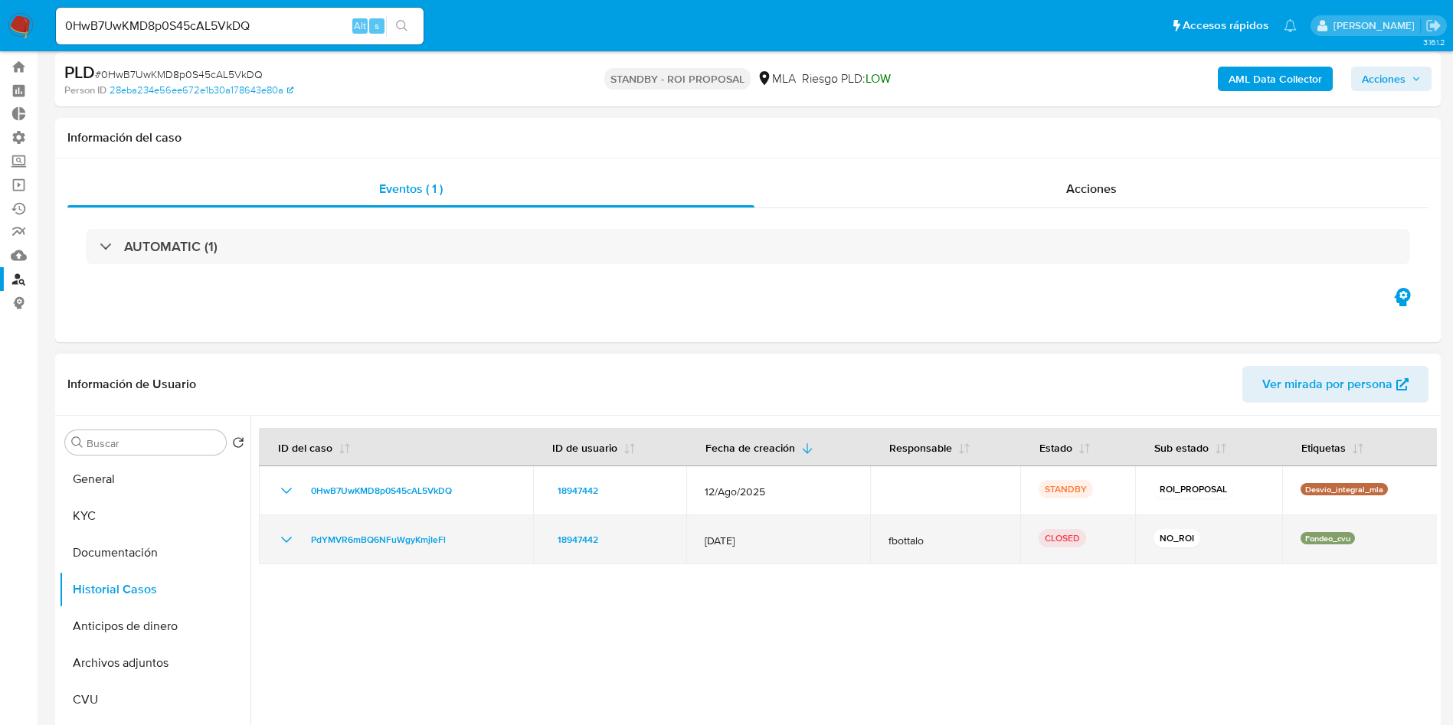
scroll to position [0, 0]
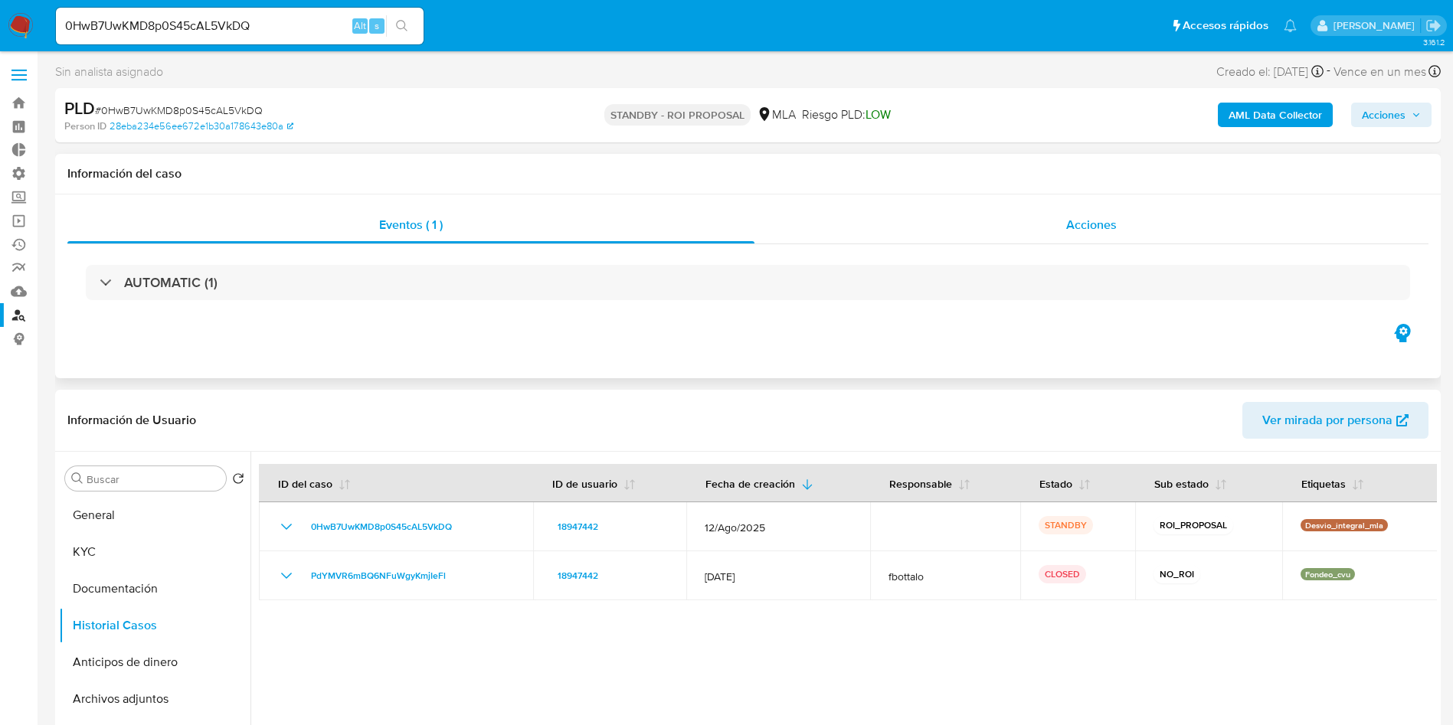
click at [1056, 229] on div "Acciones" at bounding box center [1091, 225] width 674 height 37
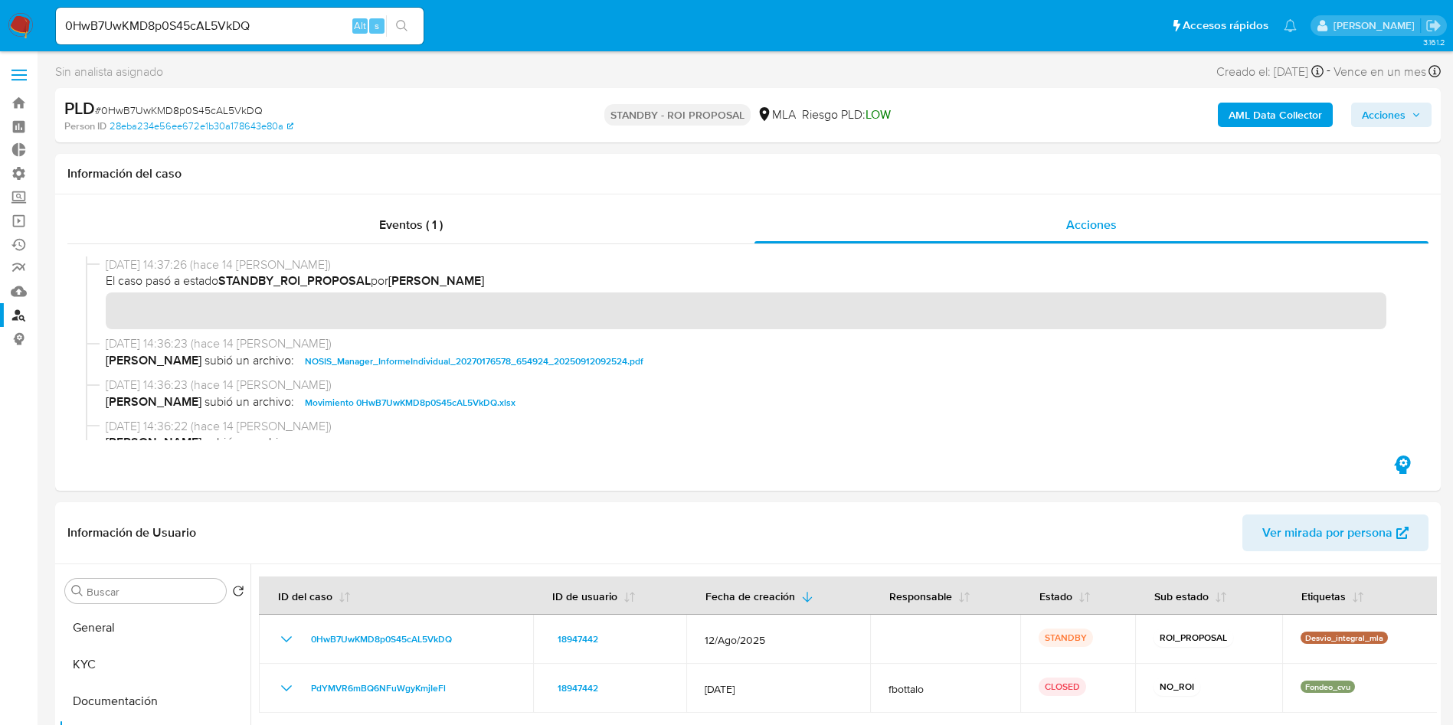
click at [267, 28] on input "0HwB7UwKMD8p0S45cAL5VkDQ" at bounding box center [240, 26] width 368 height 20
paste input "oPbMBoR08ML3Z47Yec2ZpzQM"
type input "oPbMBoR08ML3Z47Yec2ZpzQM"
click at [404, 29] on icon "search-icon" at bounding box center [402, 26] width 12 height 12
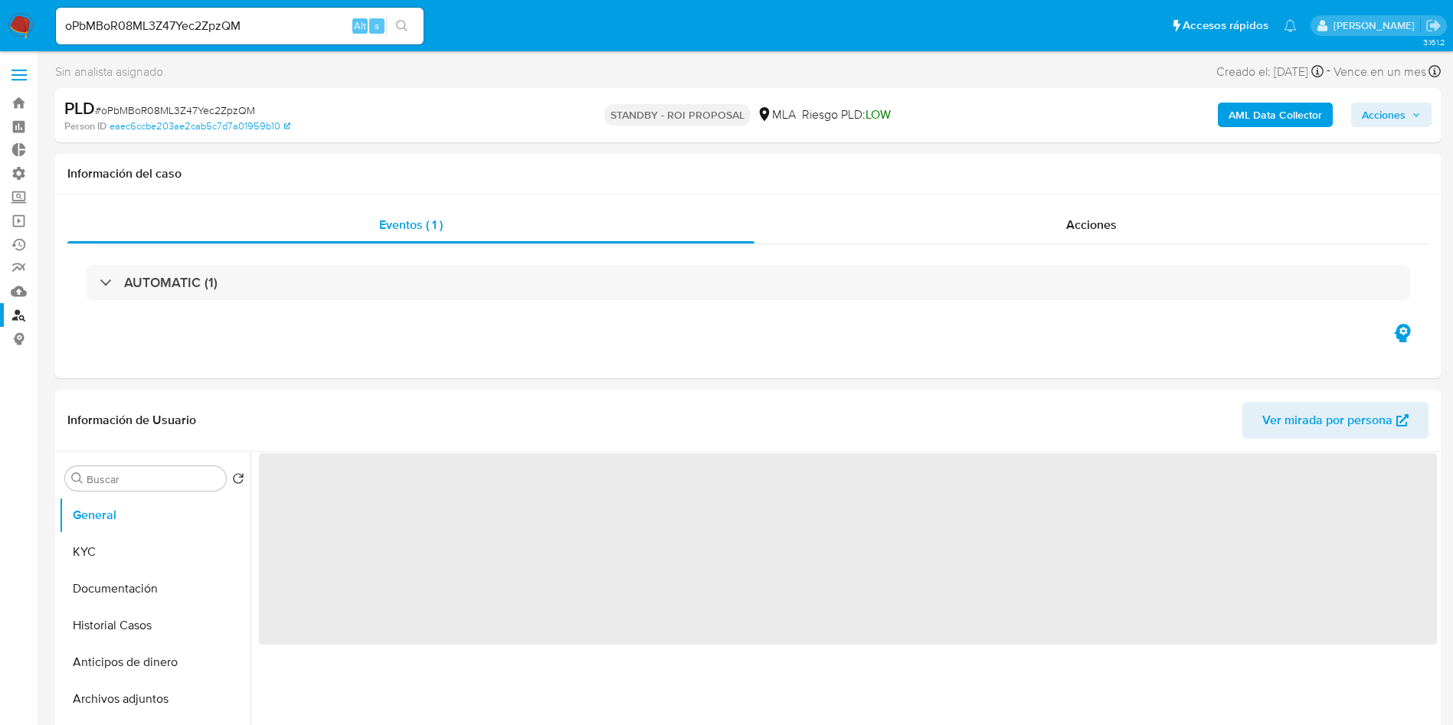
select select "10"
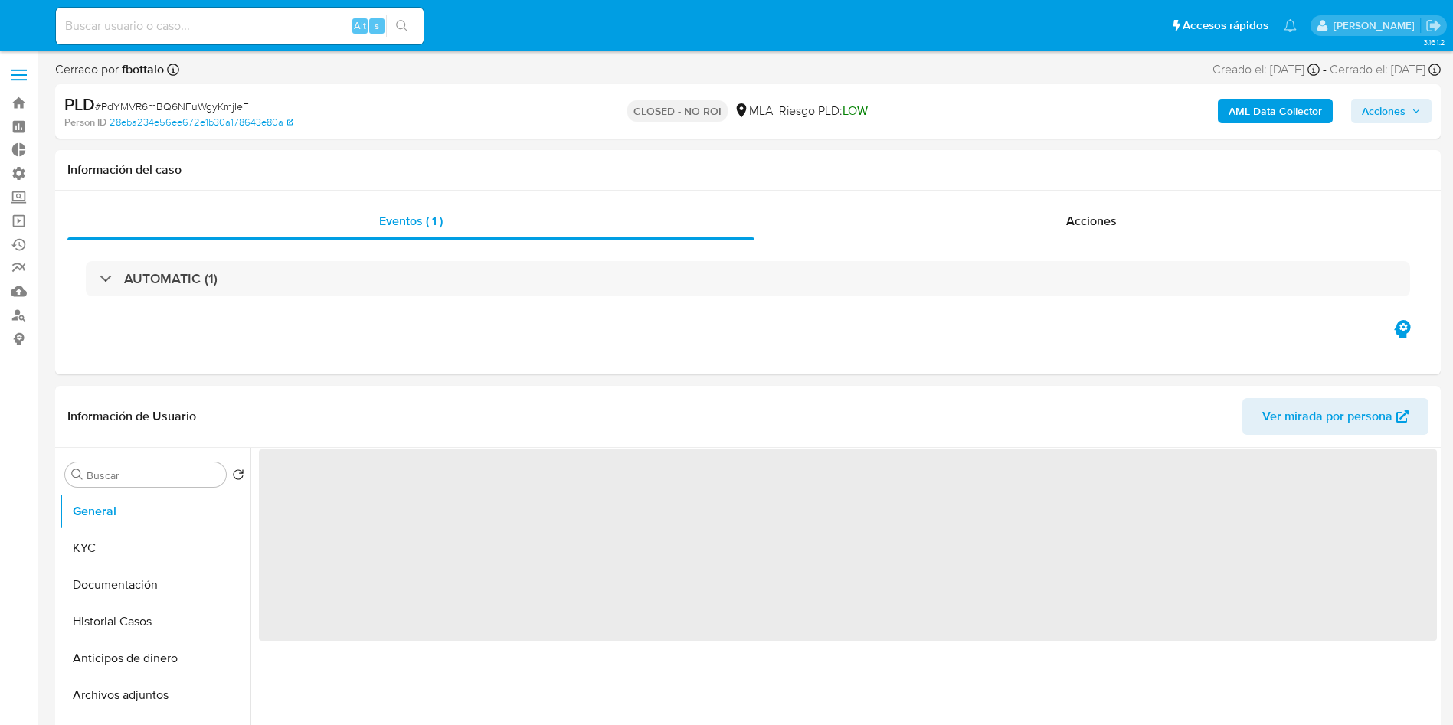
select select "10"
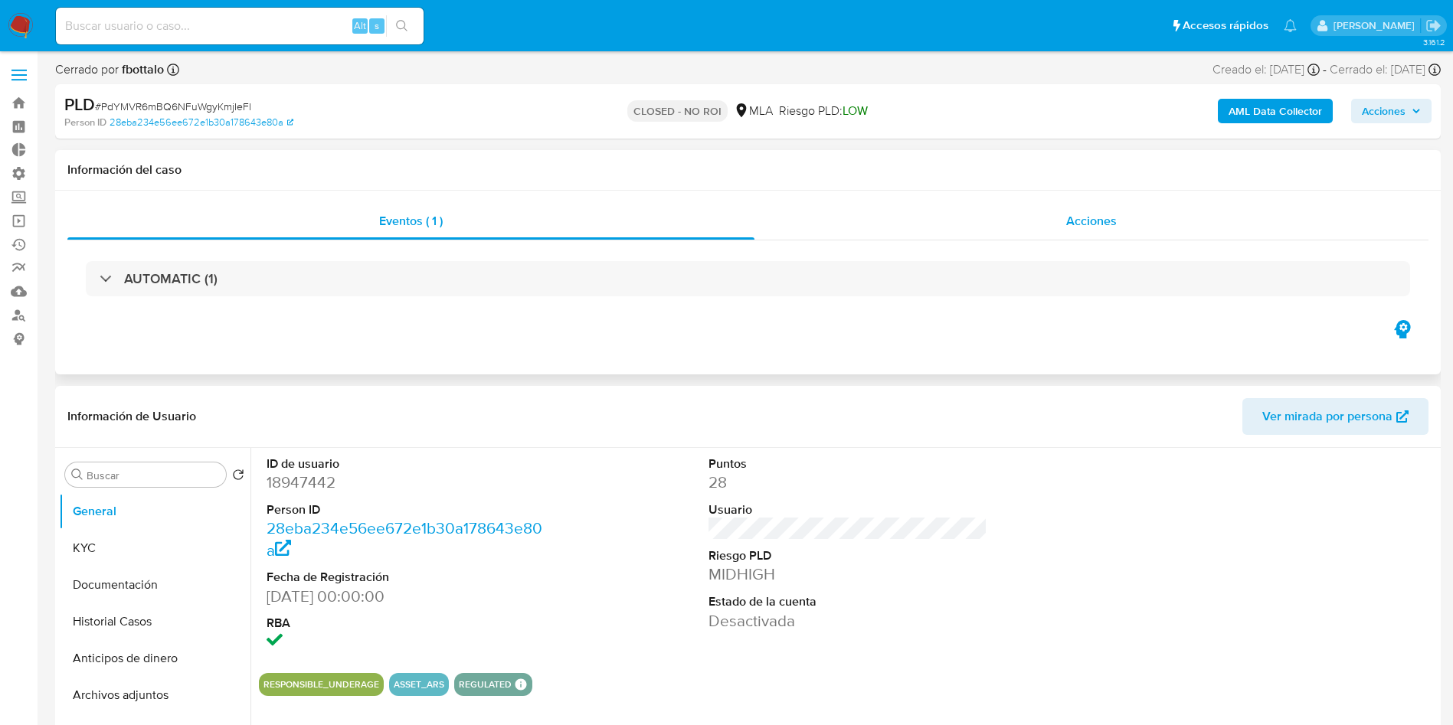
click at [1087, 205] on div "Acciones" at bounding box center [1091, 221] width 674 height 37
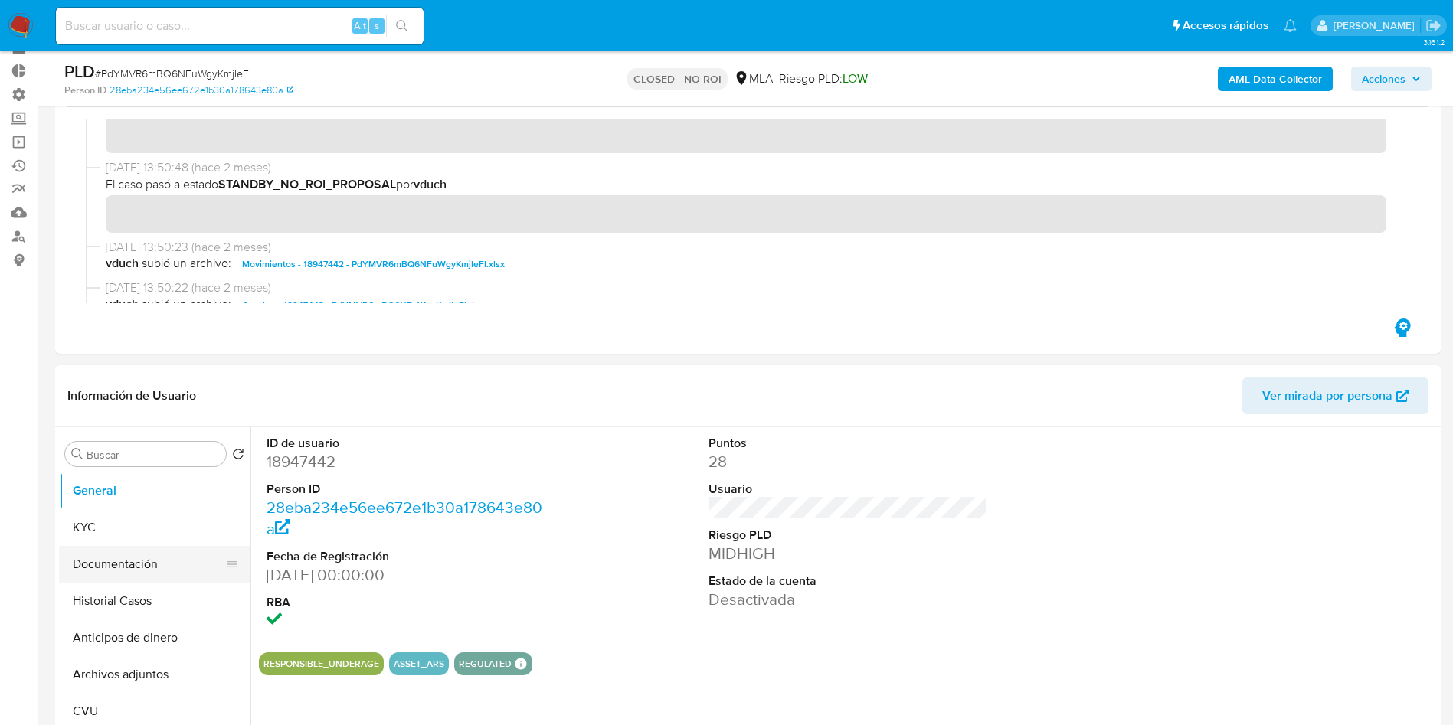
scroll to position [115, 0]
